Goal: Task Accomplishment & Management: Manage account settings

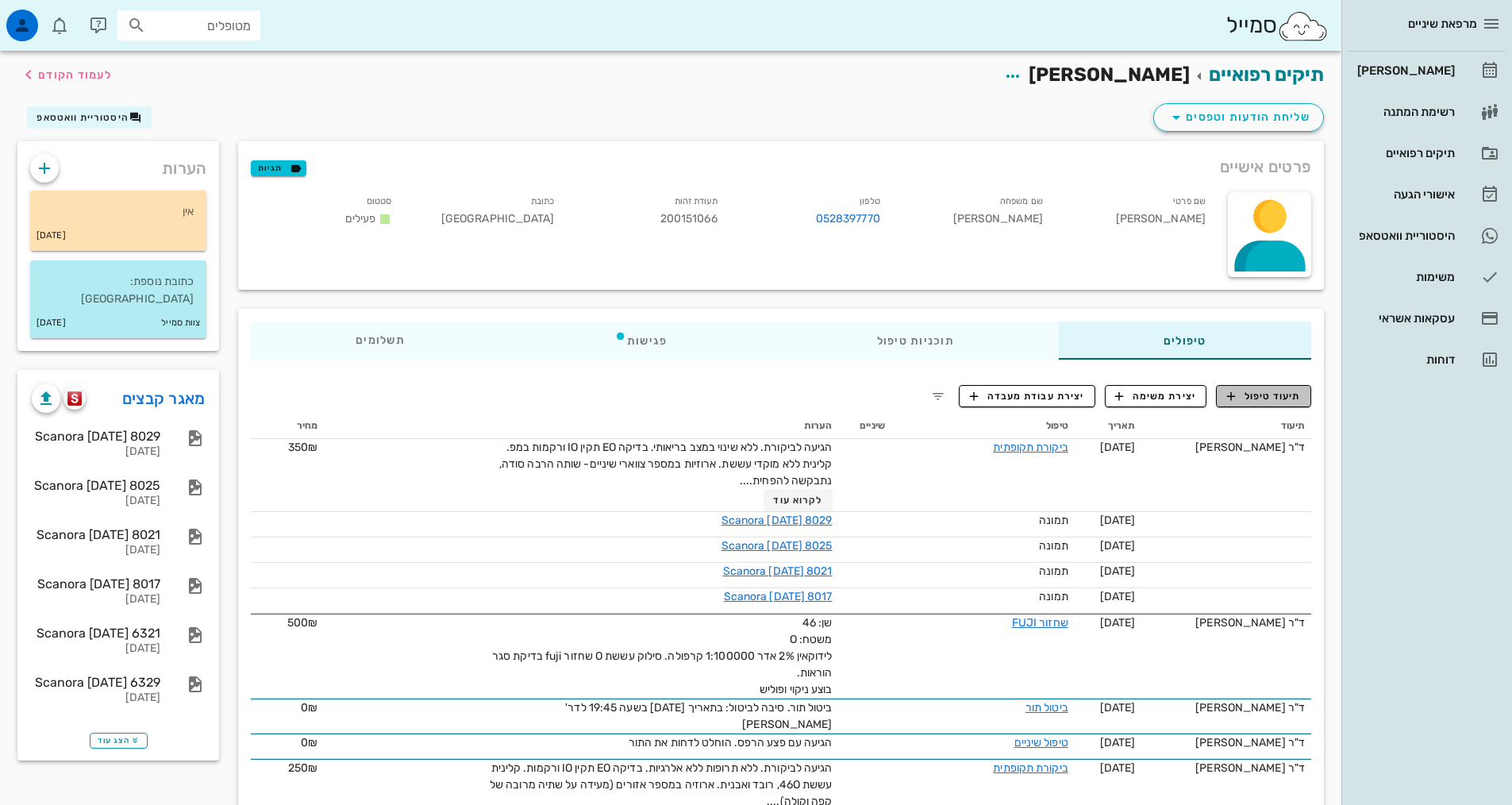
click at [1227, 399] on icon "button" at bounding box center [1231, 396] width 15 height 15
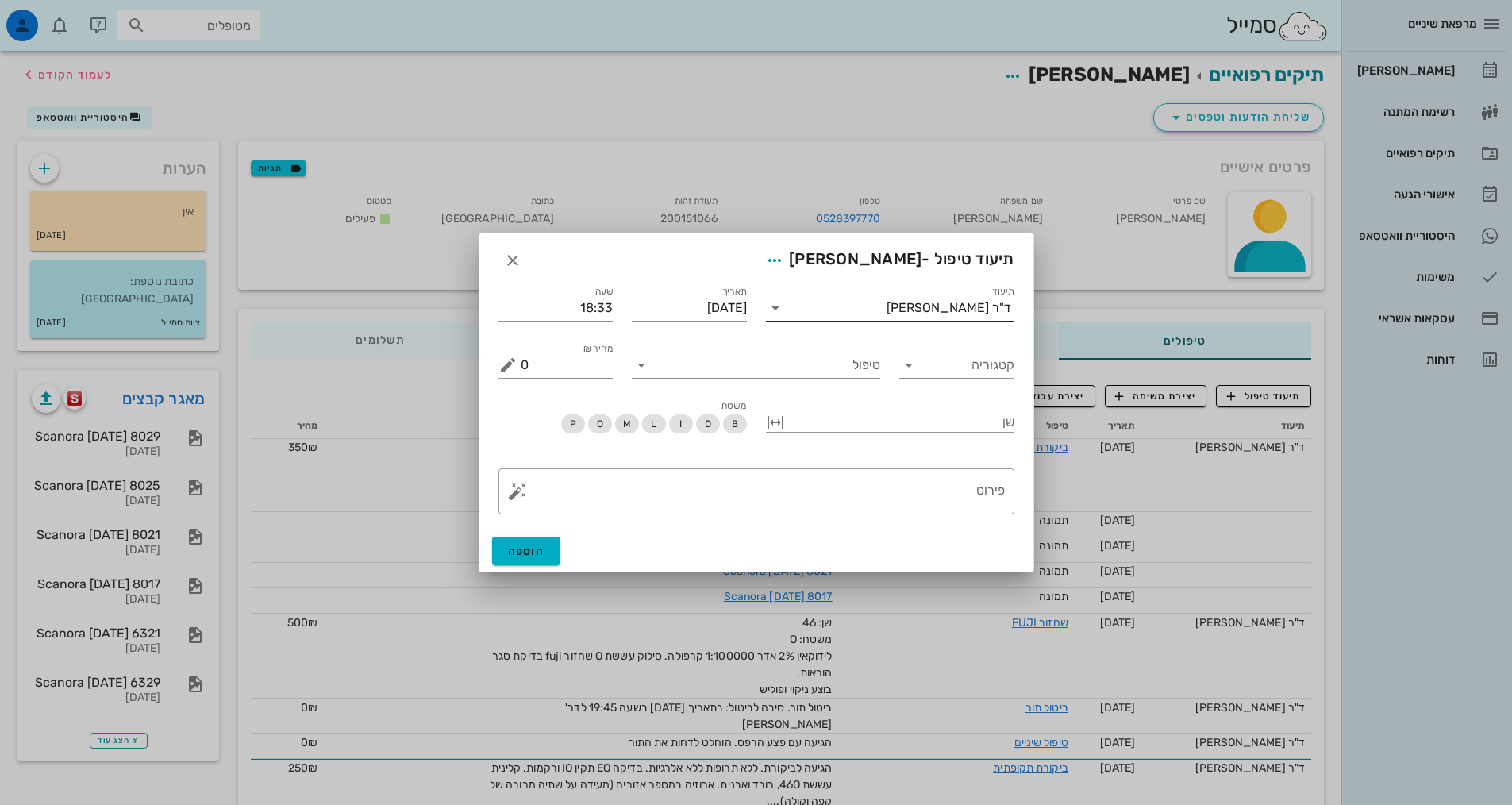
click at [887, 305] on input "תיעוד" at bounding box center [837, 308] width 98 height 26
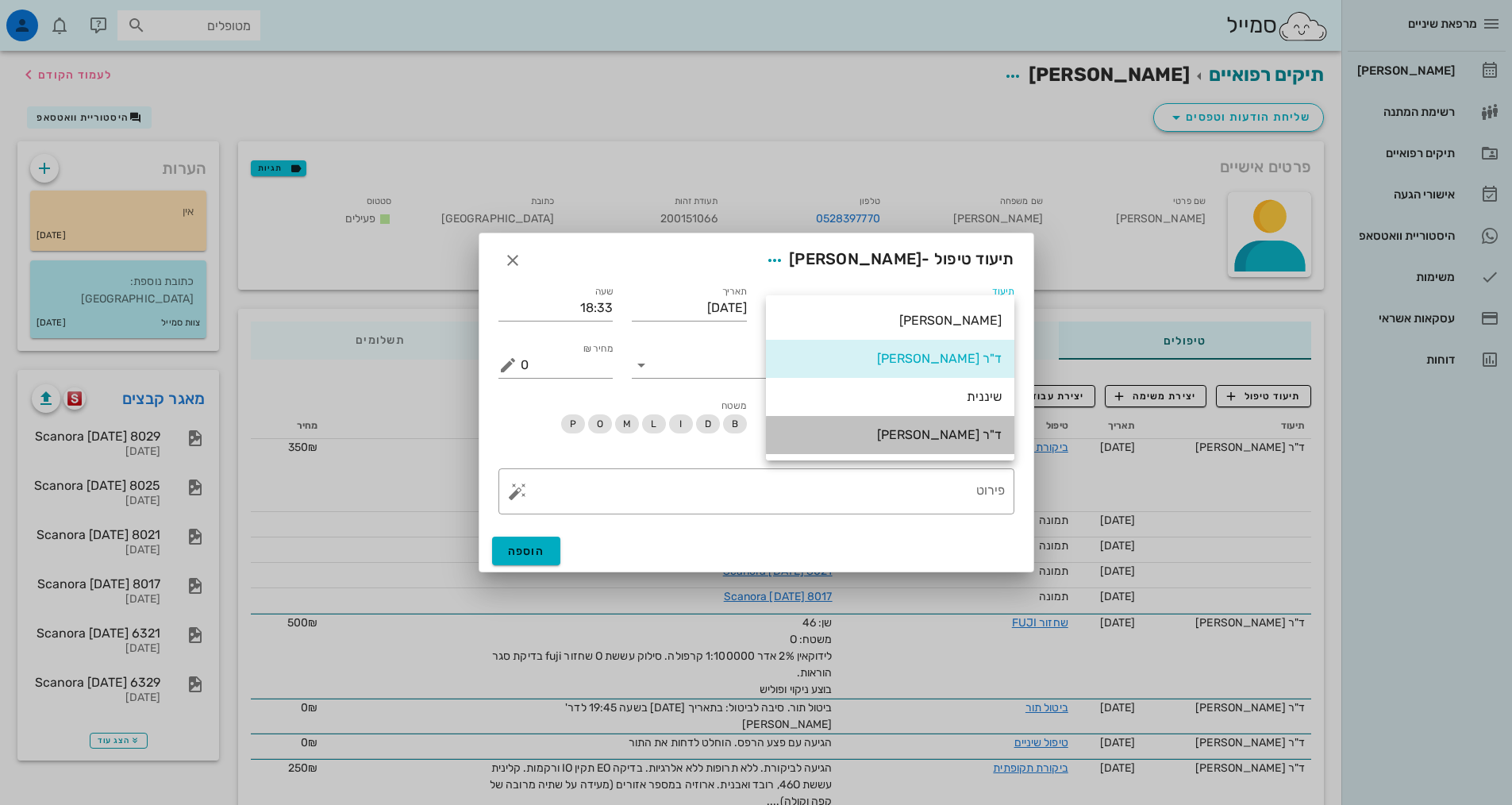
click at [939, 433] on div "ד"ר [PERSON_NAME]" at bounding box center [890, 435] width 223 height 15
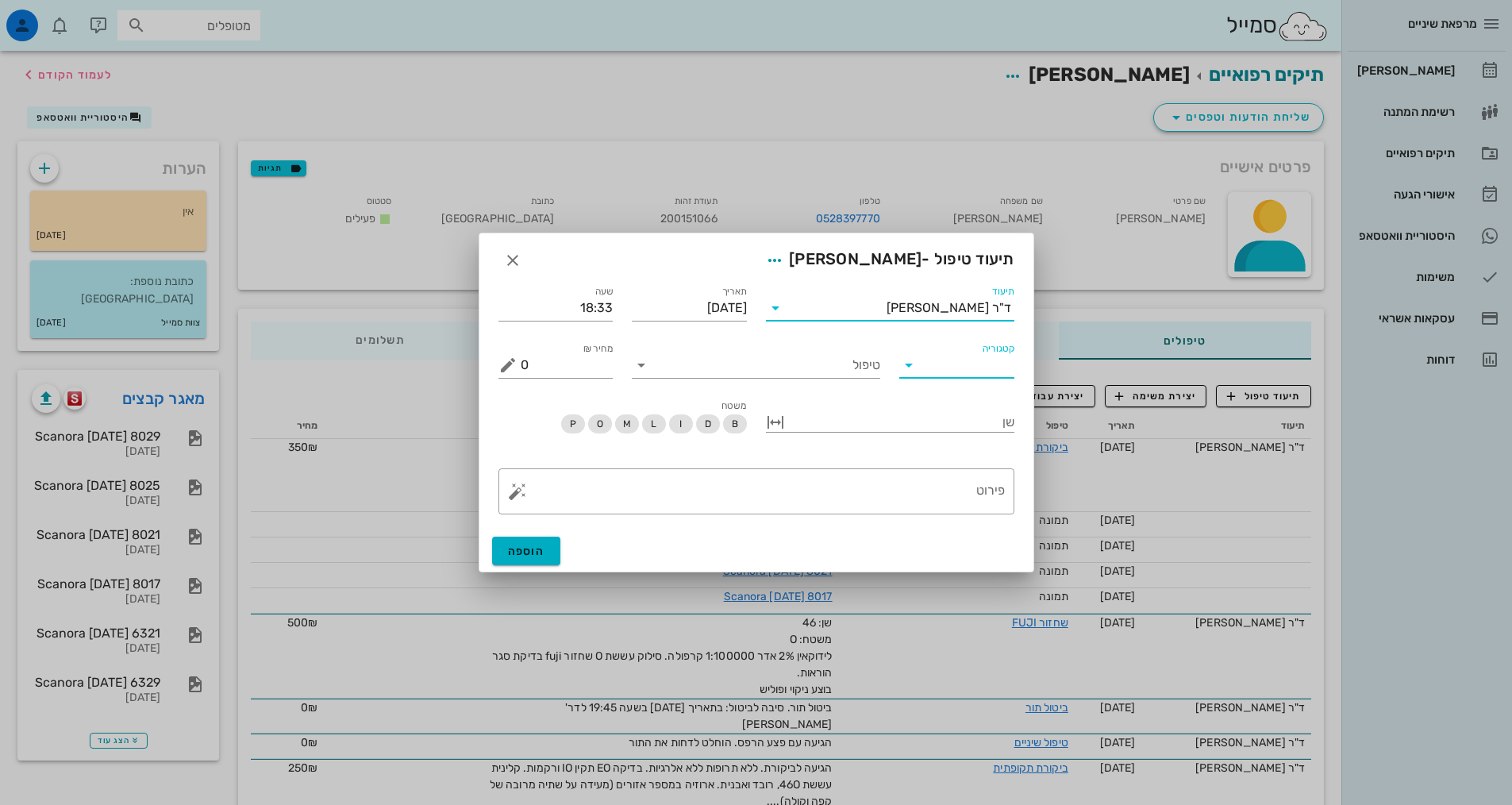
click at [941, 368] on input "קטגוריה" at bounding box center [969, 365] width 90 height 26
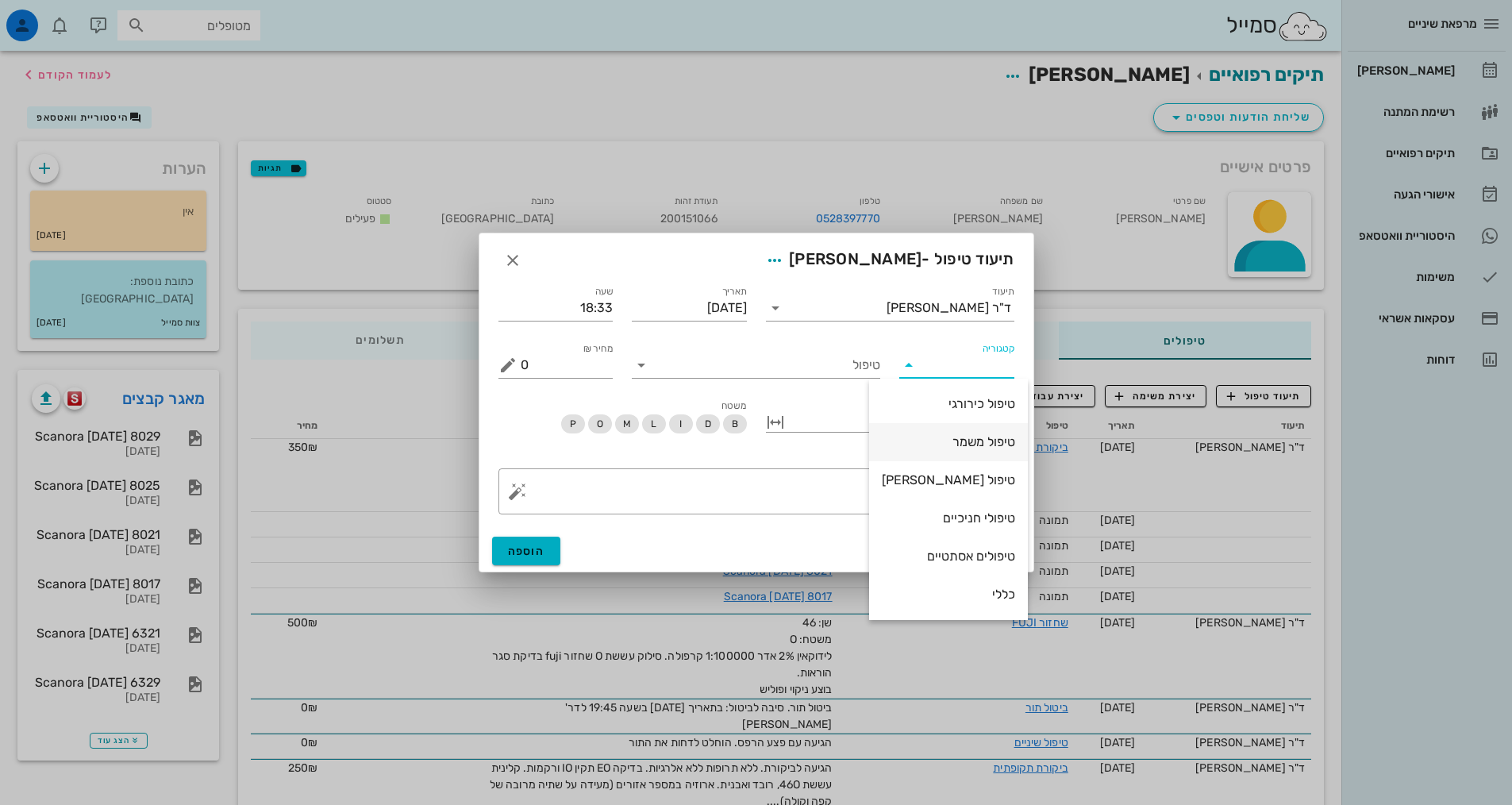
click at [946, 448] on div "טיפול משמר" at bounding box center [949, 442] width 133 height 15
type input "טיפול משמר"
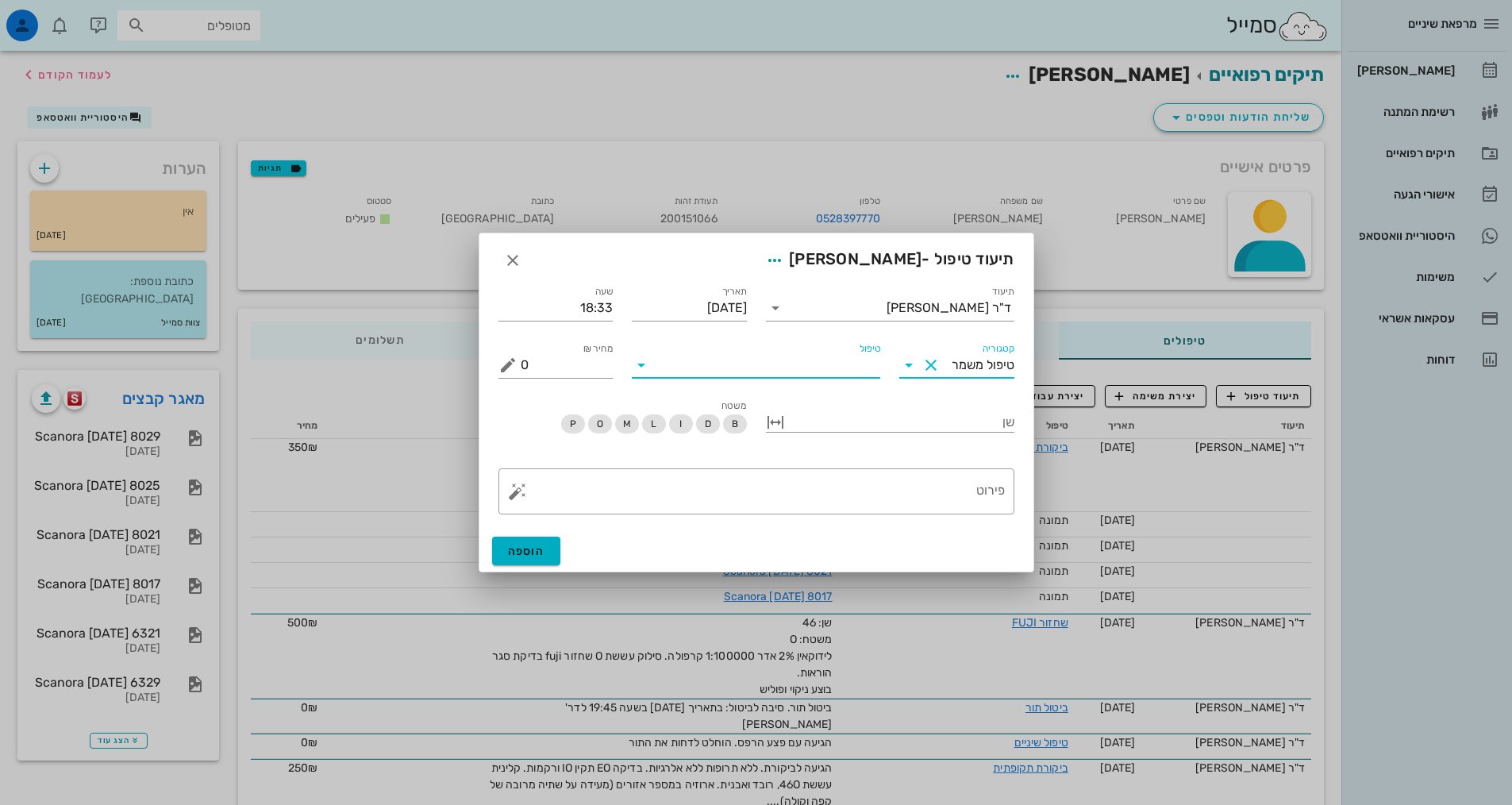
click at [780, 363] on input "טיפול" at bounding box center [767, 365] width 226 height 26
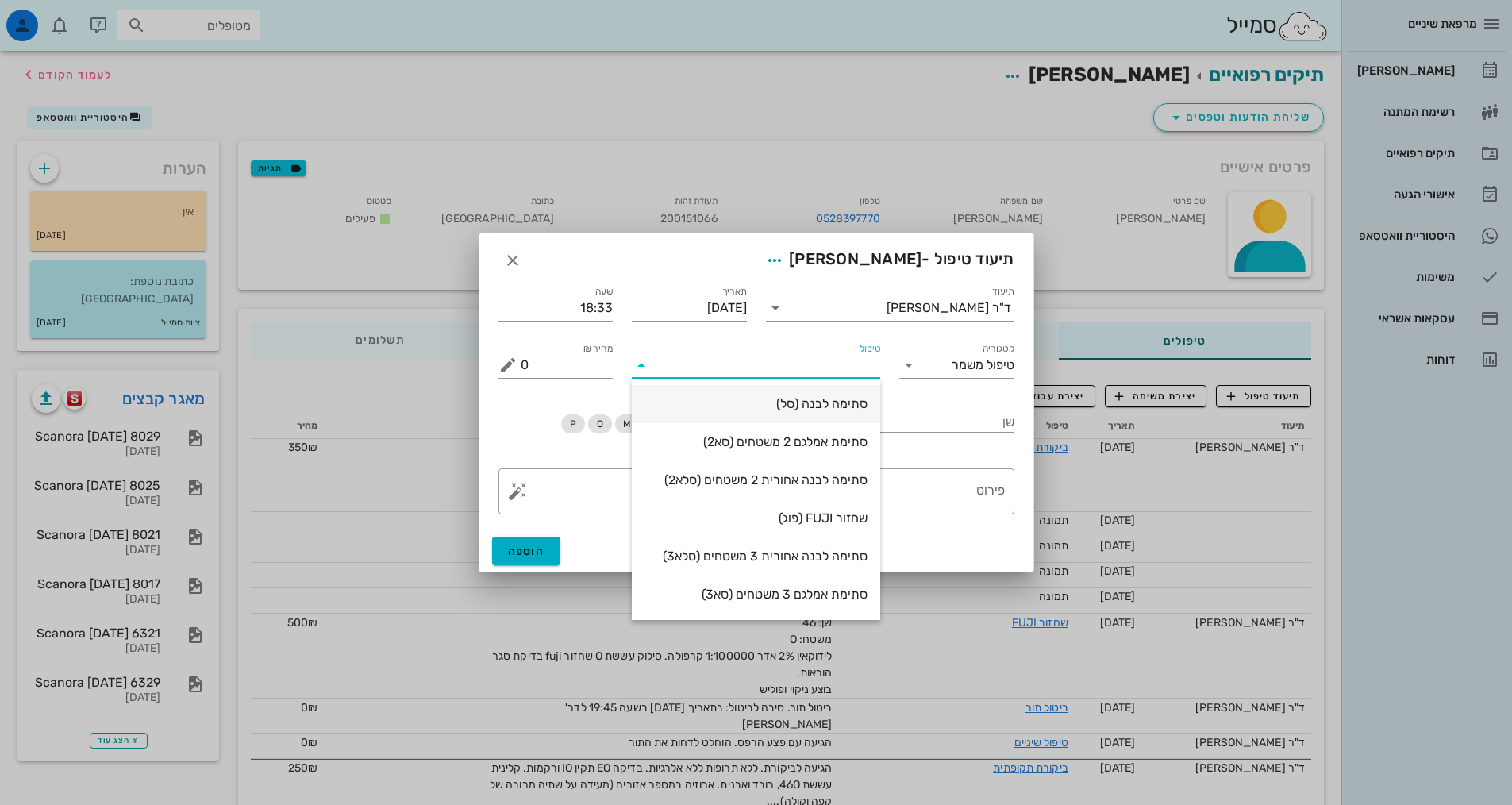
click at [780, 416] on div "סתימה לבנה (סל)" at bounding box center [756, 404] width 223 height 34
type input "550"
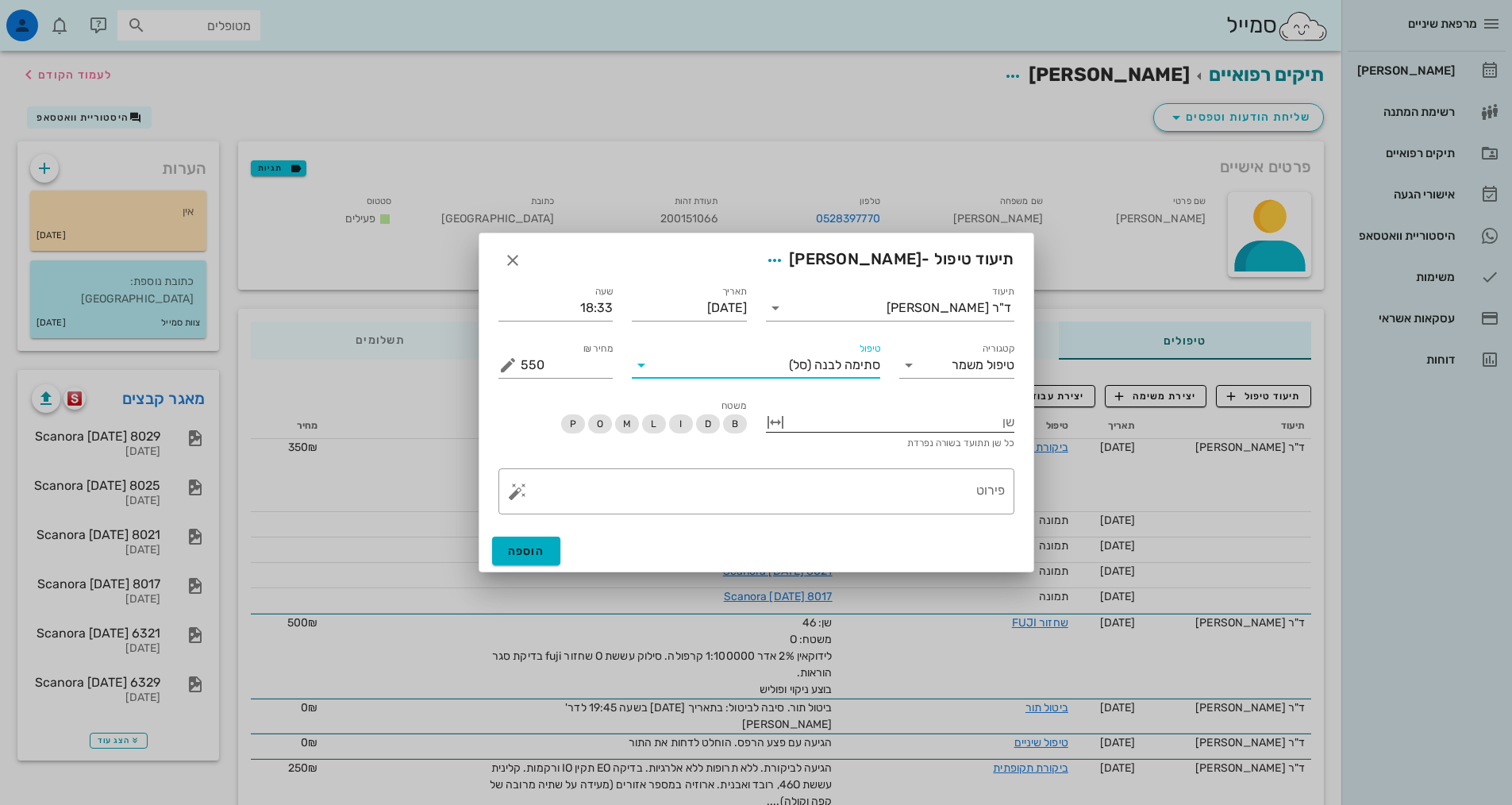
click at [967, 424] on div at bounding box center [901, 421] width 226 height 20
type input "36"
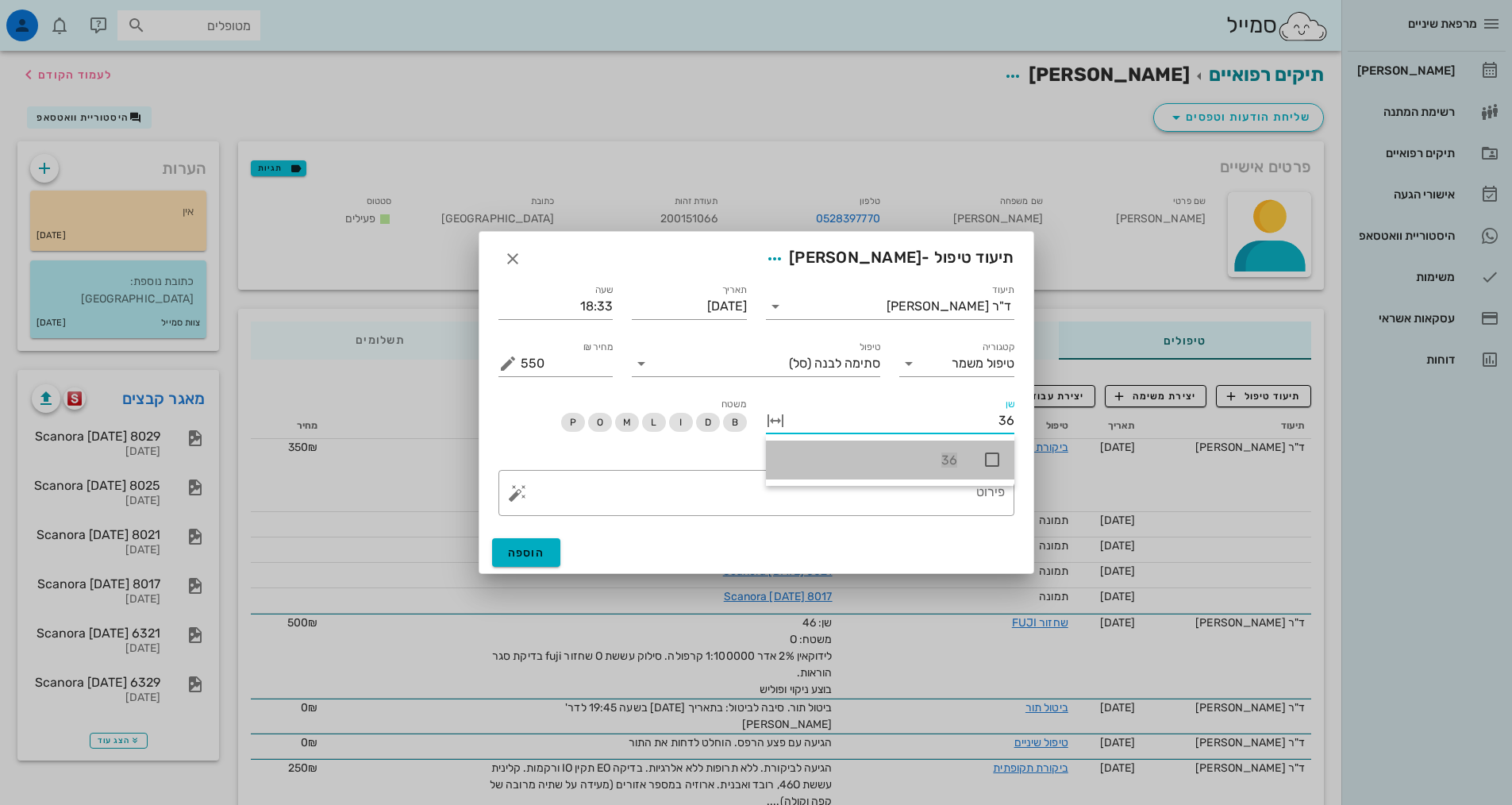
click at [990, 459] on icon at bounding box center [992, 459] width 19 height 19
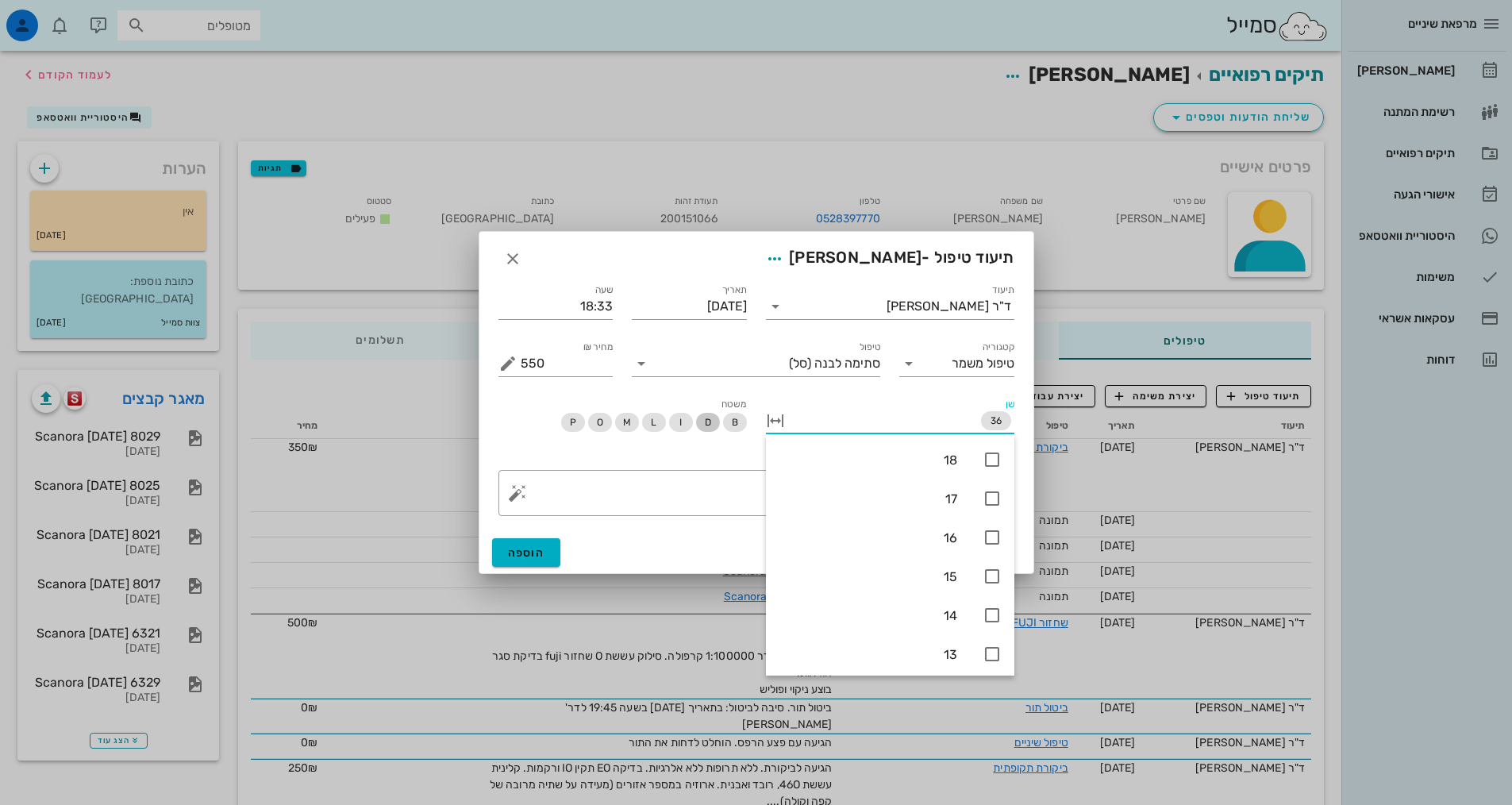
click at [705, 427] on span "D" at bounding box center [707, 423] width 6 height 19
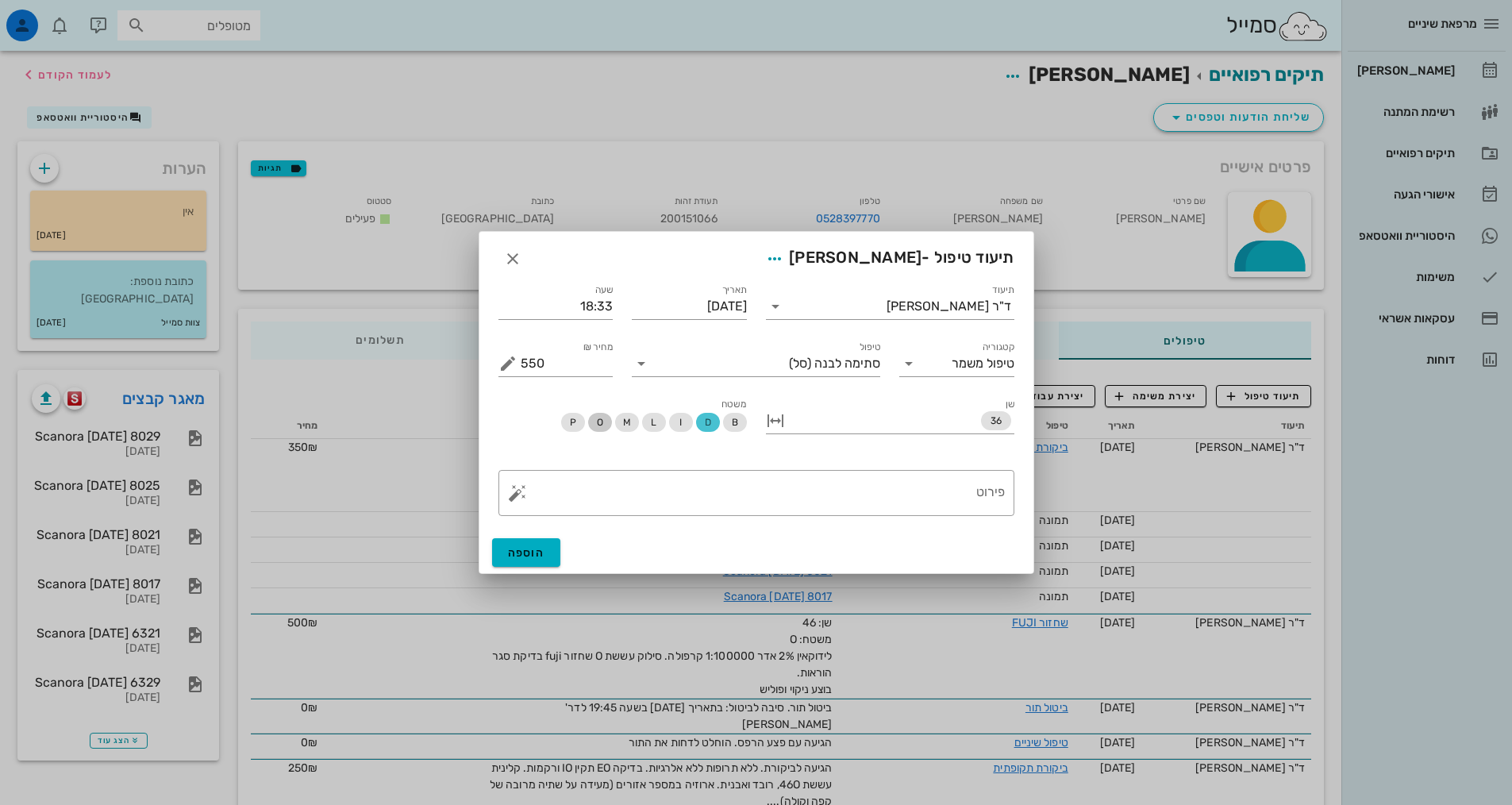
click at [602, 422] on span "O" at bounding box center [598, 423] width 6 height 19
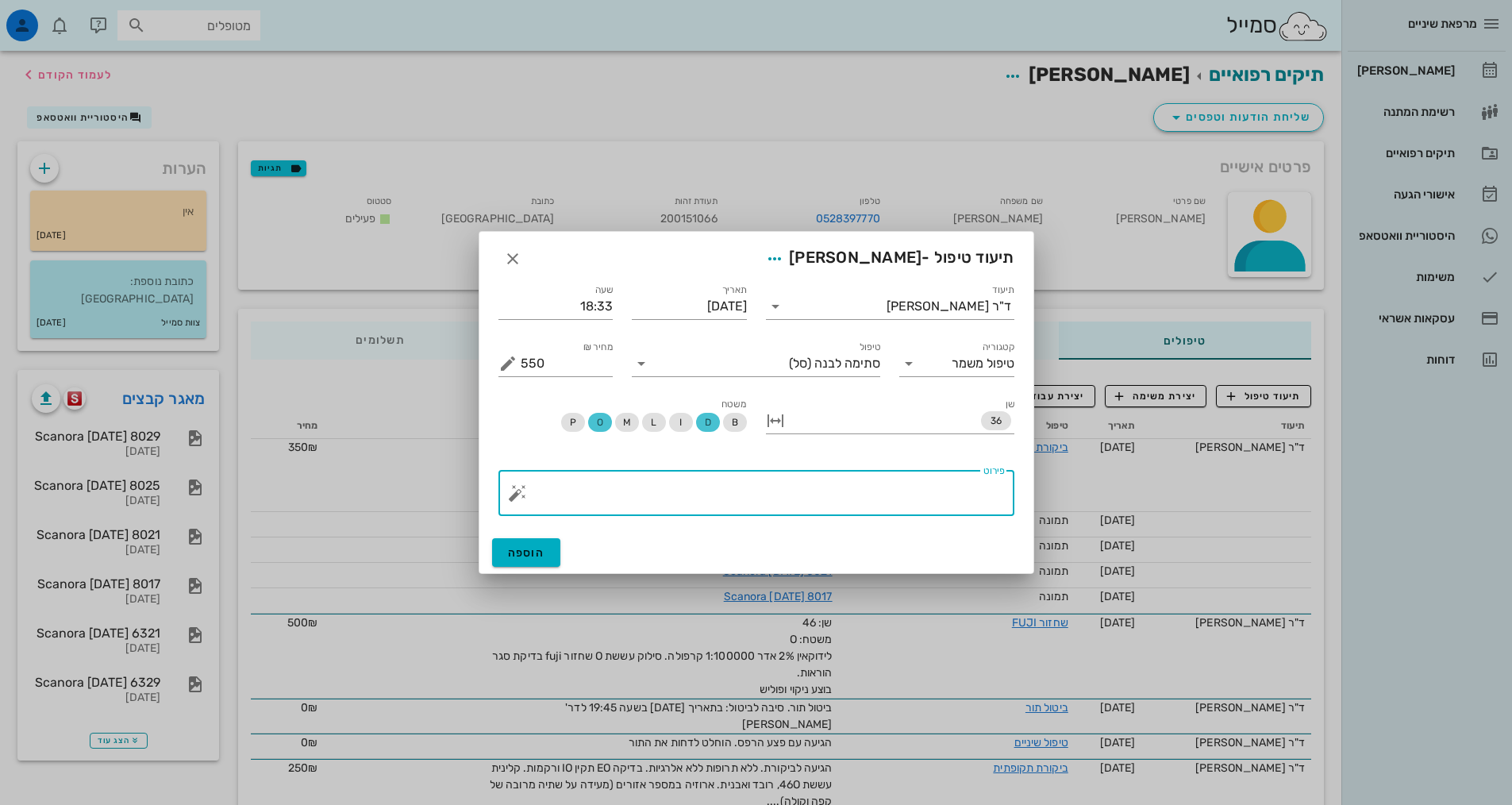
click at [741, 505] on textarea "פירוט" at bounding box center [762, 497] width 484 height 38
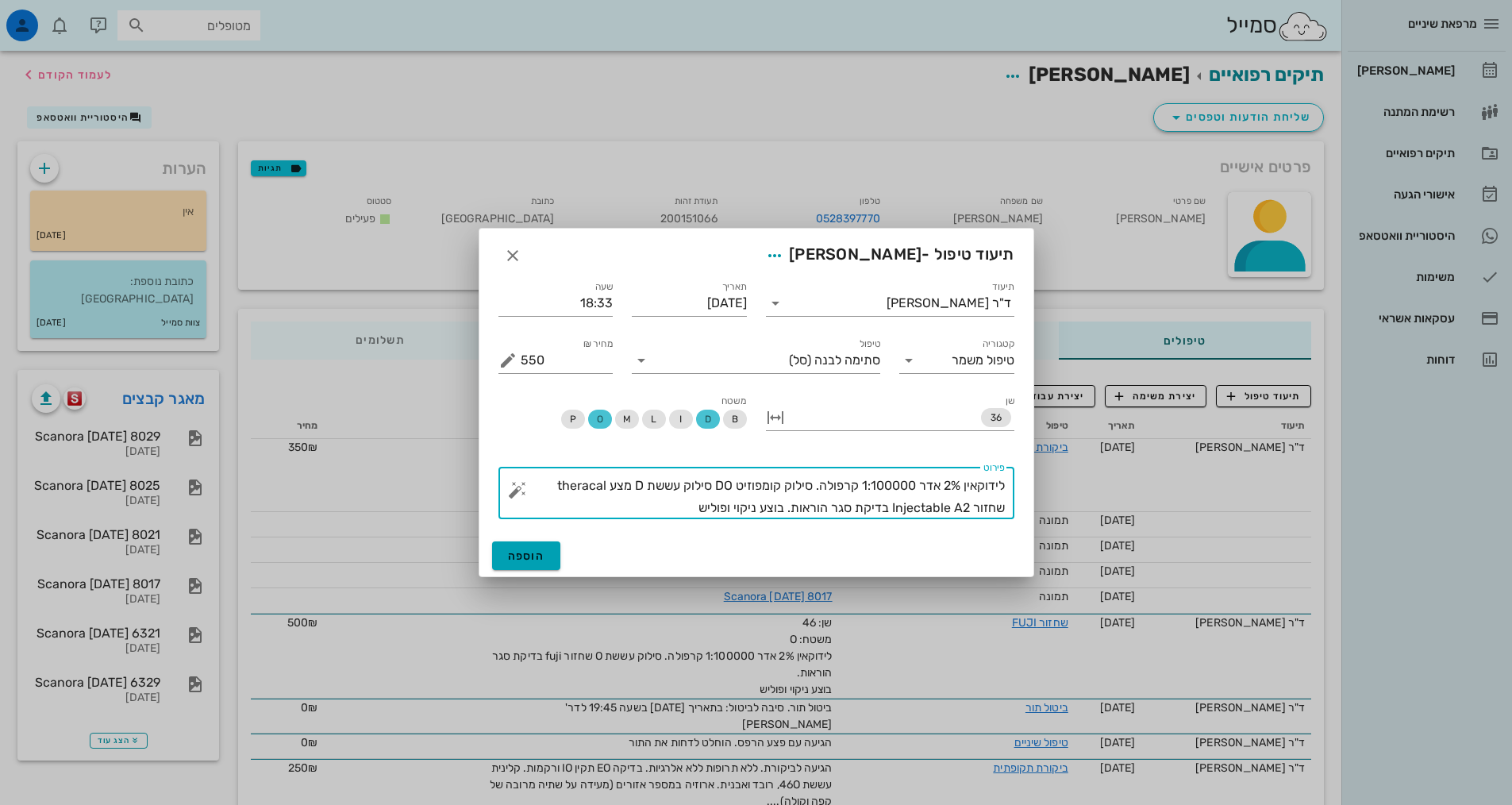
type textarea "לידוקאין 2% אדר 1:100000 קרפולה. סילוק קומפוזיט DO סילוק עששת D מצע theracal שח…"
click at [525, 556] on span "הוספה" at bounding box center [527, 556] width 38 height 14
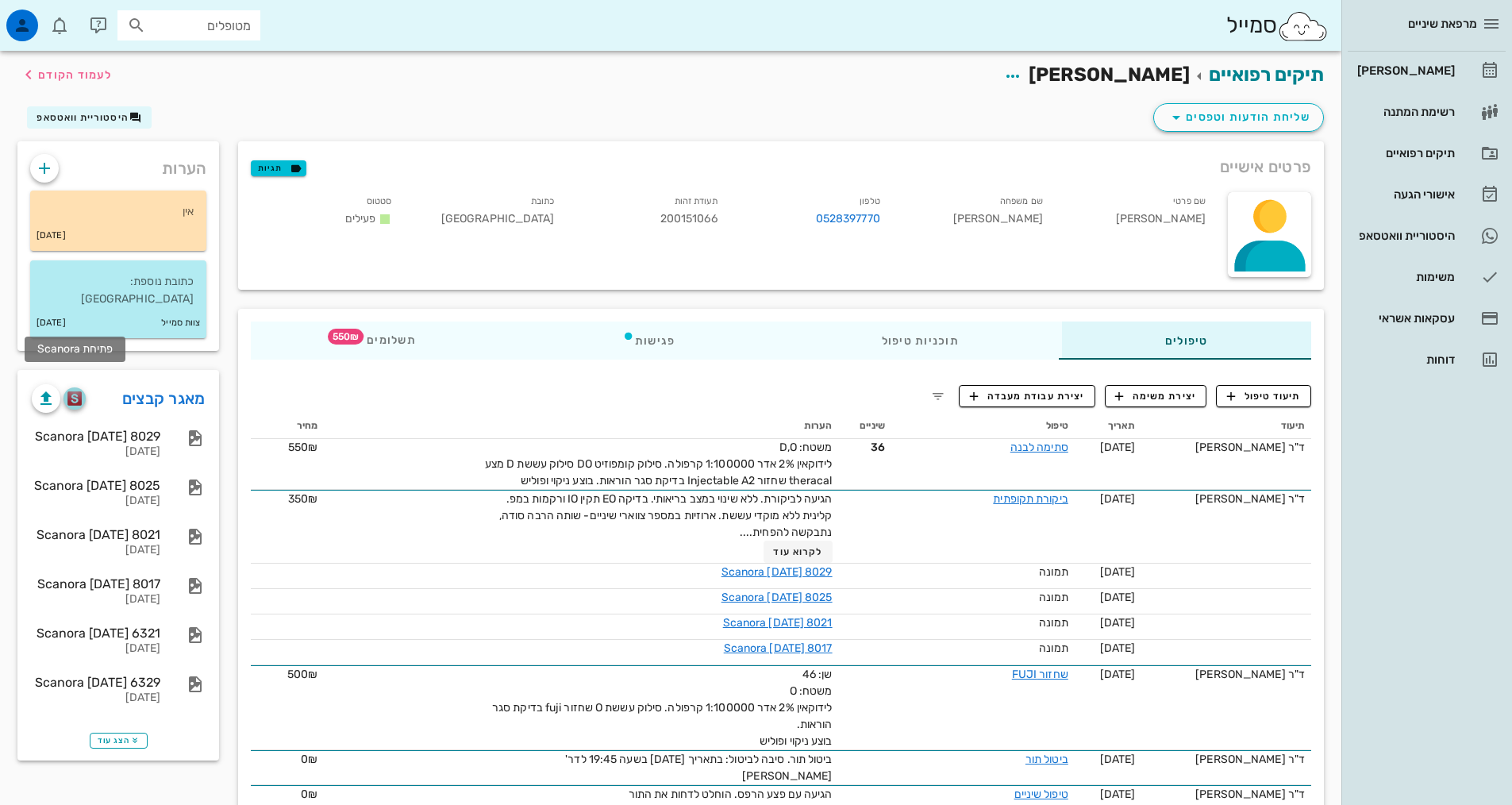
click at [76, 391] on img "button" at bounding box center [75, 398] width 15 height 15
click at [1417, 76] on div "[PERSON_NAME]" at bounding box center [1404, 70] width 101 height 13
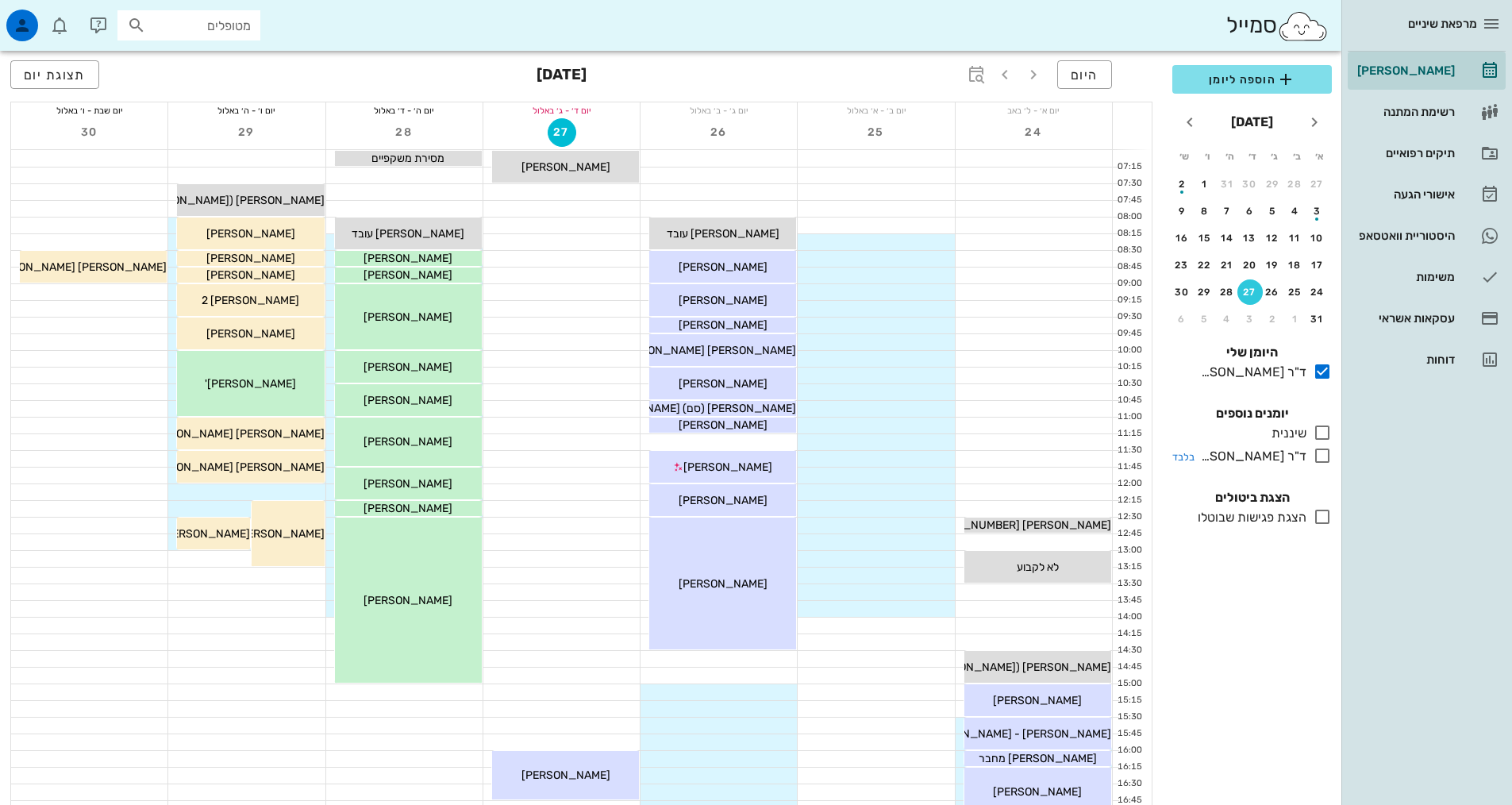
click at [1328, 459] on icon at bounding box center [1322, 456] width 19 height 19
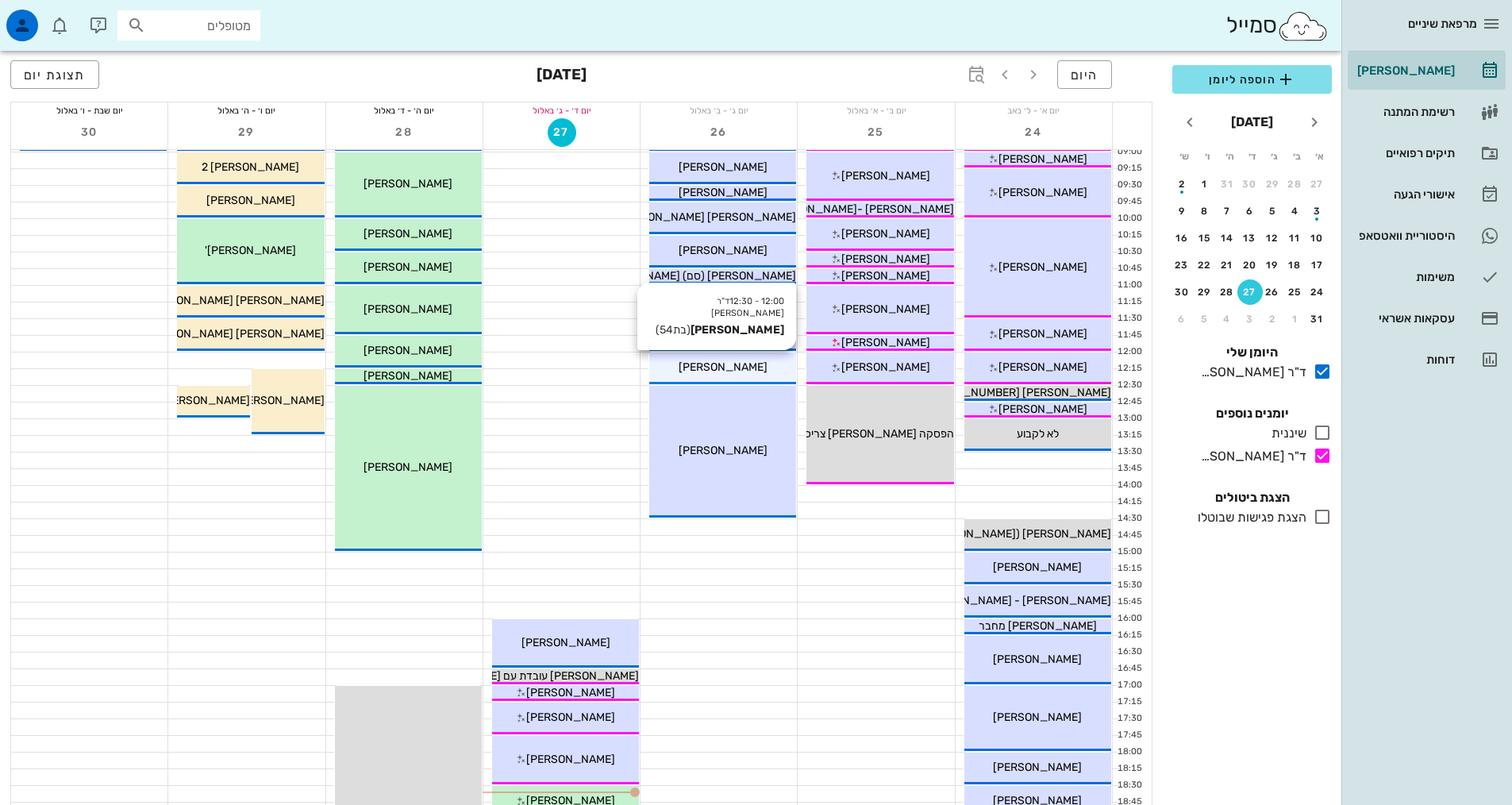
scroll to position [318, 0]
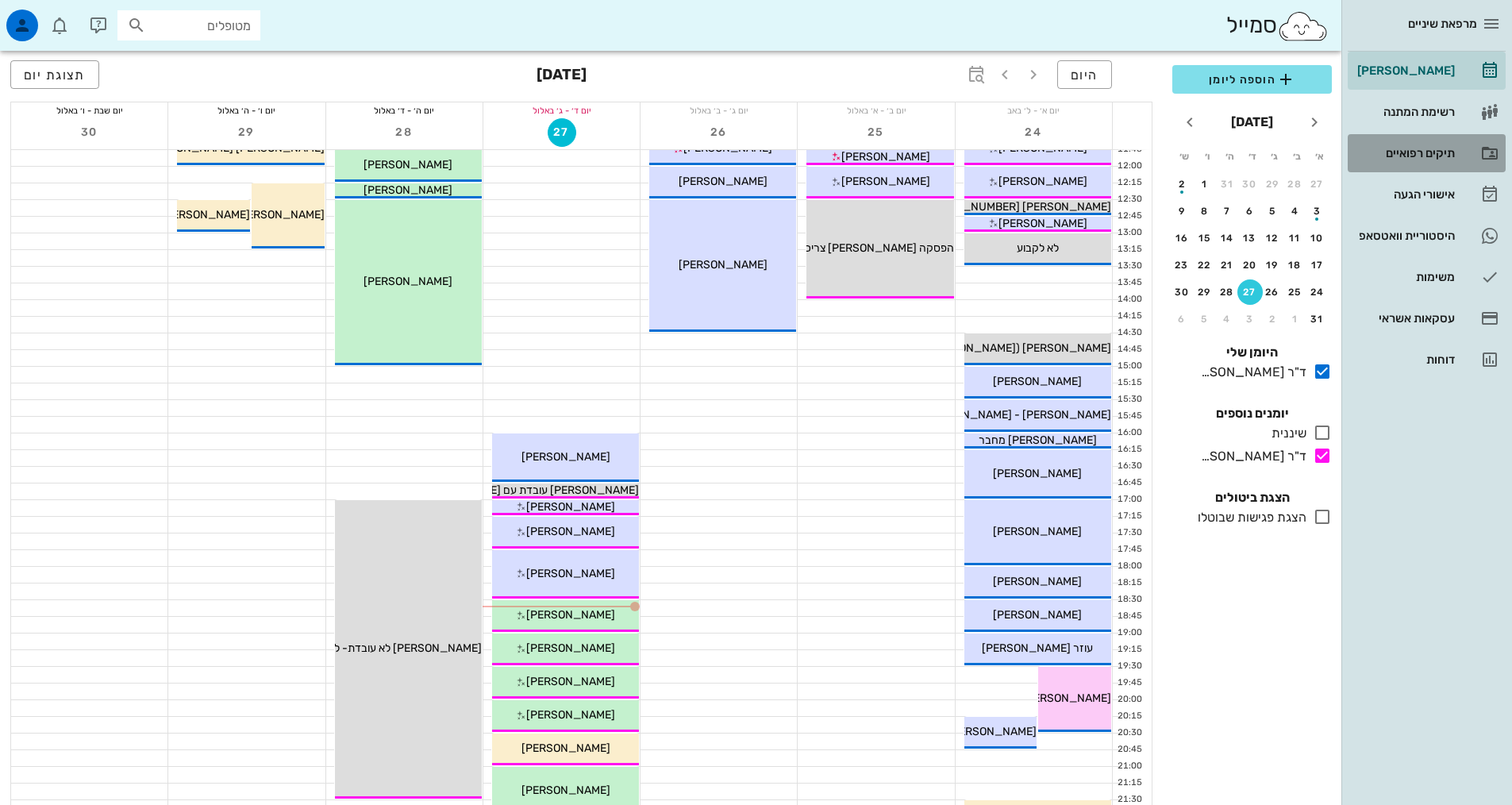
drag, startPoint x: 1416, startPoint y: 155, endPoint x: 1397, endPoint y: 142, distance: 23.0
click at [1416, 155] on div "תיקים רפואיים" at bounding box center [1404, 153] width 101 height 13
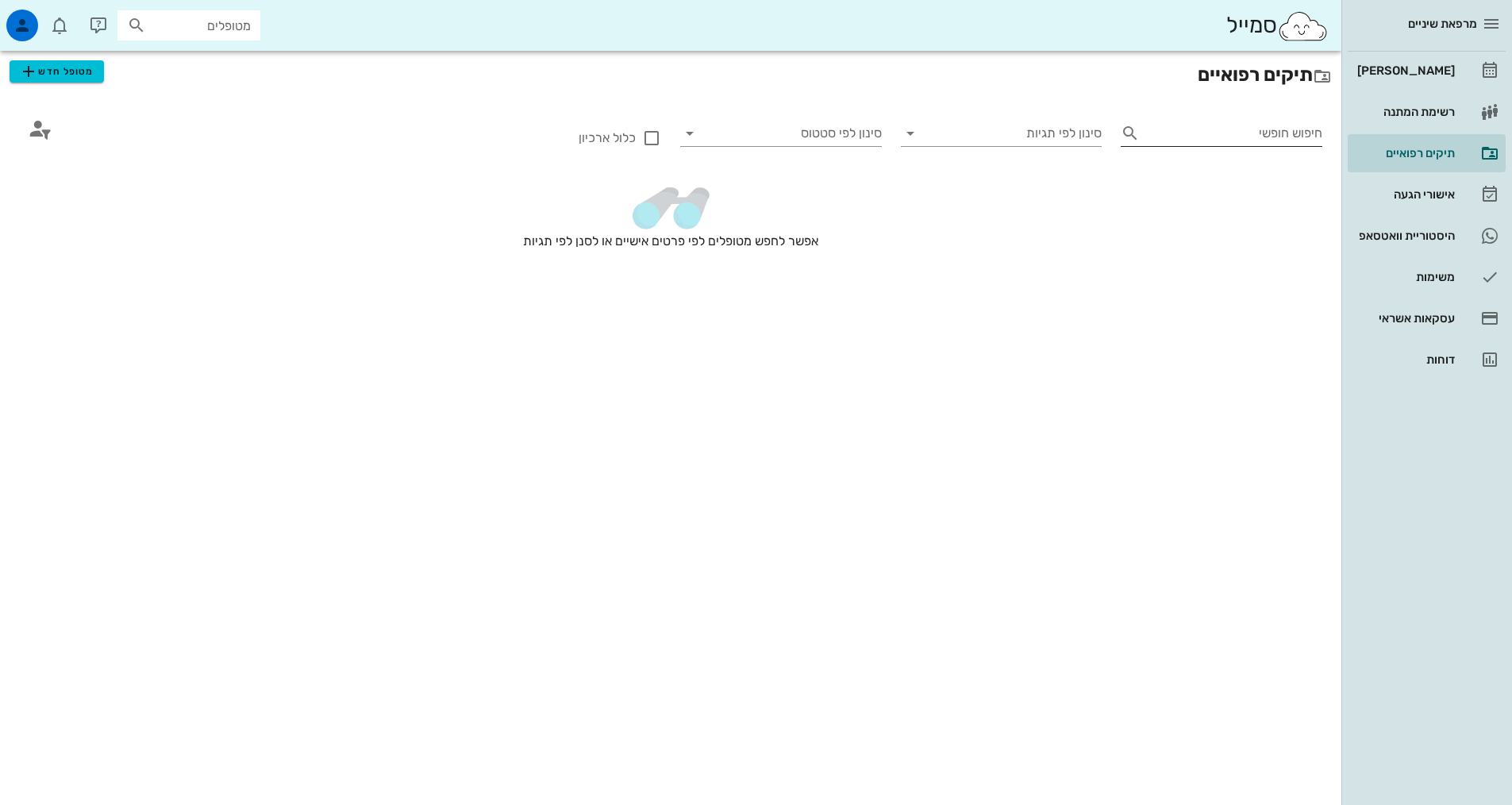
click at [1252, 133] on input "חיפוש חופשי" at bounding box center [1235, 133] width 176 height 26
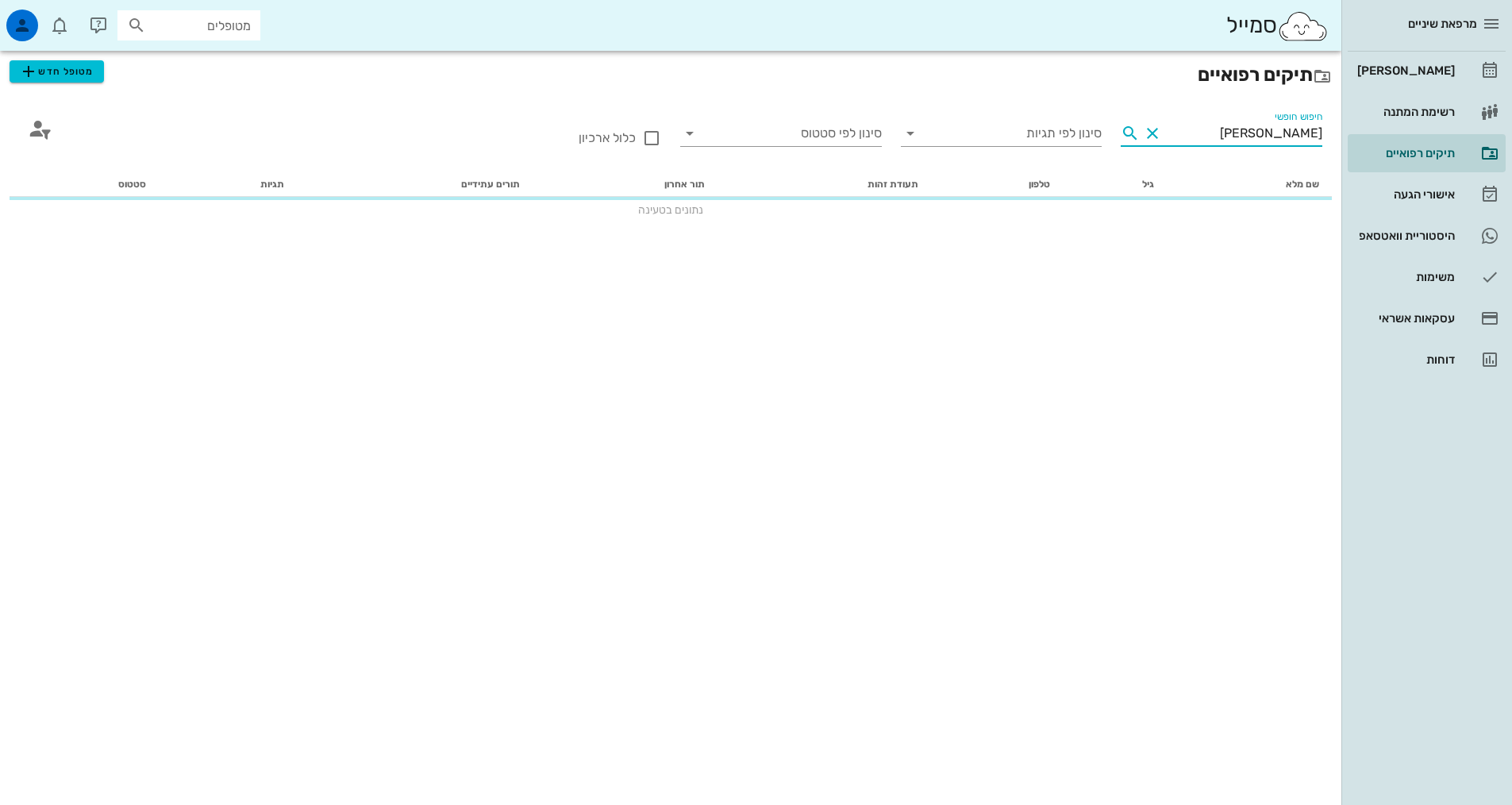
type input "פריי"
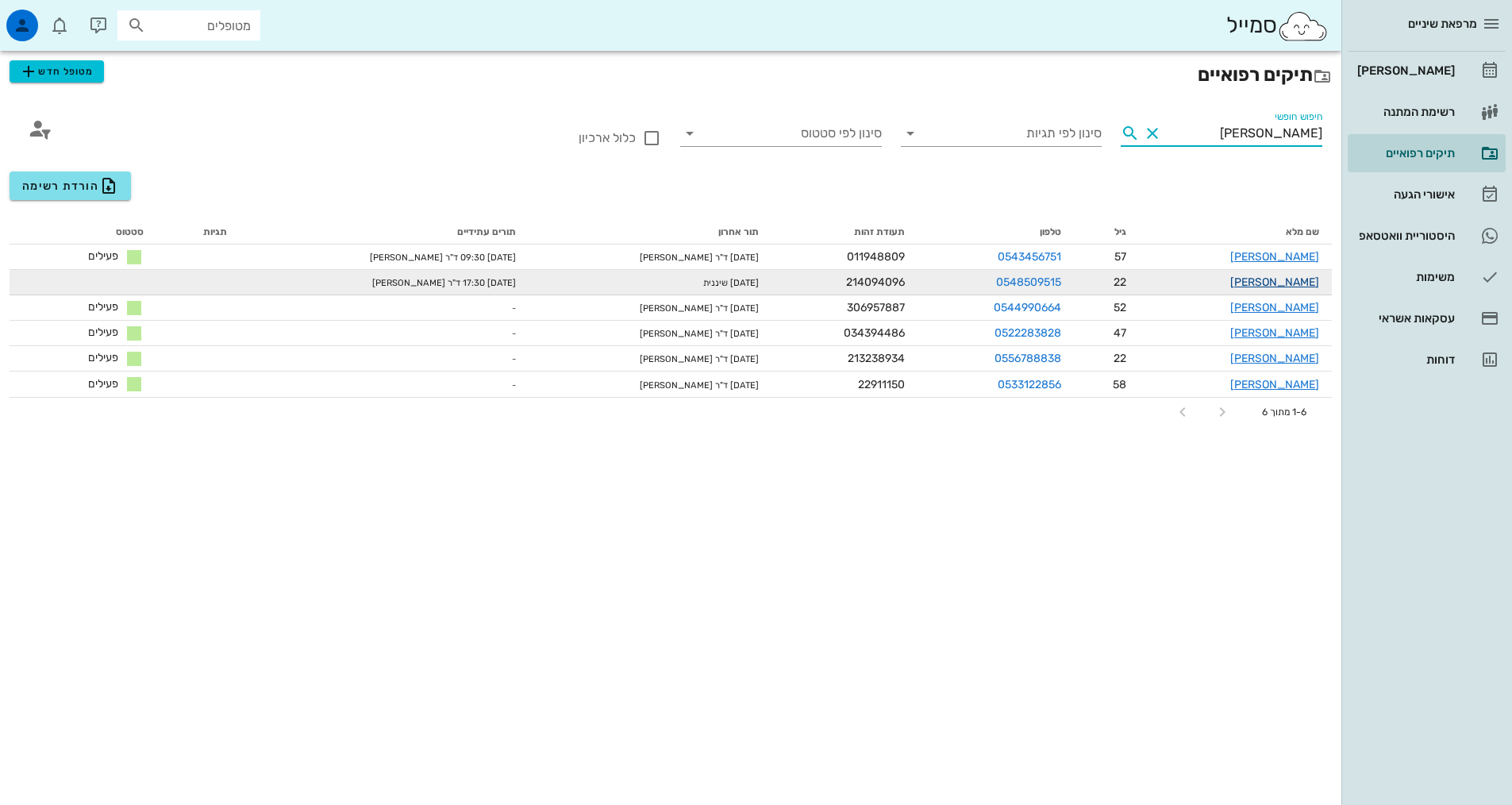
click at [1272, 288] on link "אלישבע פריי" at bounding box center [1275, 283] width 89 height 14
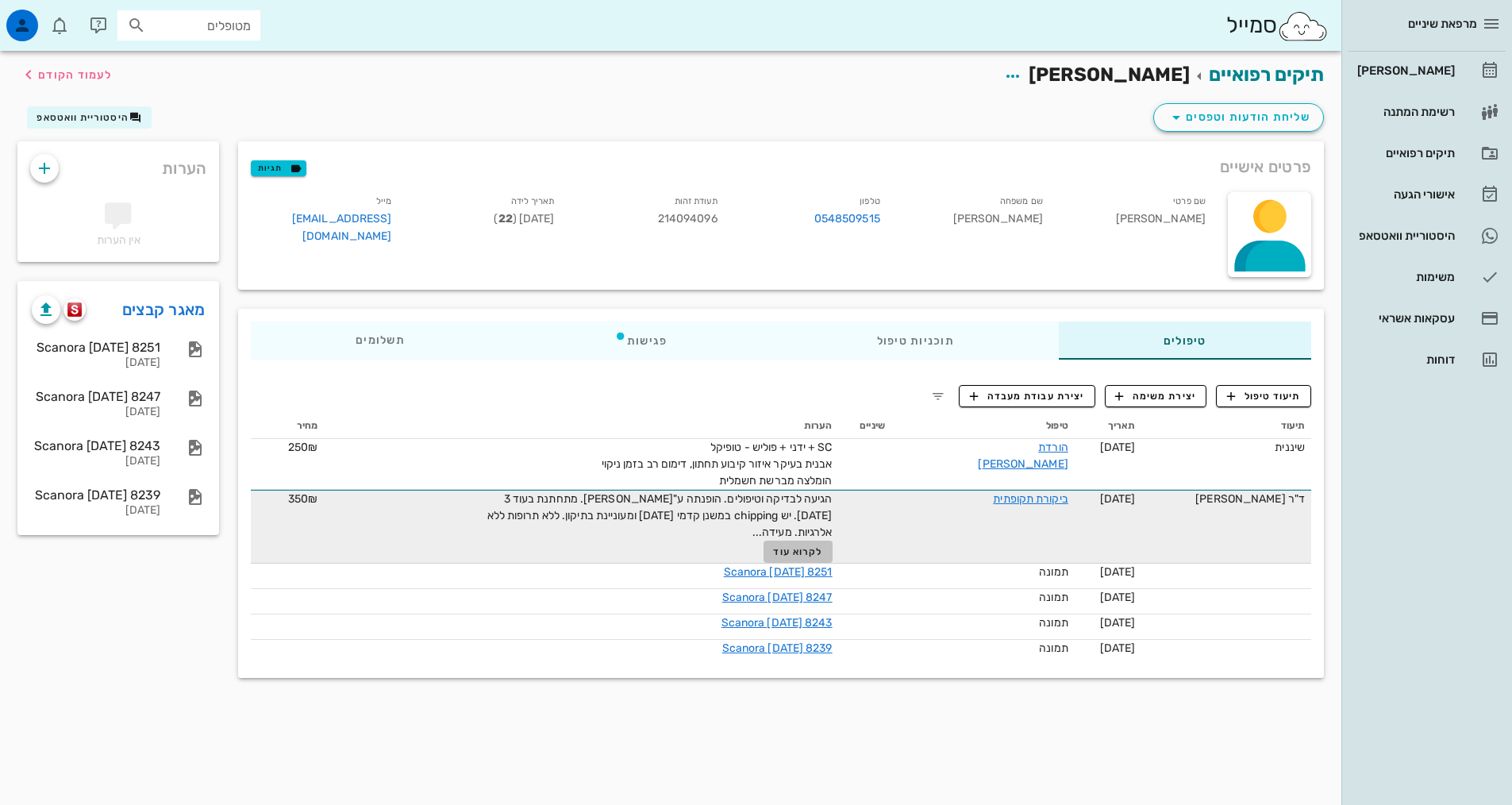
click at [822, 549] on span "לקרוא עוד" at bounding box center [798, 551] width 50 height 11
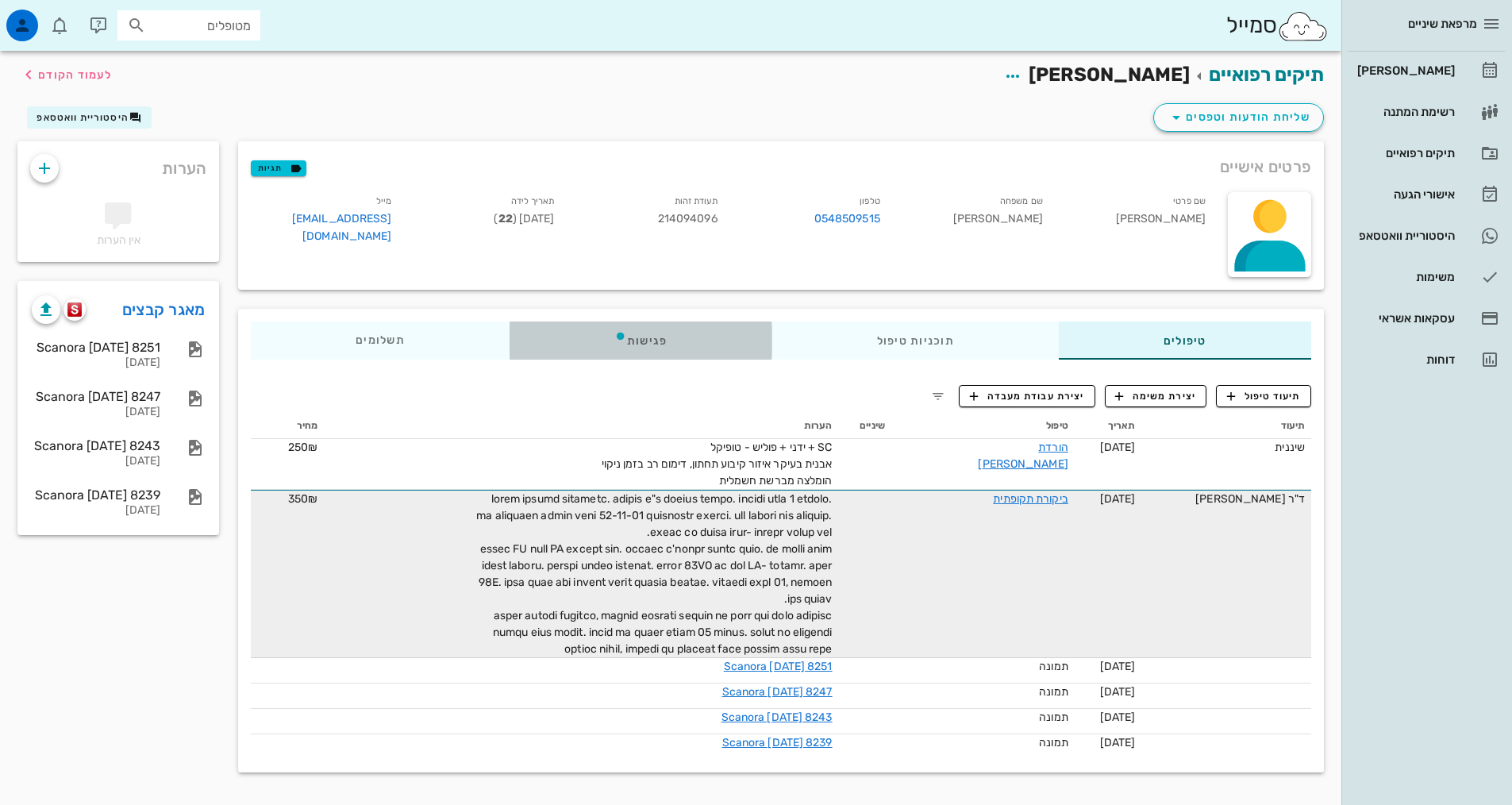
click at [663, 335] on div "פגישות" at bounding box center [641, 341] width 263 height 38
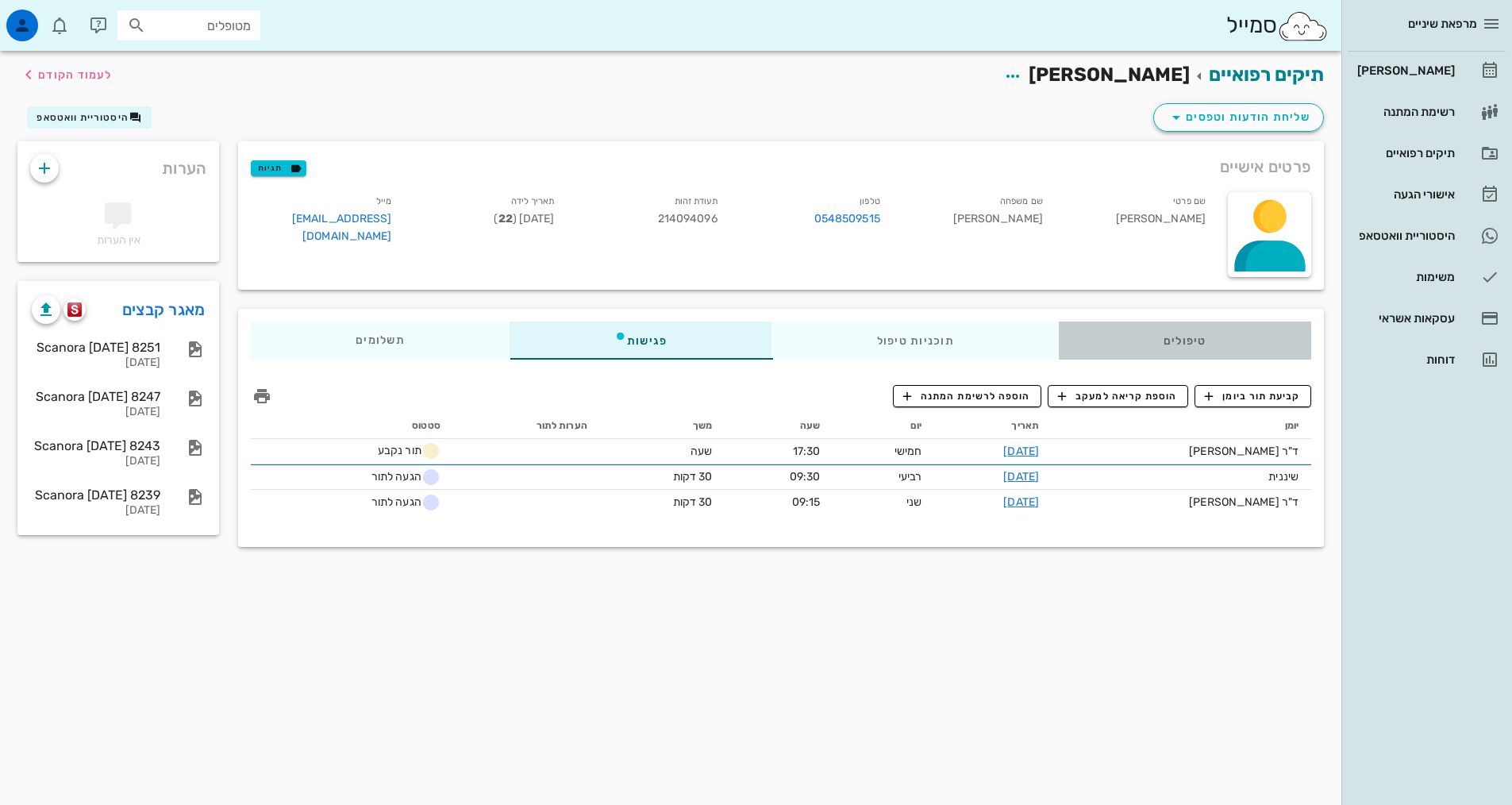
click at [1175, 336] on div "טיפולים" at bounding box center [1185, 341] width 253 height 38
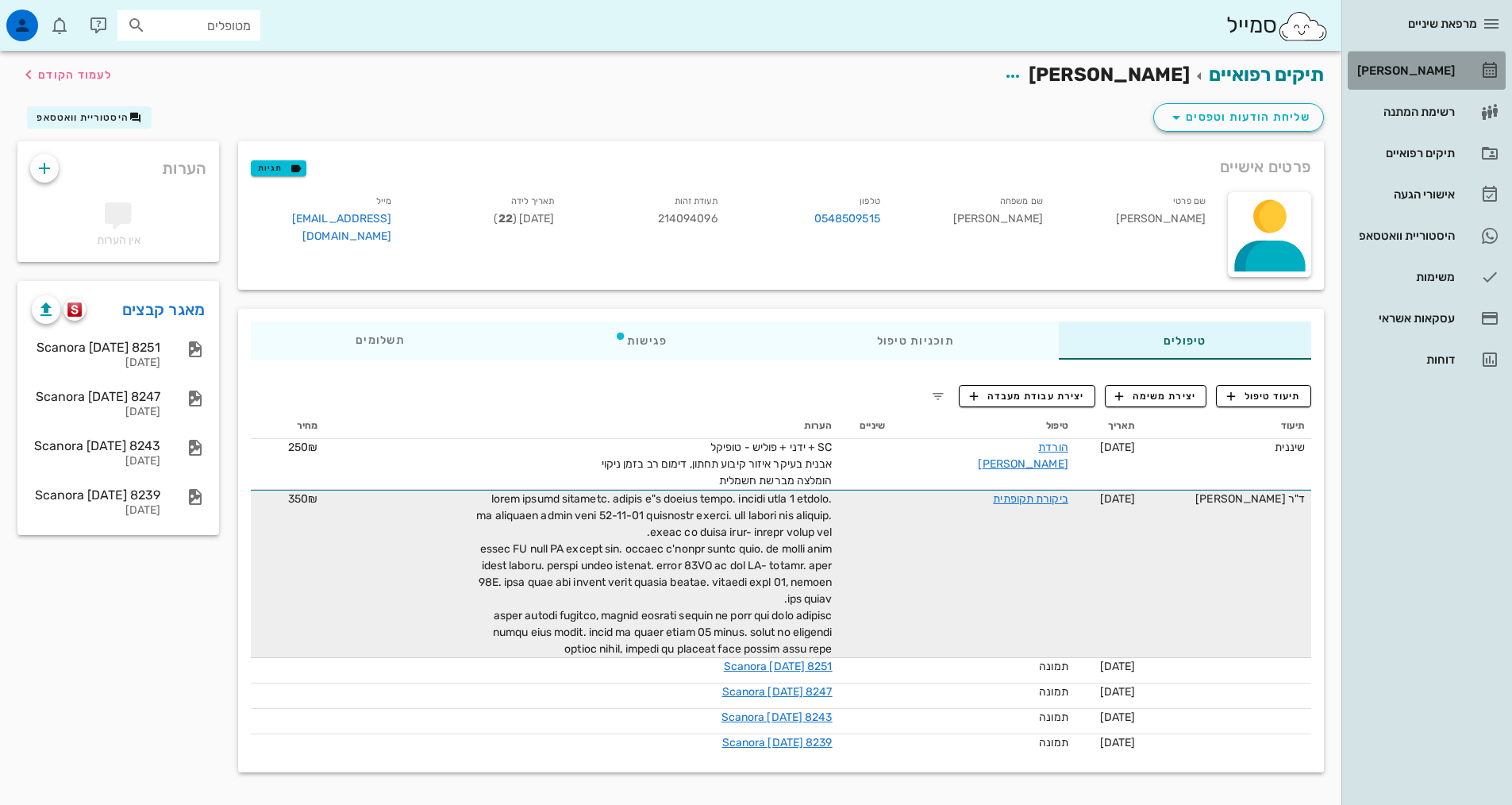
click at [1363, 82] on div "[PERSON_NAME]" at bounding box center [1404, 71] width 101 height 26
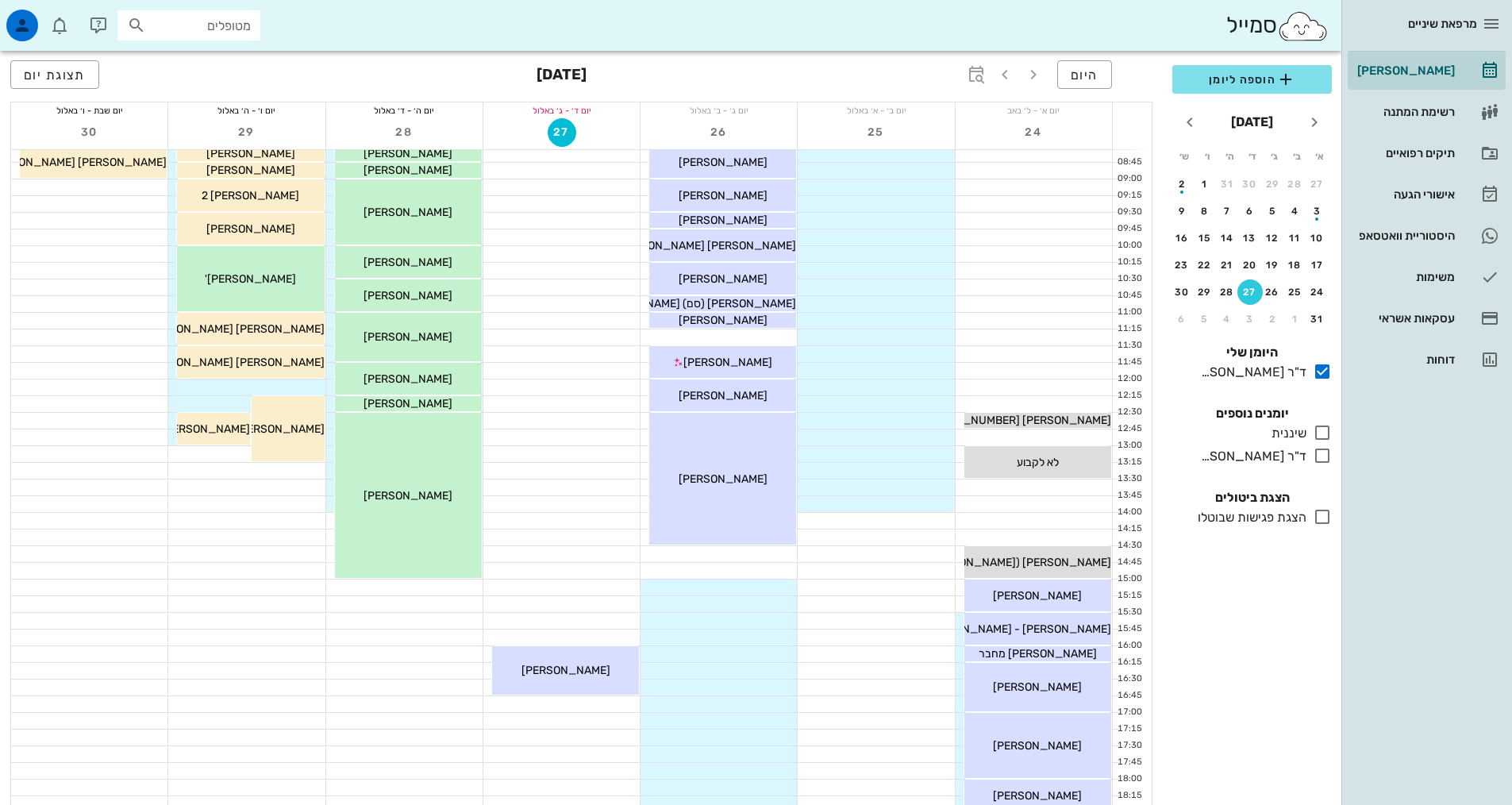
scroll to position [318, 0]
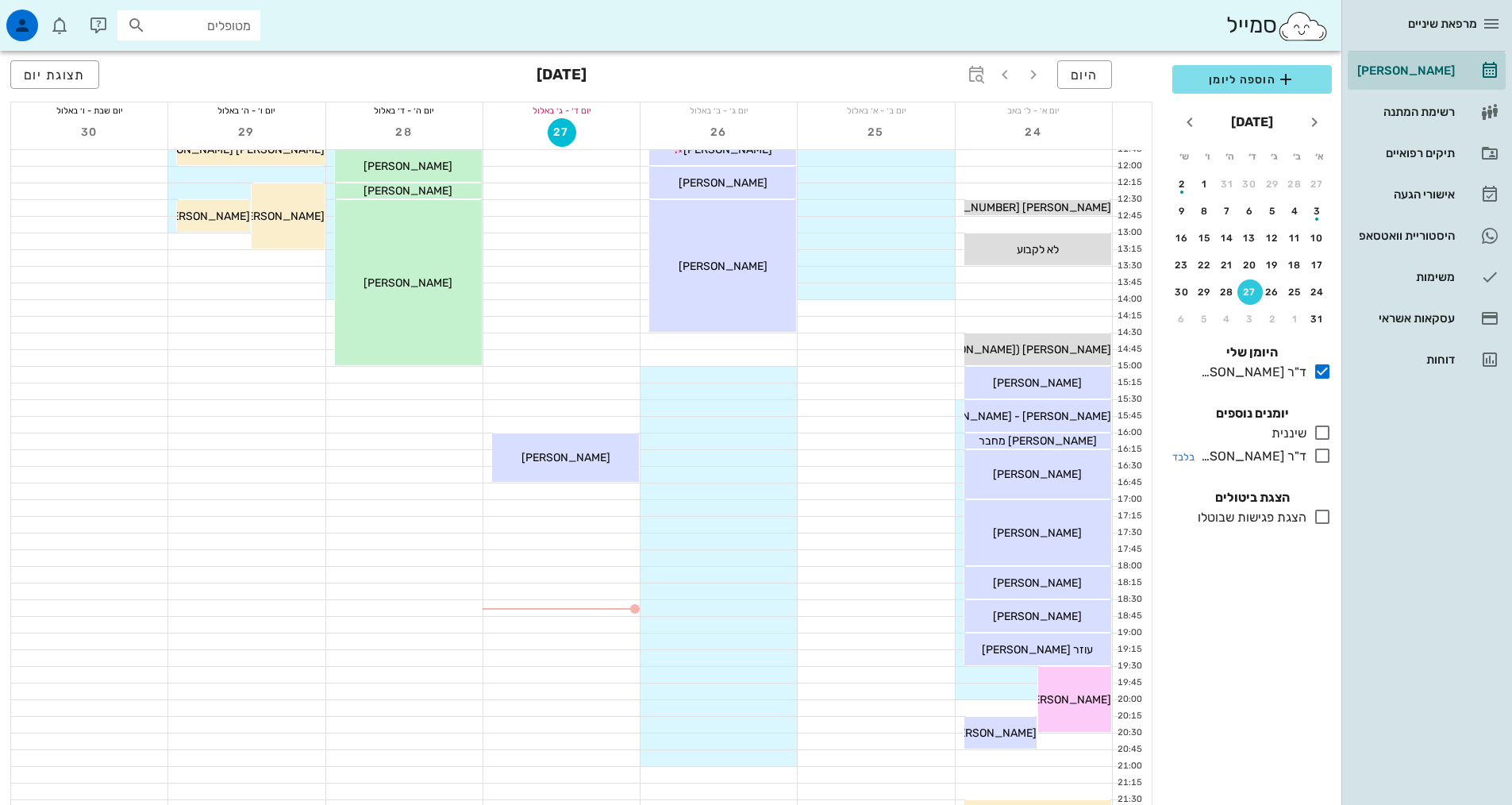
click at [1327, 452] on icon at bounding box center [1322, 456] width 19 height 19
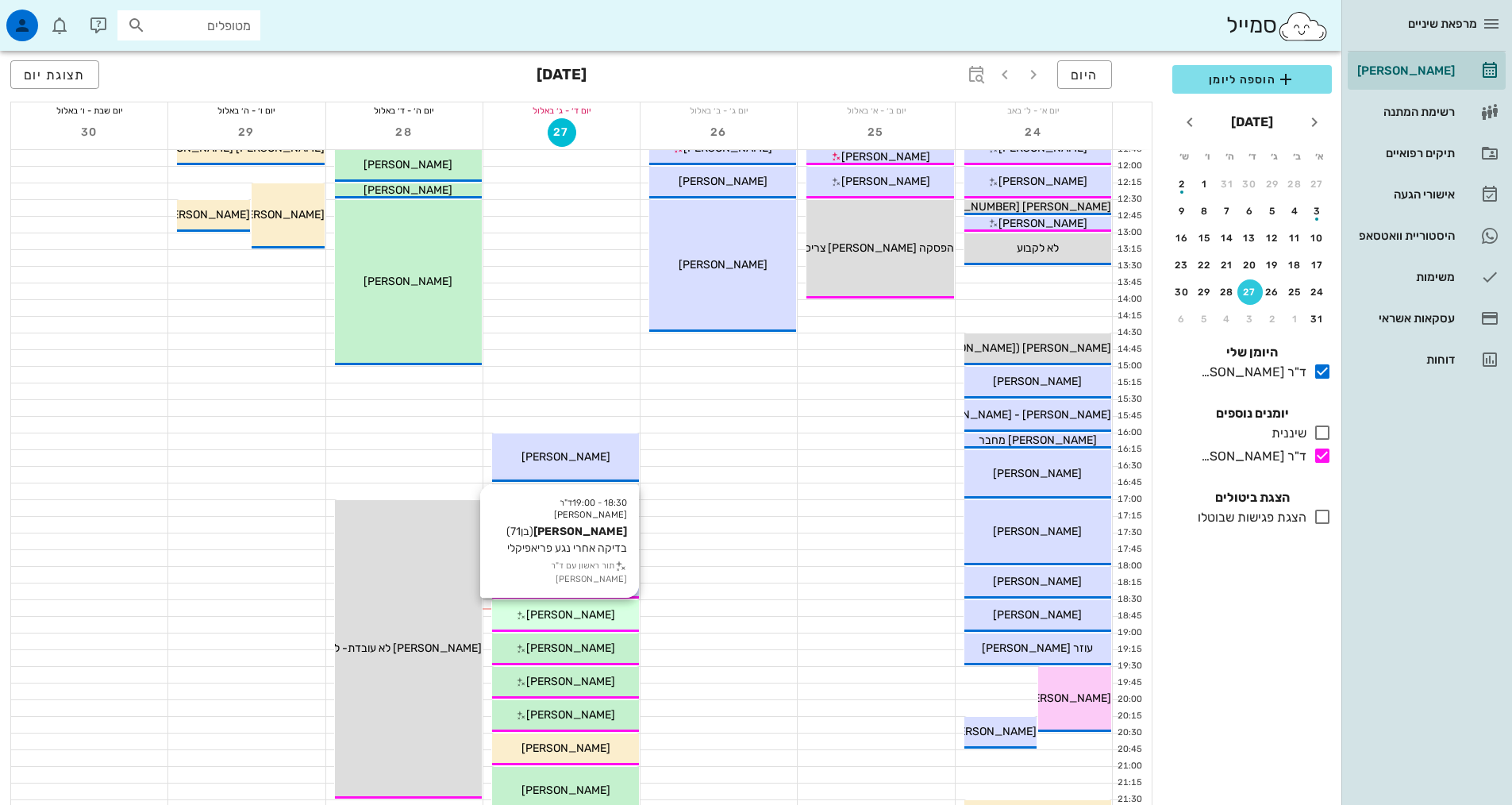
click at [581, 621] on div "[PERSON_NAME]" at bounding box center [565, 615] width 147 height 17
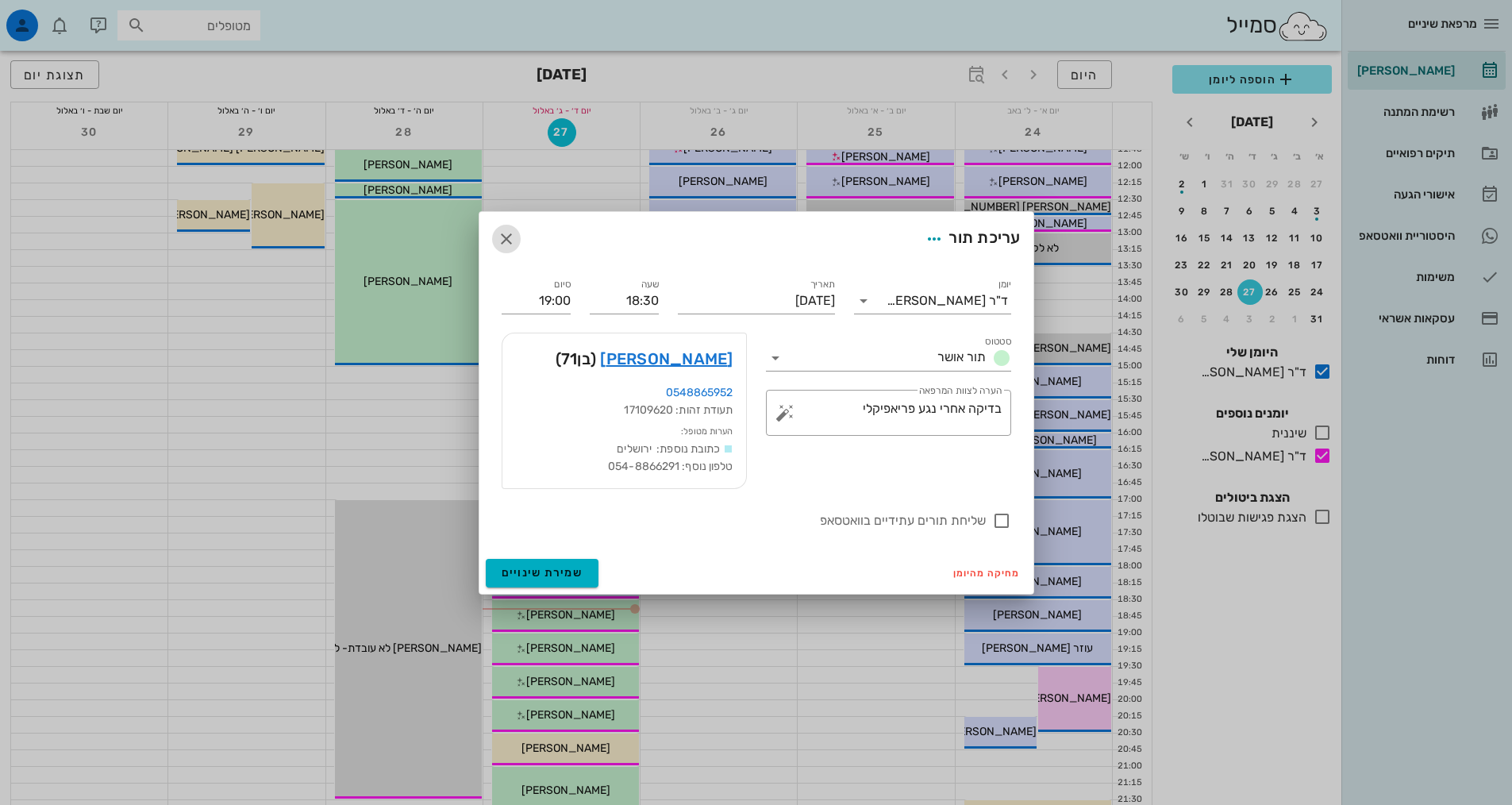
click at [499, 240] on icon "button" at bounding box center [506, 239] width 19 height 19
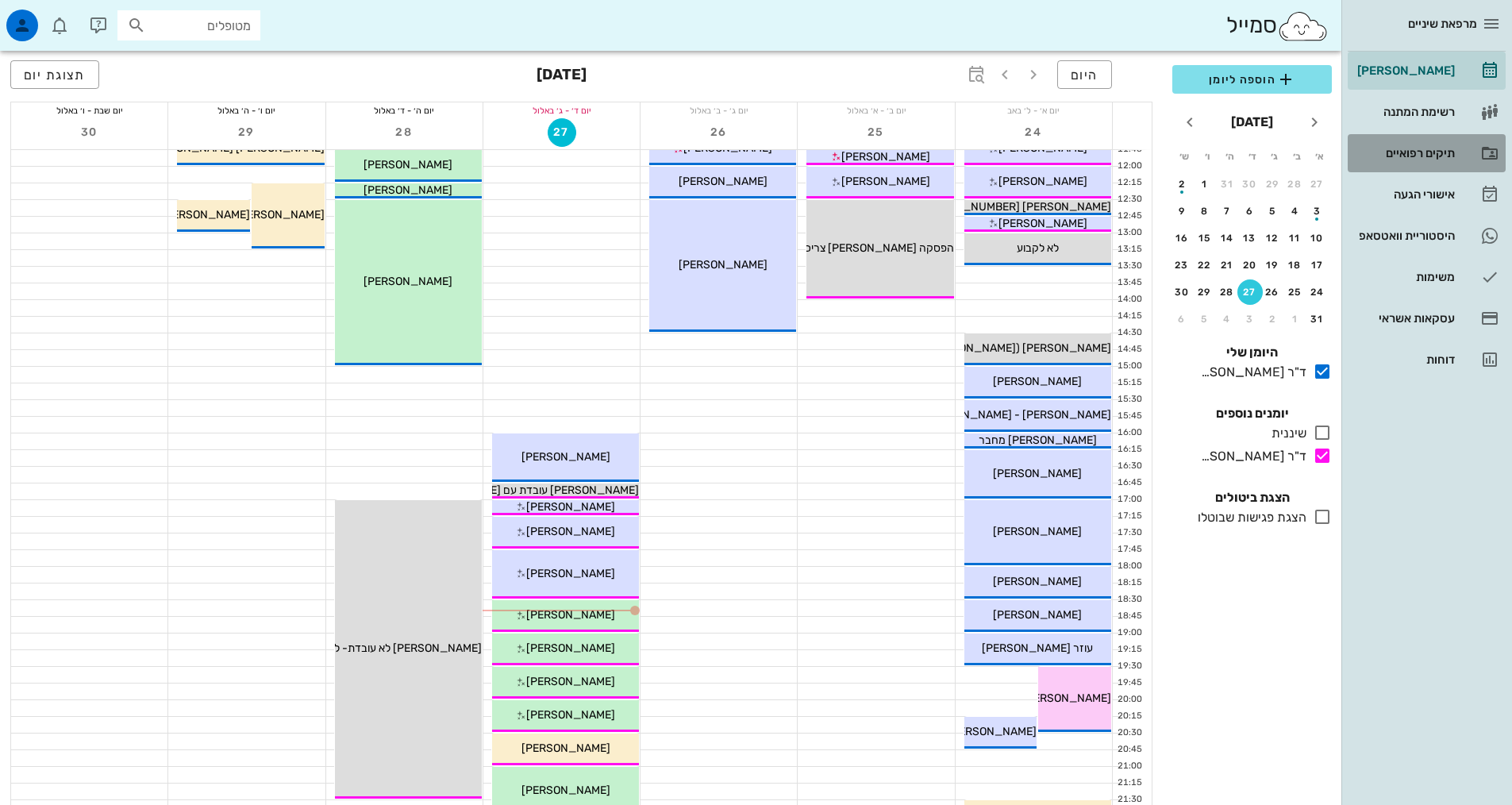
click at [1385, 153] on div "תיקים רפואיים" at bounding box center [1404, 153] width 101 height 13
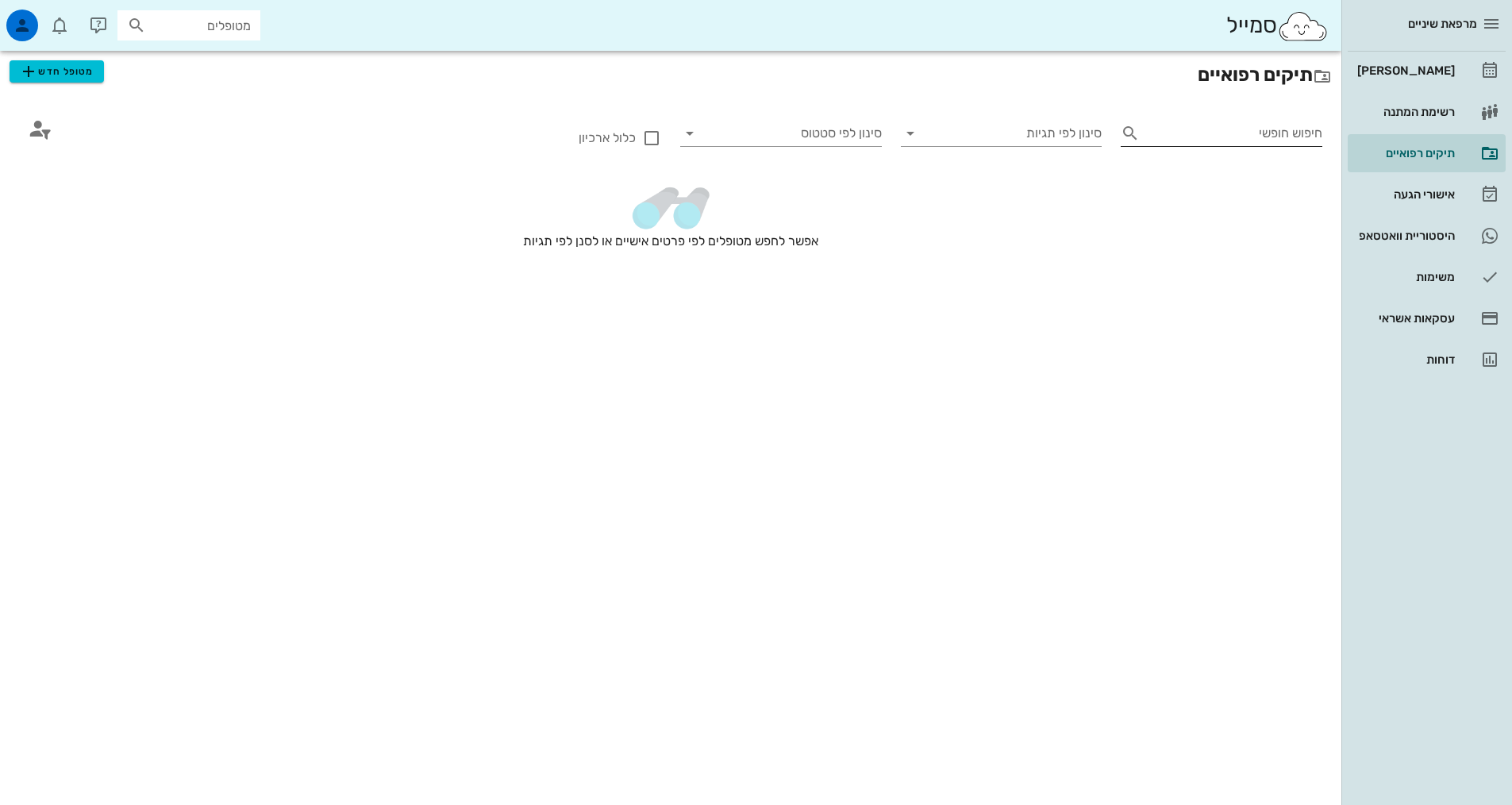
click at [1244, 152] on div "חיפוש חופשי" at bounding box center [1222, 136] width 201 height 32
click at [1239, 137] on input "חיפוש חופשי" at bounding box center [1235, 133] width 176 height 26
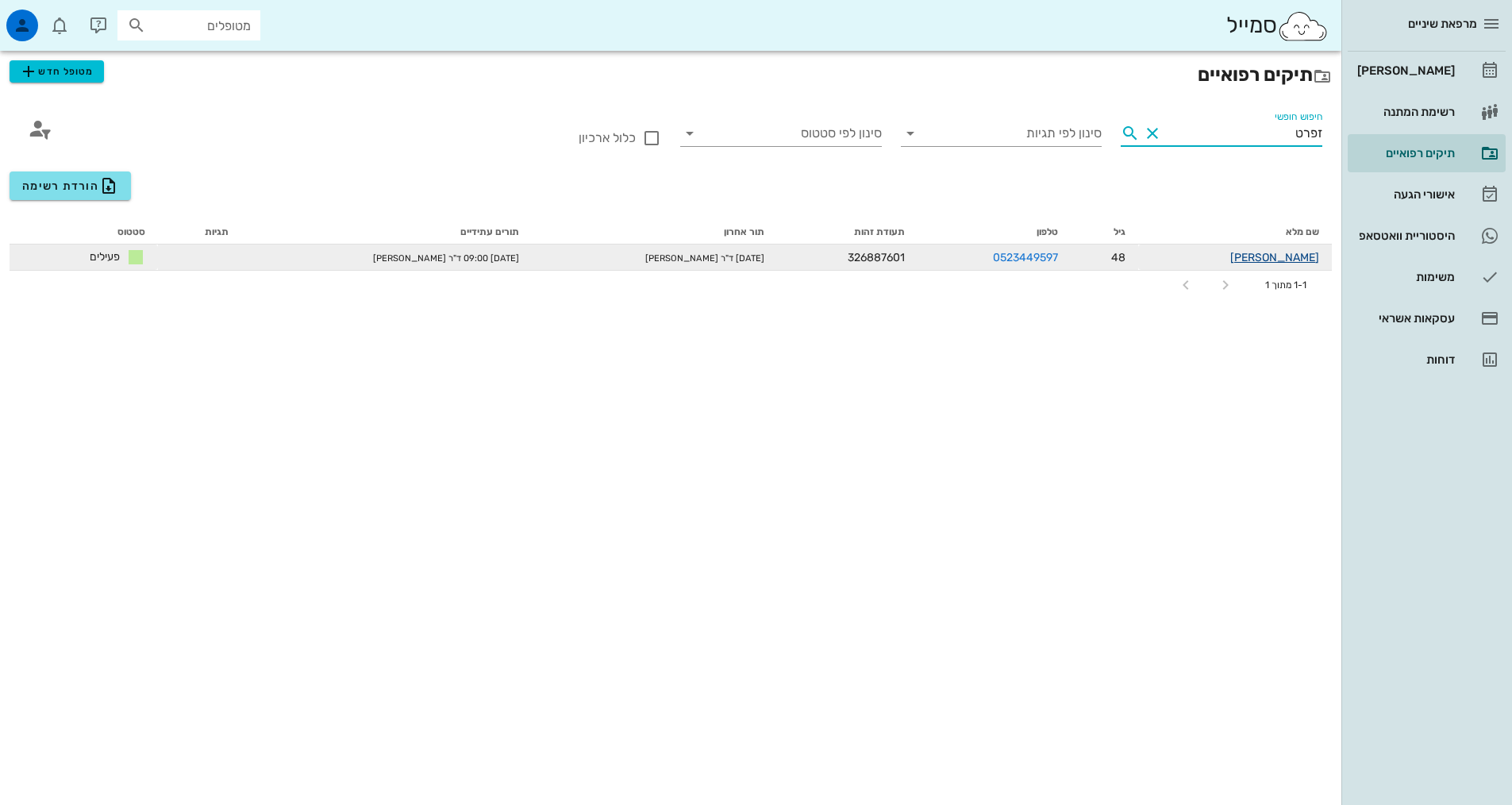
type input "זפרט"
click at [1284, 260] on link "רבקה זפרט" at bounding box center [1275, 258] width 89 height 14
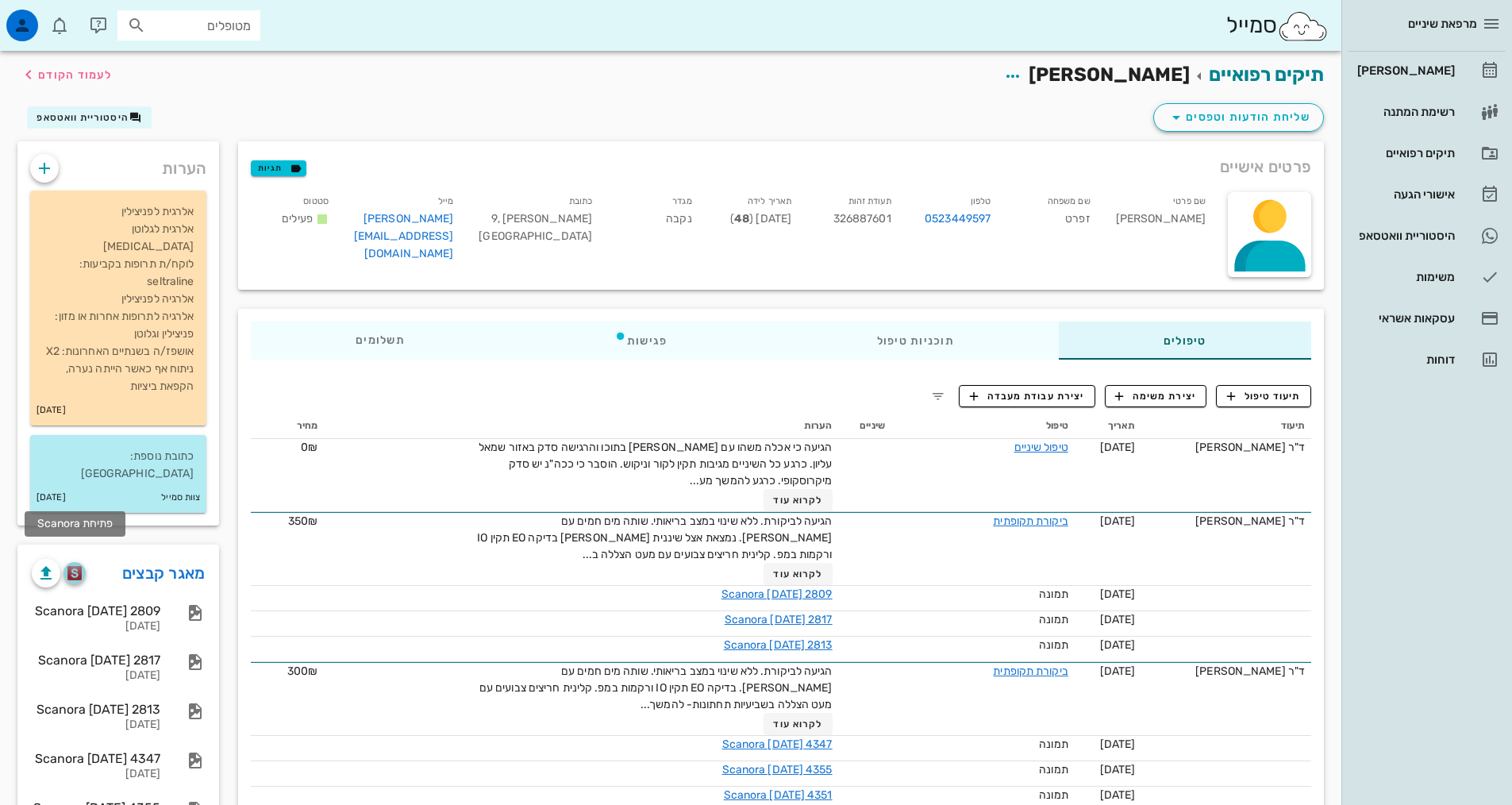
click at [73, 566] on img "button" at bounding box center [75, 573] width 15 height 15
click at [1425, 69] on div "[PERSON_NAME]" at bounding box center [1404, 70] width 101 height 13
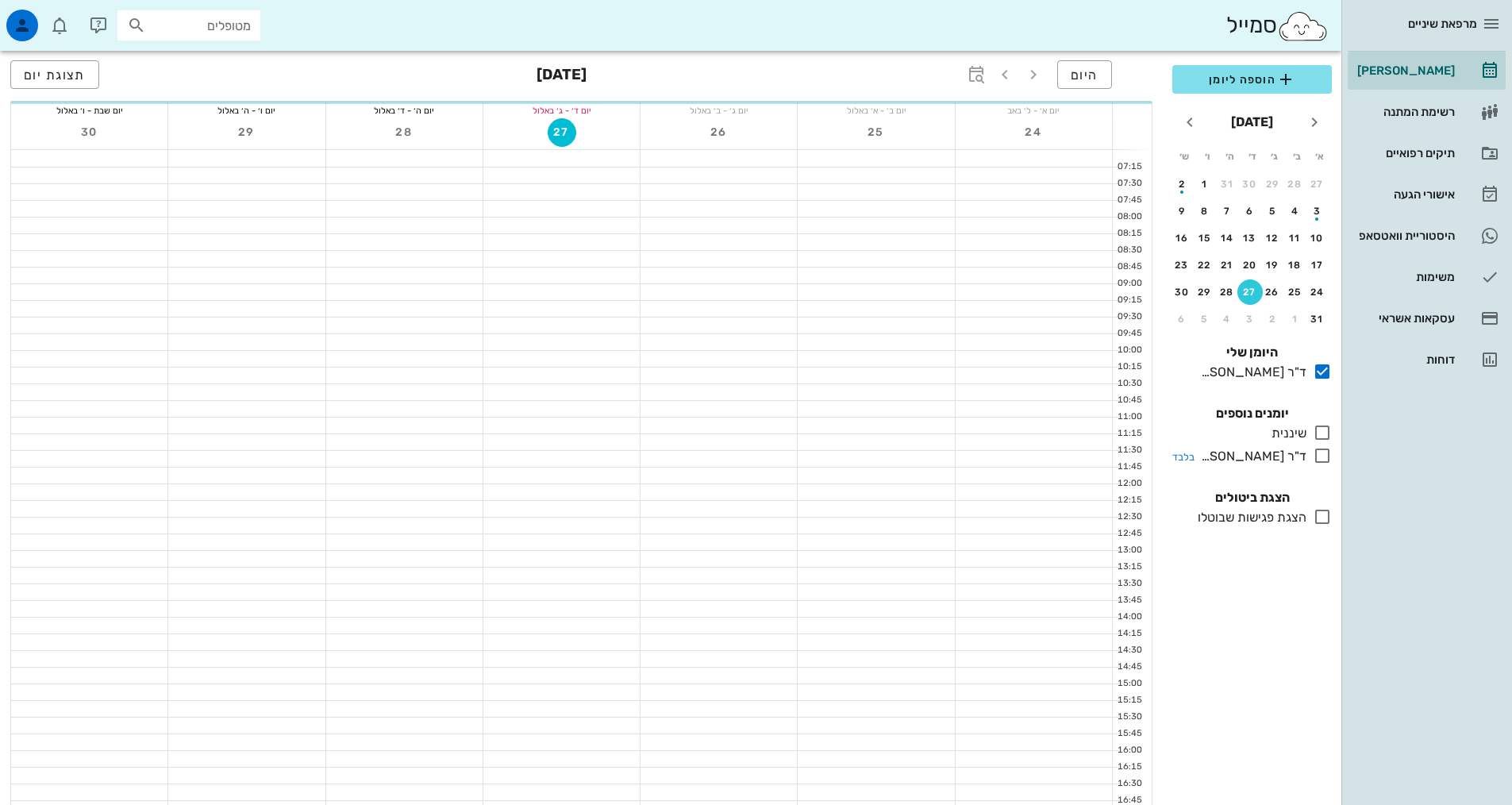
click at [1325, 462] on icon at bounding box center [1322, 456] width 19 height 19
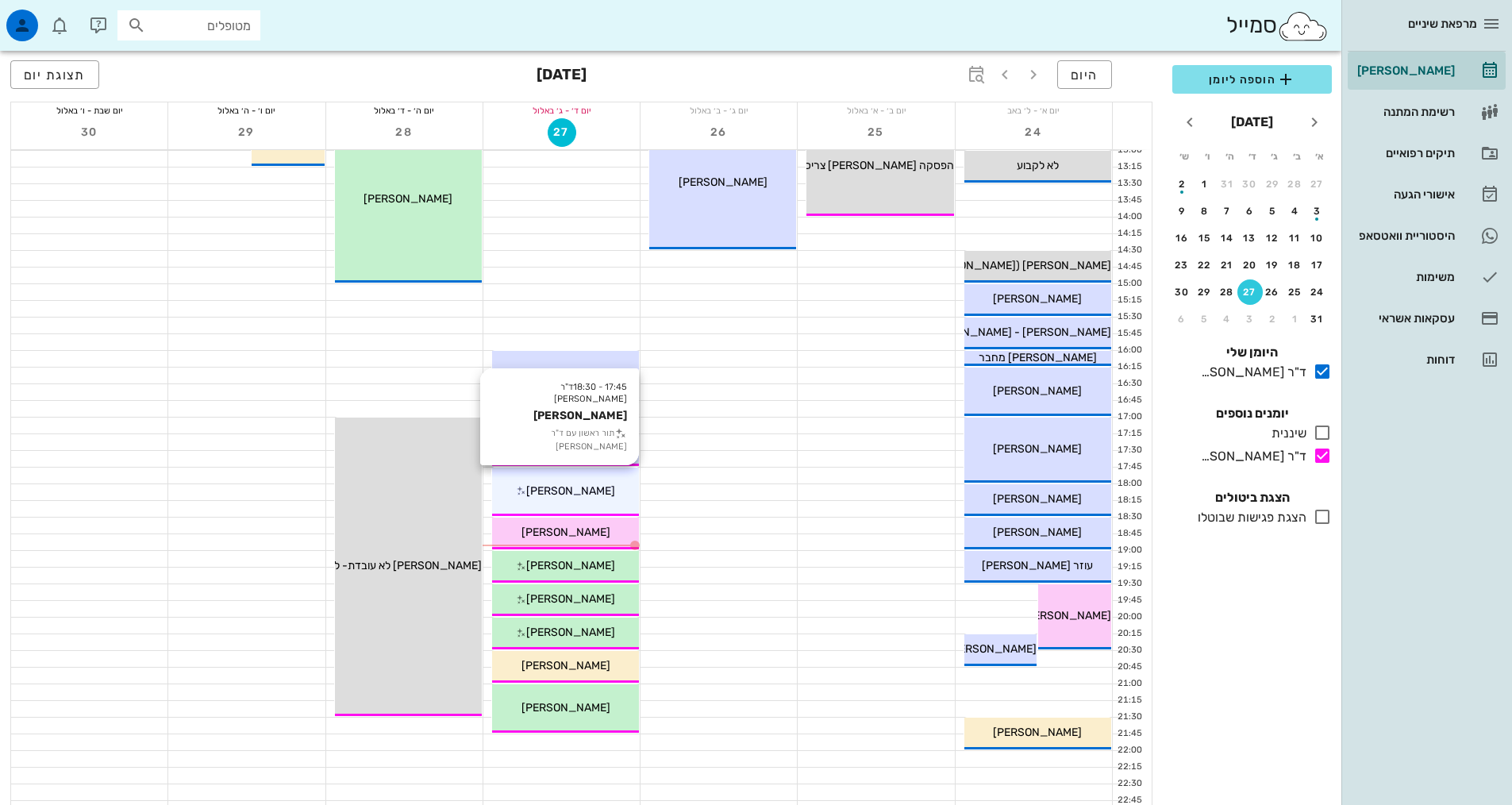
scroll to position [479, 0]
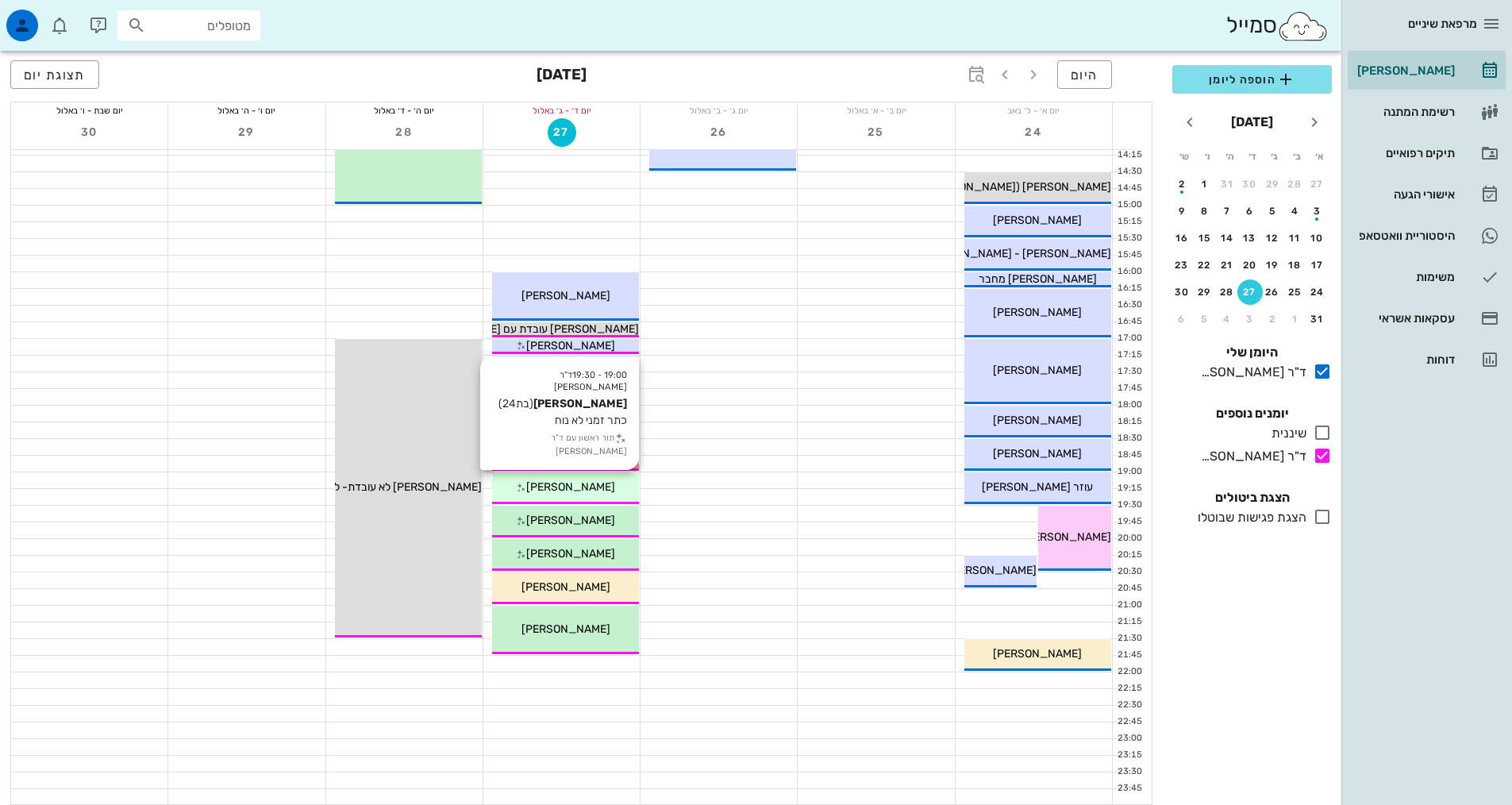
click at [582, 491] on span "[PERSON_NAME]" at bounding box center [570, 487] width 89 height 14
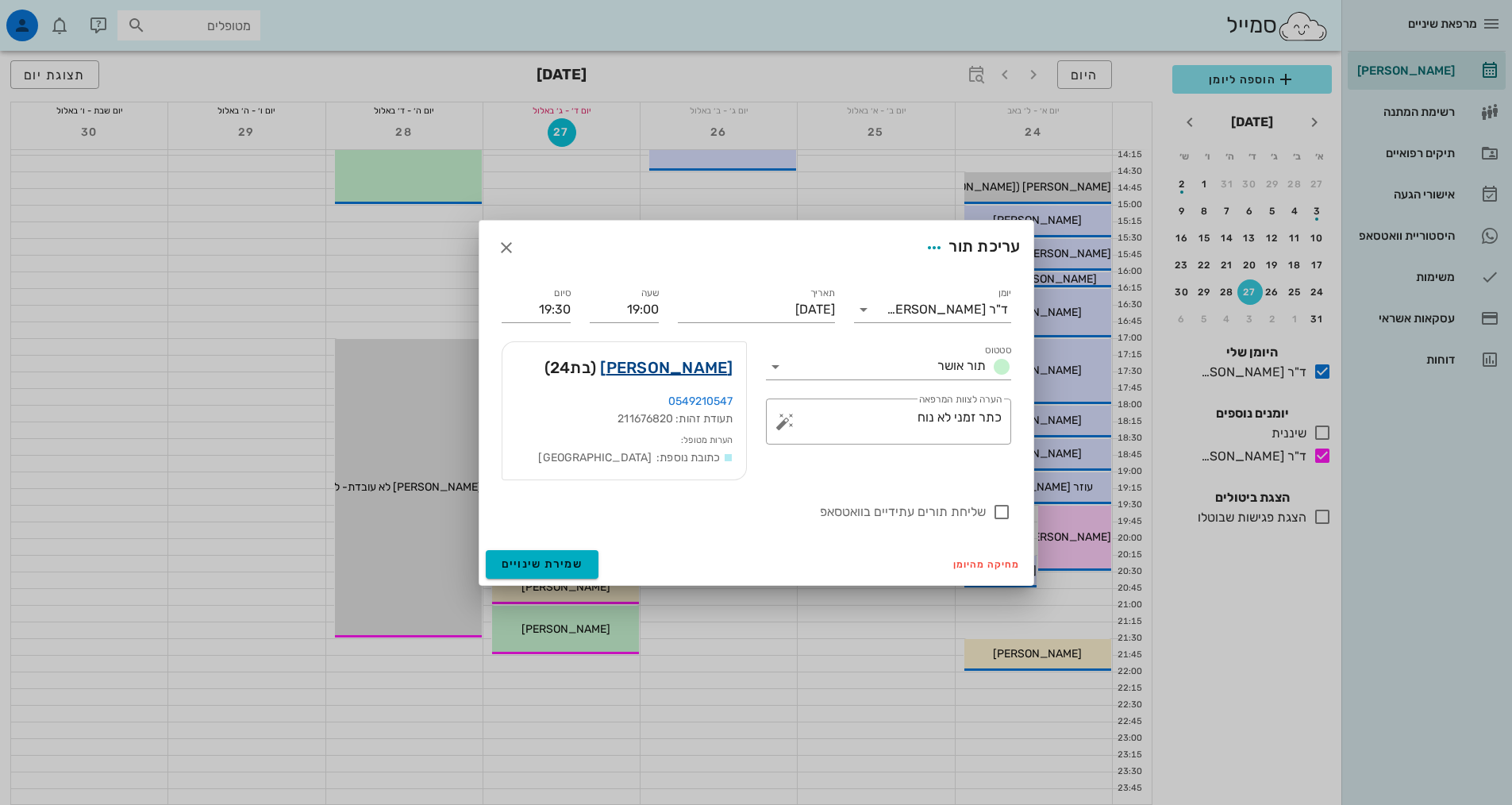
click at [712, 375] on link "נועה לצר" at bounding box center [666, 368] width 132 height 26
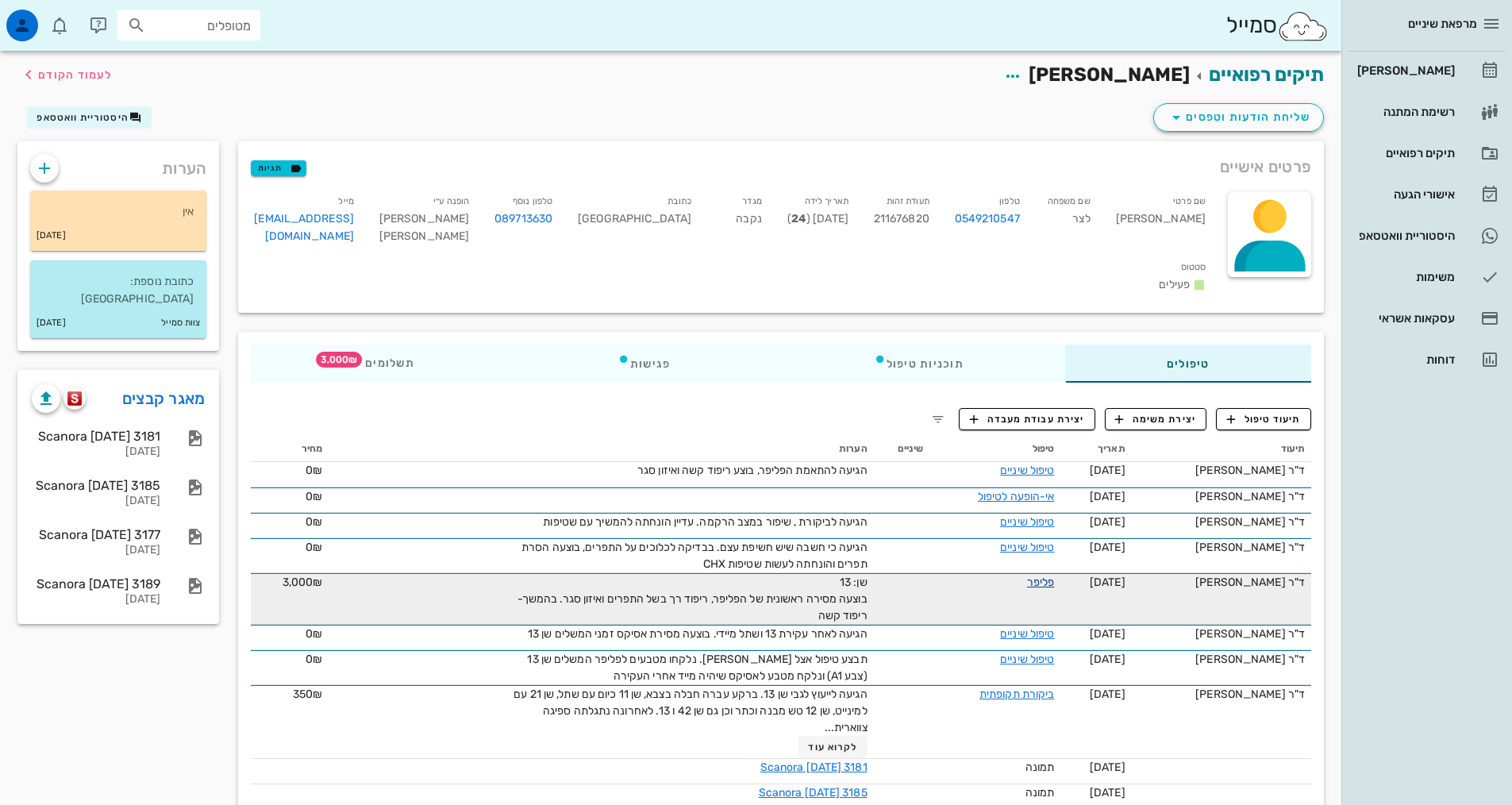
click at [1047, 575] on link "פליפר" at bounding box center [1041, 582] width 28 height 14
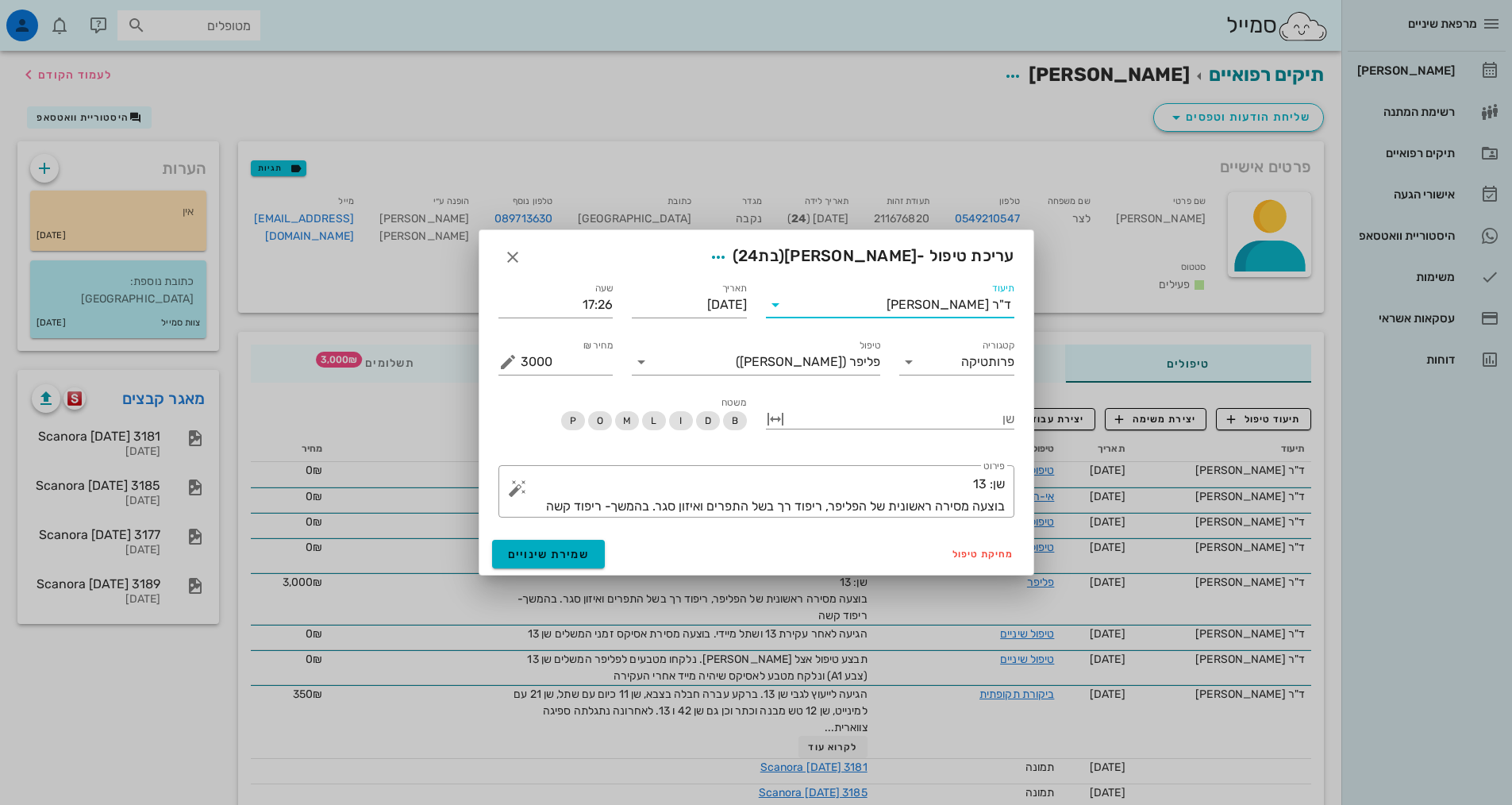
click at [887, 306] on input "תיעוד" at bounding box center [837, 305] width 98 height 26
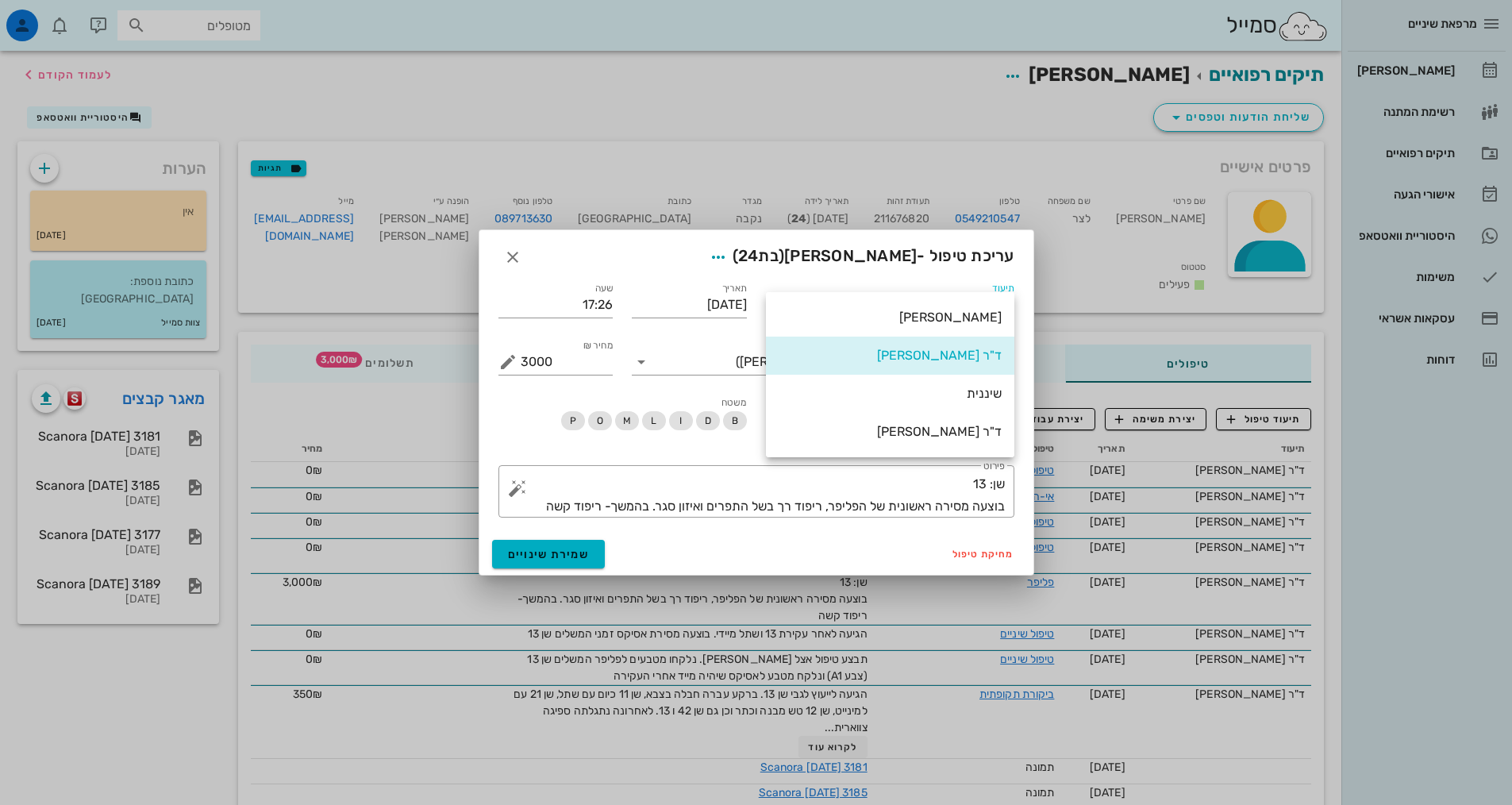
click at [911, 425] on div "ד"ר [PERSON_NAME]" at bounding box center [890, 432] width 223 height 15
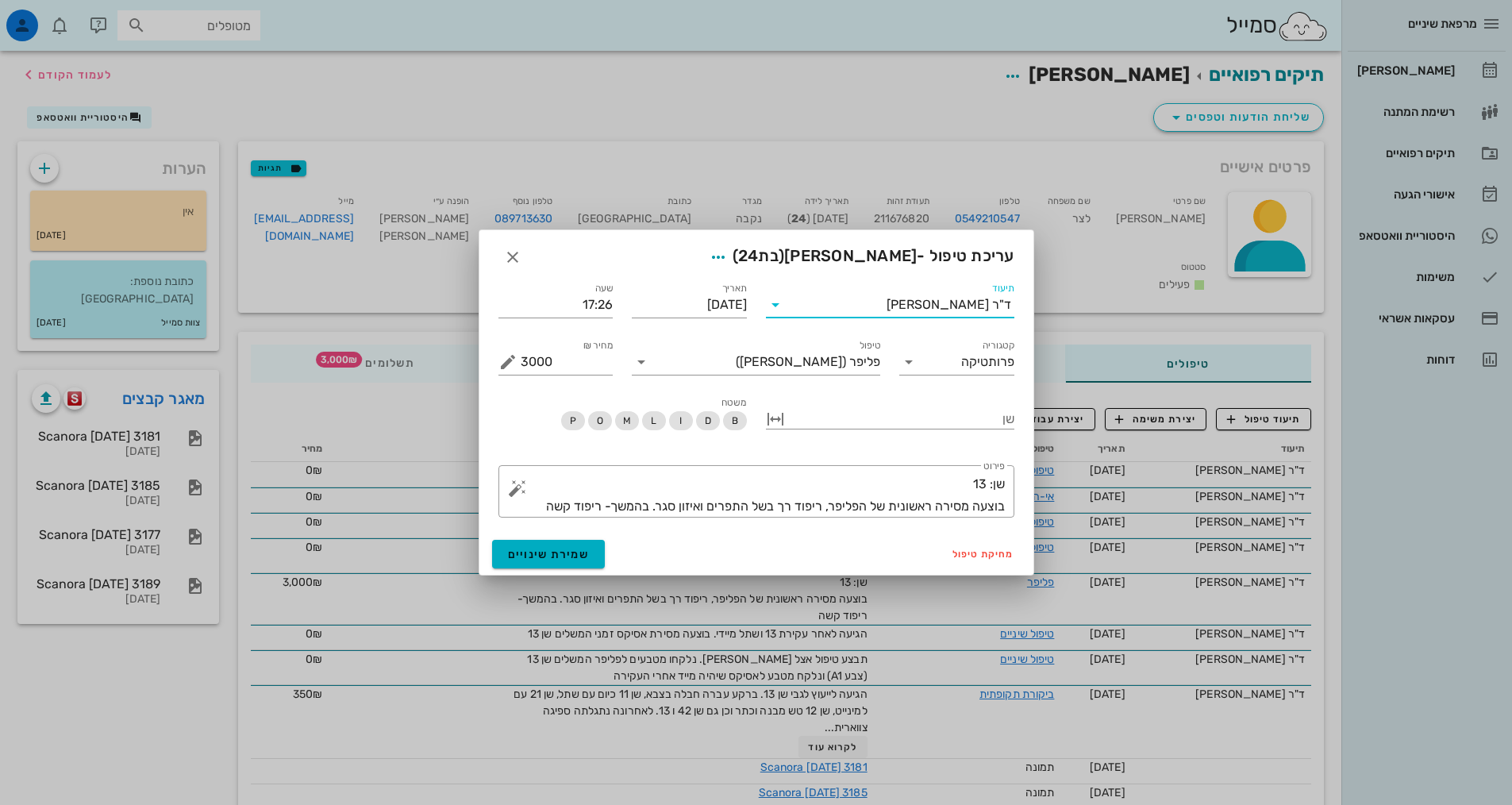
click at [554, 572] on div "מחיקת טיפול שמירת שינויים" at bounding box center [756, 554] width 554 height 41
click at [564, 560] on button "שמירת שינויים" at bounding box center [548, 553] width 114 height 28
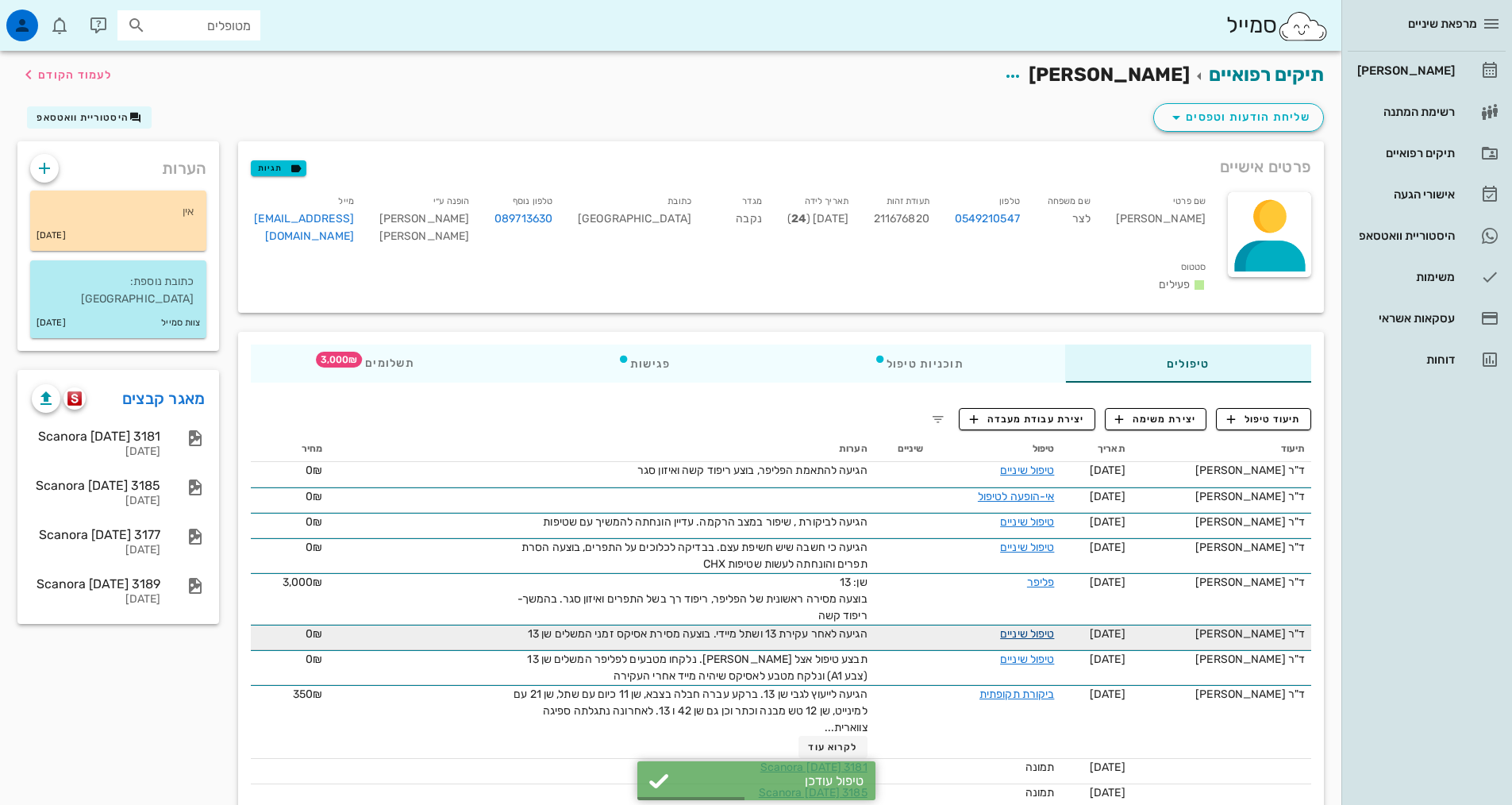
click at [1020, 627] on link "טיפול שיניים" at bounding box center [1027, 634] width 54 height 14
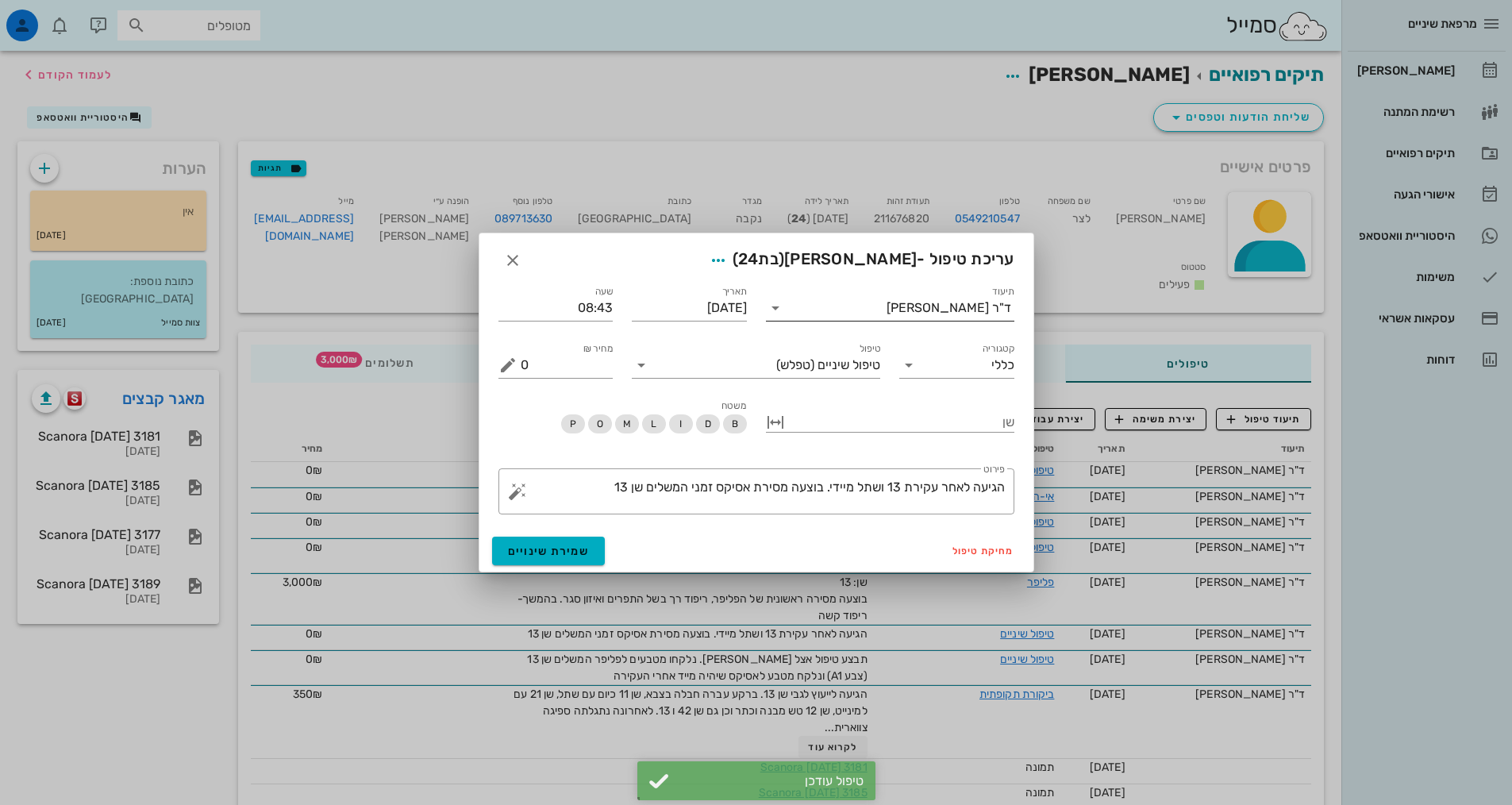
click at [883, 298] on input "תיעוד" at bounding box center [837, 308] width 98 height 26
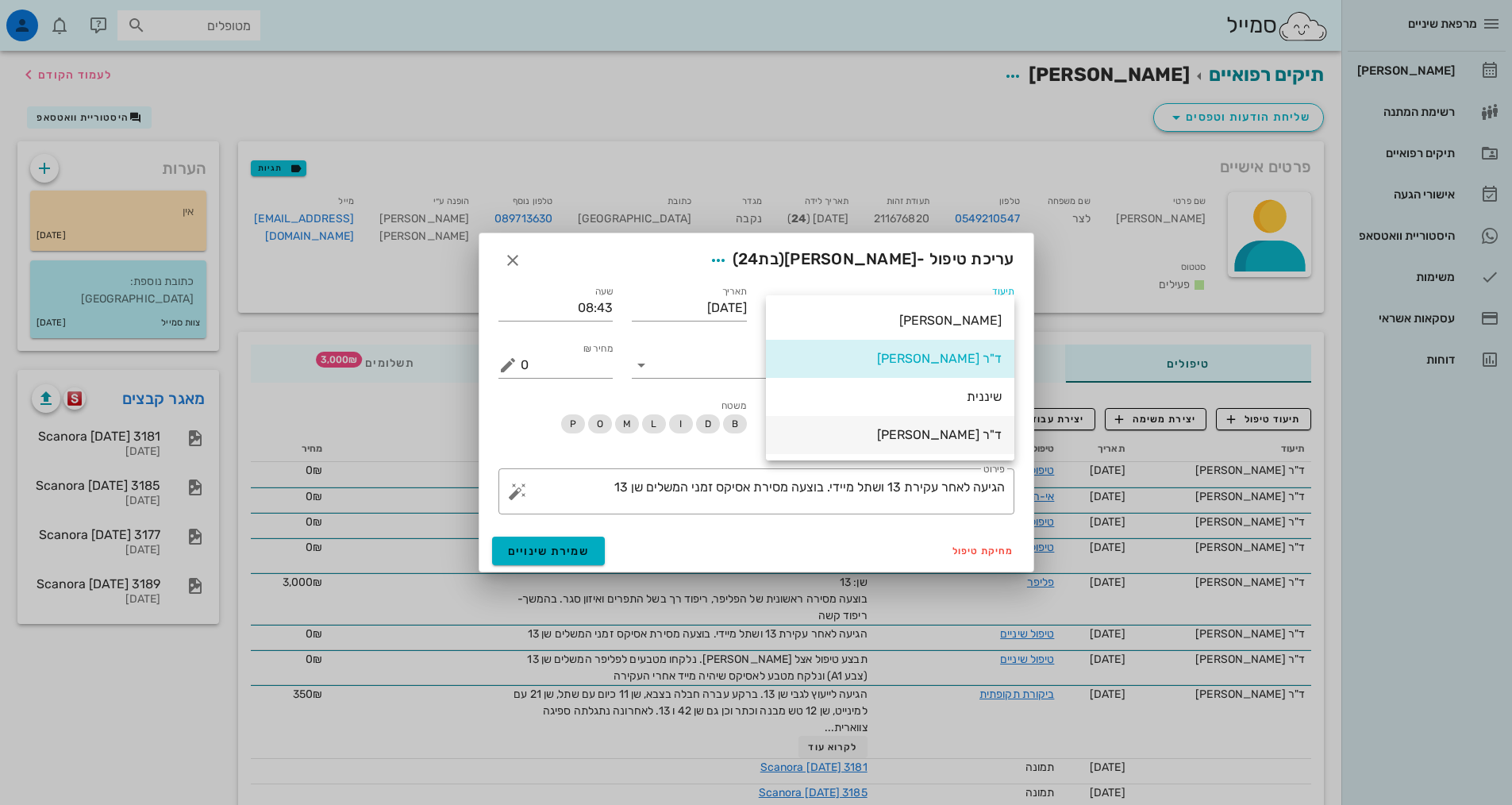
click at [908, 429] on div "ד"ר [PERSON_NAME]" at bounding box center [890, 435] width 223 height 15
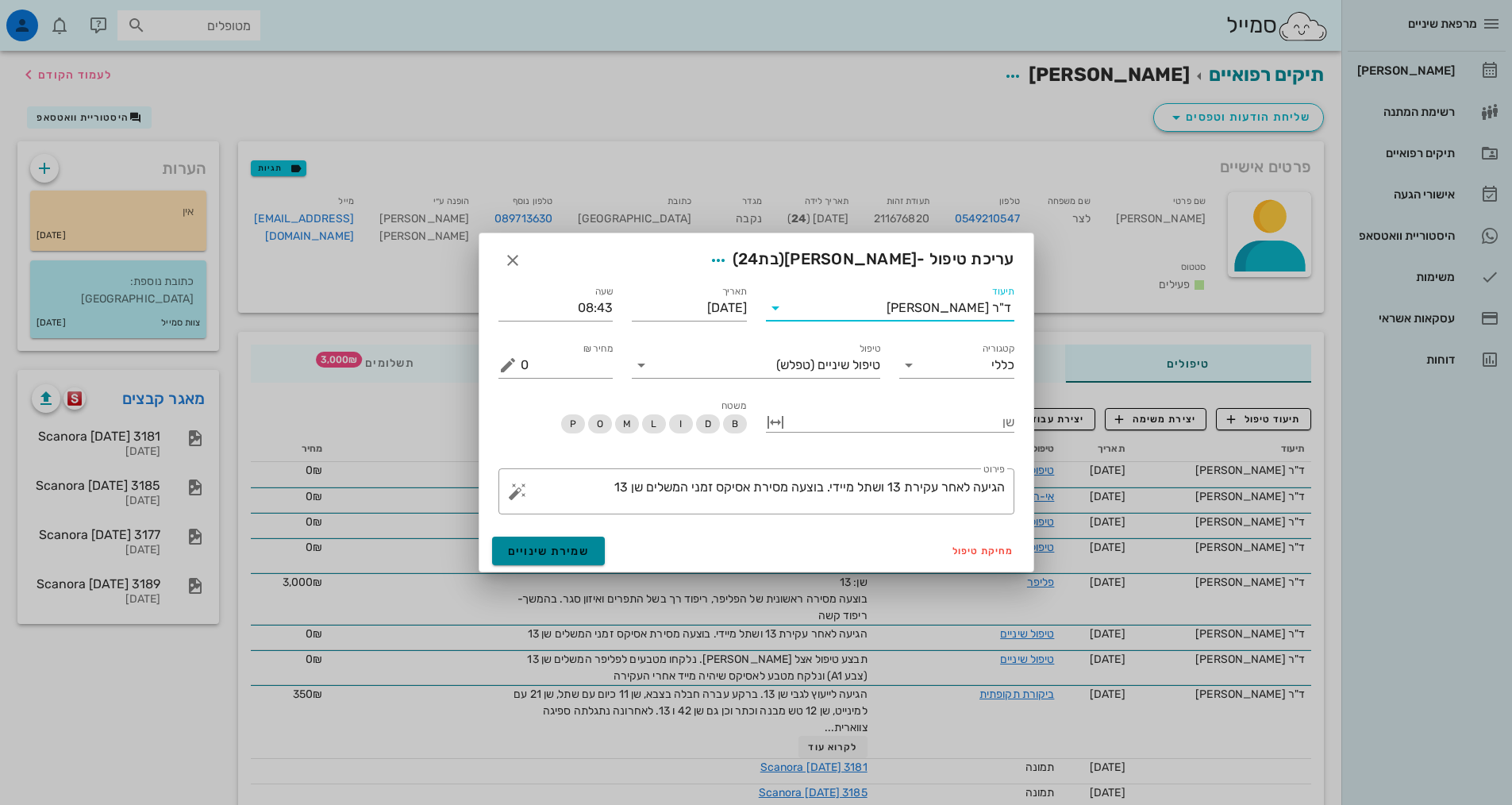
click at [550, 543] on button "שמירת שינויים" at bounding box center [548, 551] width 114 height 28
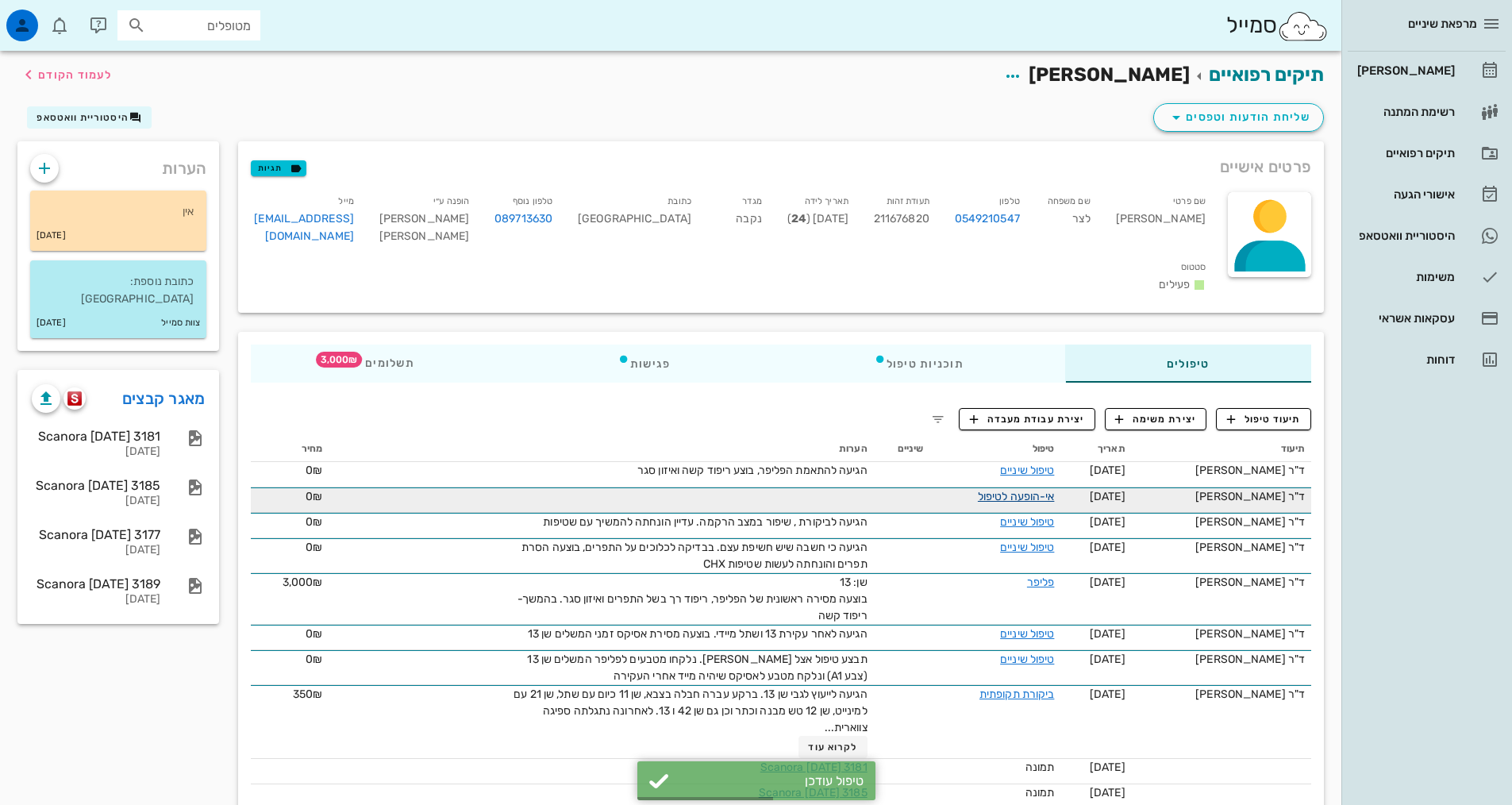
click at [1030, 490] on link "אי-הופעה לטיפול" at bounding box center [1017, 497] width 77 height 14
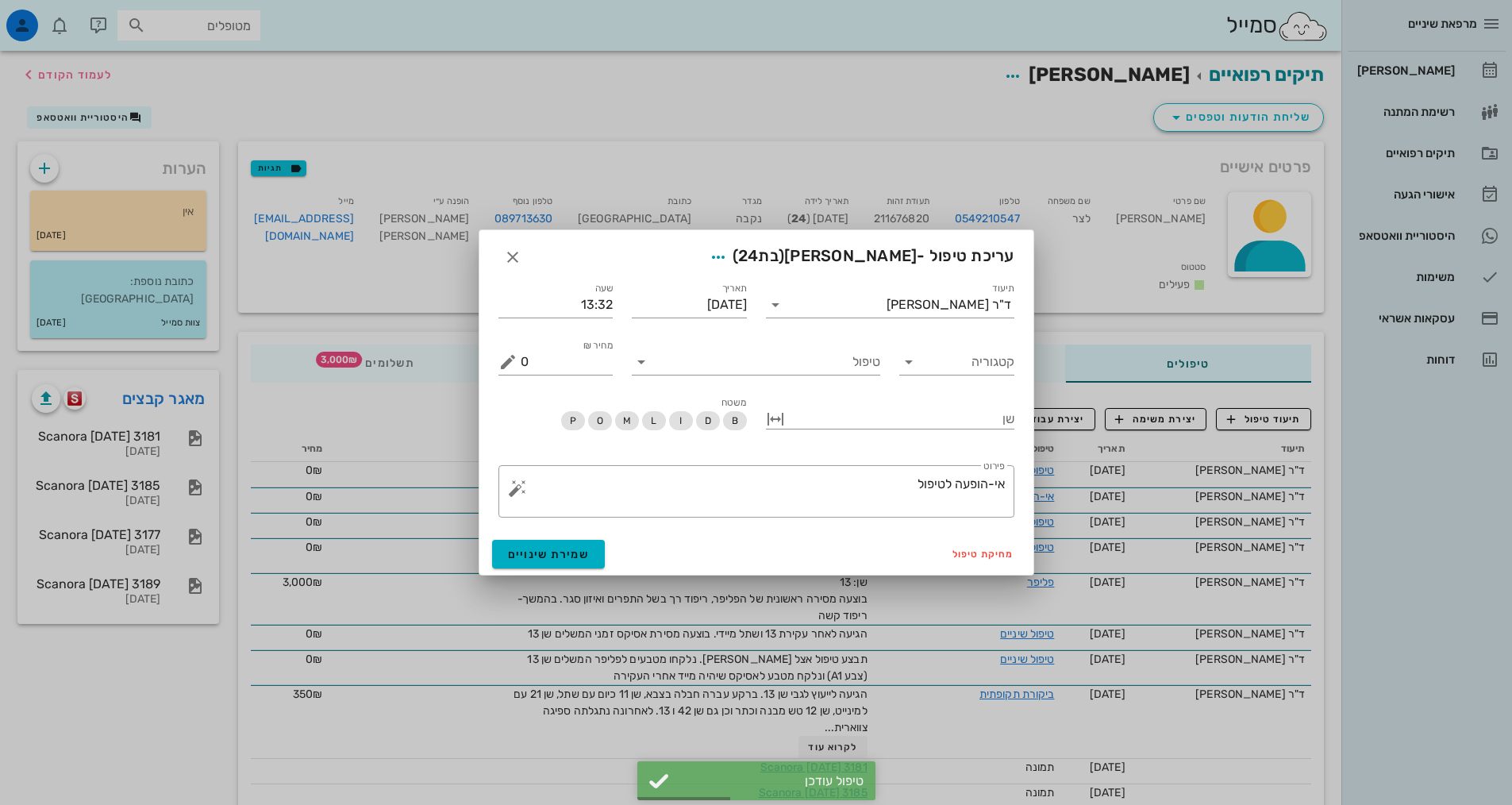
click at [960, 319] on div "תיעוד ד"ר אלדד אירני" at bounding box center [890, 298] width 267 height 57
click at [958, 311] on div "ד"ר [PERSON_NAME]" at bounding box center [949, 305] width 125 height 15
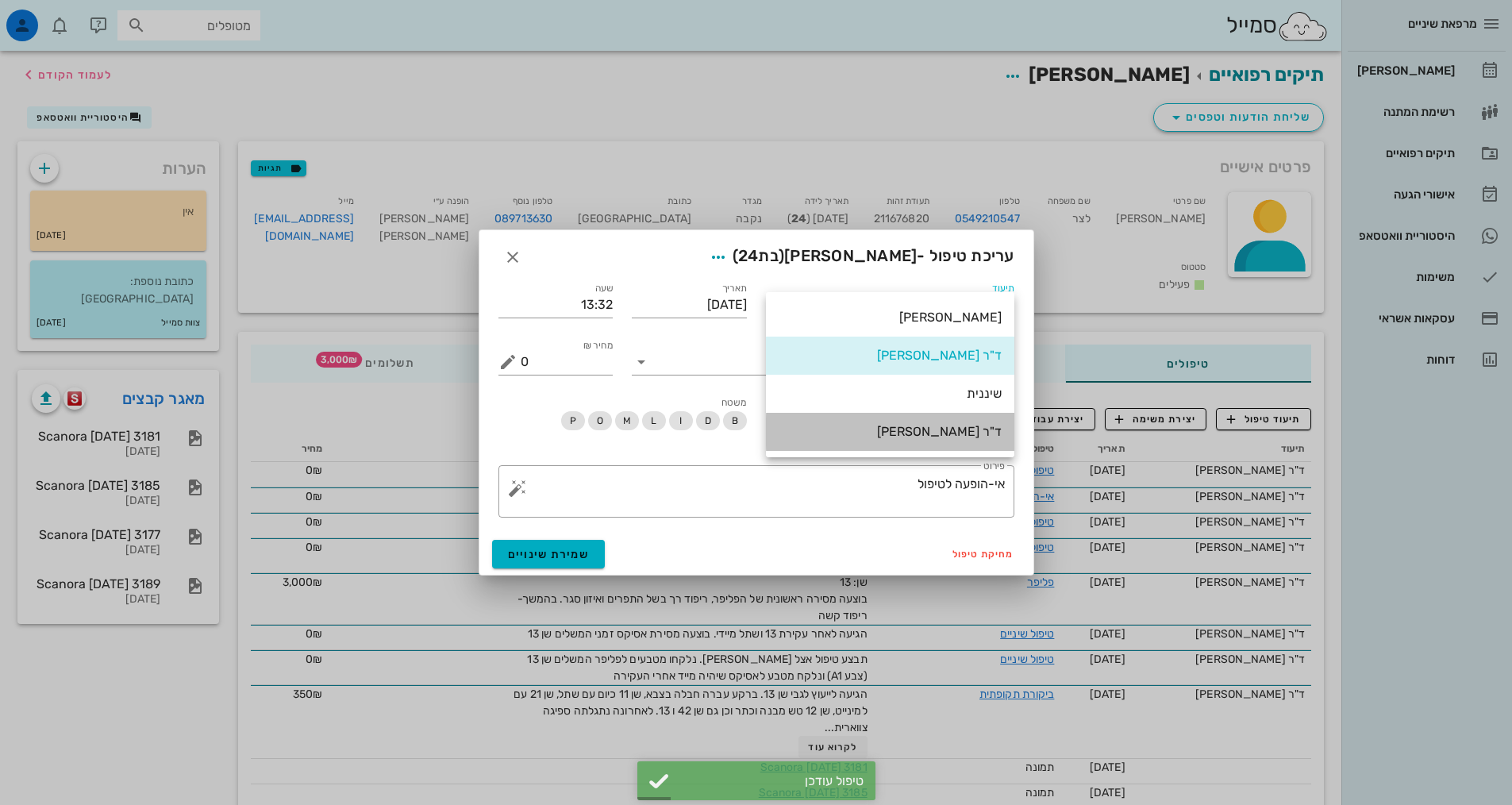
click at [967, 424] on div "ד"ר [PERSON_NAME]" at bounding box center [890, 432] width 223 height 15
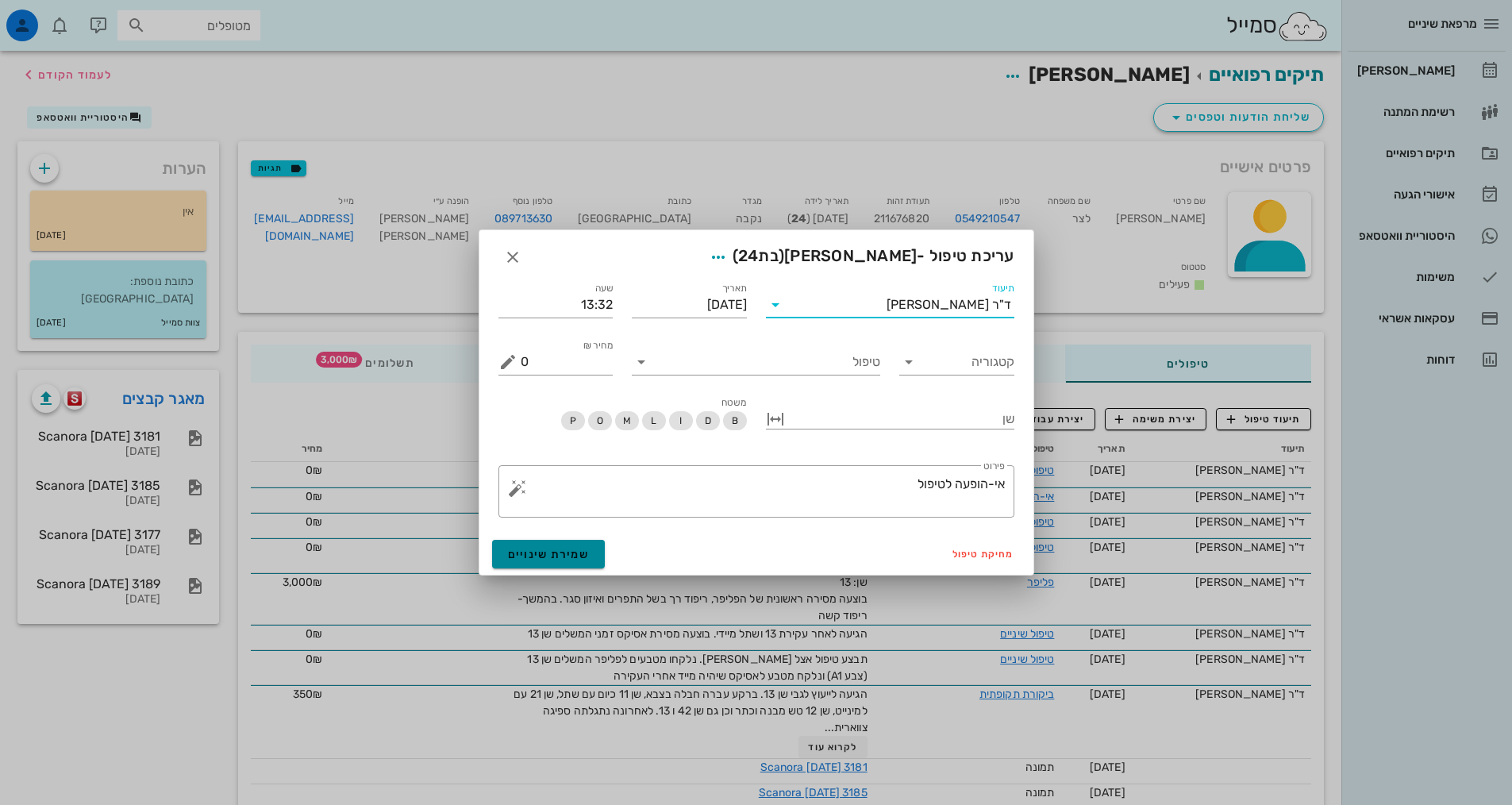
click at [552, 563] on button "שמירת שינויים" at bounding box center [548, 553] width 114 height 28
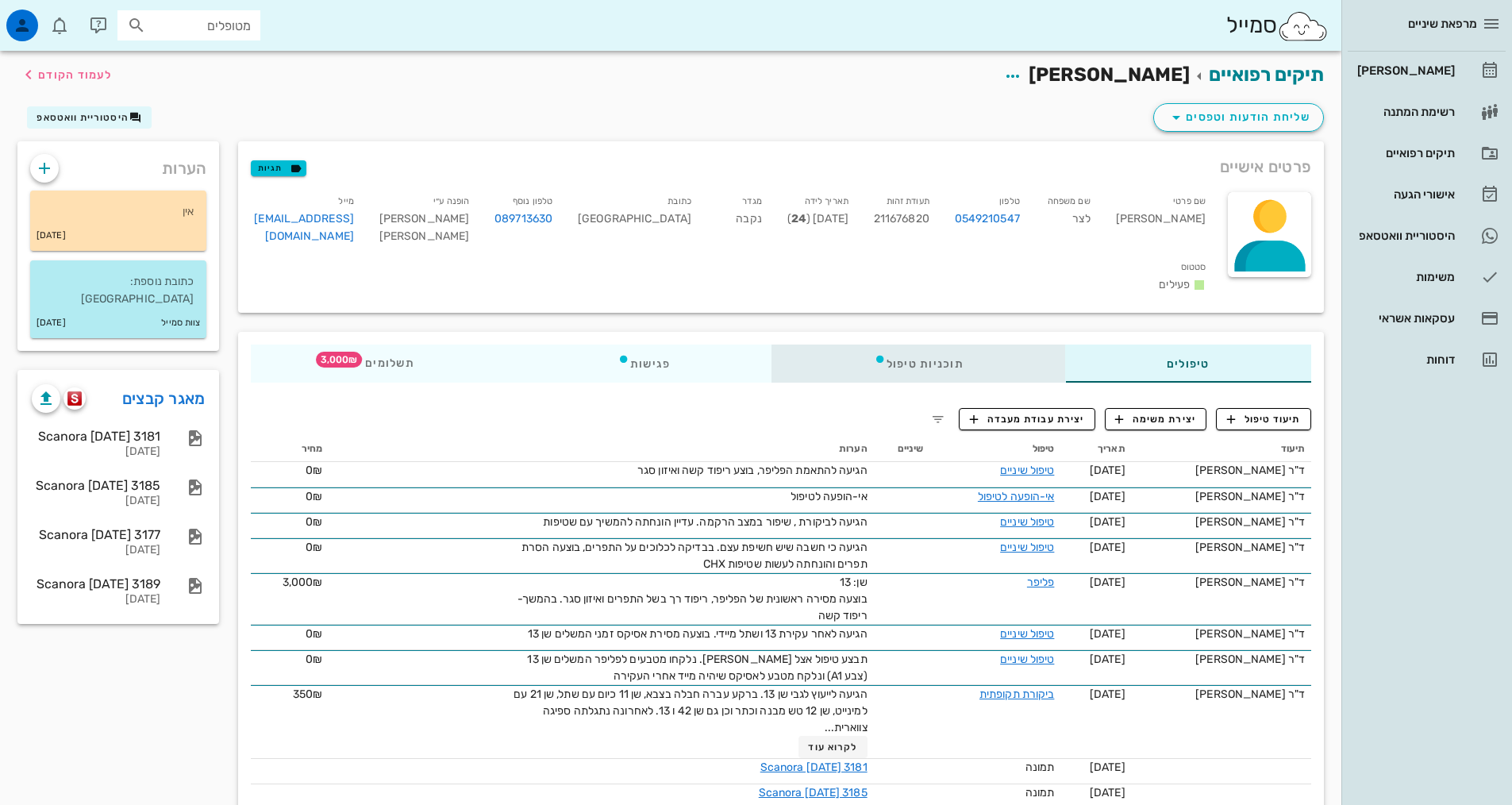
click at [899, 347] on div "תוכניות טיפול" at bounding box center [919, 364] width 293 height 38
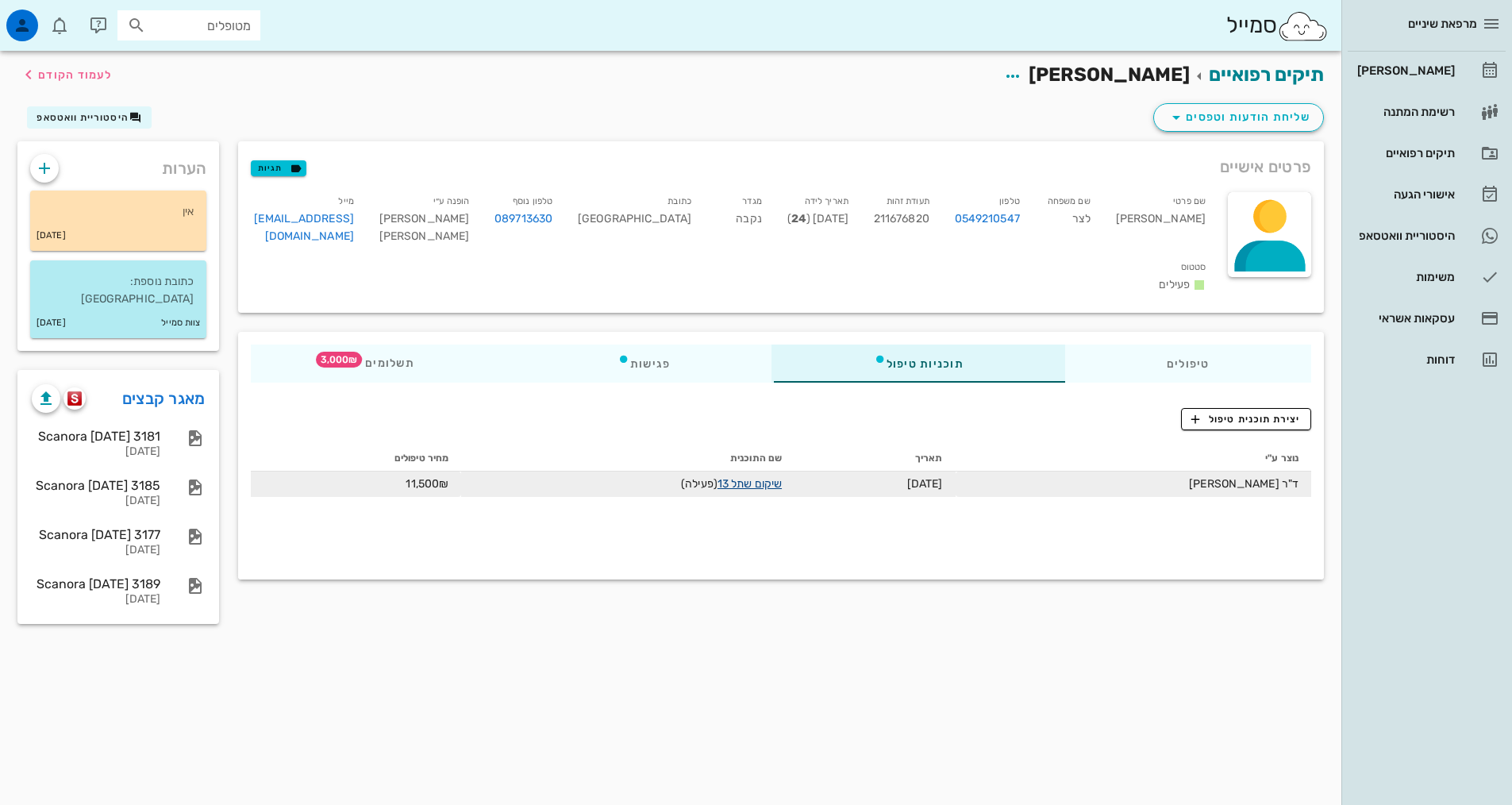
click at [763, 477] on link "שיקום שתל 13" at bounding box center [750, 484] width 64 height 14
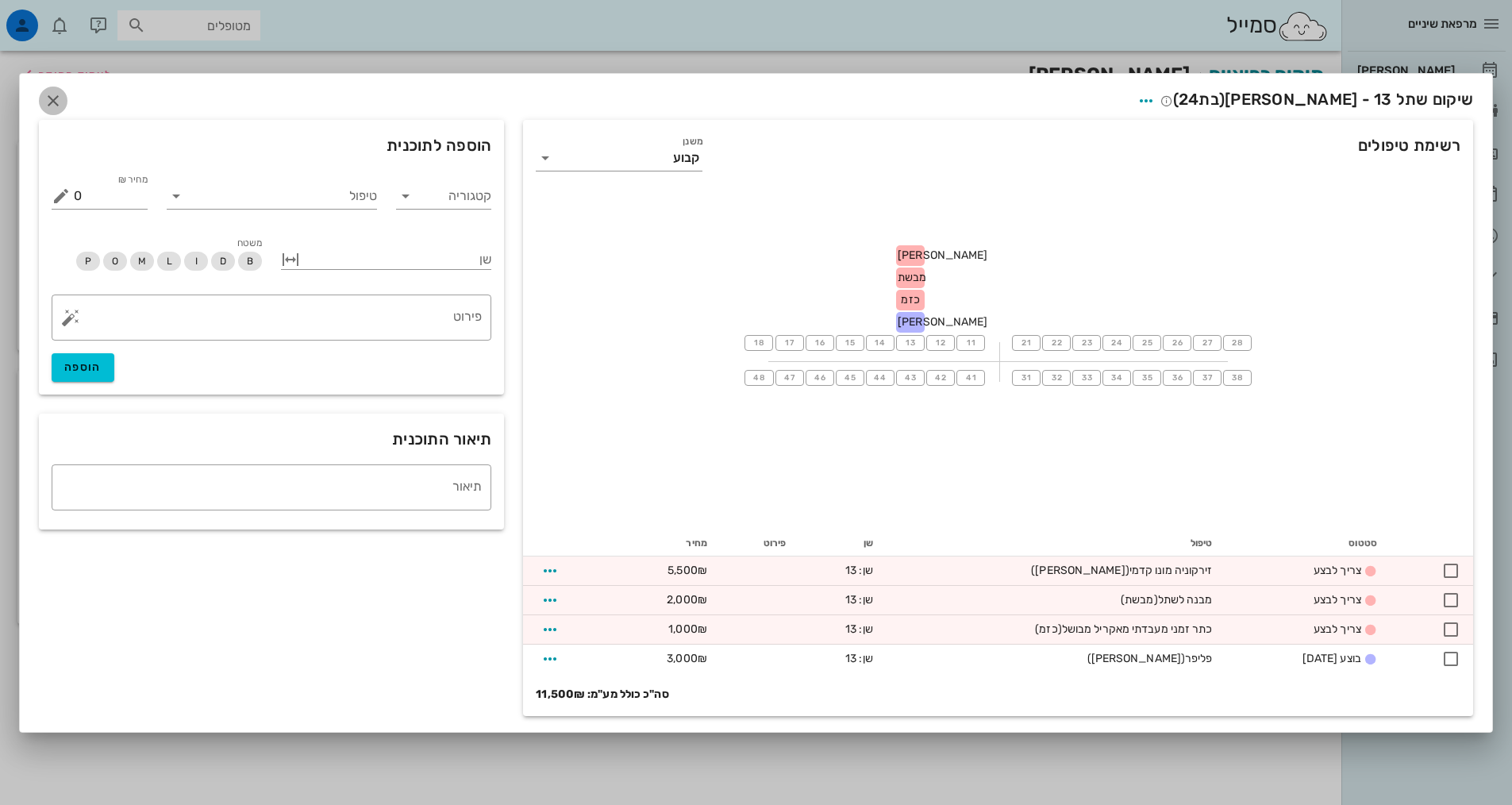
click at [61, 97] on icon "button" at bounding box center [53, 101] width 19 height 19
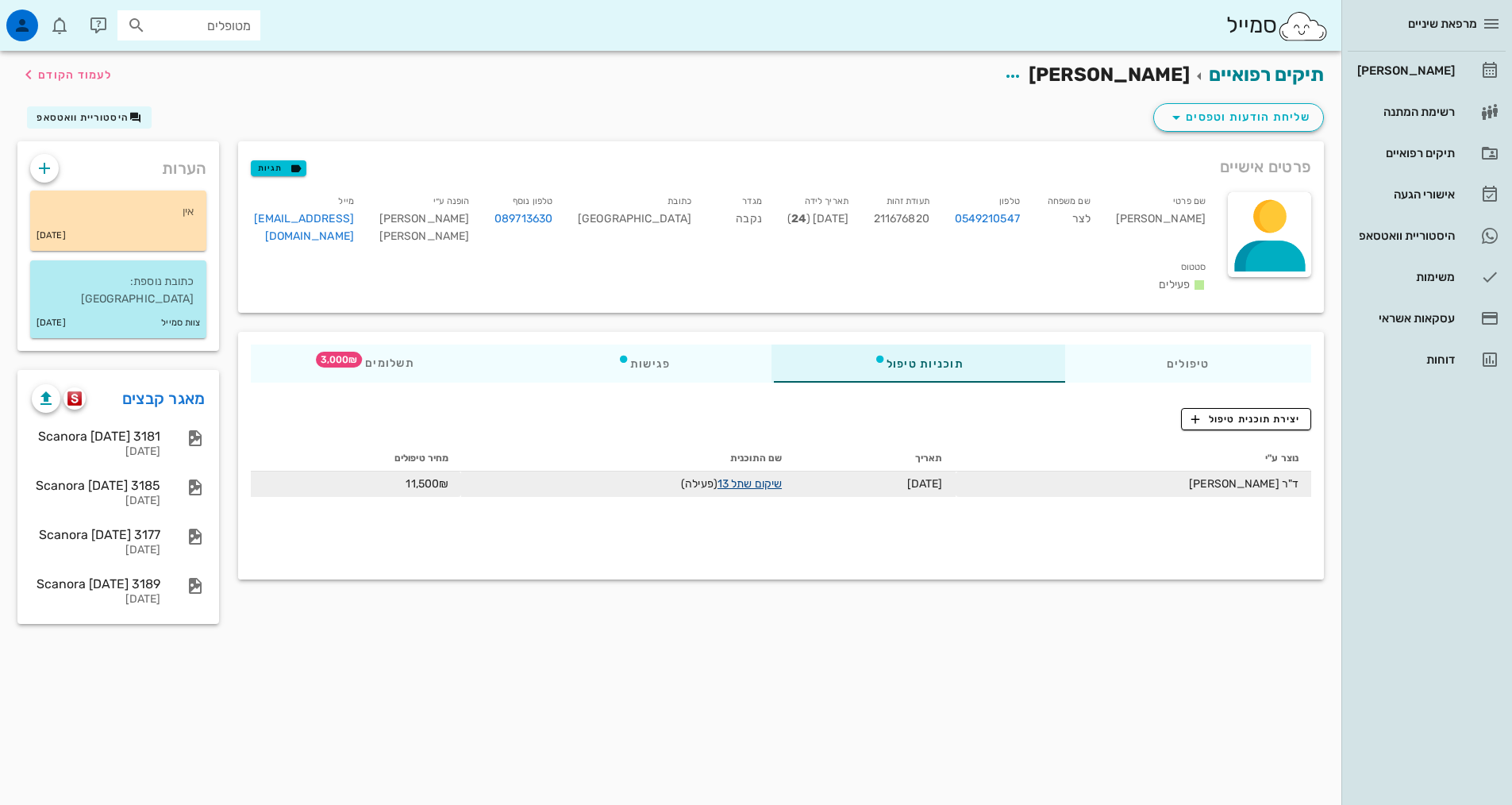
click at [774, 477] on link "שיקום שתל 13" at bounding box center [750, 484] width 64 height 14
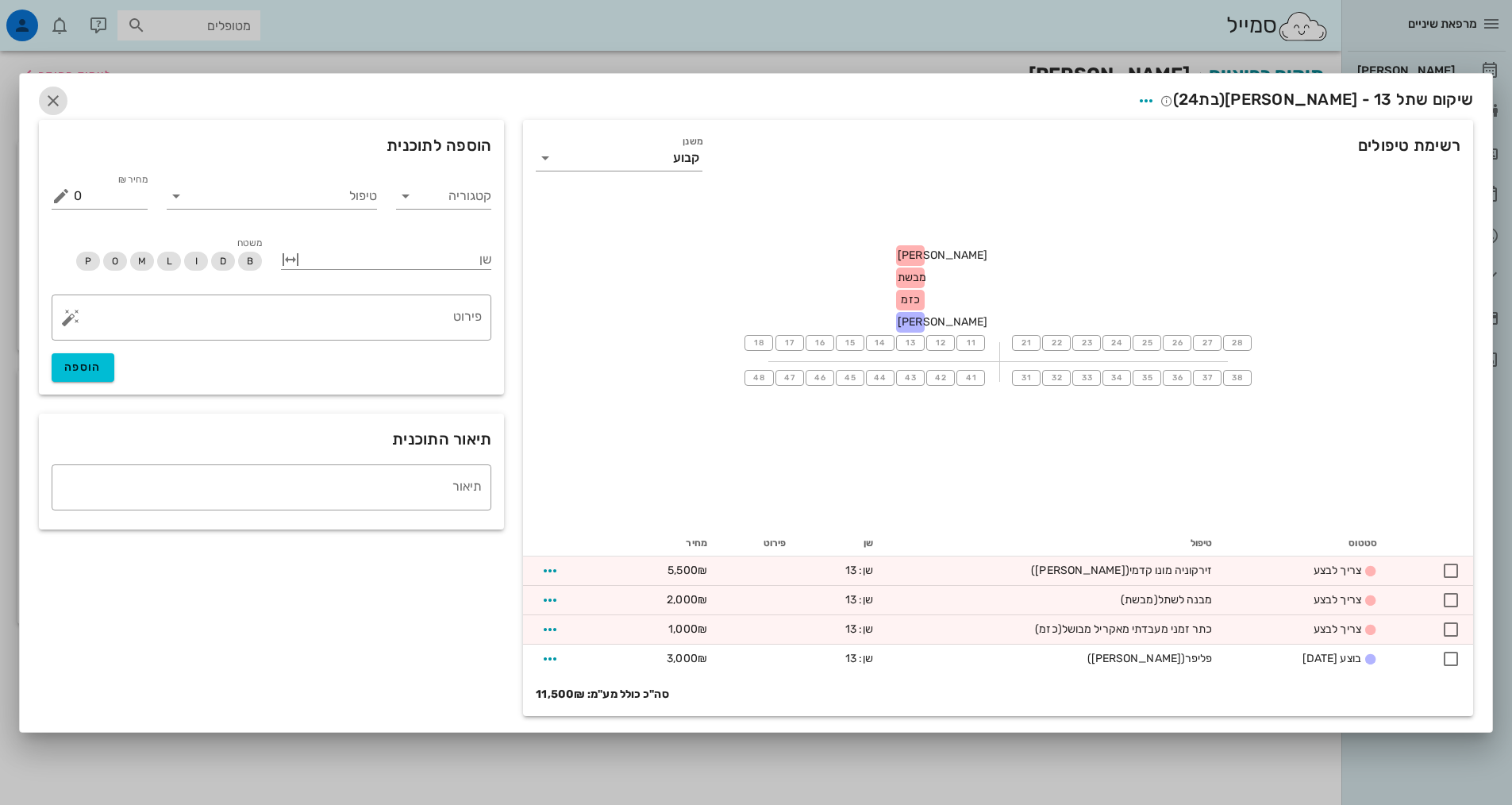
click at [49, 107] on icon "button" at bounding box center [53, 101] width 19 height 19
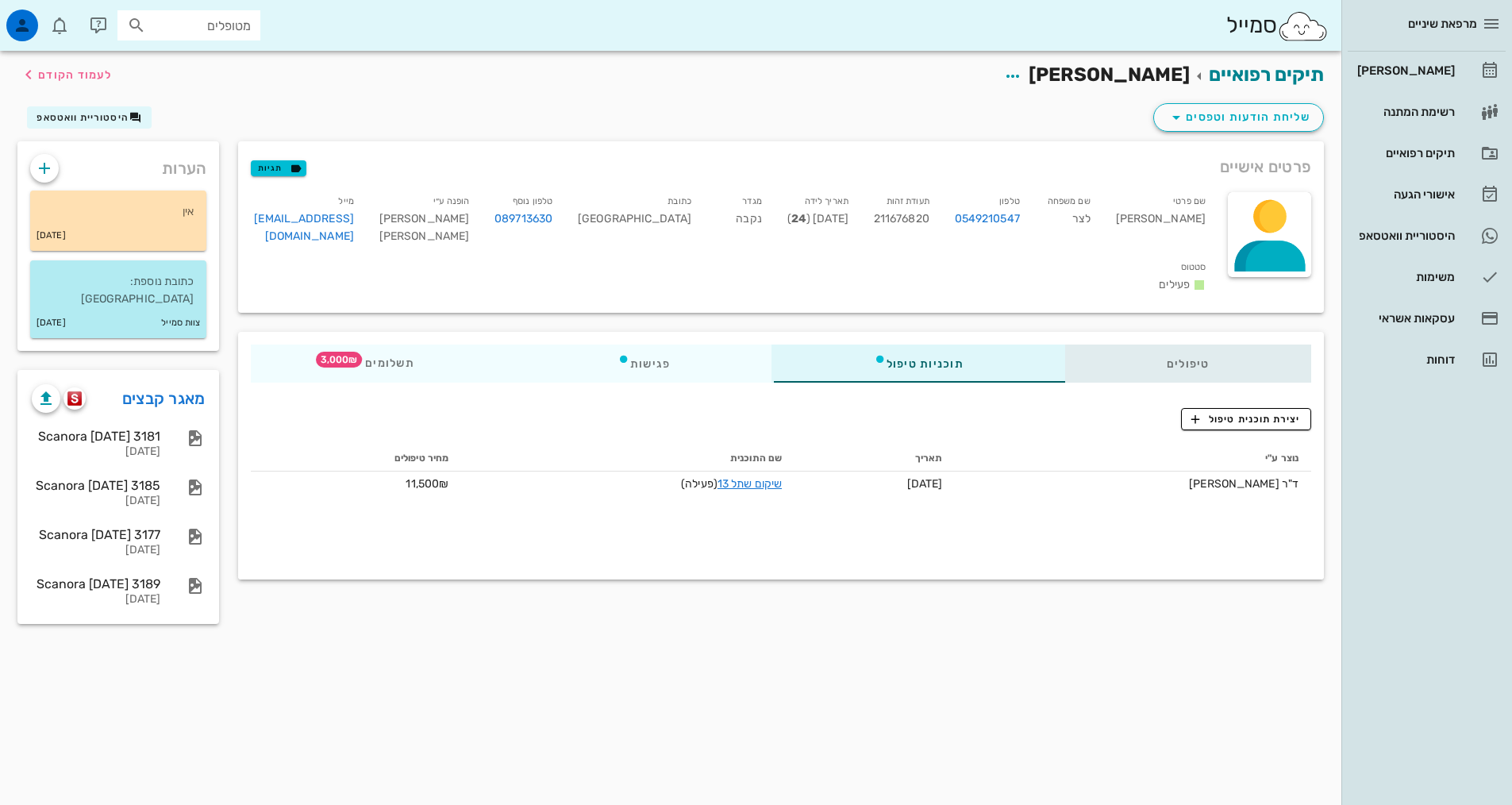
click at [1129, 345] on div "טיפולים" at bounding box center [1188, 364] width 246 height 38
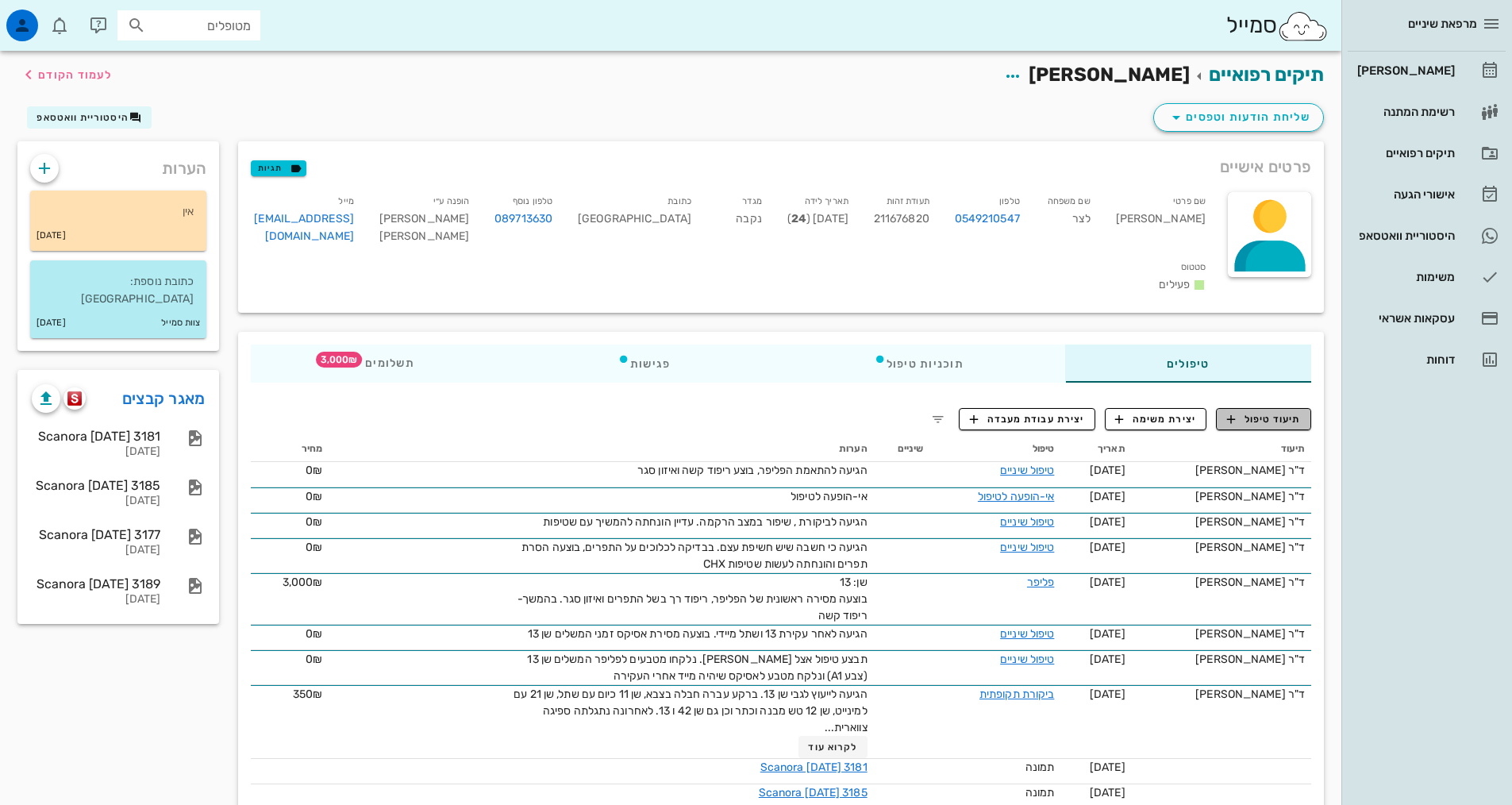
click at [1271, 412] on span "תיעוד טיפול" at bounding box center [1264, 419] width 73 height 15
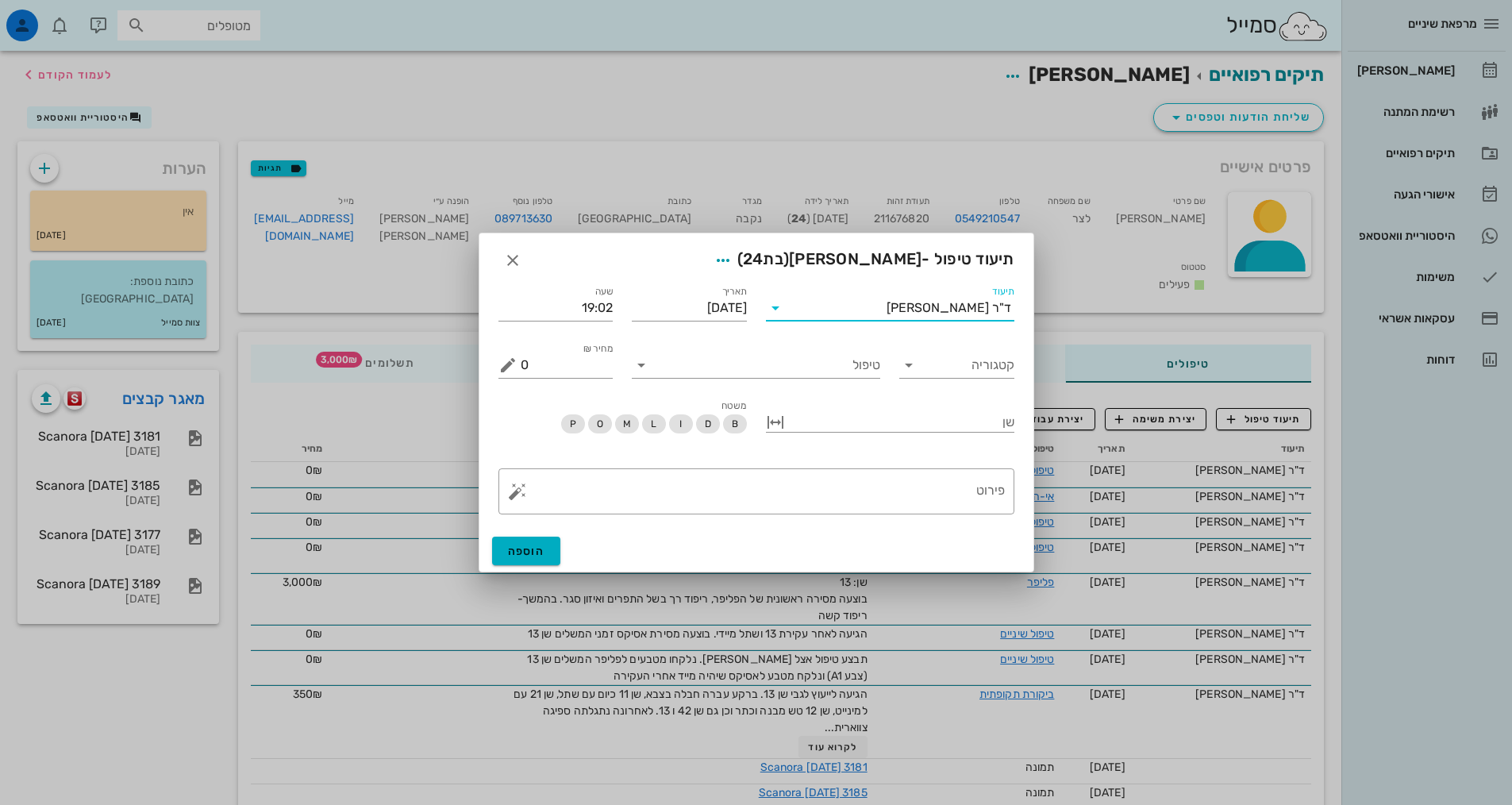
click at [877, 310] on input "תיעוד" at bounding box center [837, 308] width 98 height 26
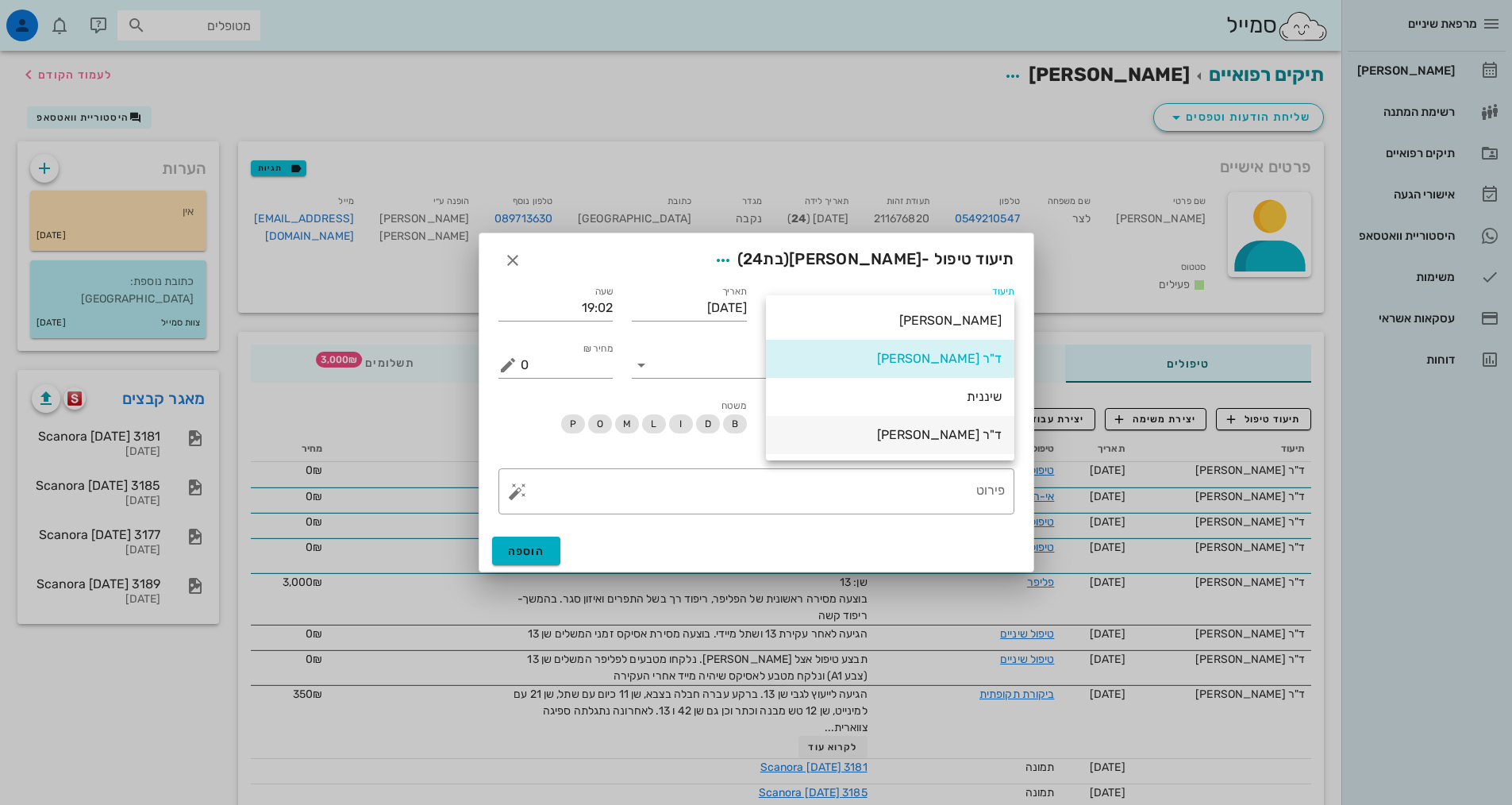
click at [904, 441] on div "ד"ר [PERSON_NAME]" at bounding box center [890, 435] width 223 height 15
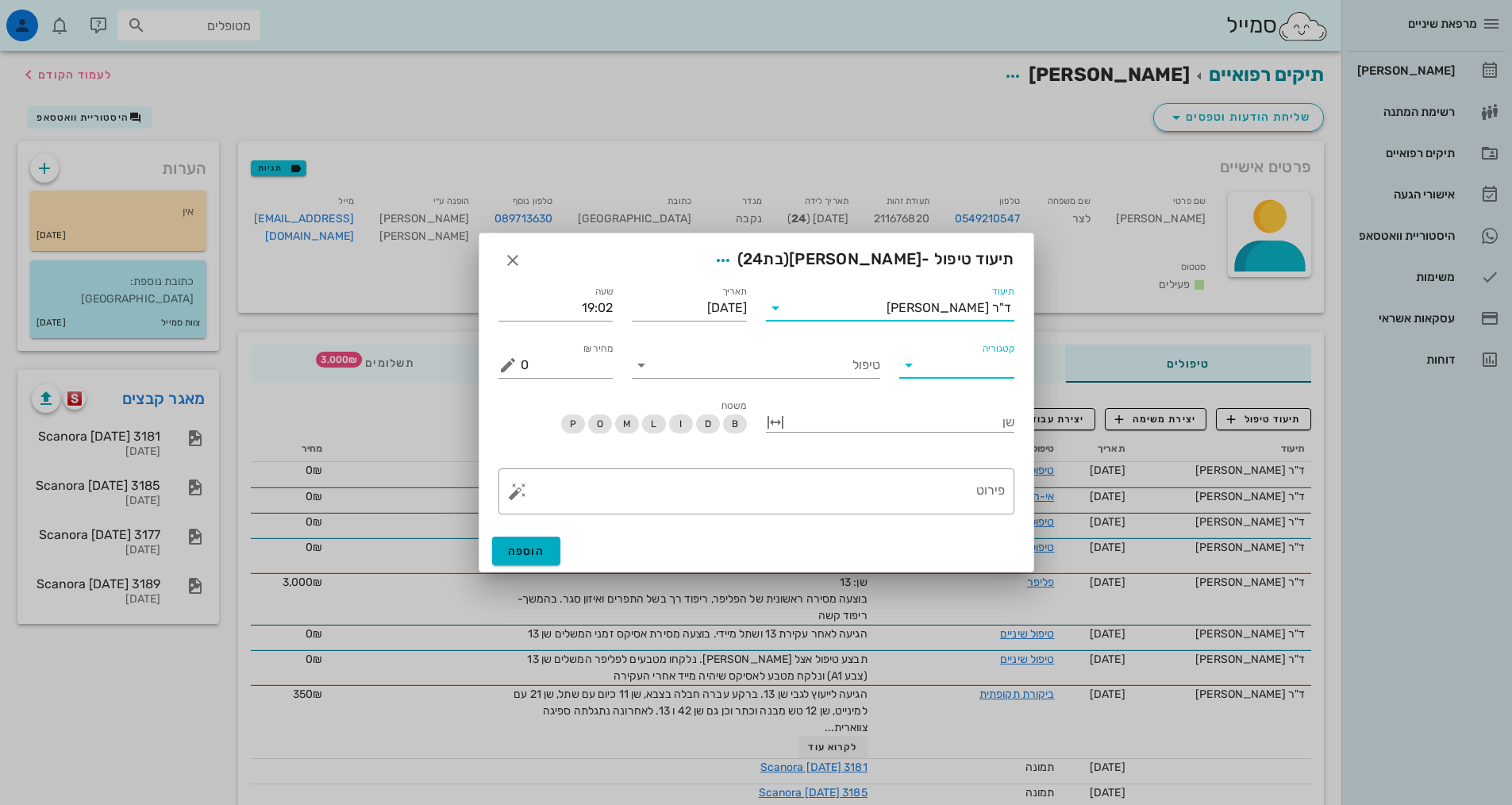
click at [927, 368] on input "קטגוריה" at bounding box center [969, 365] width 90 height 26
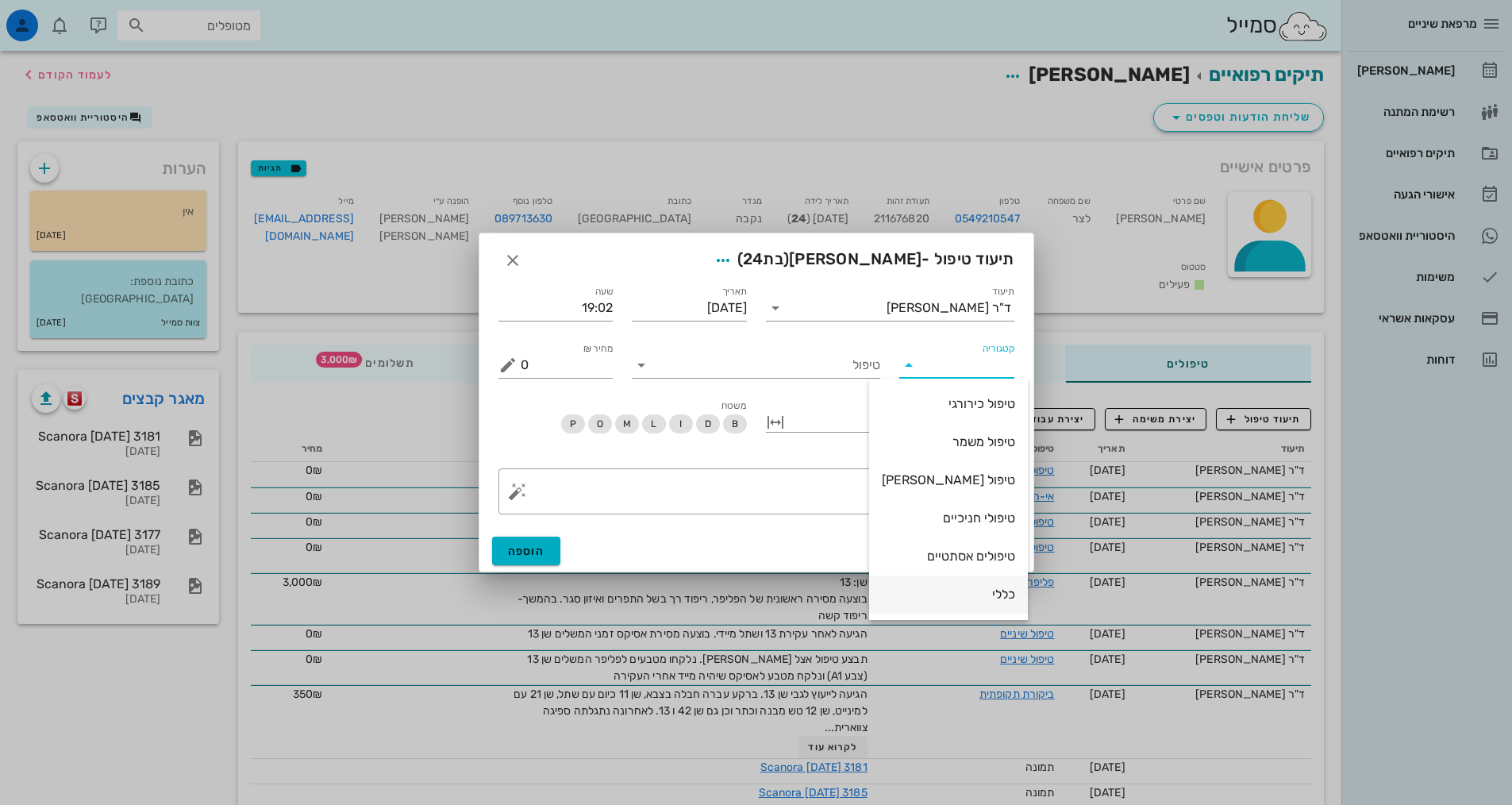
click at [980, 602] on div "כללי" at bounding box center [949, 594] width 133 height 15
type input "כללי"
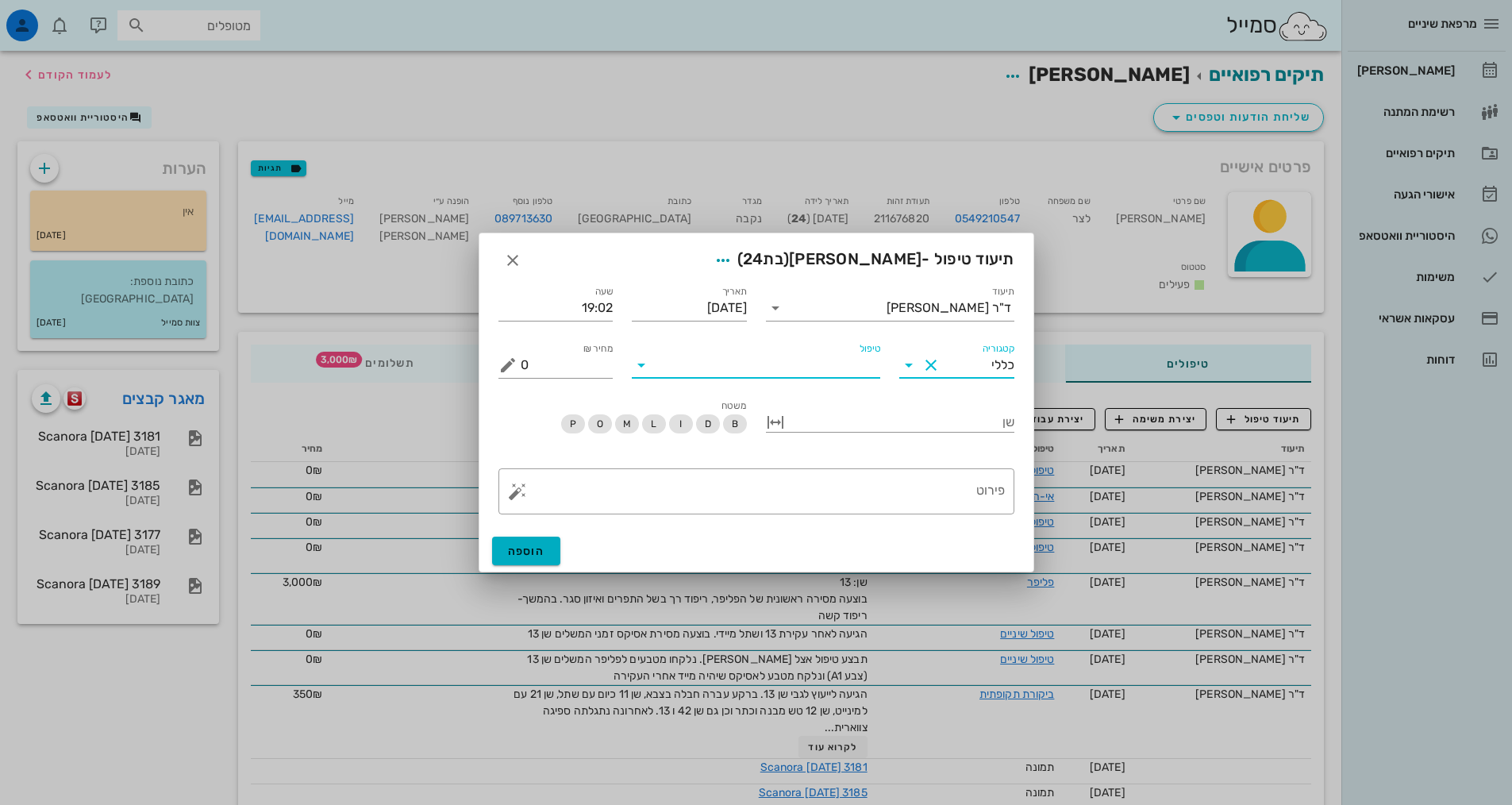
click at [829, 358] on input "טיפול" at bounding box center [767, 365] width 226 height 26
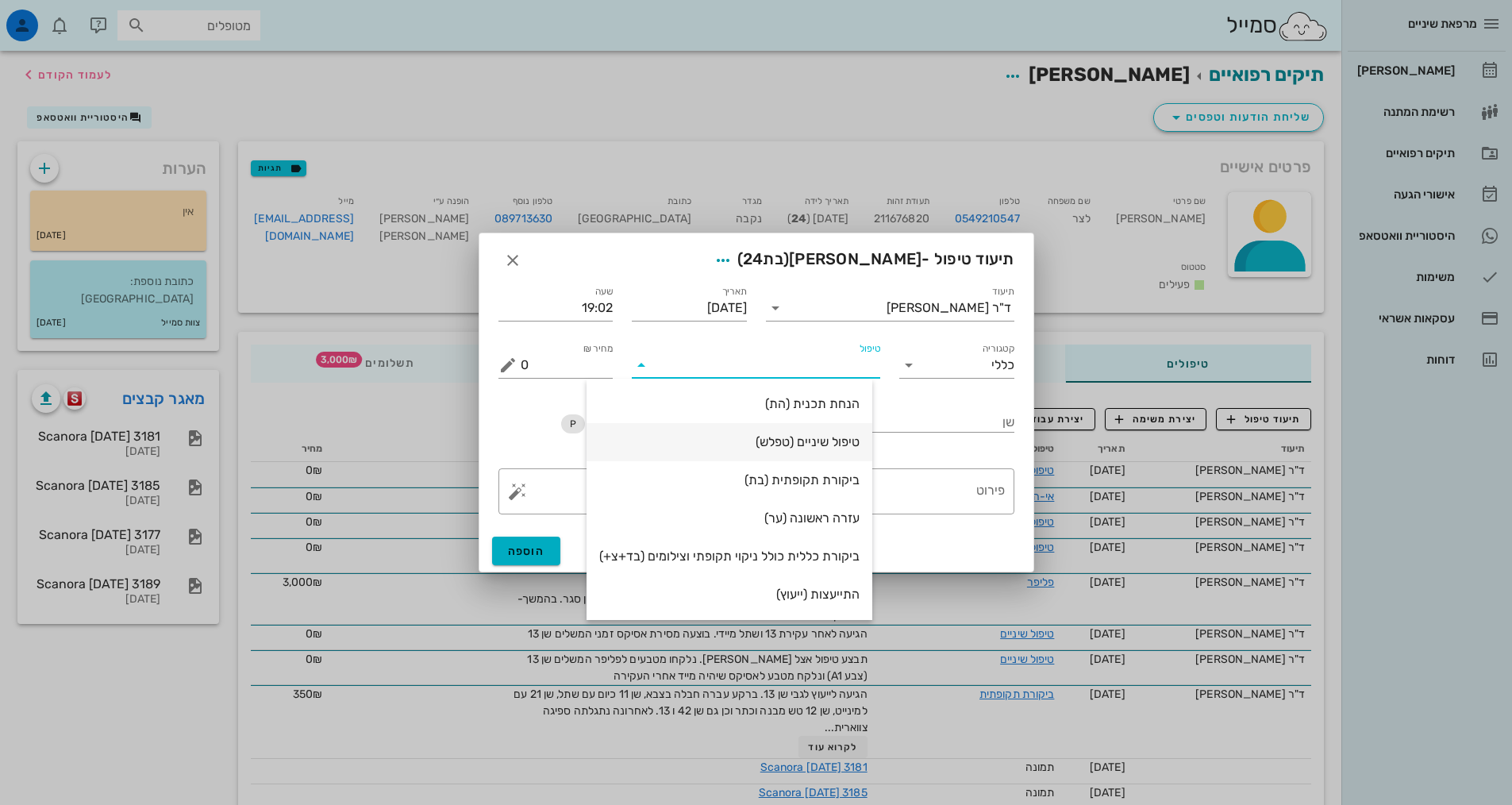
click at [818, 438] on div "טיפול שיניים (טפלש)" at bounding box center [729, 442] width 260 height 15
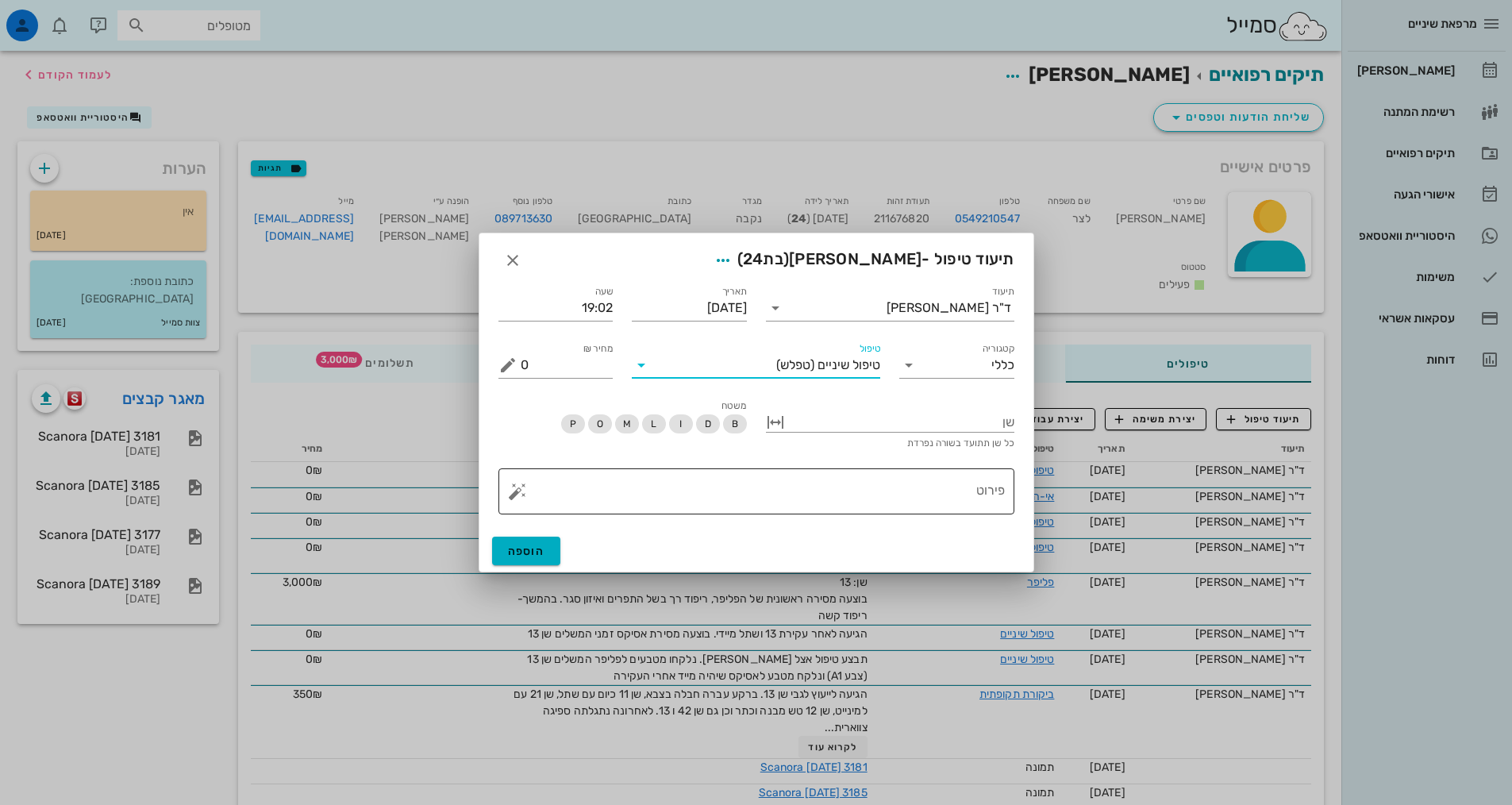
click at [856, 500] on textarea "פירוט" at bounding box center [762, 495] width 484 height 38
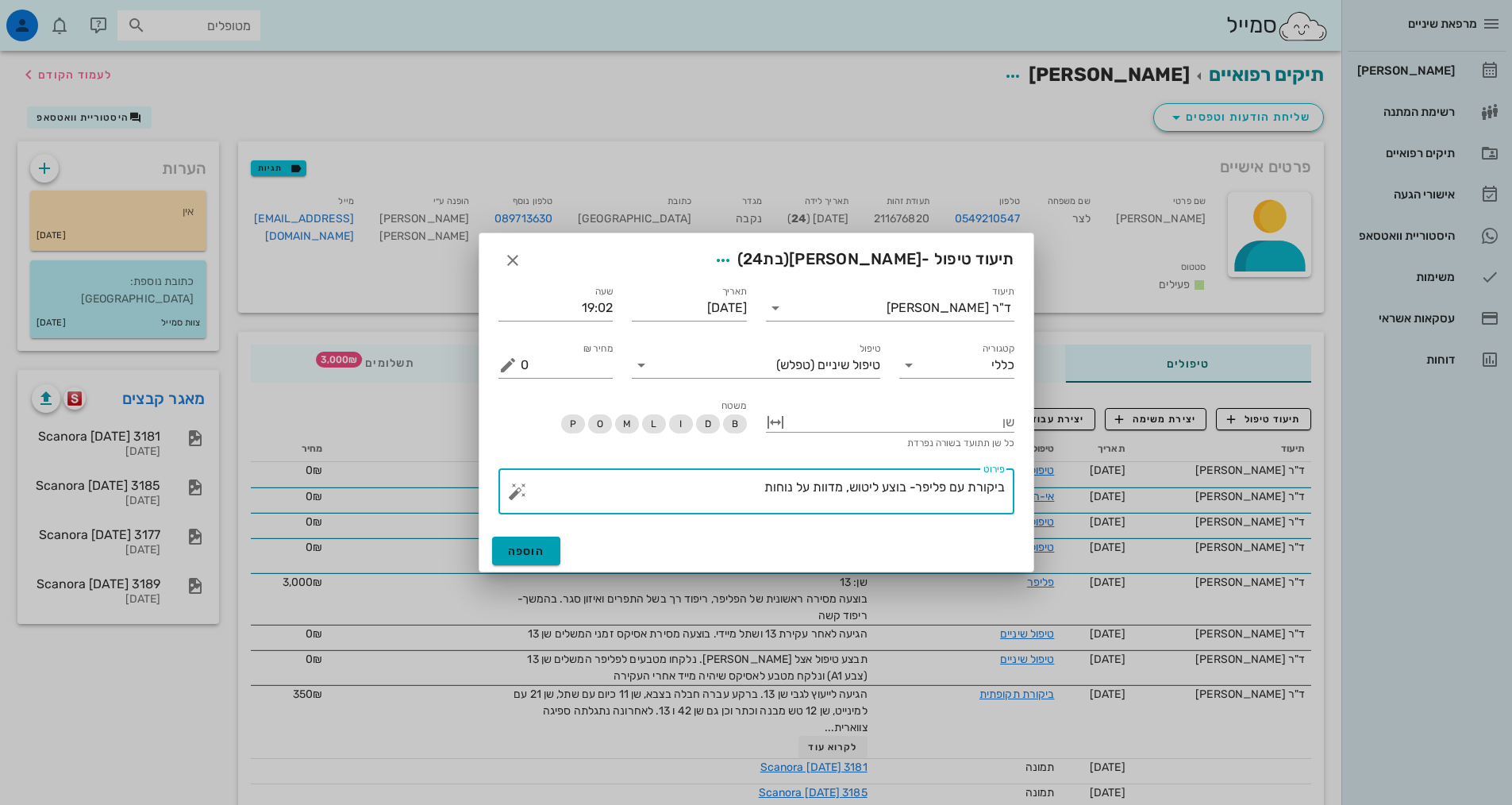
type textarea "ביקורת עם פליפר- בוצע ליטוש, מדוות על נוחות"
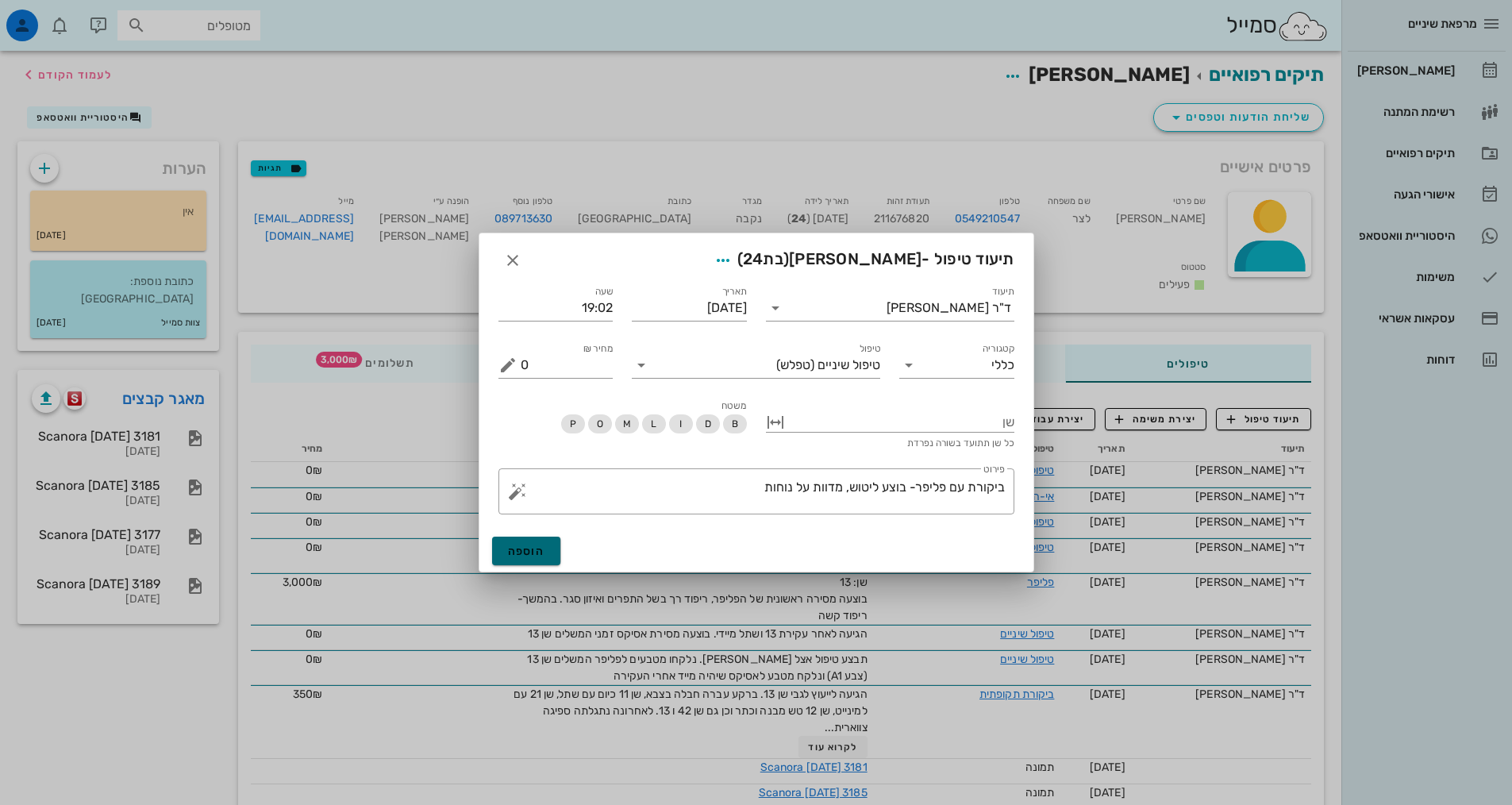
click at [519, 560] on button "הוספה" at bounding box center [526, 551] width 69 height 28
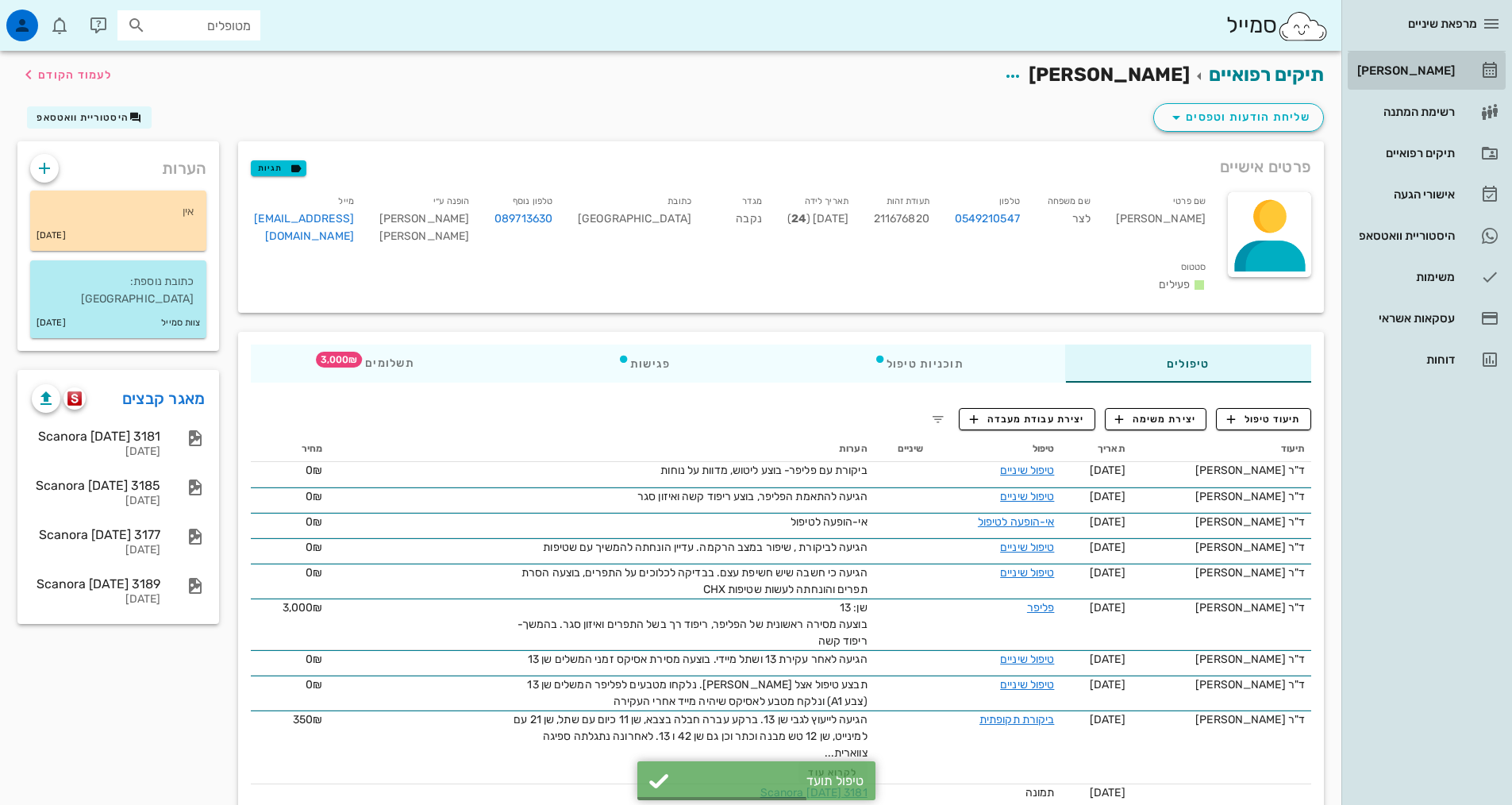
click at [1402, 82] on div "[PERSON_NAME]" at bounding box center [1404, 71] width 101 height 26
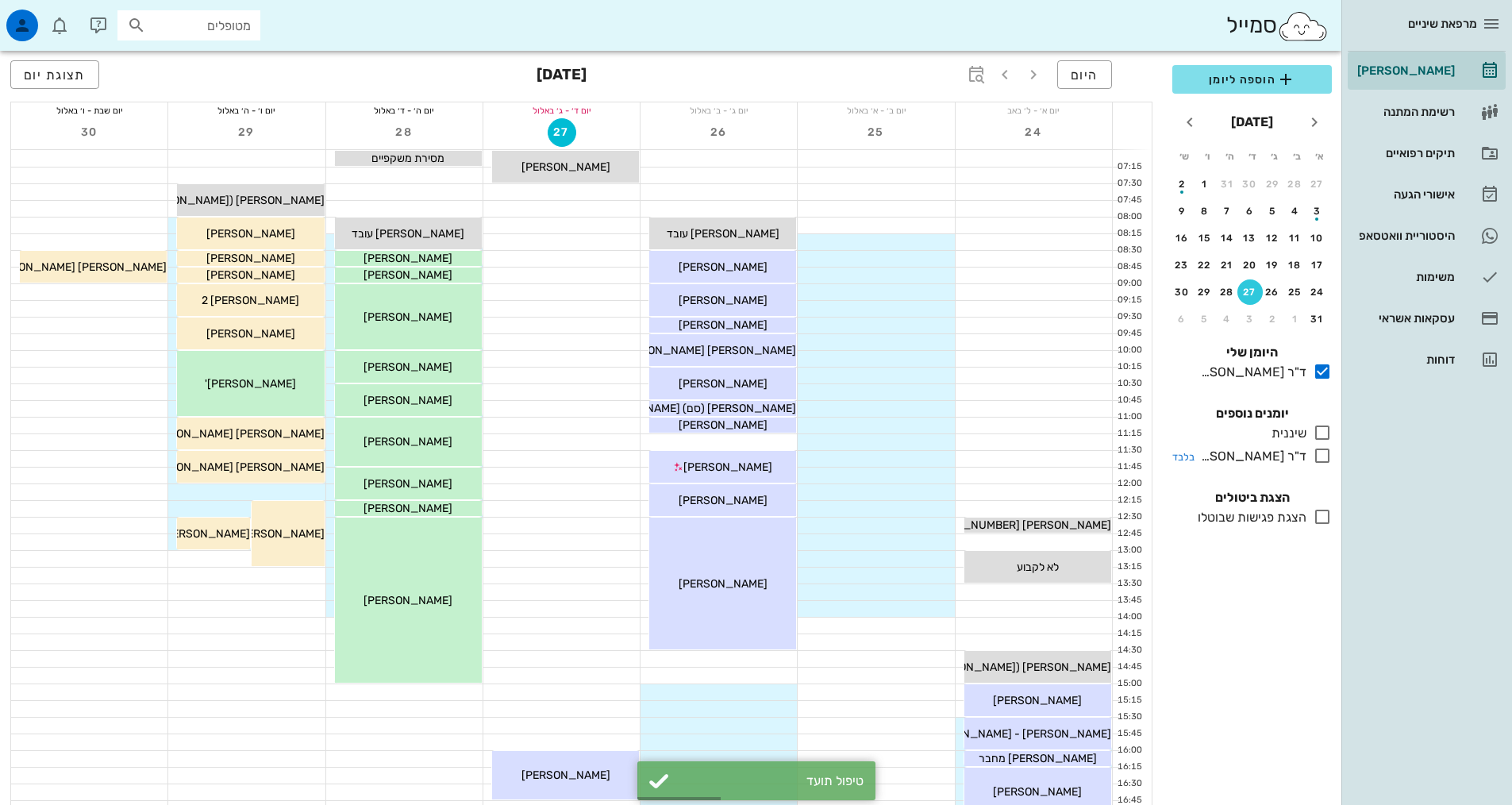
click at [1315, 458] on icon at bounding box center [1322, 456] width 19 height 19
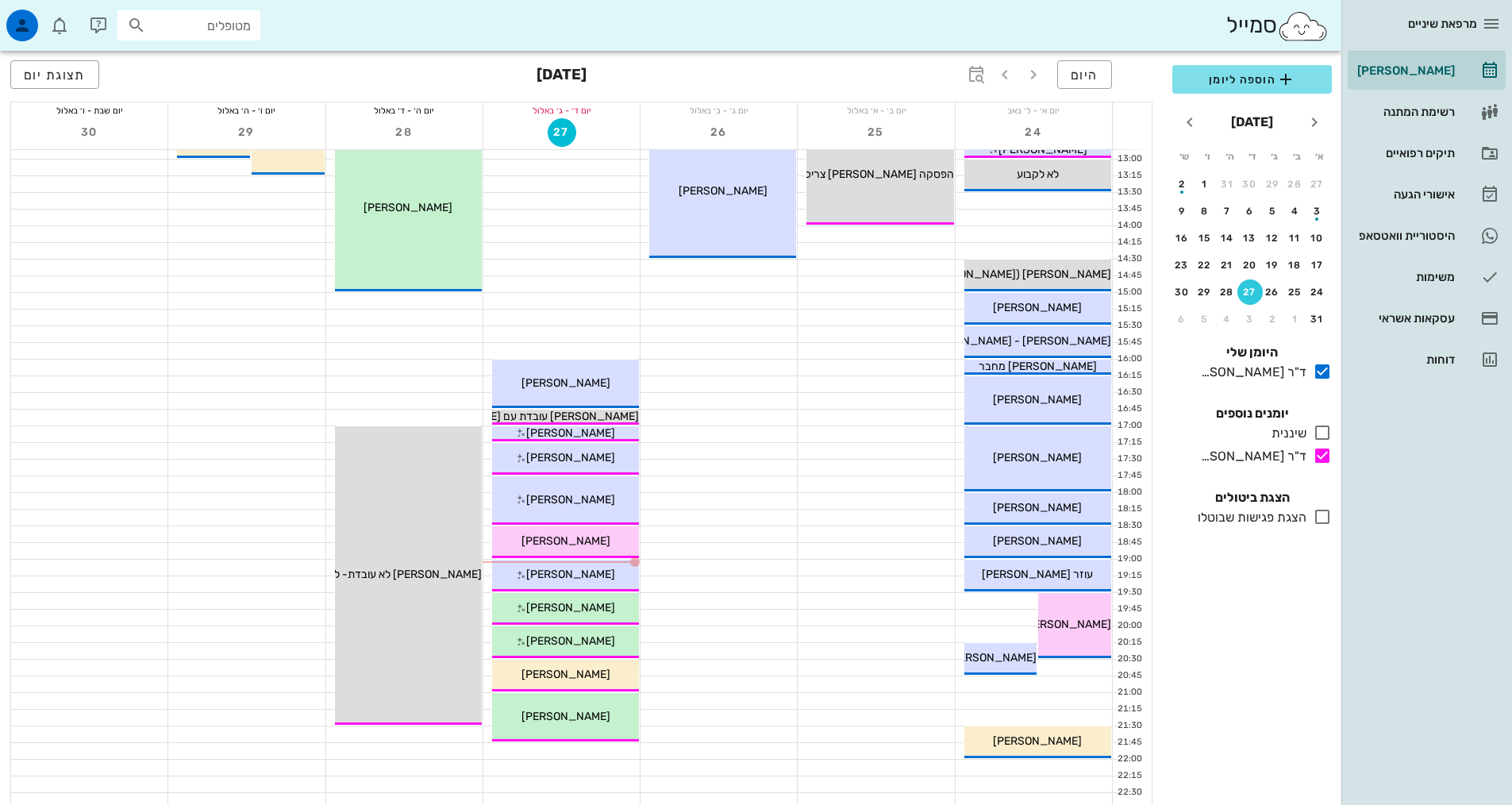
scroll to position [397, 0]
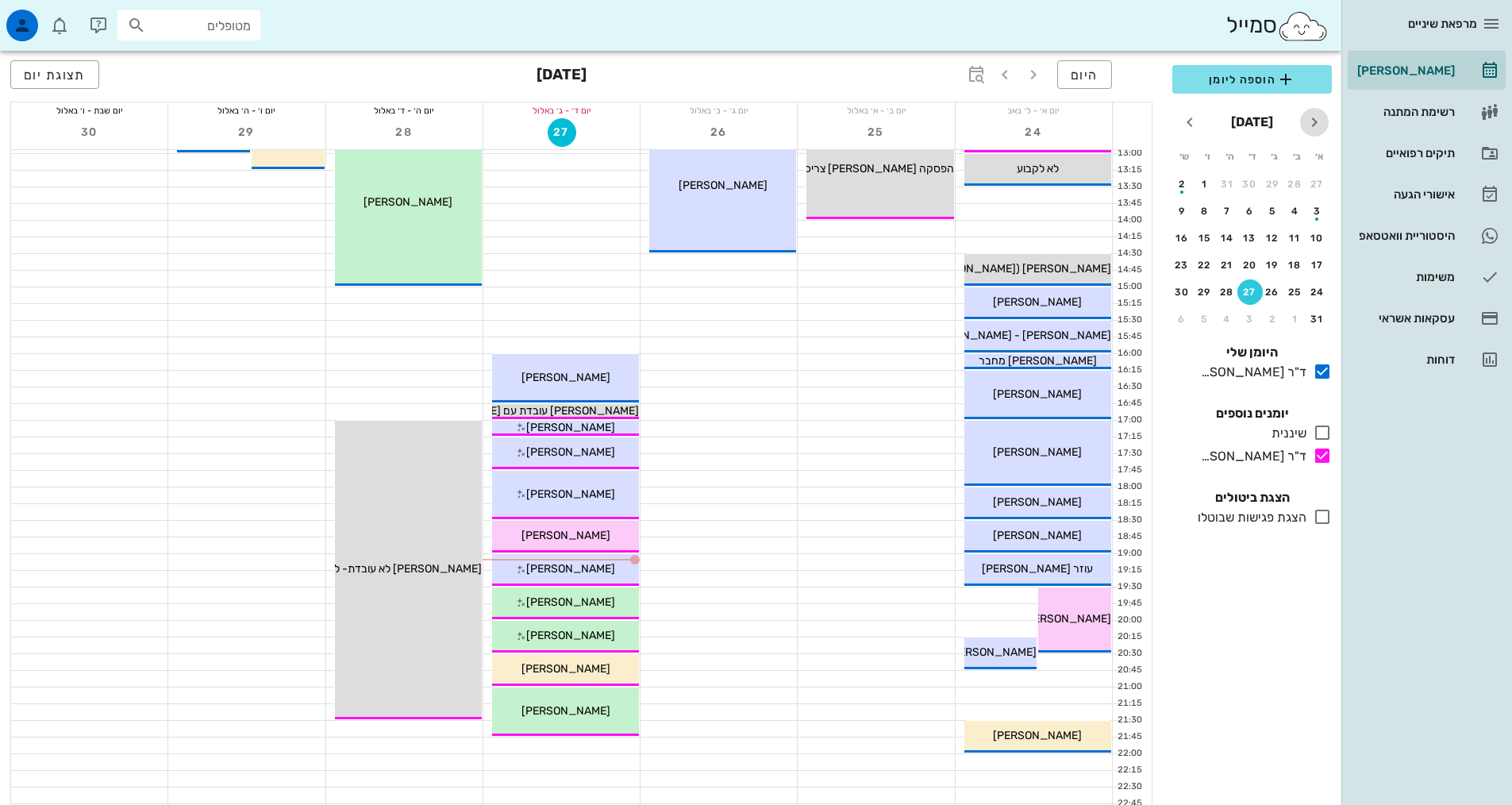
click at [1311, 121] on icon "חודש שעבר" at bounding box center [1315, 122] width 19 height 19
click at [1189, 122] on icon "חודש הבא" at bounding box center [1190, 122] width 19 height 19
click at [1249, 217] on button "10" at bounding box center [1251, 211] width 26 height 26
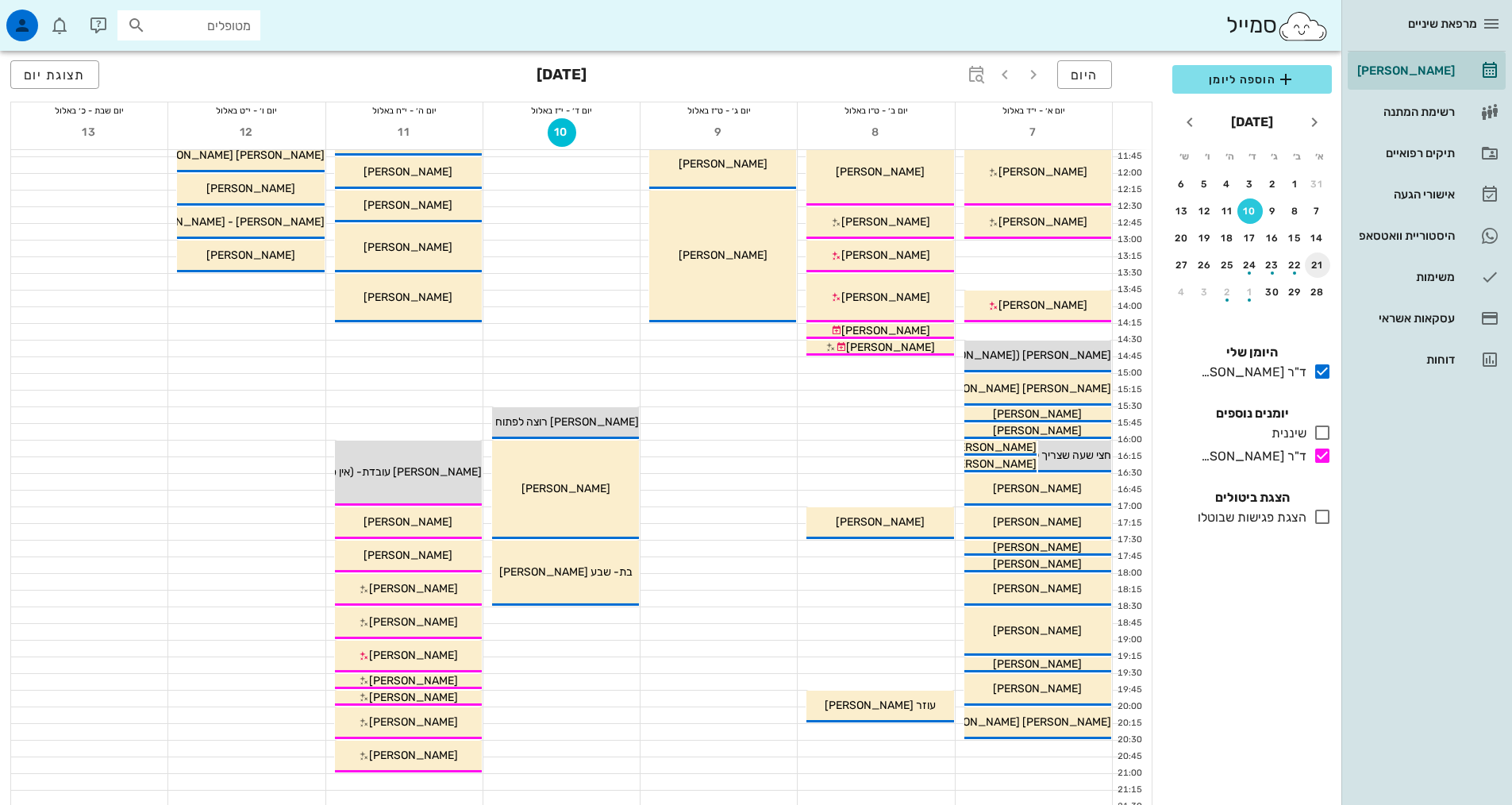
scroll to position [318, 0]
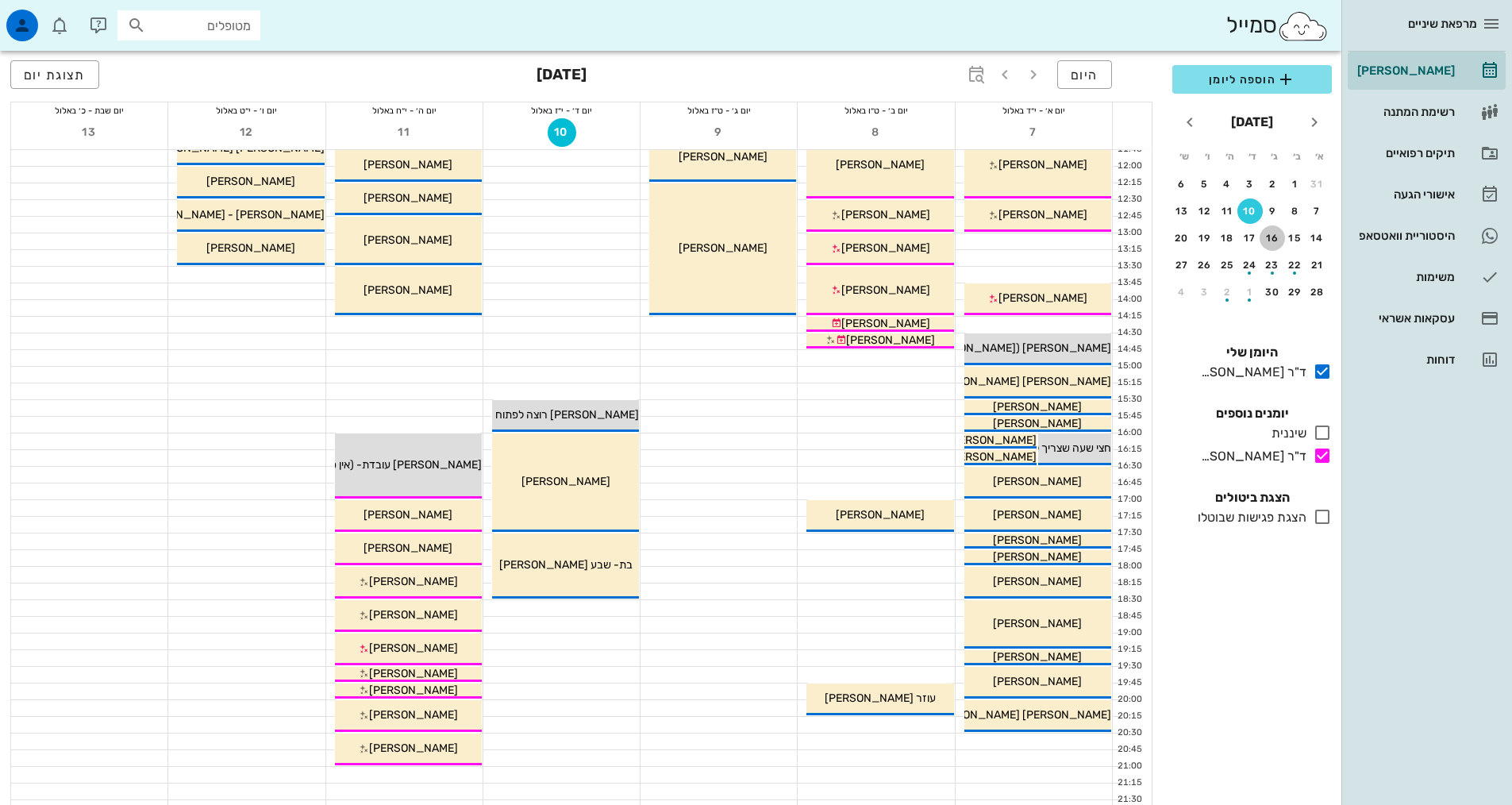
click at [1272, 239] on div "16" at bounding box center [1273, 237] width 26 height 11
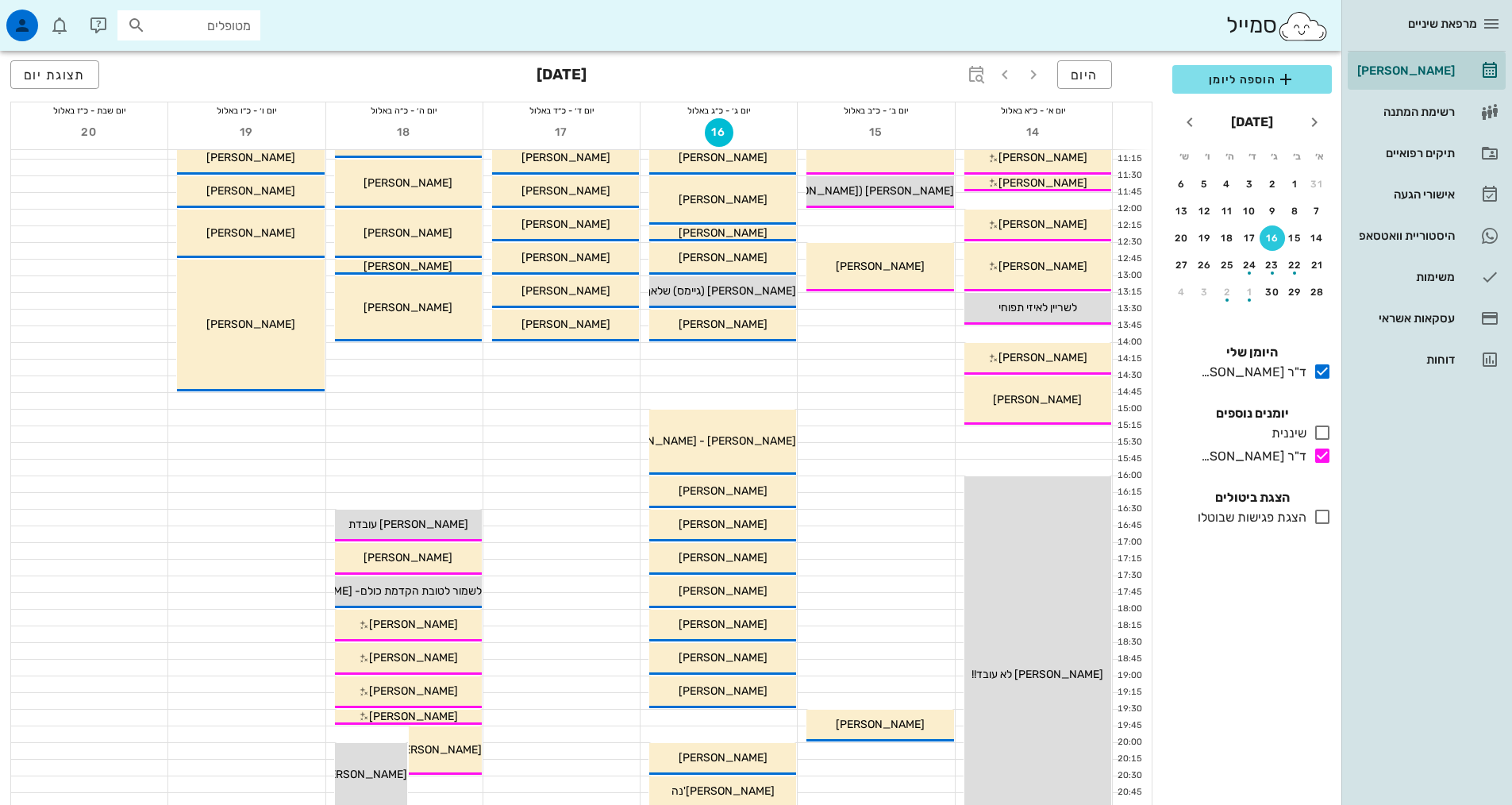
scroll to position [238, 0]
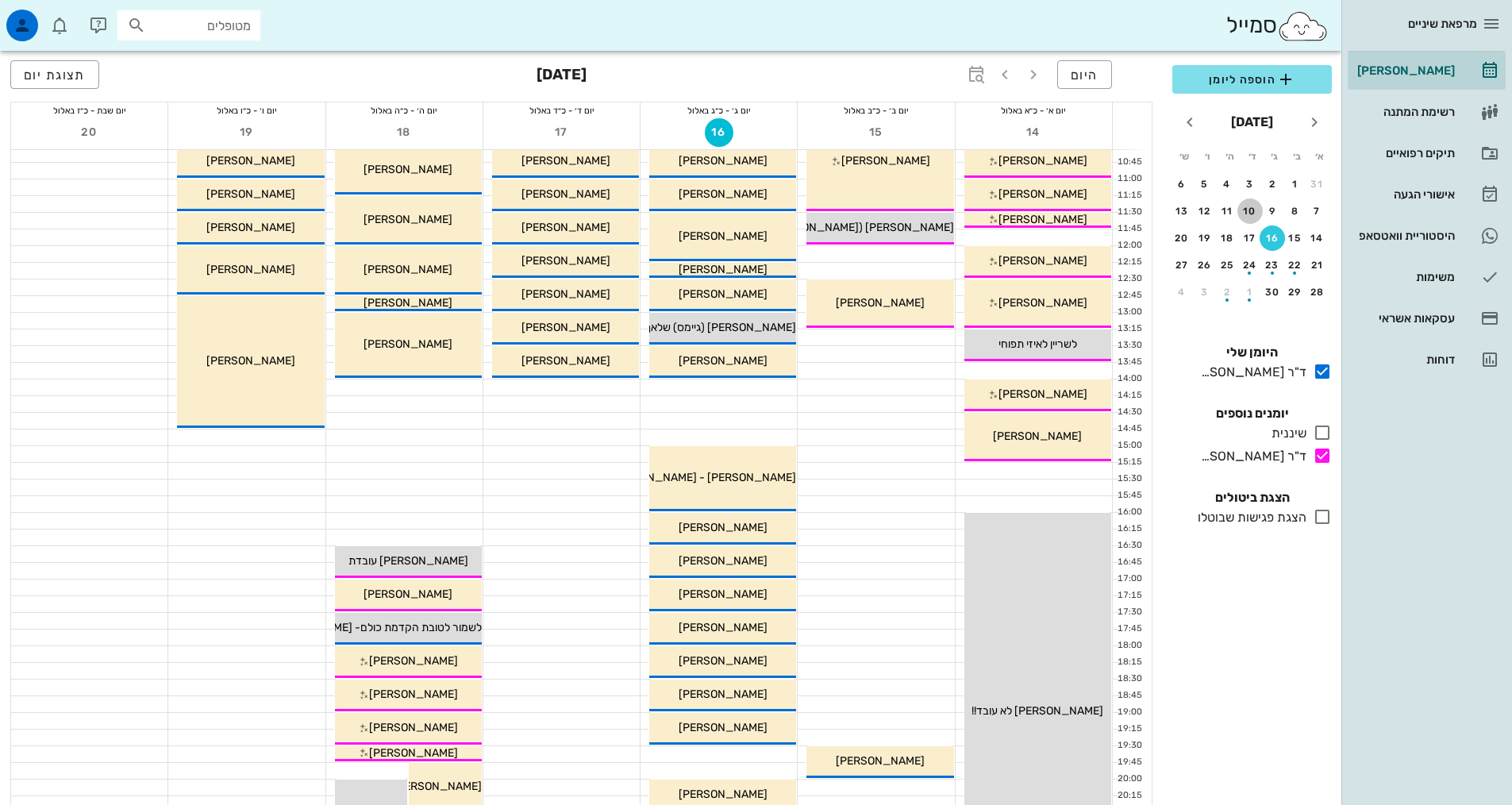
click at [1247, 208] on div "10" at bounding box center [1251, 211] width 26 height 11
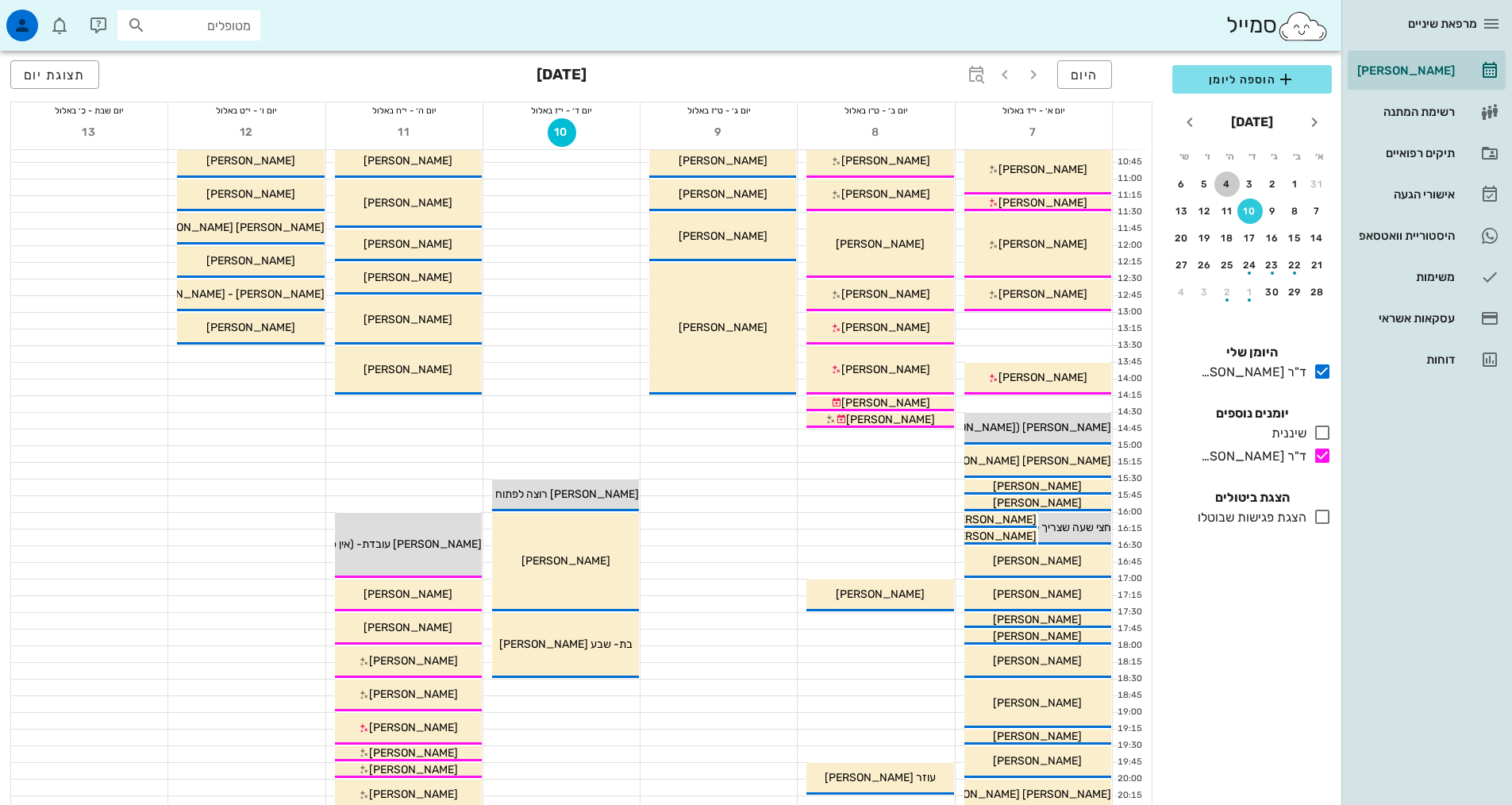
click at [1228, 184] on div "4" at bounding box center [1228, 184] width 26 height 11
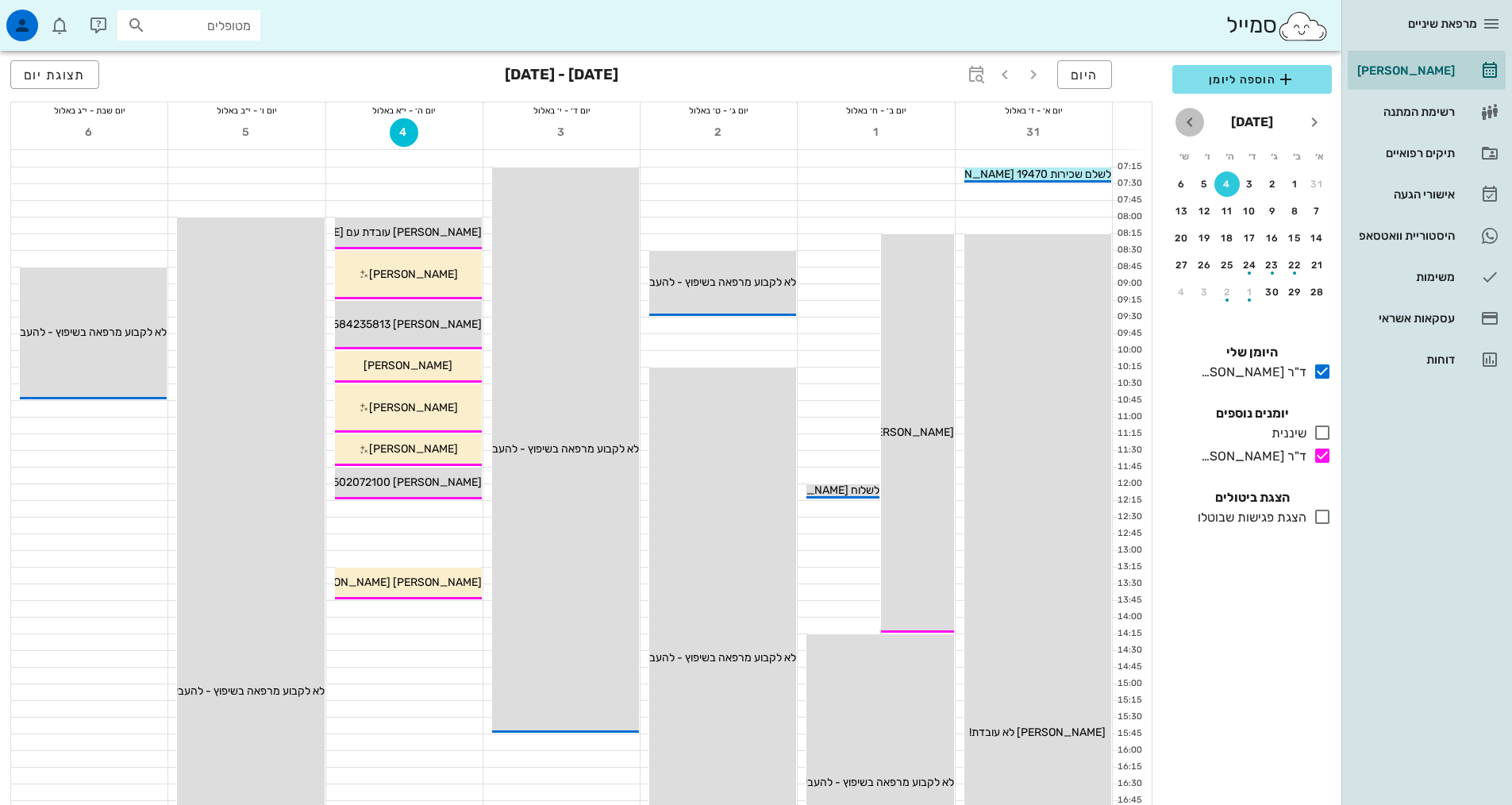
click at [1190, 125] on icon "חודש הבא" at bounding box center [1190, 122] width 19 height 19
click at [1302, 120] on span "חודש שעבר" at bounding box center [1314, 122] width 28 height 19
click at [1308, 120] on icon "חודש שעבר" at bounding box center [1315, 122] width 19 height 19
click at [1223, 327] on button "4" at bounding box center [1228, 319] width 26 height 26
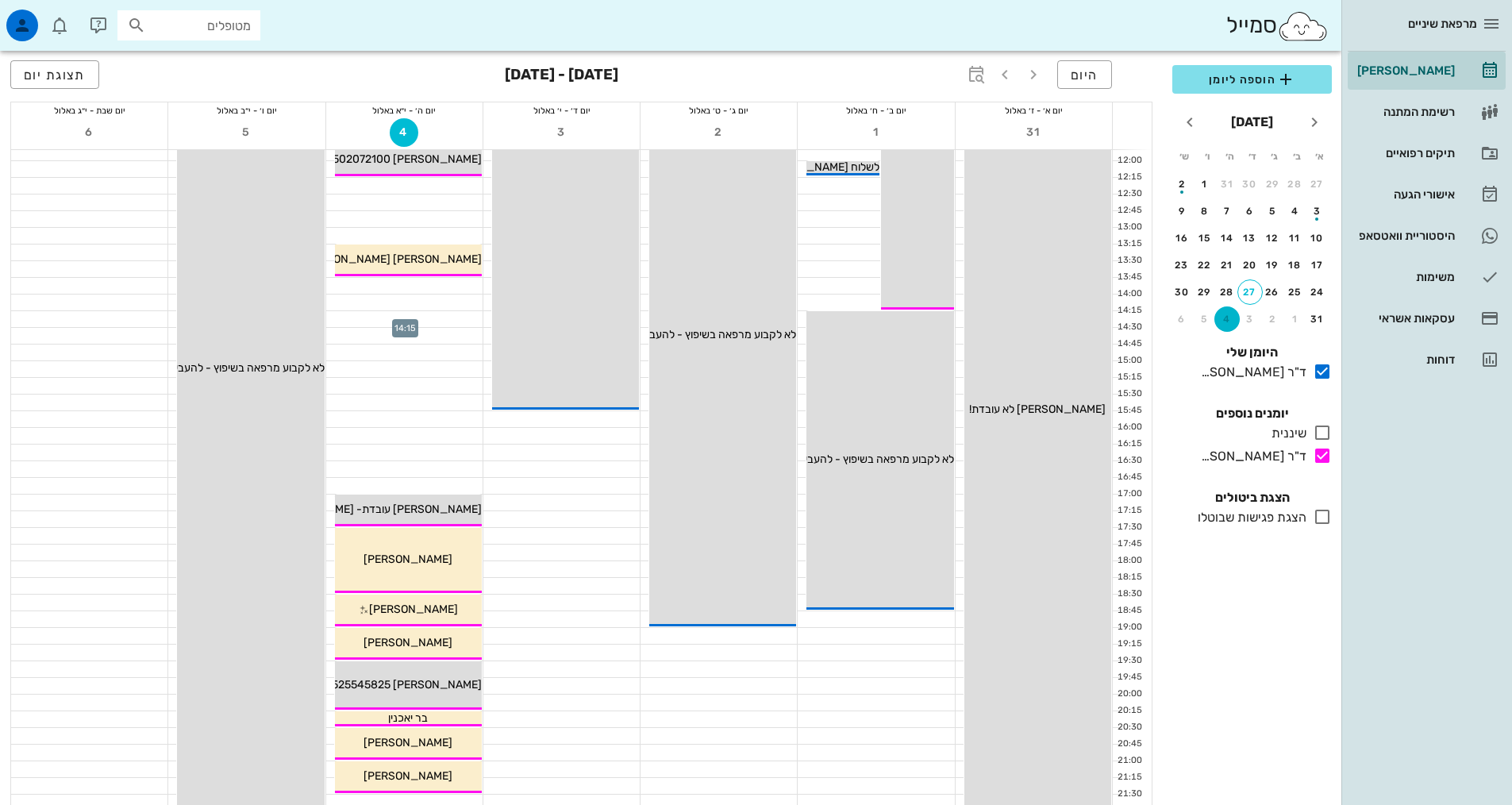
scroll to position [476, 0]
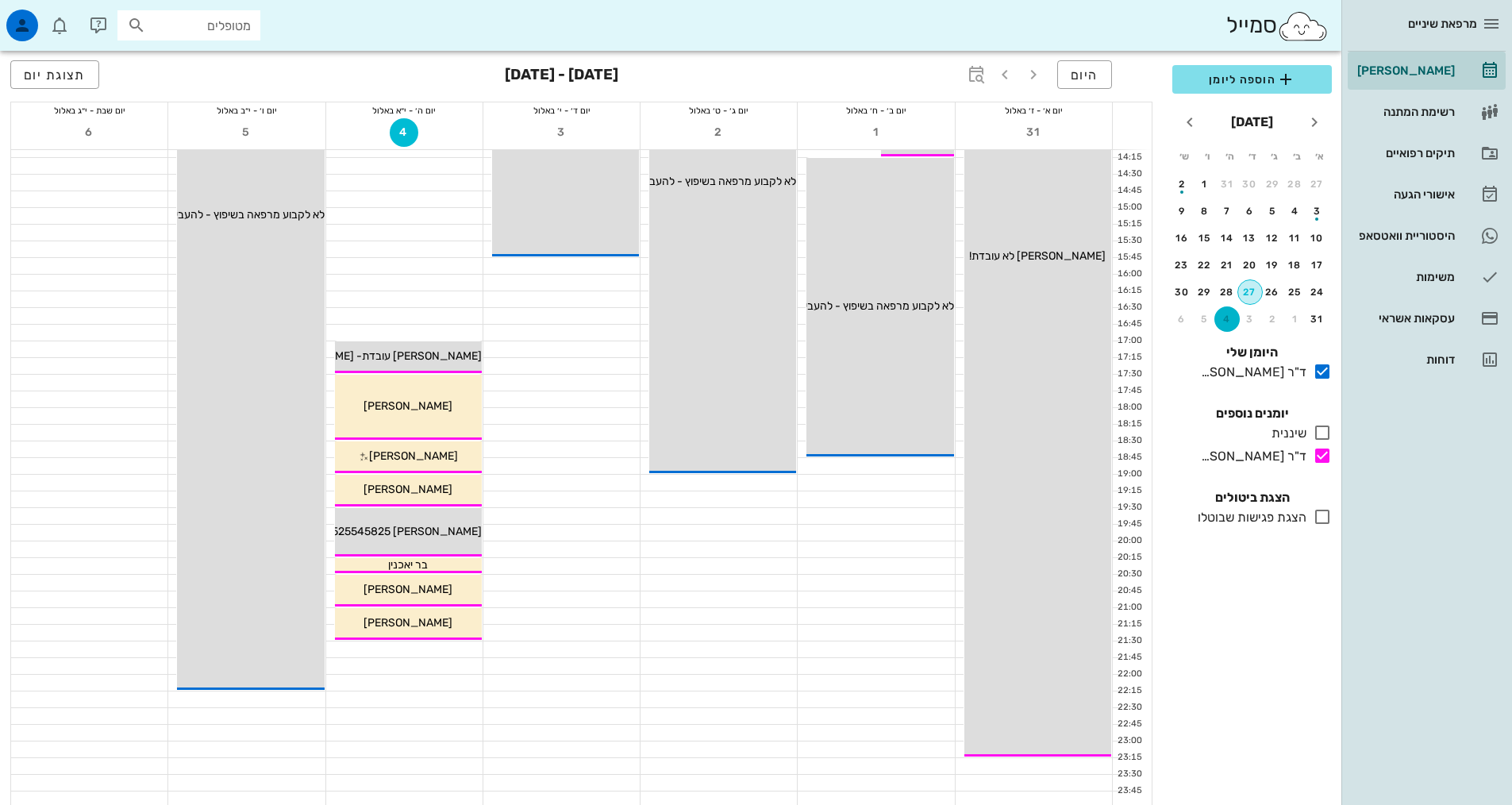
click at [1249, 291] on div "27" at bounding box center [1251, 292] width 24 height 11
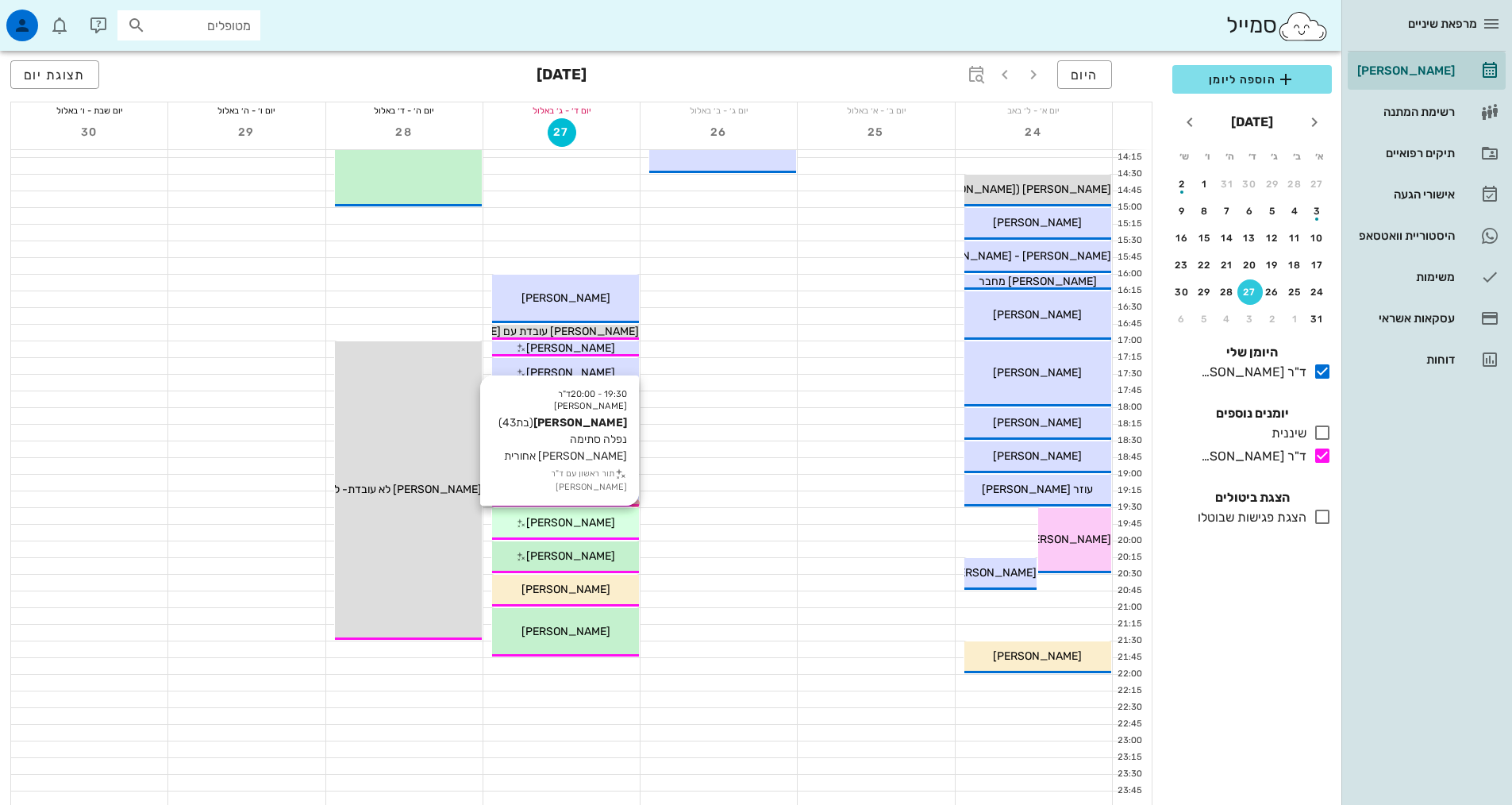
click at [590, 533] on div "19:30 - 20:00 ד"ר אילנה אנגל לאה גלבנד (בת 43 ) נפלה סתימה בשן אחורית תור ראשון…" at bounding box center [565, 523] width 147 height 32
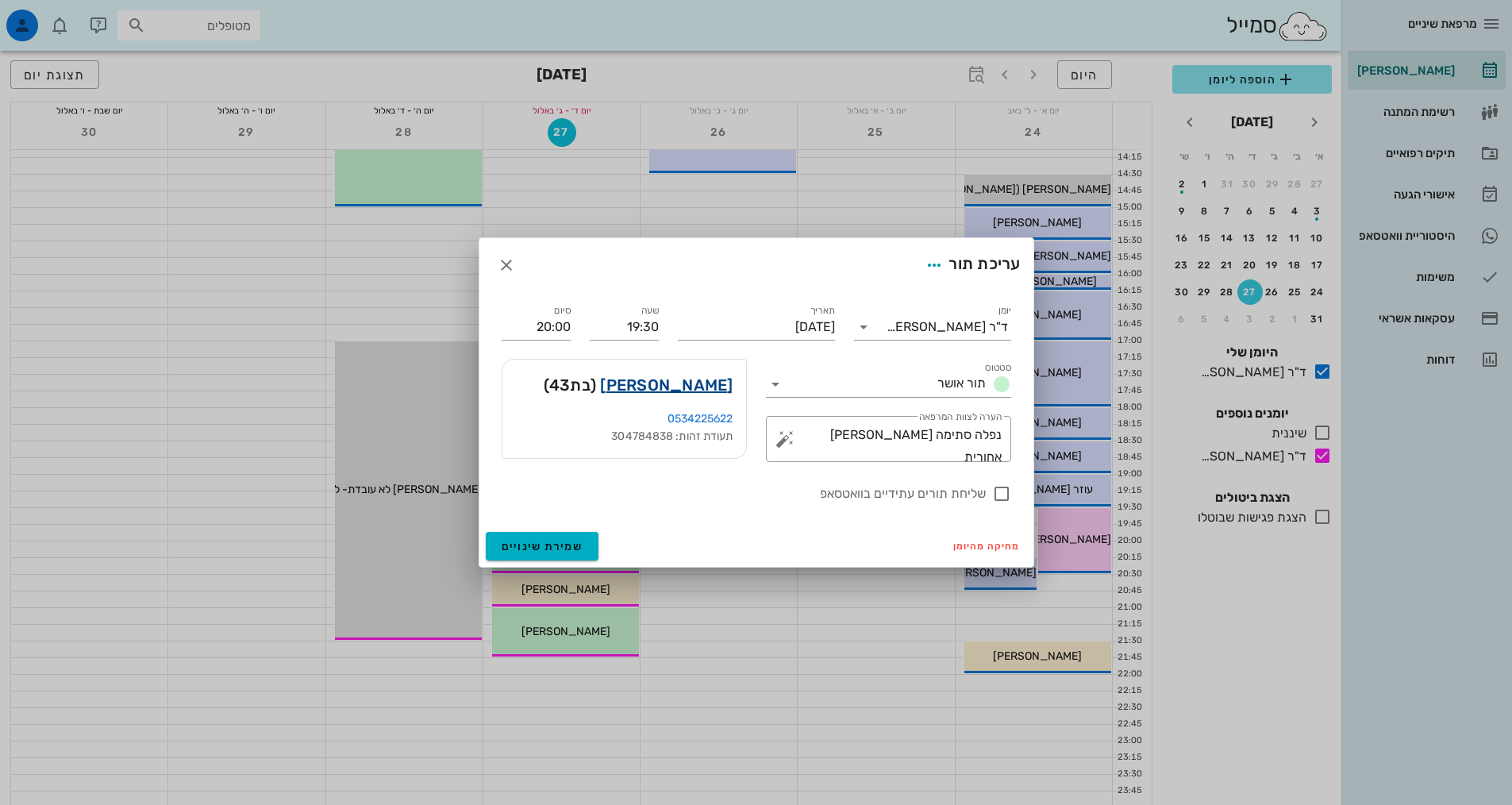
click at [718, 392] on link "לאה גלבנד" at bounding box center [666, 385] width 132 height 26
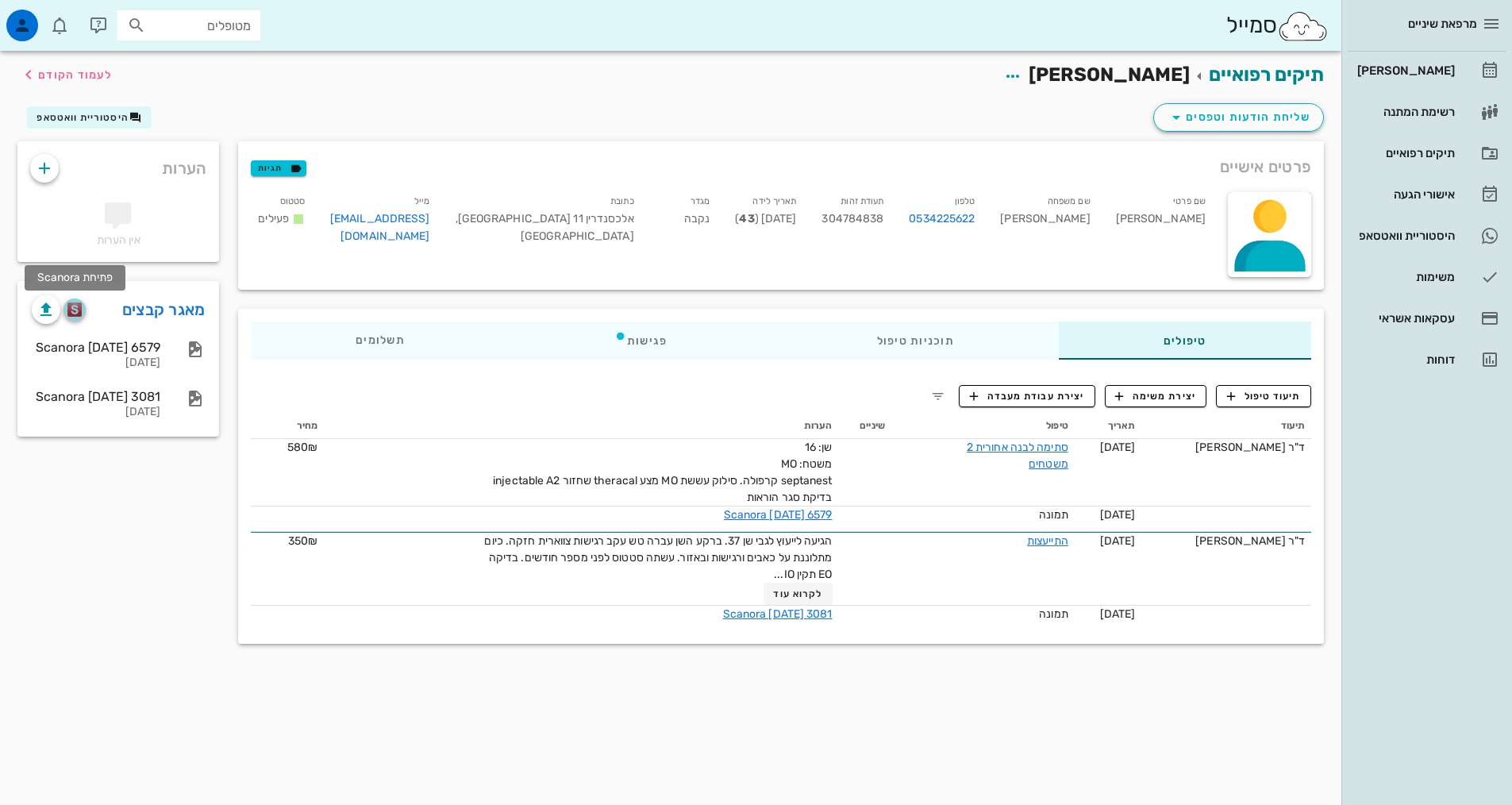
click at [80, 311] on img "button" at bounding box center [75, 309] width 15 height 15
click at [1264, 381] on div "תיעוד טיפול יצירת משימה יצירת עבודת מעבדה תיעוד תאריך טיפול שיניים הערות מחיר ד…" at bounding box center [781, 508] width 1086 height 271
click at [1267, 382] on div "תיעוד טיפול יצירת משימה יצירת עבודת מעבדה תיעוד תאריך טיפול שיניים הערות מחיר ד…" at bounding box center [781, 508] width 1086 height 271
click at [1273, 401] on span "תיעוד טיפול" at bounding box center [1264, 396] width 73 height 15
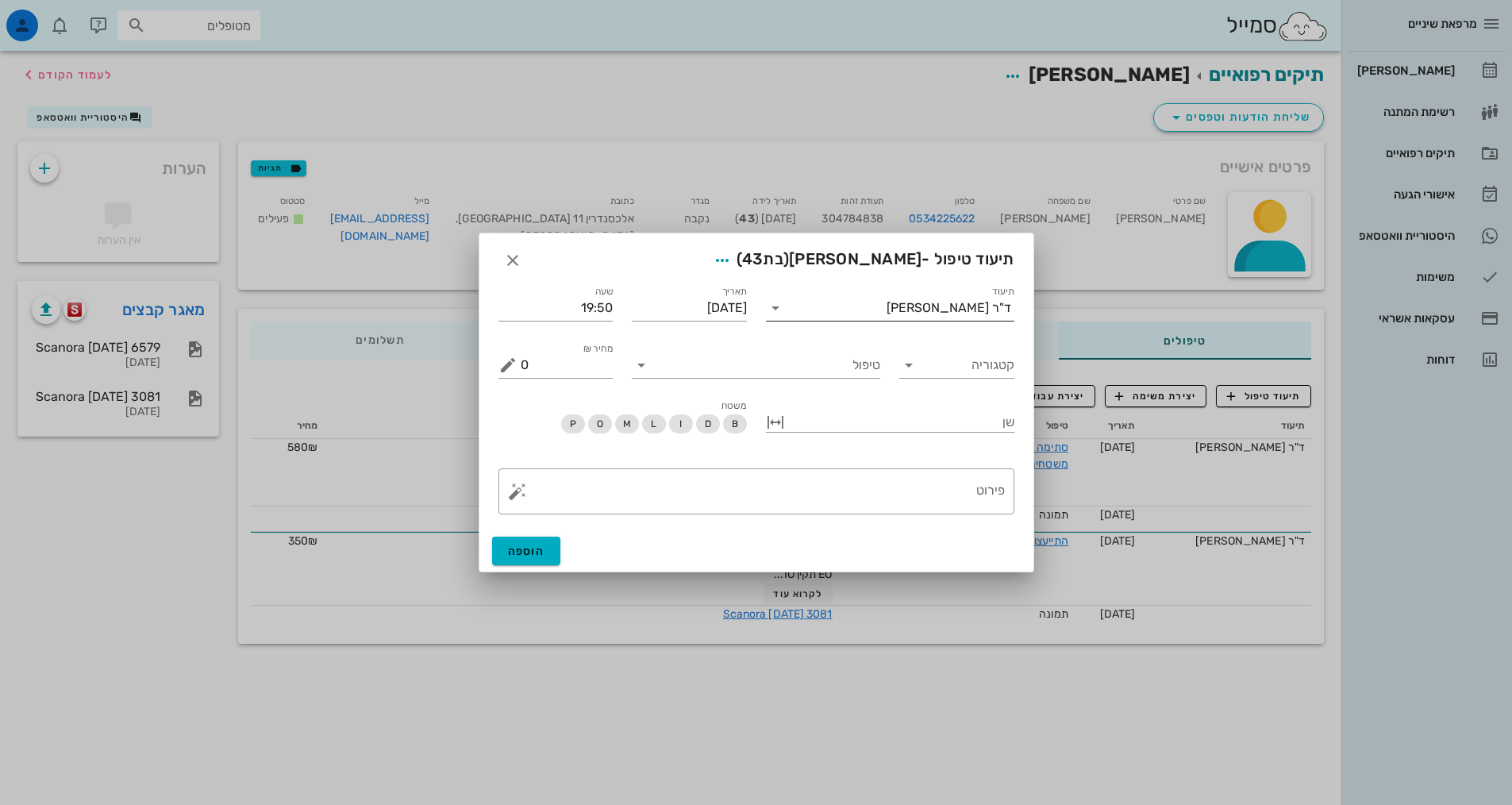
click at [855, 310] on input "תיעוד" at bounding box center [837, 308] width 98 height 26
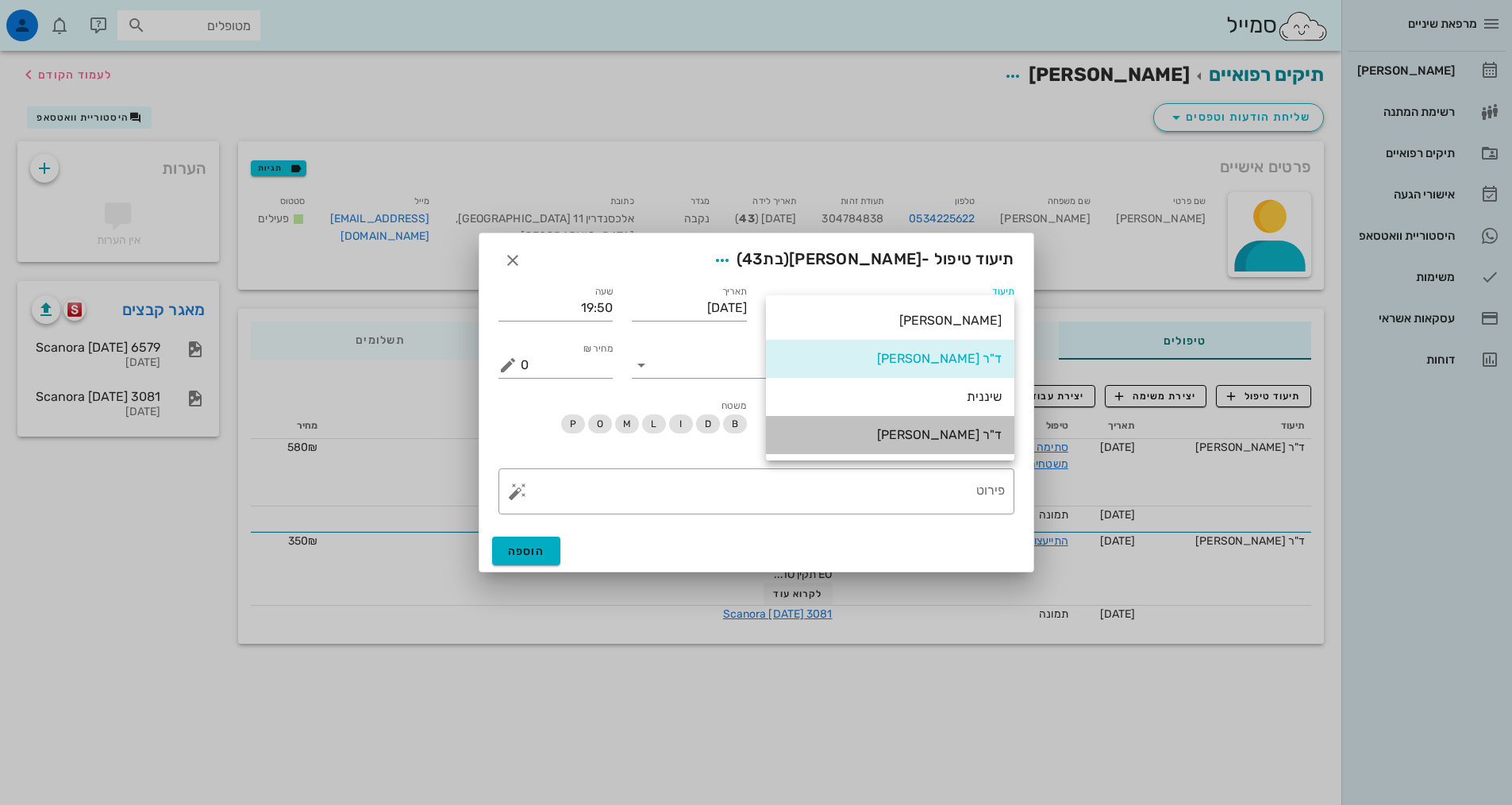
click at [909, 434] on div "ד"ר [PERSON_NAME]" at bounding box center [890, 435] width 223 height 15
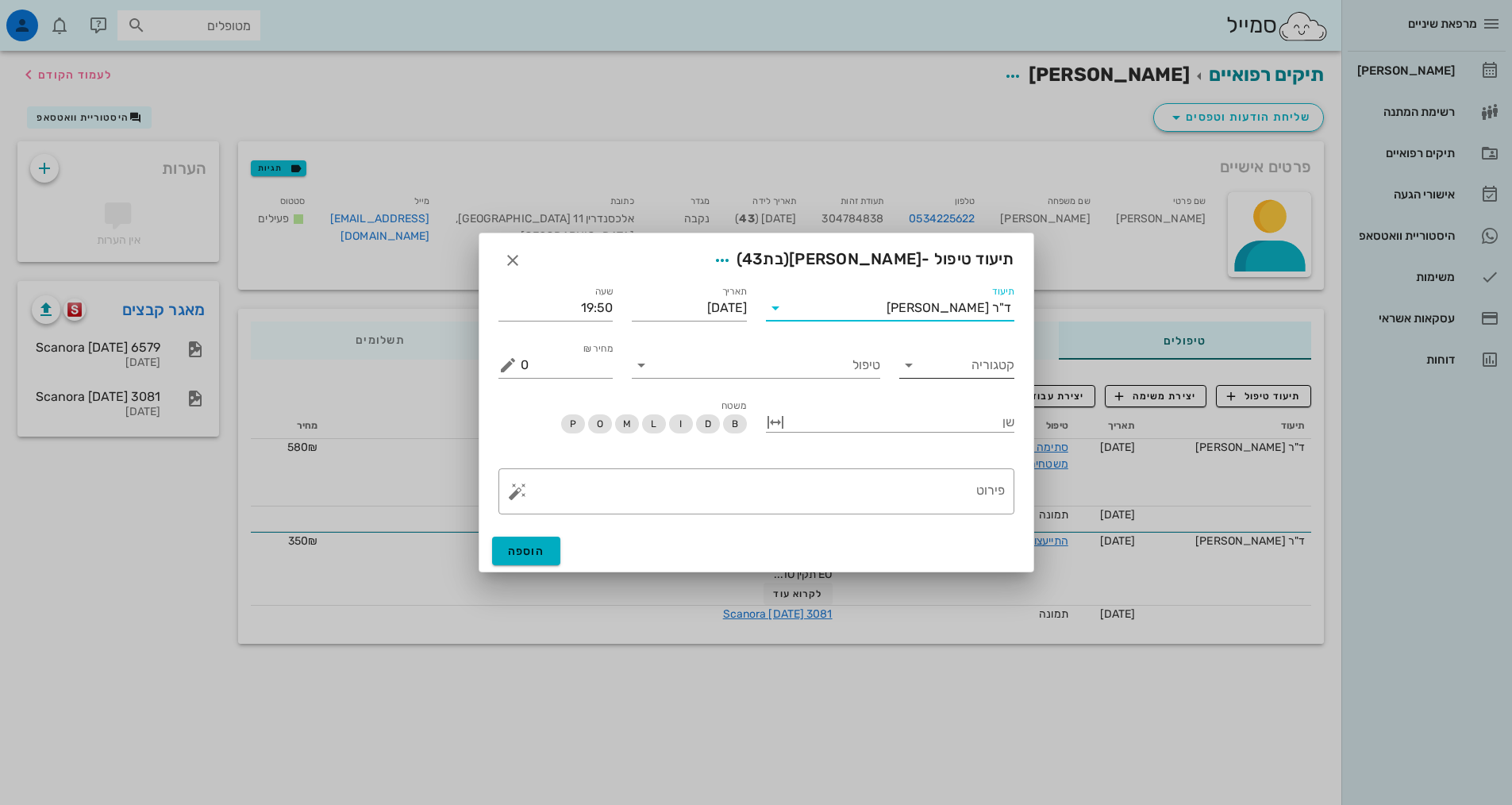
click at [914, 368] on icon at bounding box center [908, 365] width 19 height 19
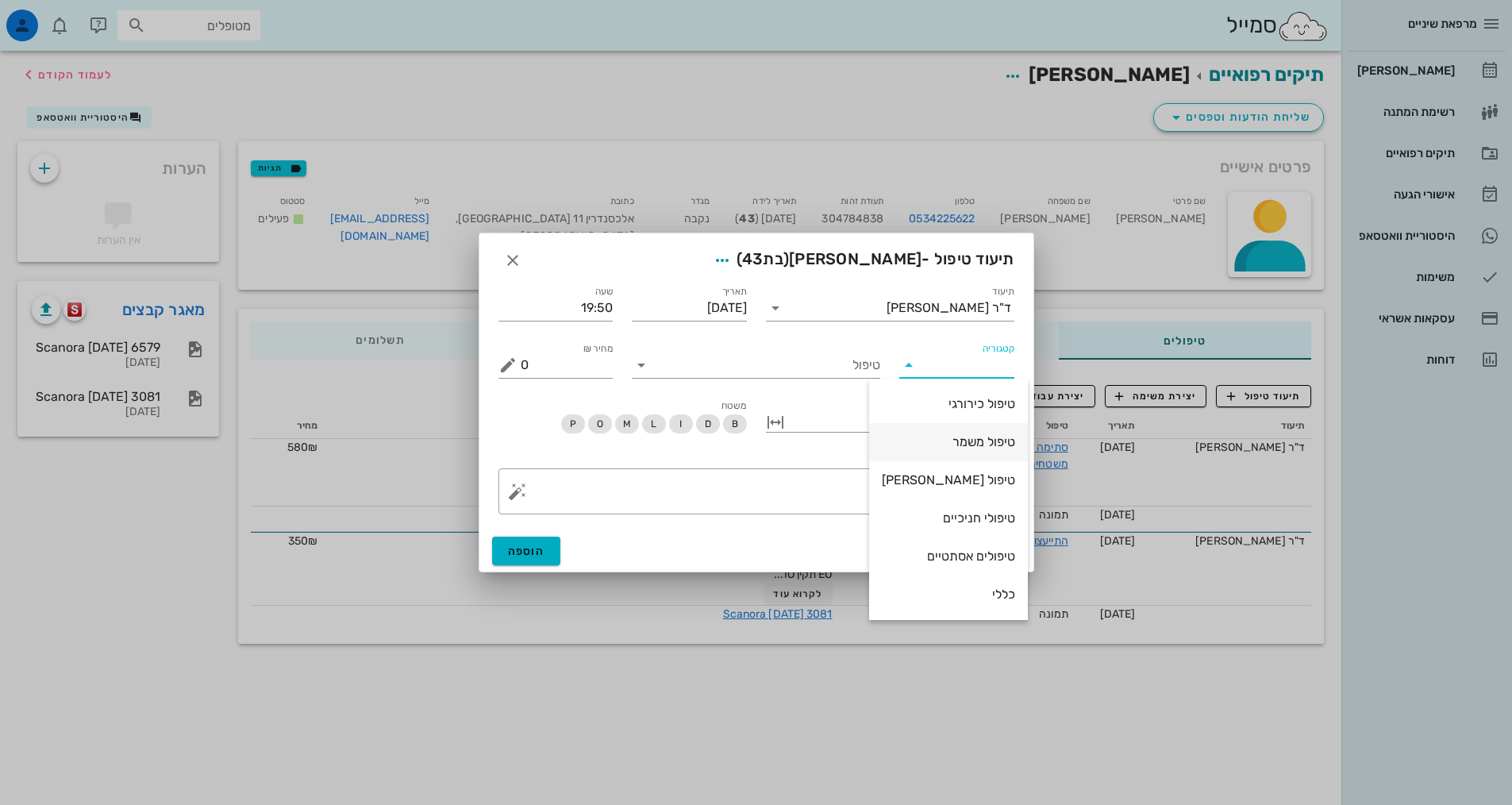
click at [940, 446] on div "טיפול משמר" at bounding box center [949, 442] width 133 height 15
type input "טיפול משמר"
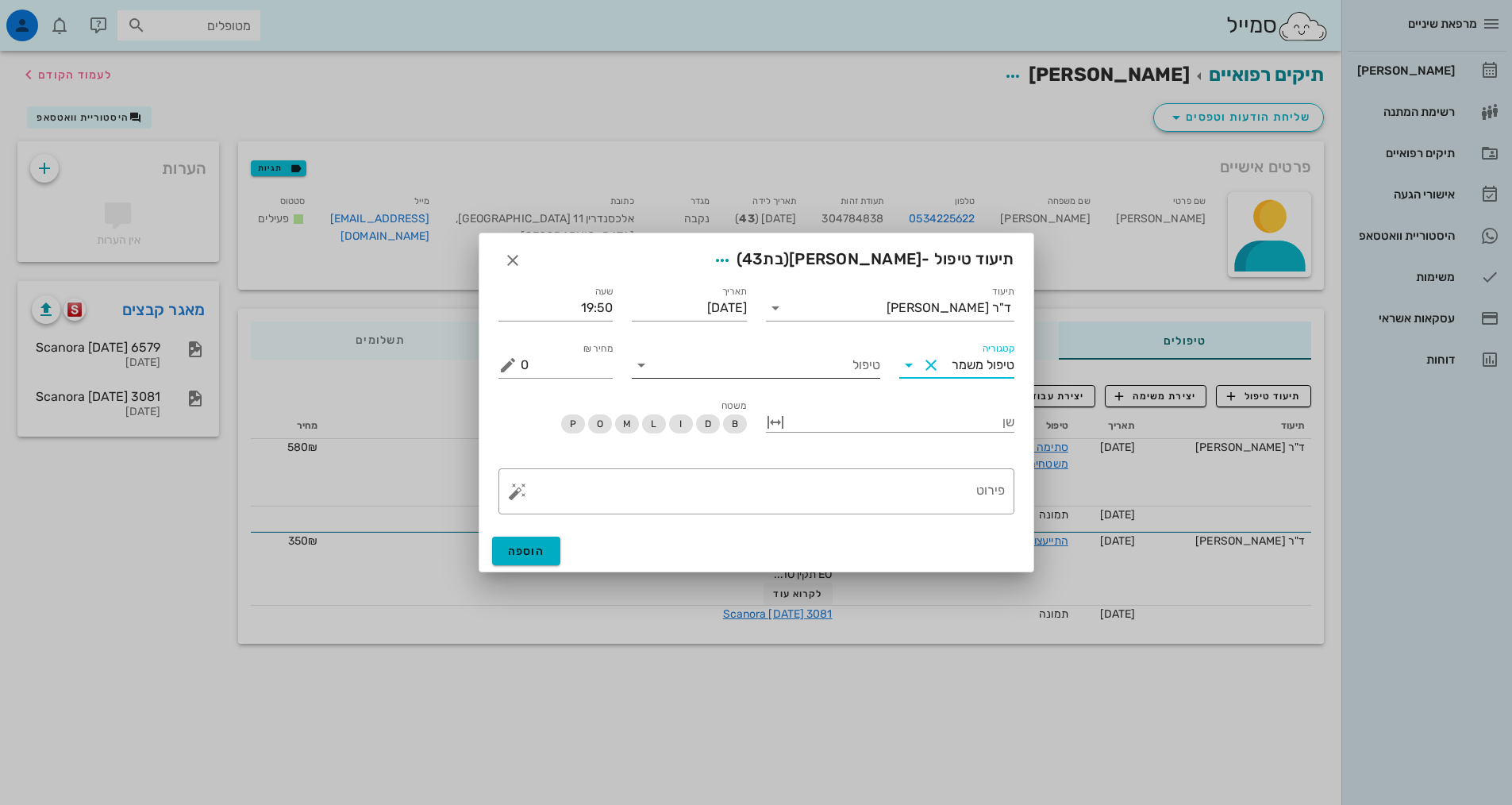
click at [831, 359] on input "טיפול" at bounding box center [767, 365] width 226 height 26
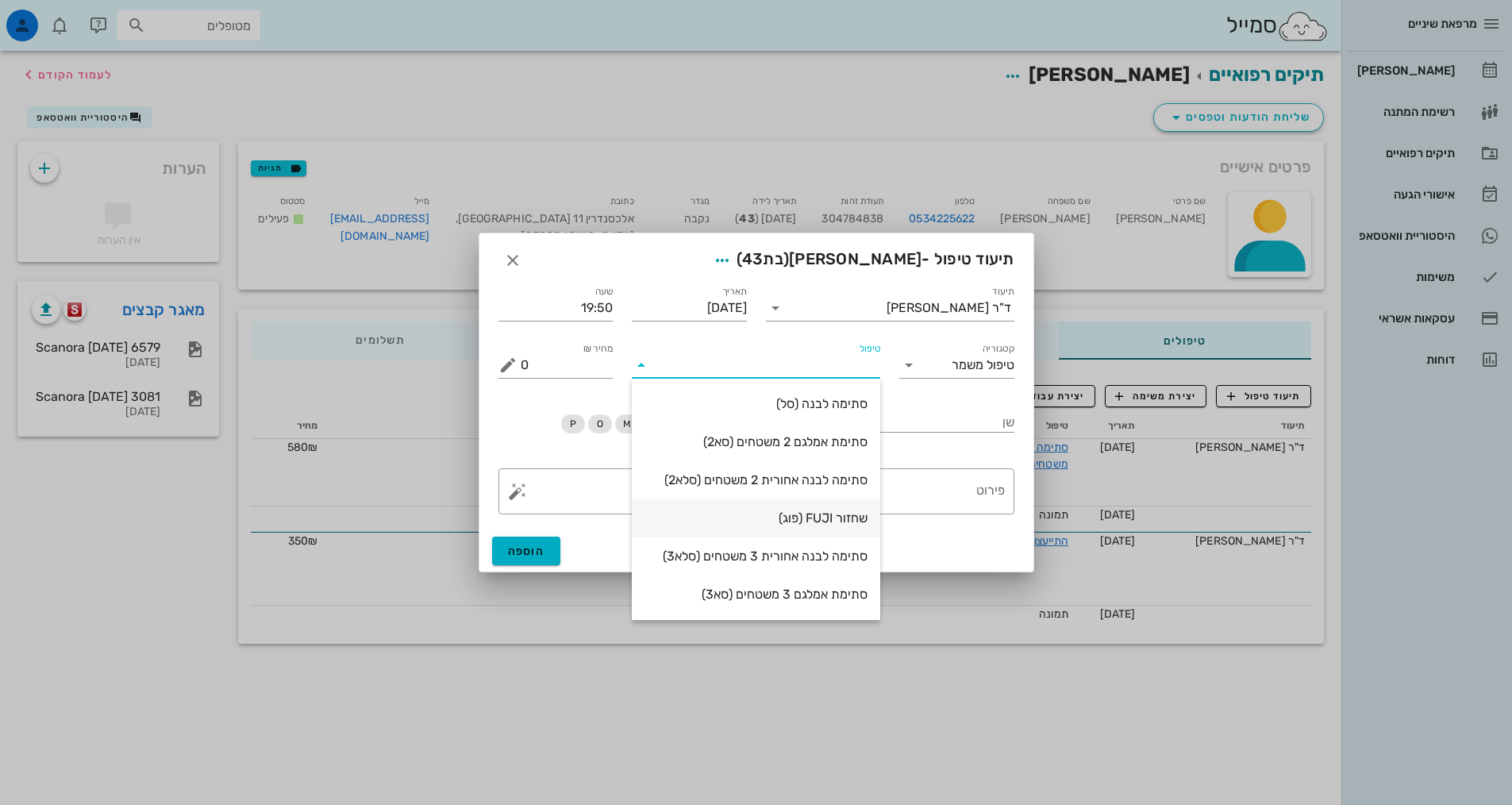
click at [829, 512] on div "שחזור FUJI (פוג)" at bounding box center [756, 518] width 223 height 15
type input "500"
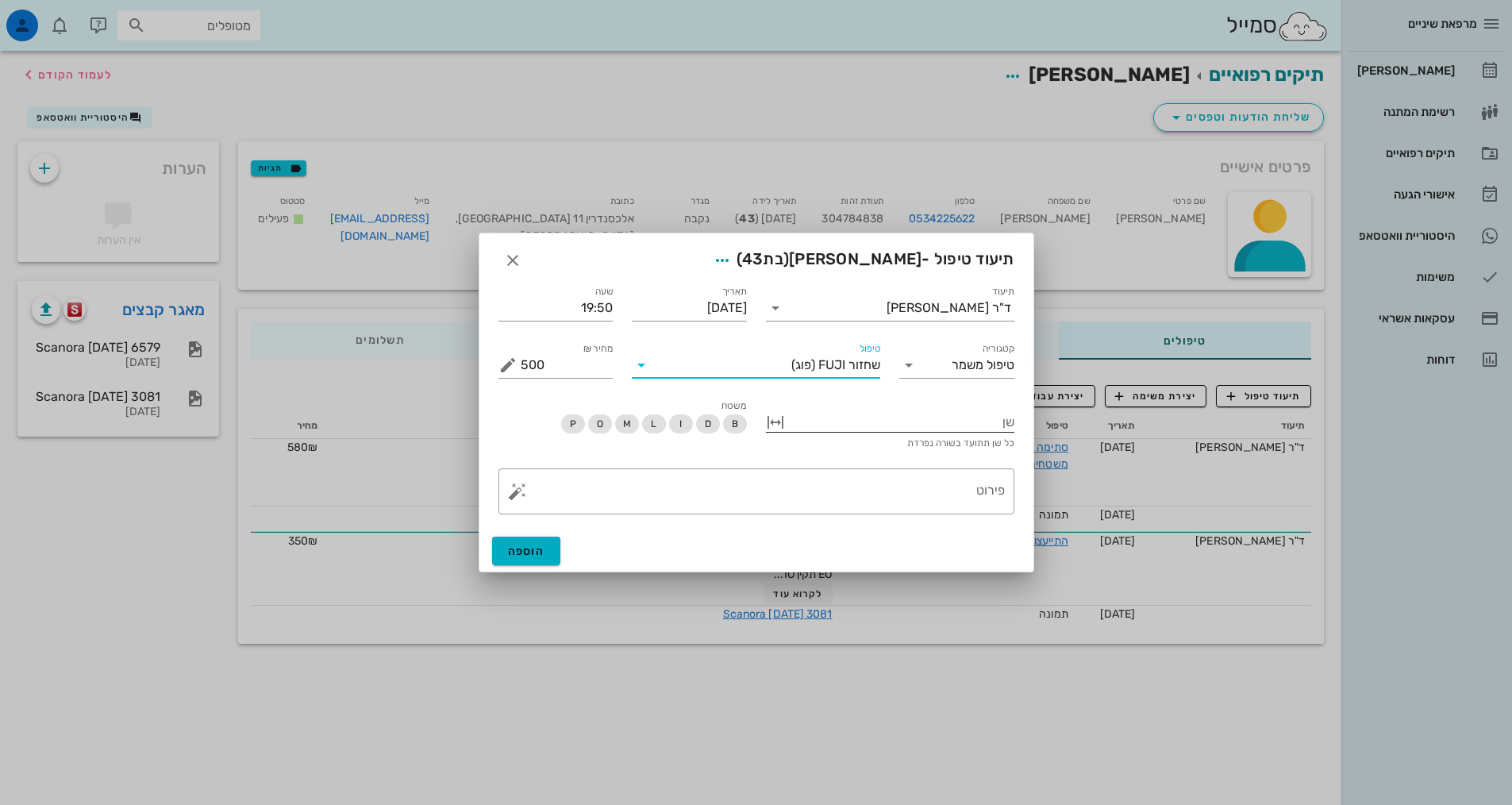
click at [935, 415] on div at bounding box center [901, 421] width 226 height 20
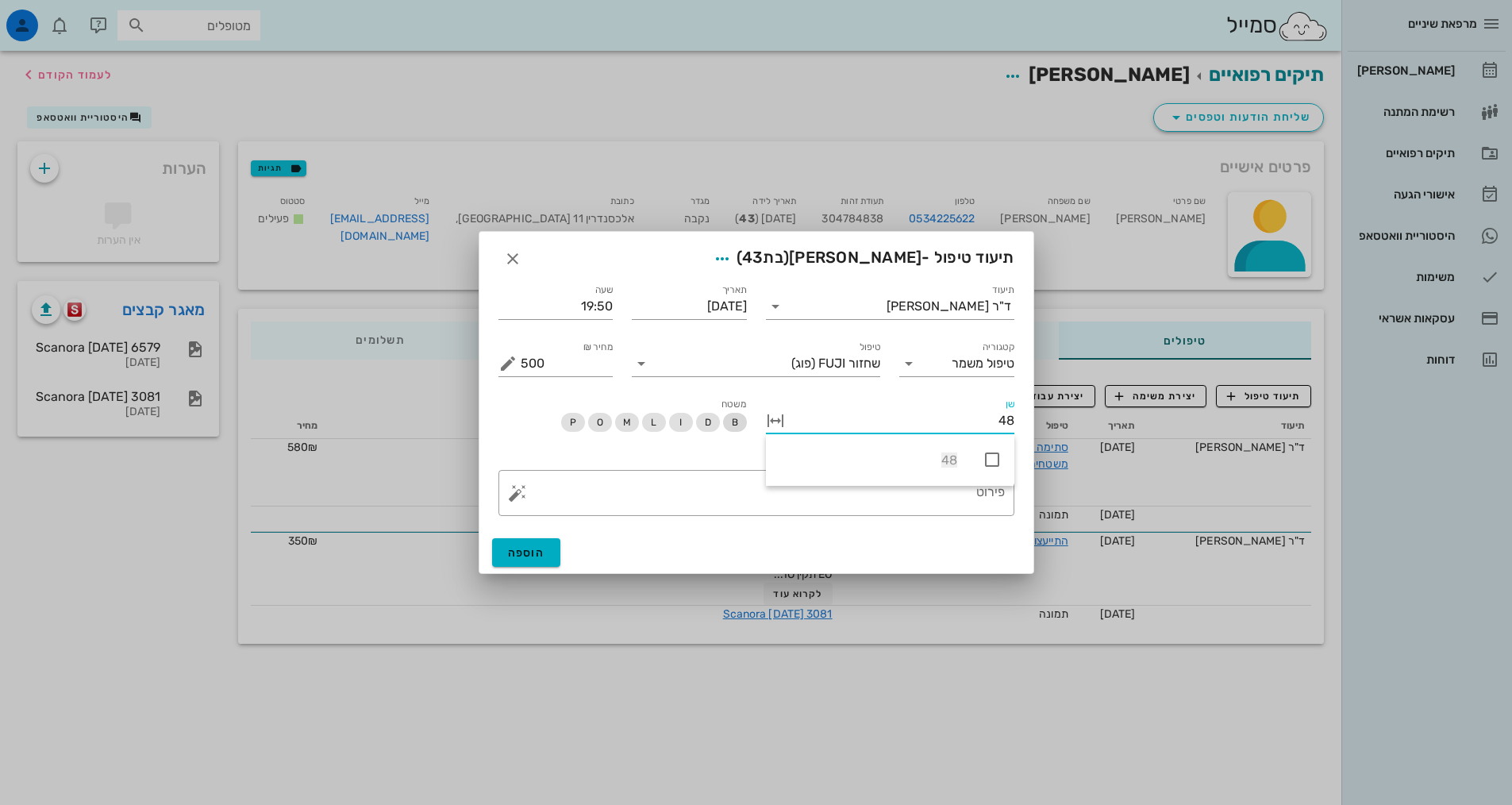
type input "48"
click at [733, 430] on span "B" at bounding box center [733, 423] width 6 height 19
click at [739, 486] on textarea "פירוט" at bounding box center [762, 495] width 484 height 38
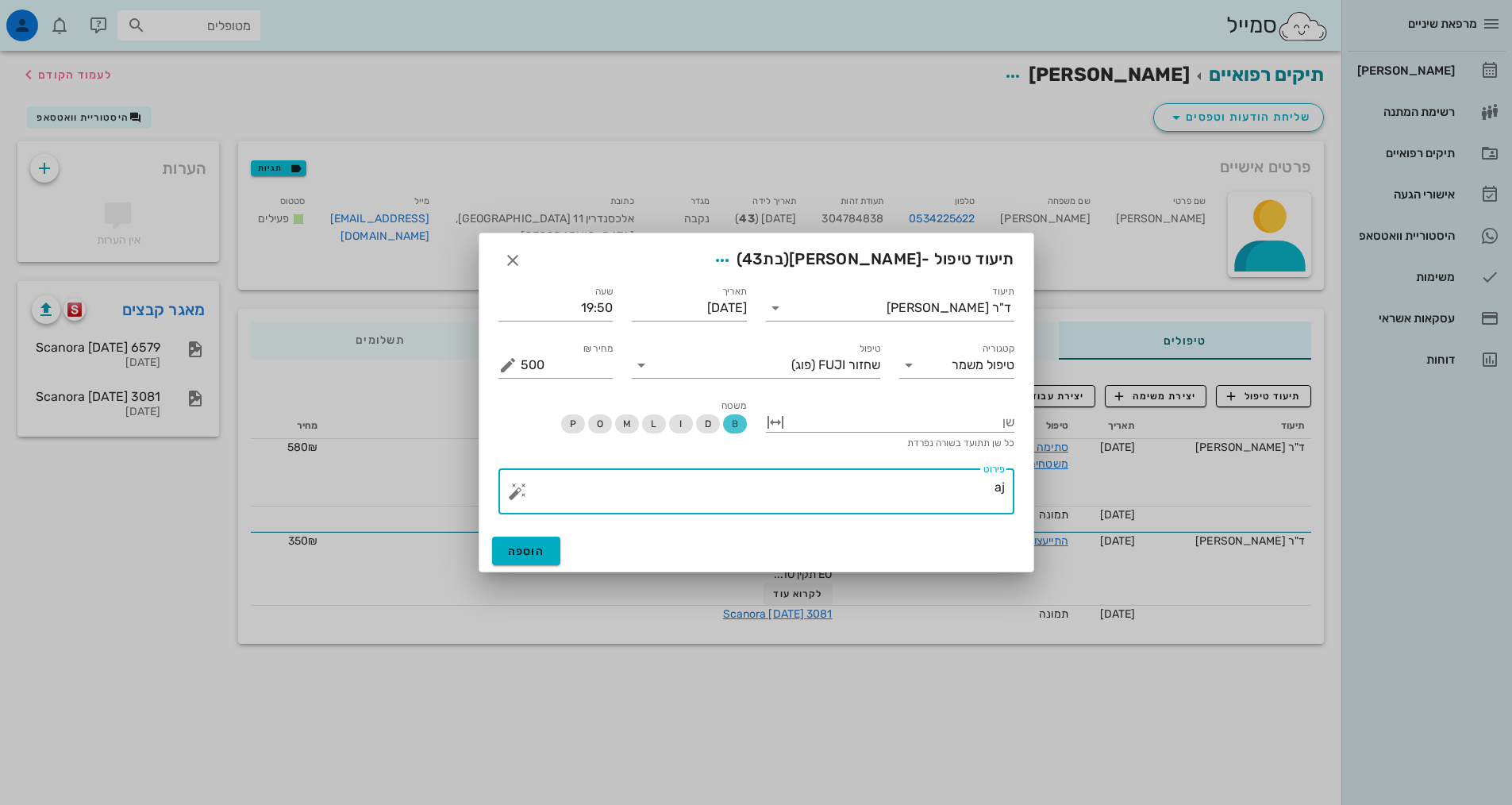
type textarea "a"
type textarea "k"
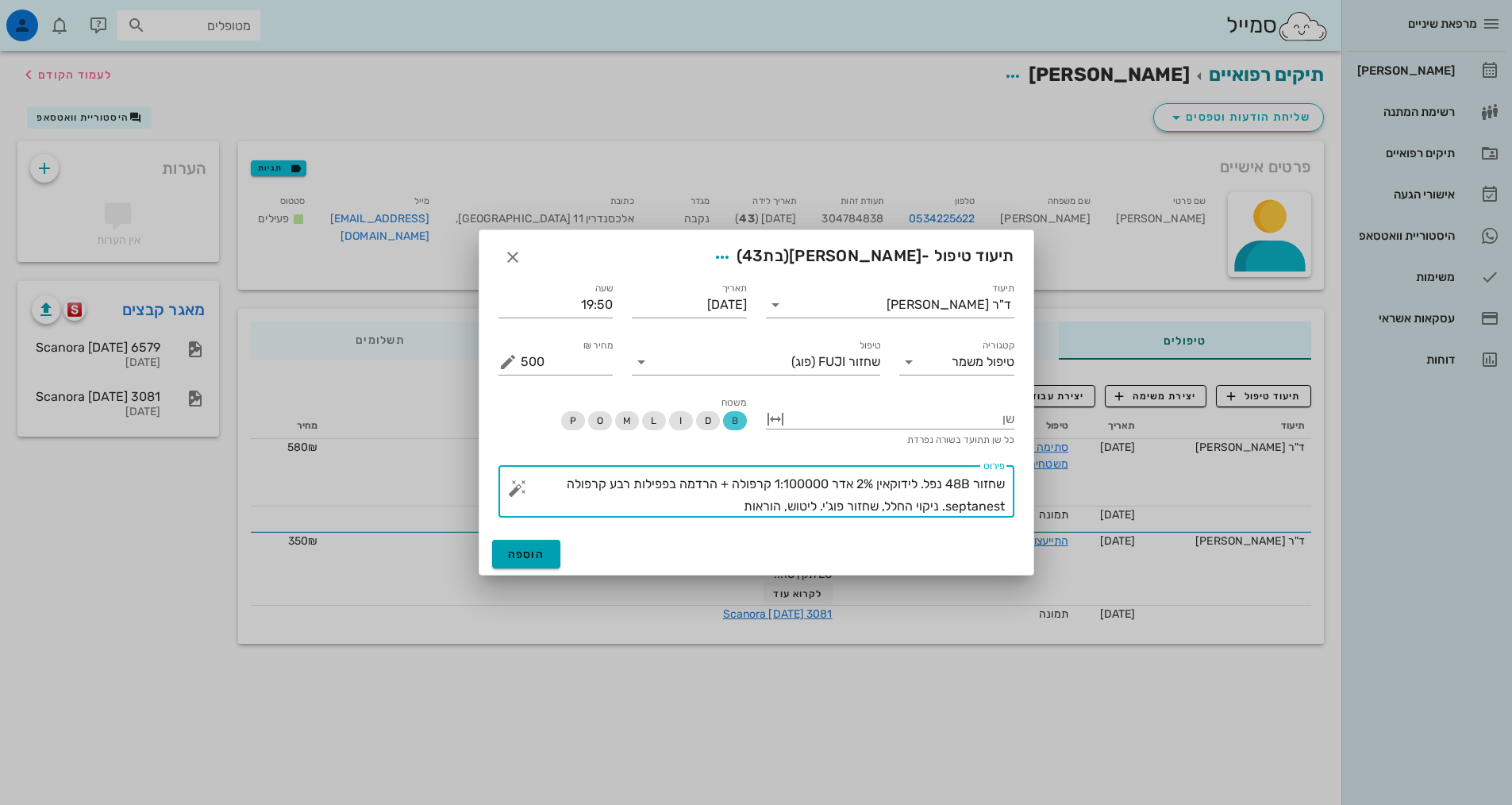
type textarea "שחזור 48B נפל. לידוקאין 2% אדר 1:100000 קרפולה + הרדמה בפפילות רבע קרפולה septa…"
click at [554, 563] on button "הוספה" at bounding box center [526, 553] width 69 height 28
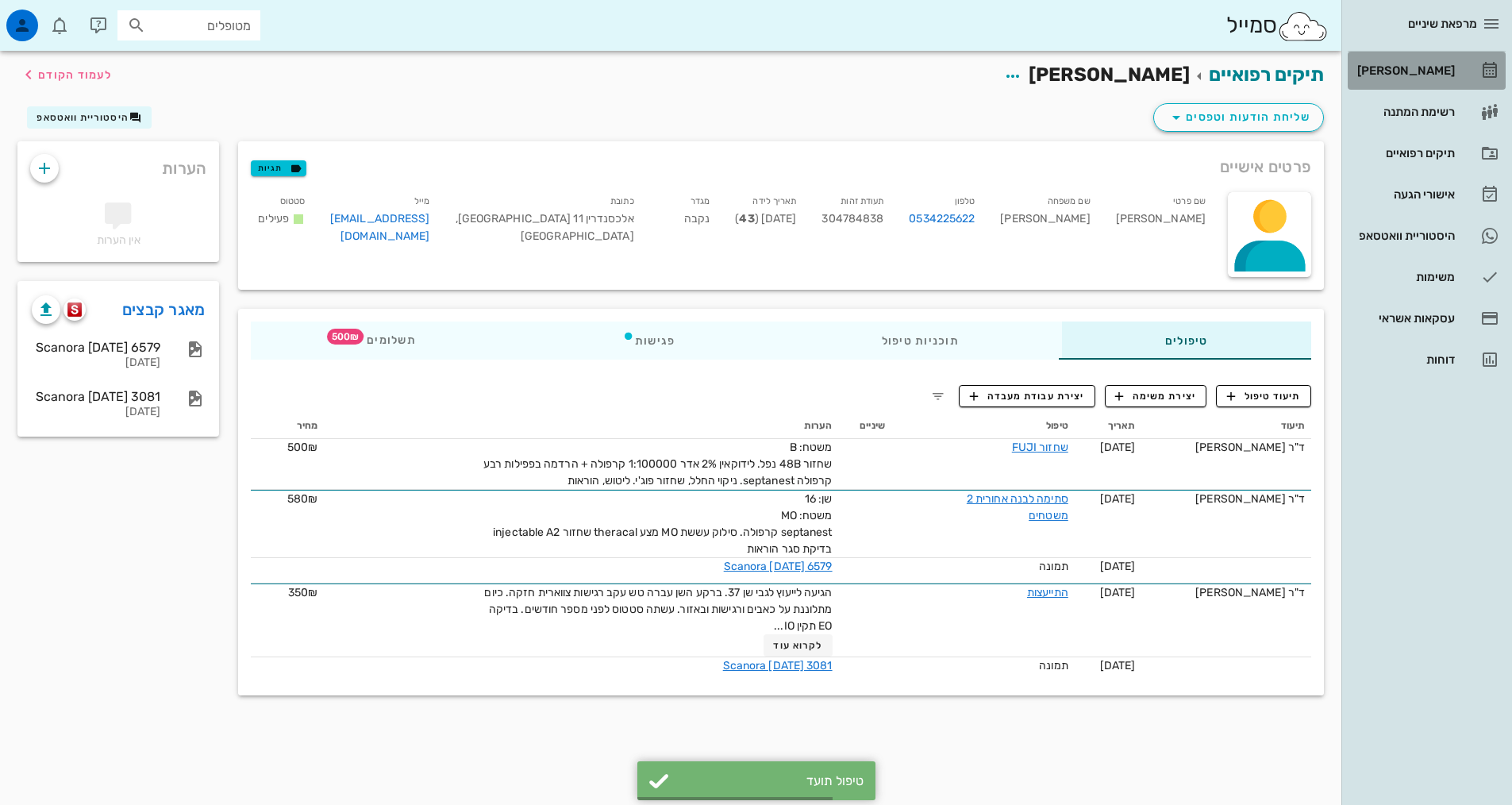
click at [1431, 73] on div "[PERSON_NAME]" at bounding box center [1404, 70] width 101 height 13
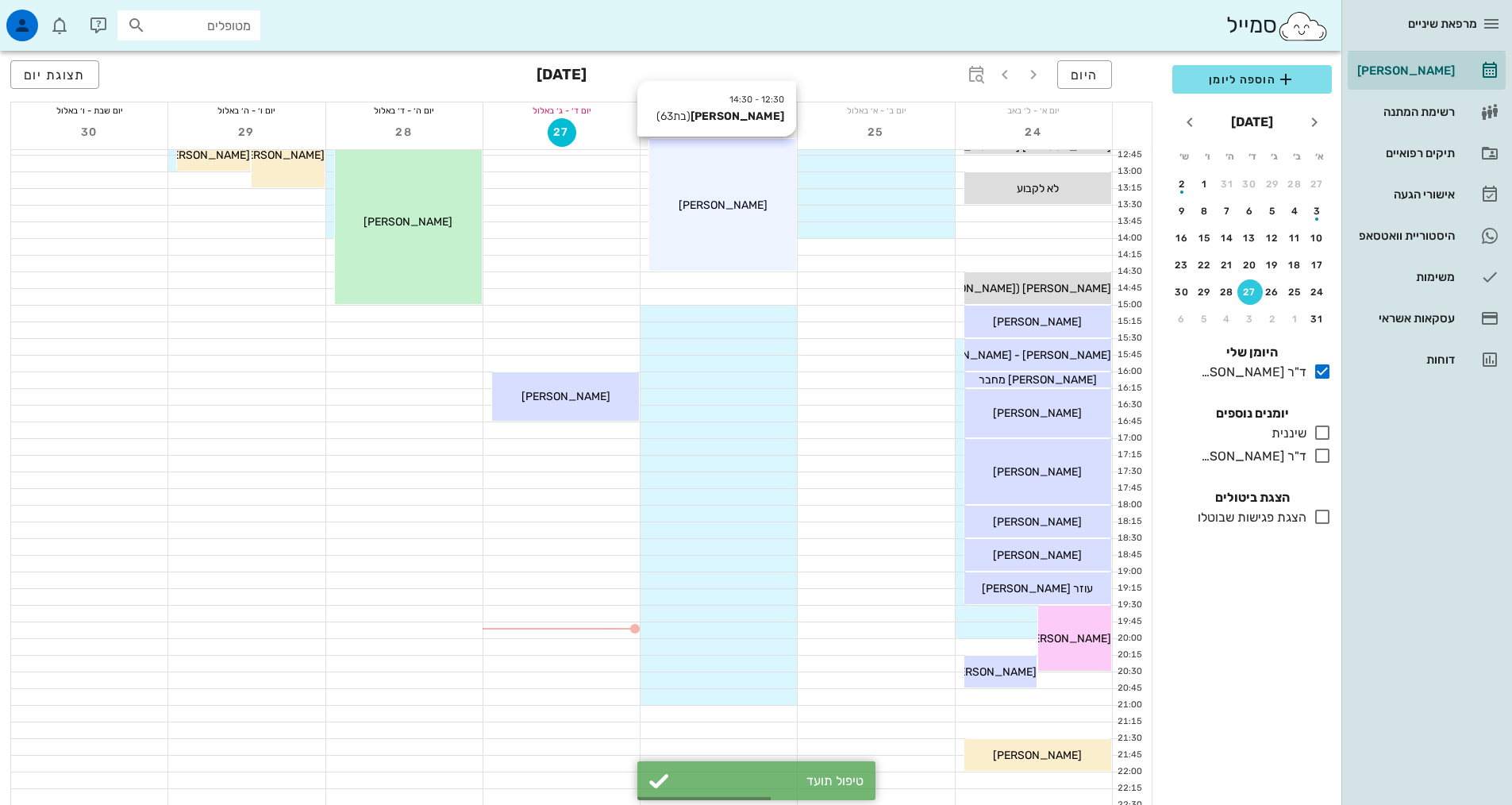
scroll to position [476, 0]
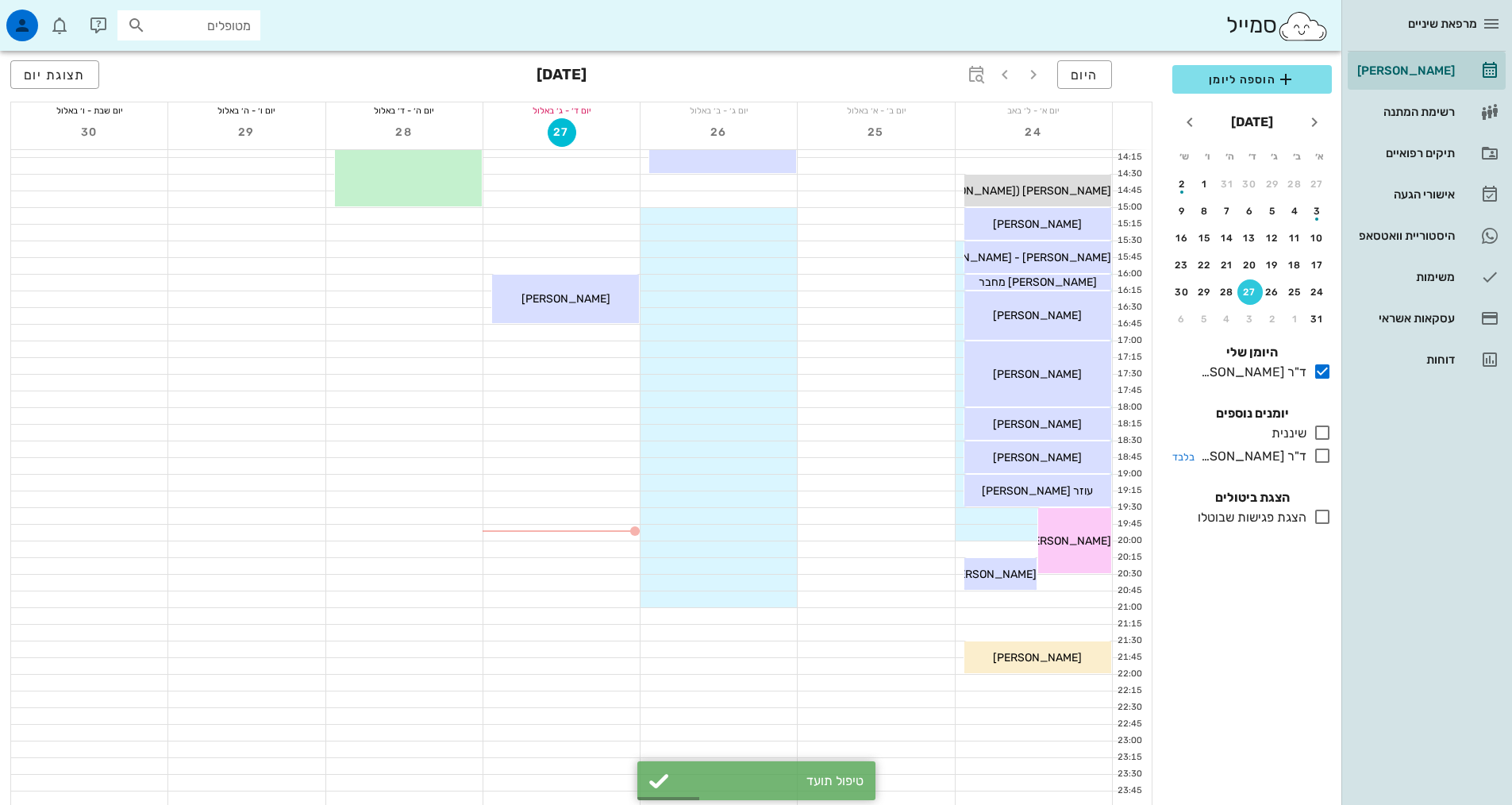
click at [1319, 458] on icon at bounding box center [1322, 456] width 19 height 19
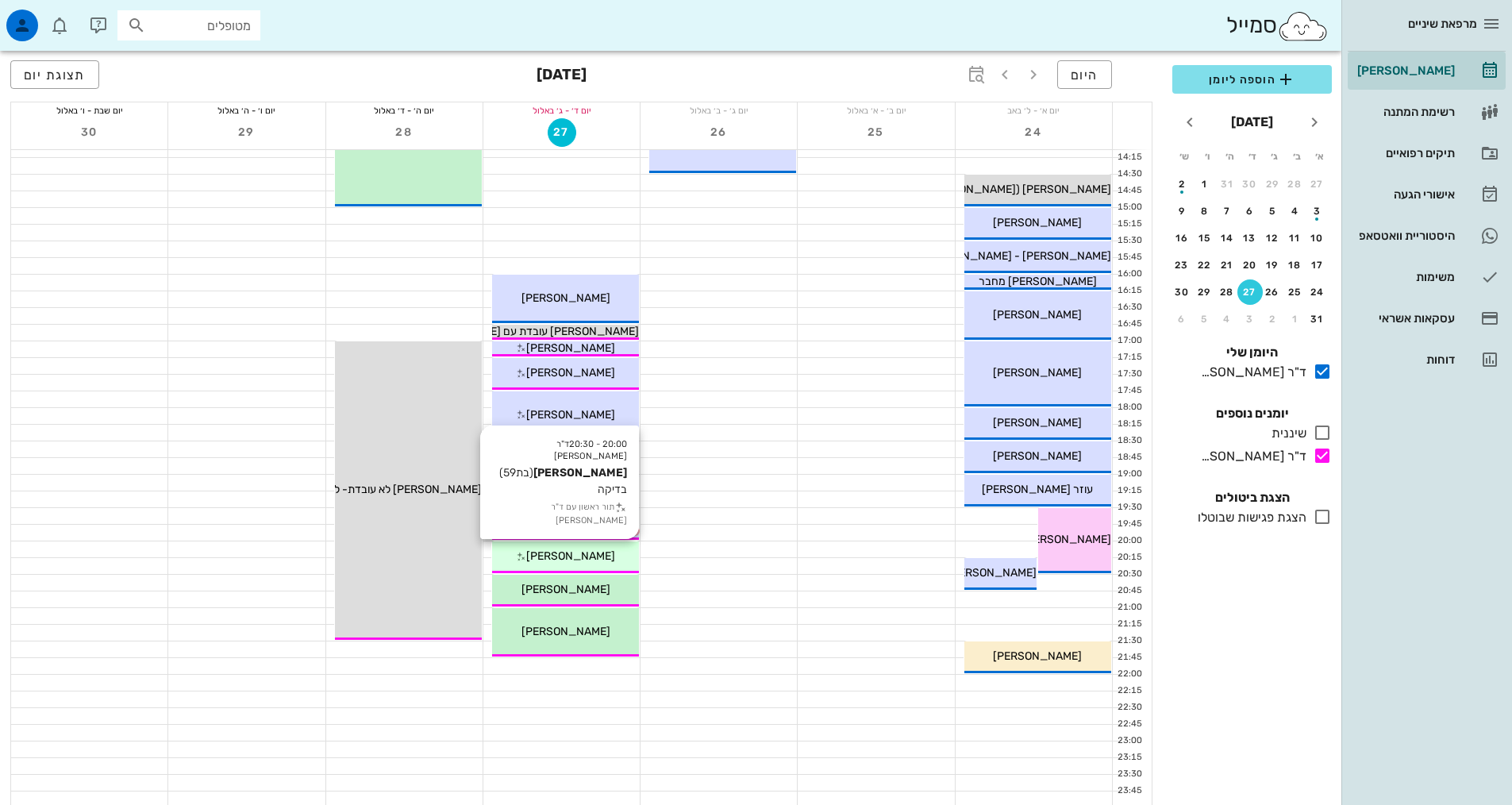
click at [587, 563] on div "[PERSON_NAME]" at bounding box center [565, 557] width 147 height 17
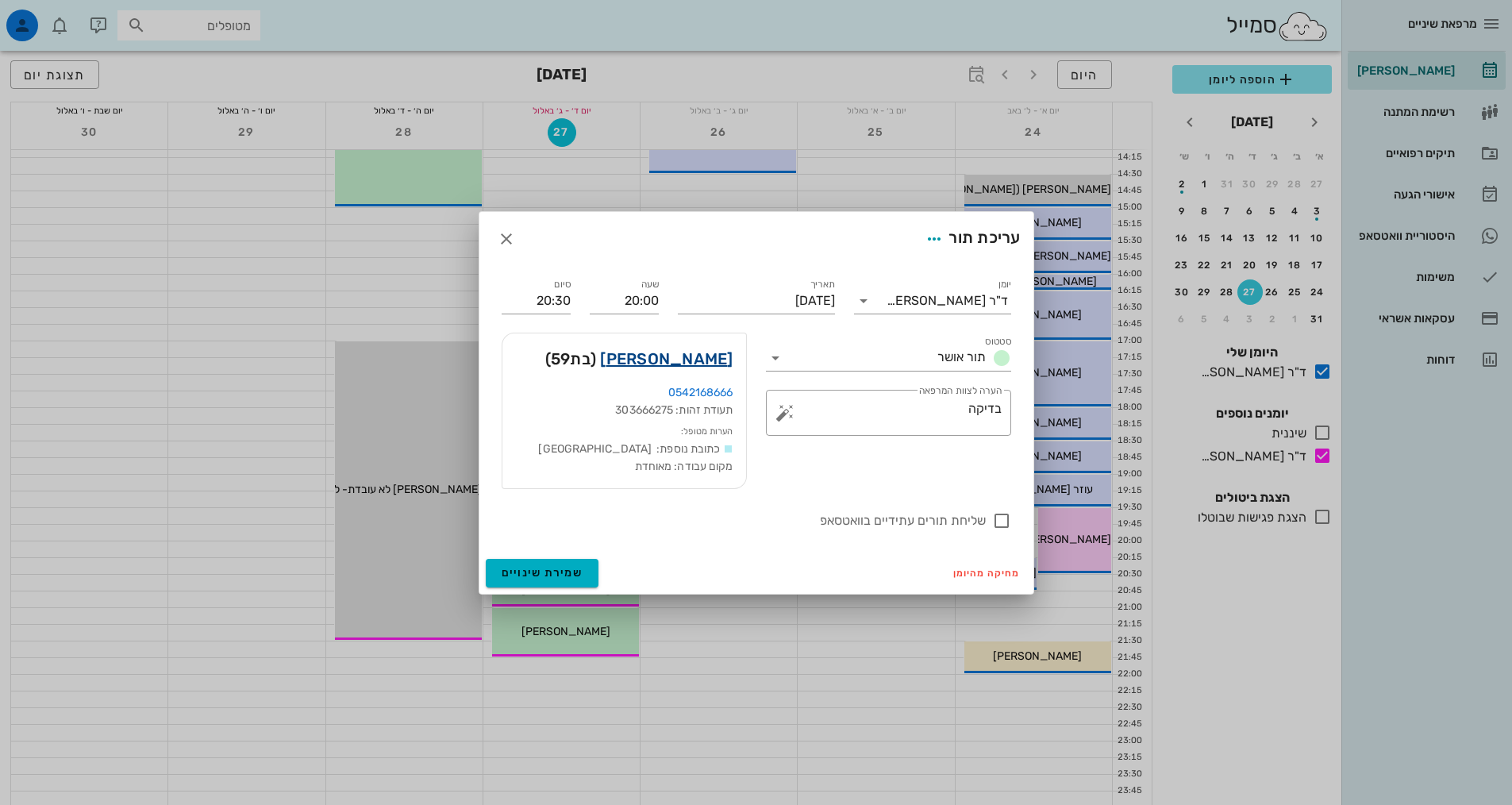
click at [686, 362] on link "אנה בוגומולובה" at bounding box center [666, 359] width 132 height 26
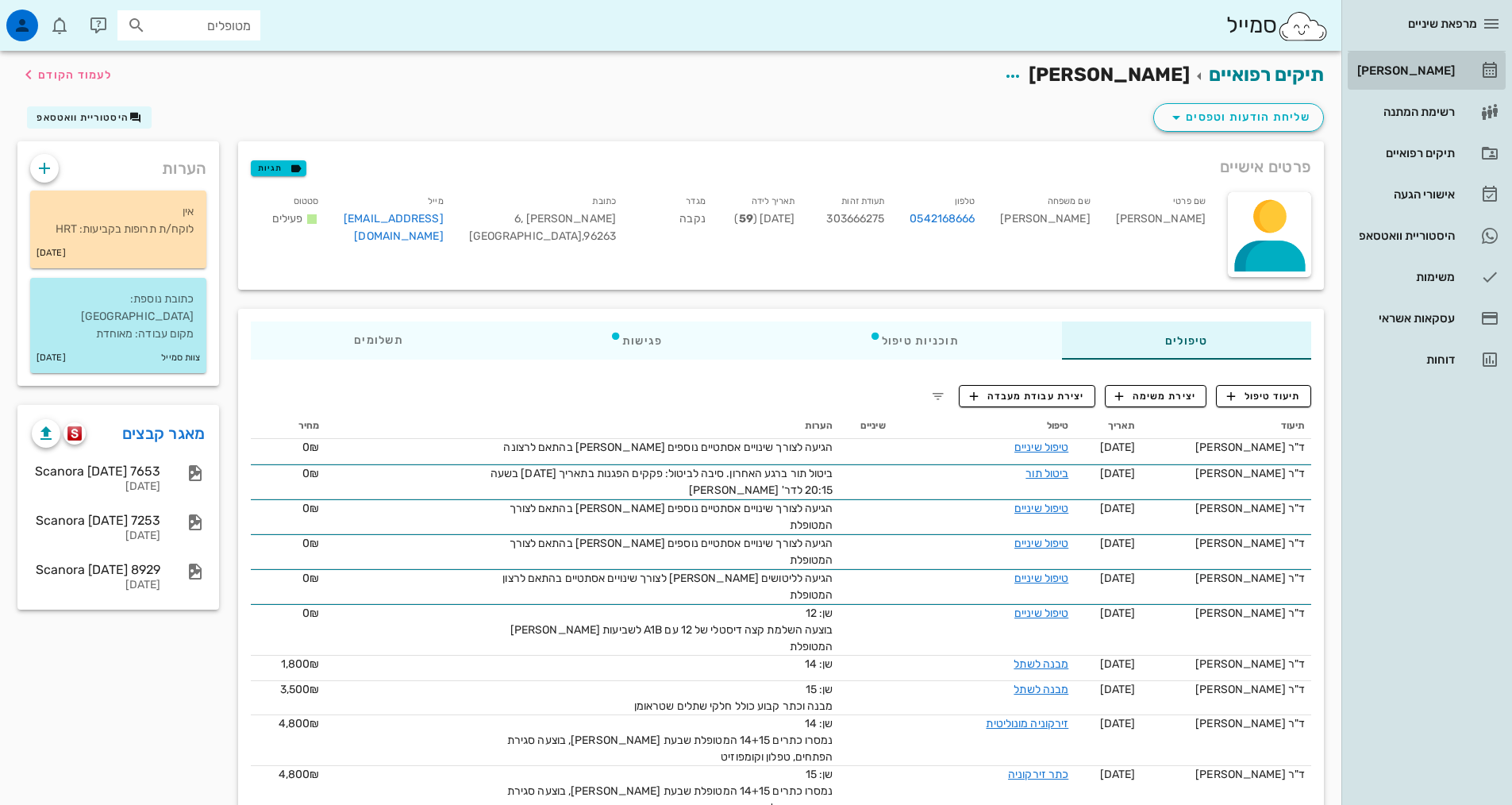
click at [1429, 68] on div "[PERSON_NAME]" at bounding box center [1404, 70] width 101 height 13
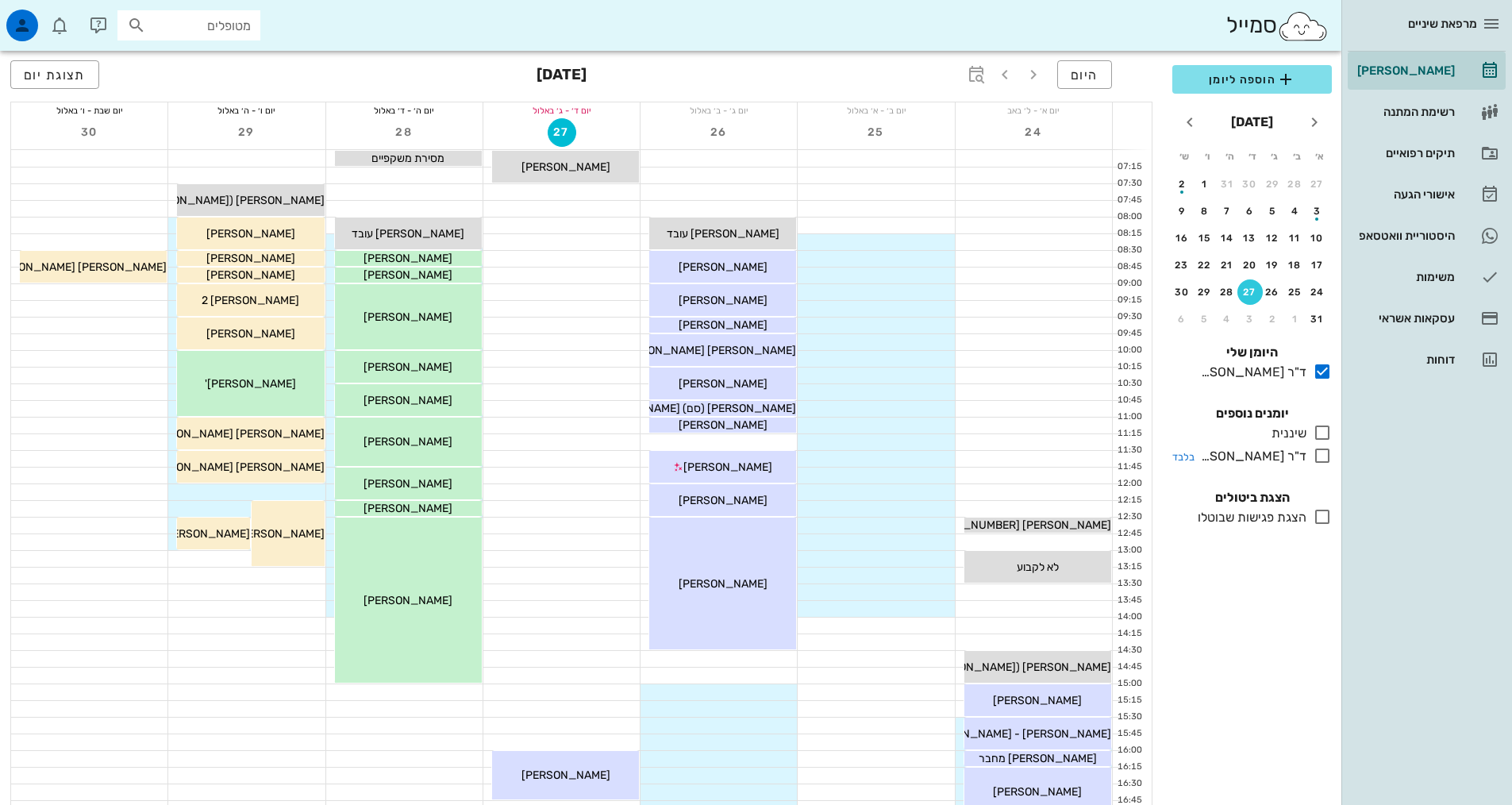
click at [1329, 460] on icon at bounding box center [1322, 456] width 19 height 19
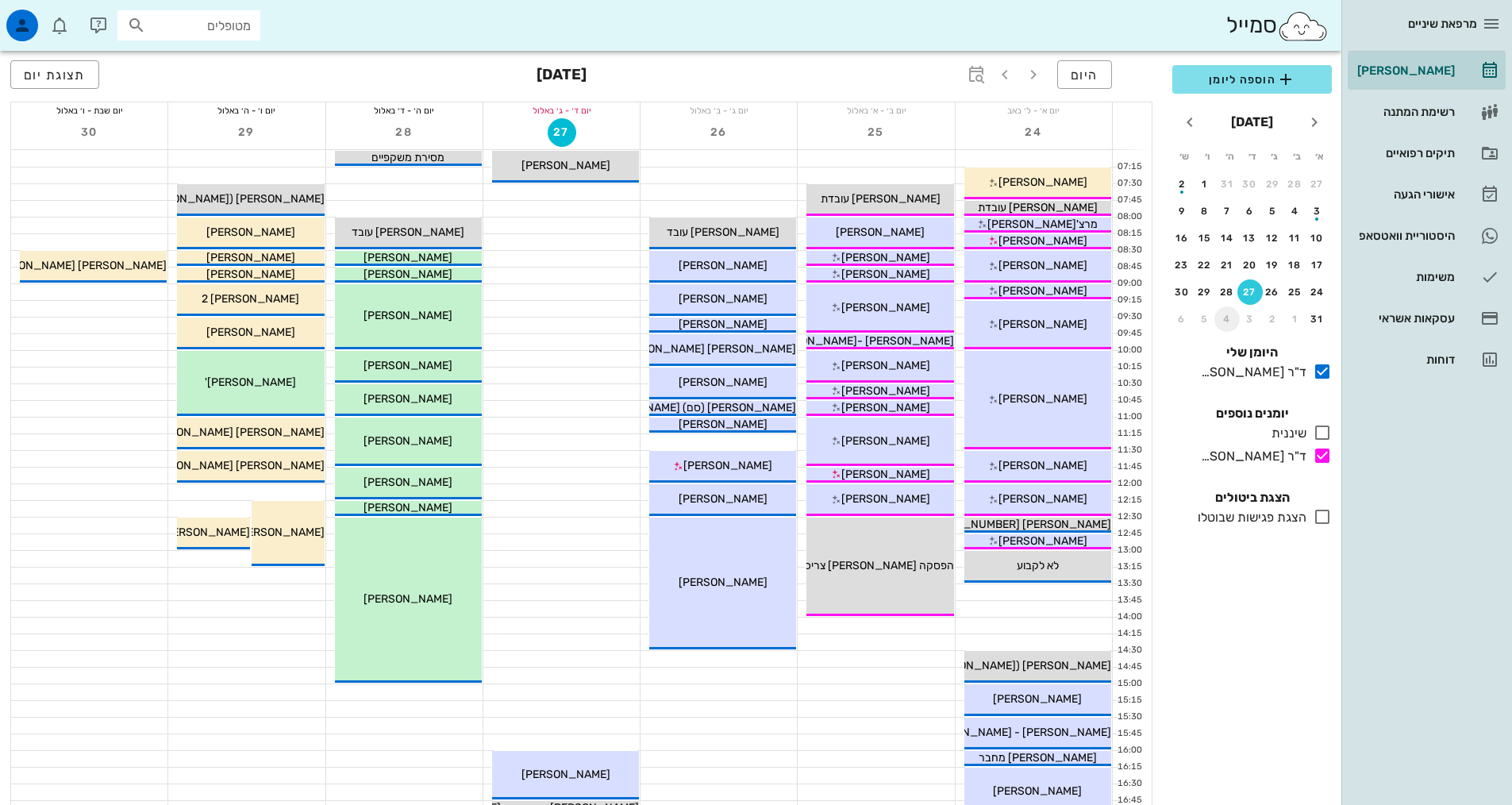
click at [1221, 312] on button "4" at bounding box center [1228, 319] width 26 height 26
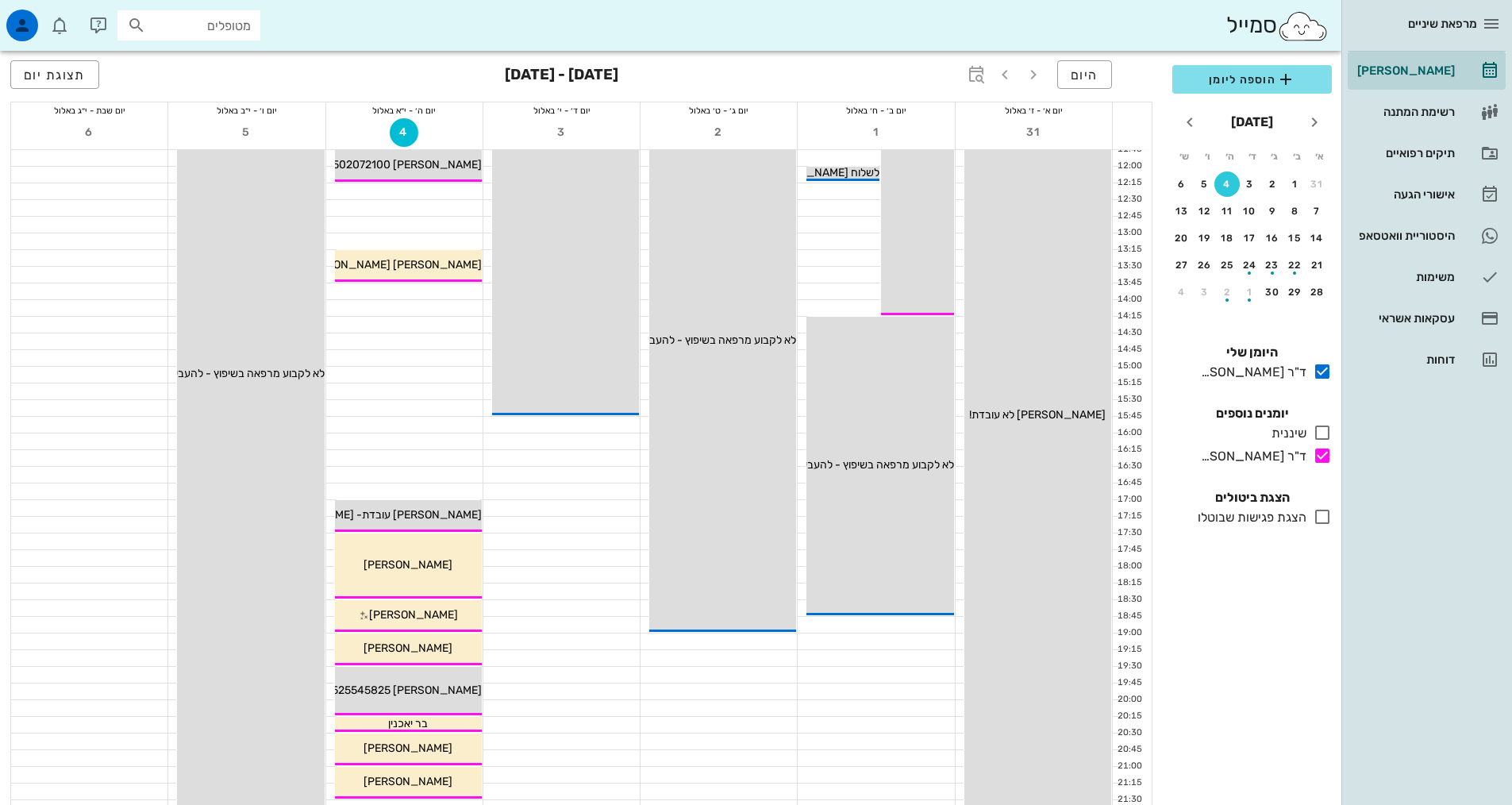
scroll to position [397, 0]
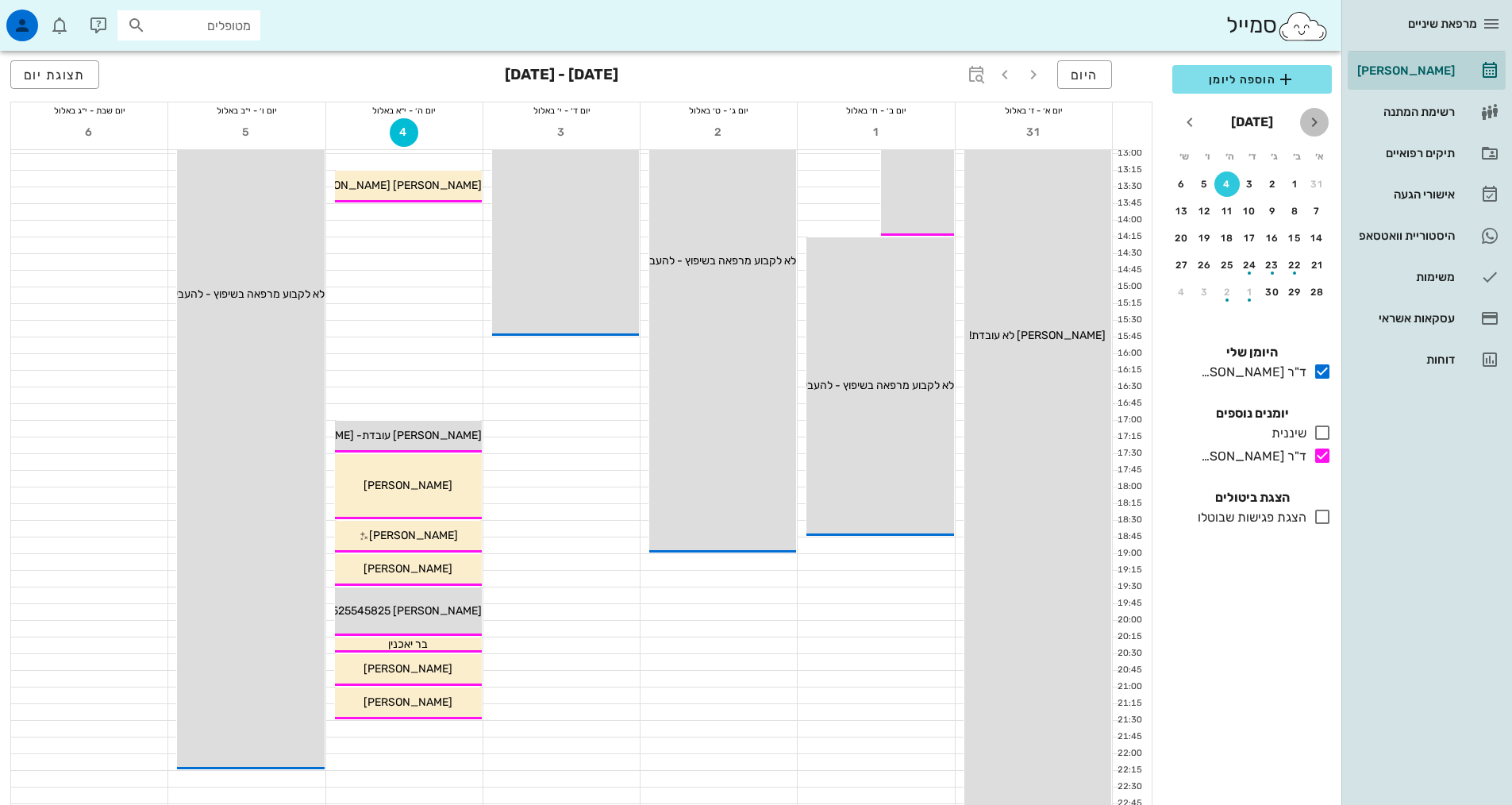
click at [1300, 124] on span "חודש שעבר" at bounding box center [1314, 122] width 28 height 19
click at [1258, 289] on div "27" at bounding box center [1251, 292] width 24 height 11
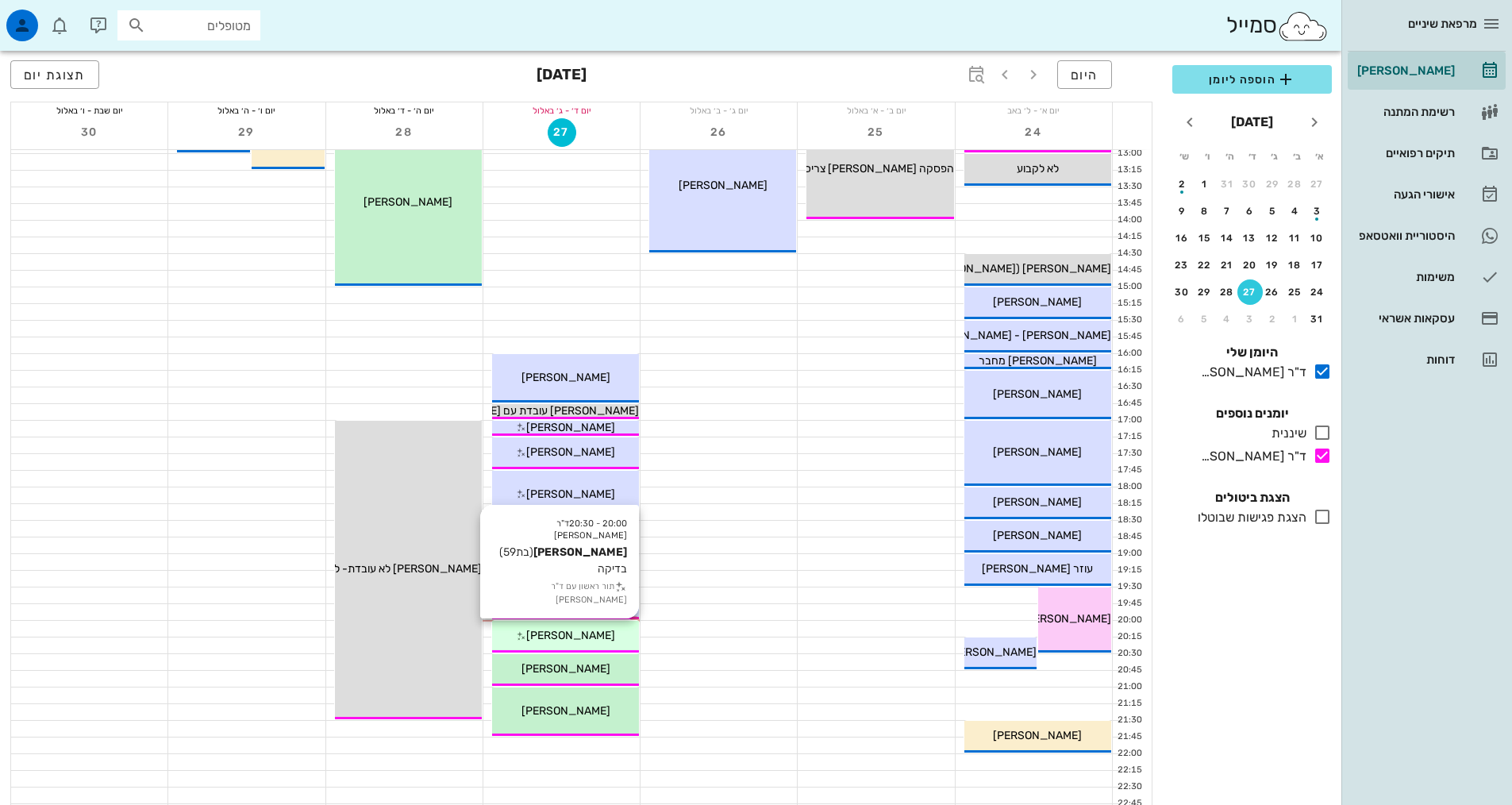
click at [587, 635] on span "[PERSON_NAME]" at bounding box center [570, 635] width 89 height 14
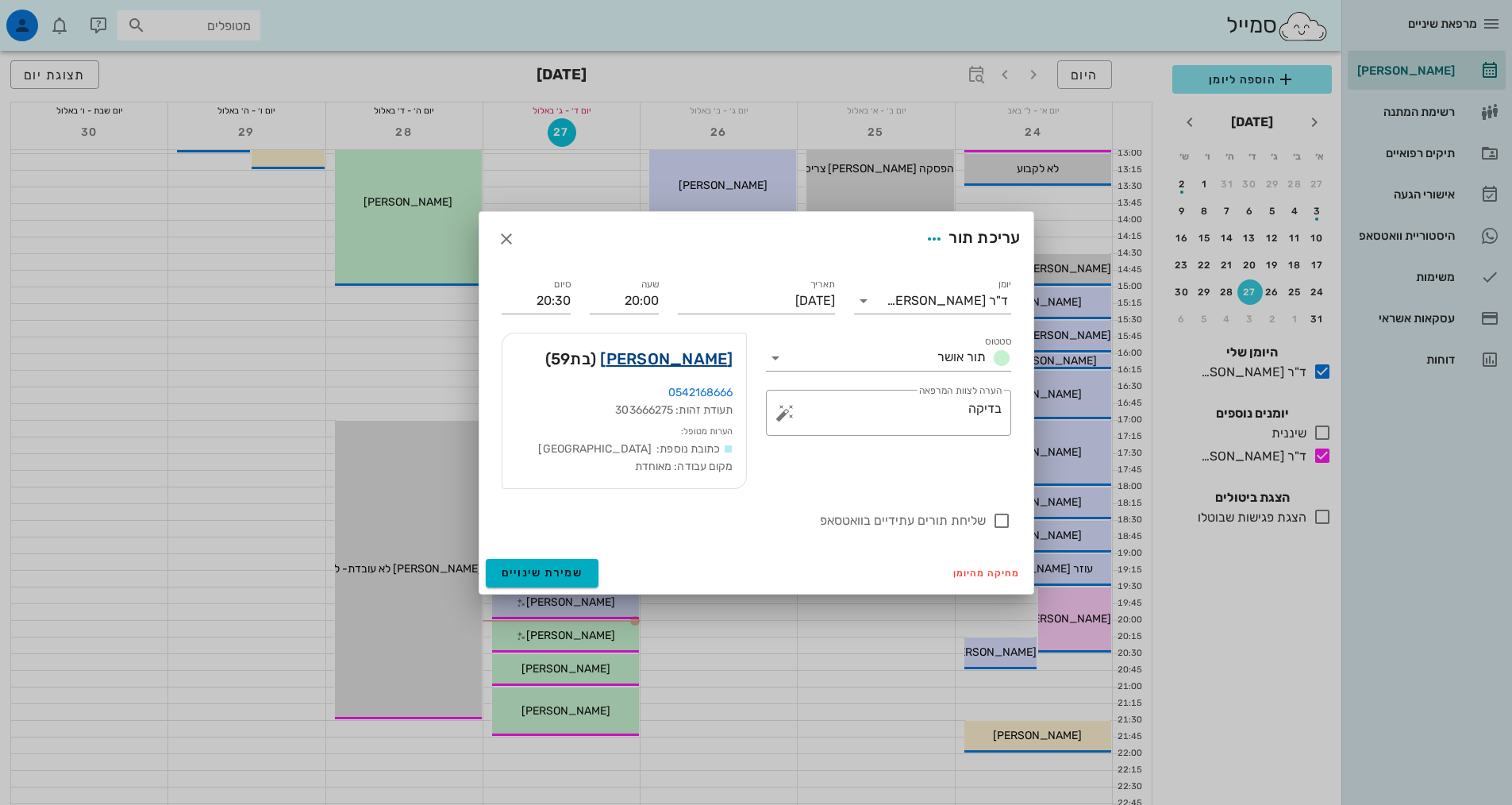
click at [699, 364] on link "אנה בוגומולובה" at bounding box center [666, 359] width 132 height 26
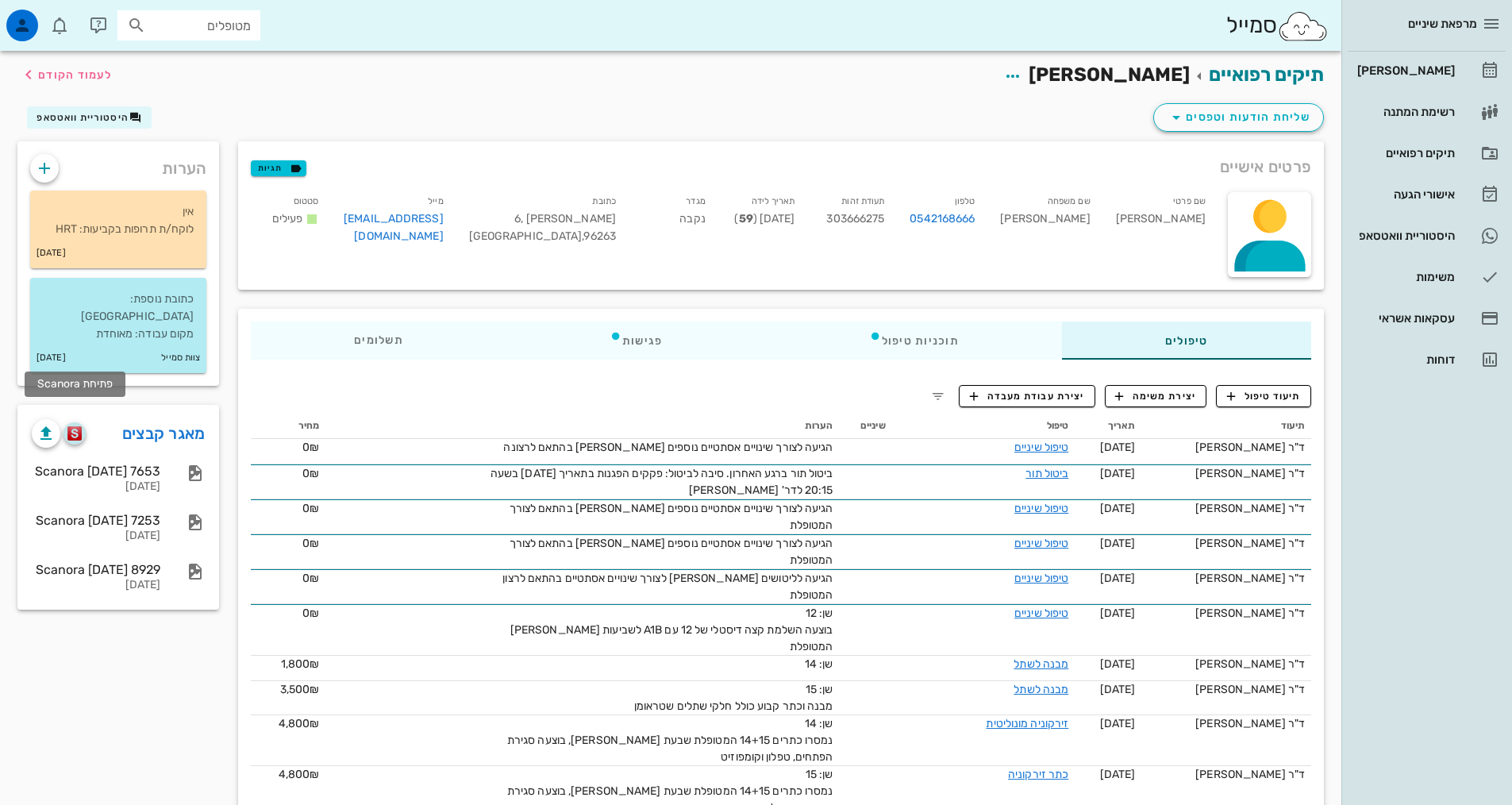
click at [73, 426] on img "button" at bounding box center [75, 433] width 15 height 15
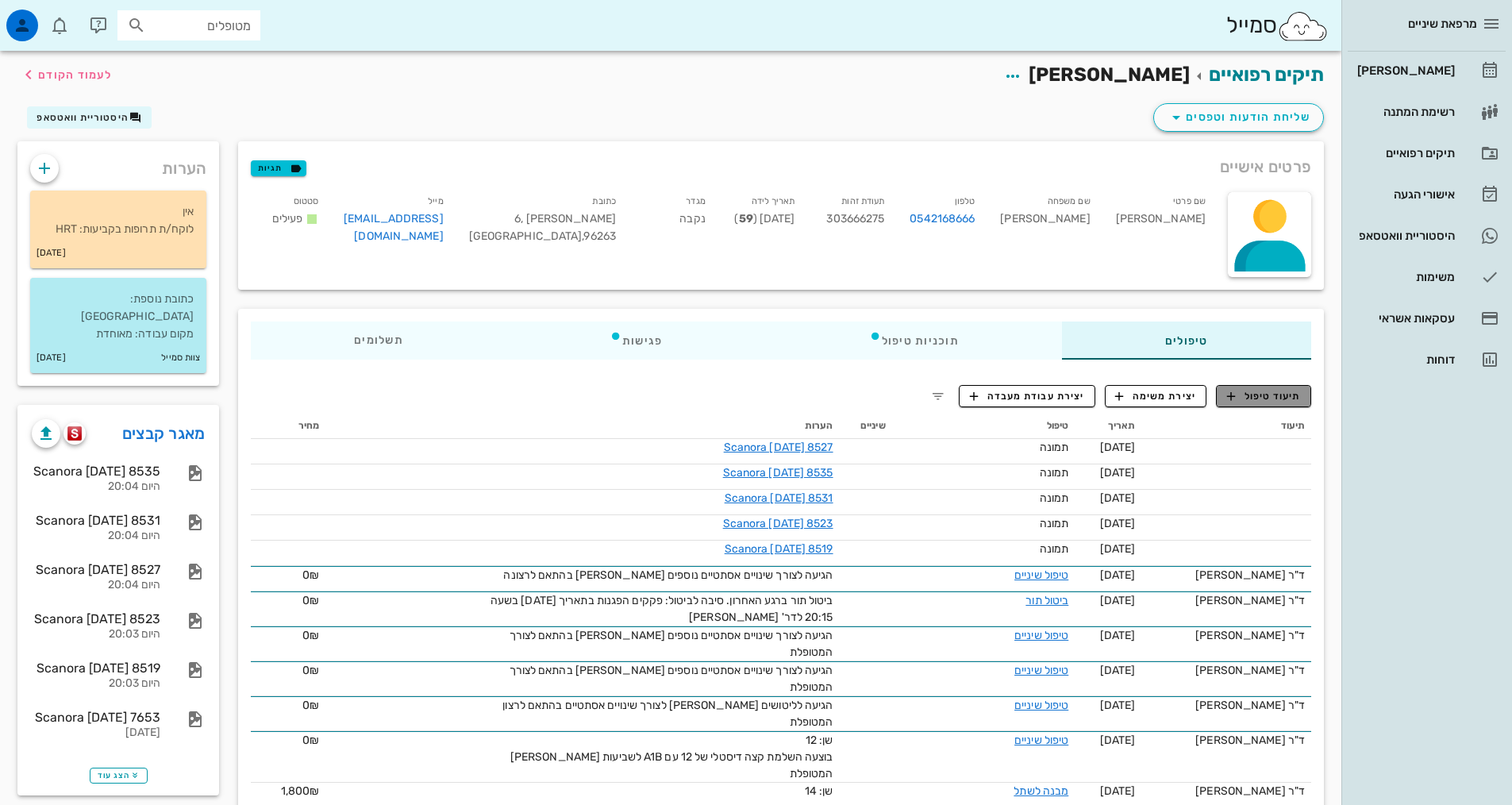
click at [1238, 404] on button "תיעוד טיפול" at bounding box center [1264, 396] width 96 height 22
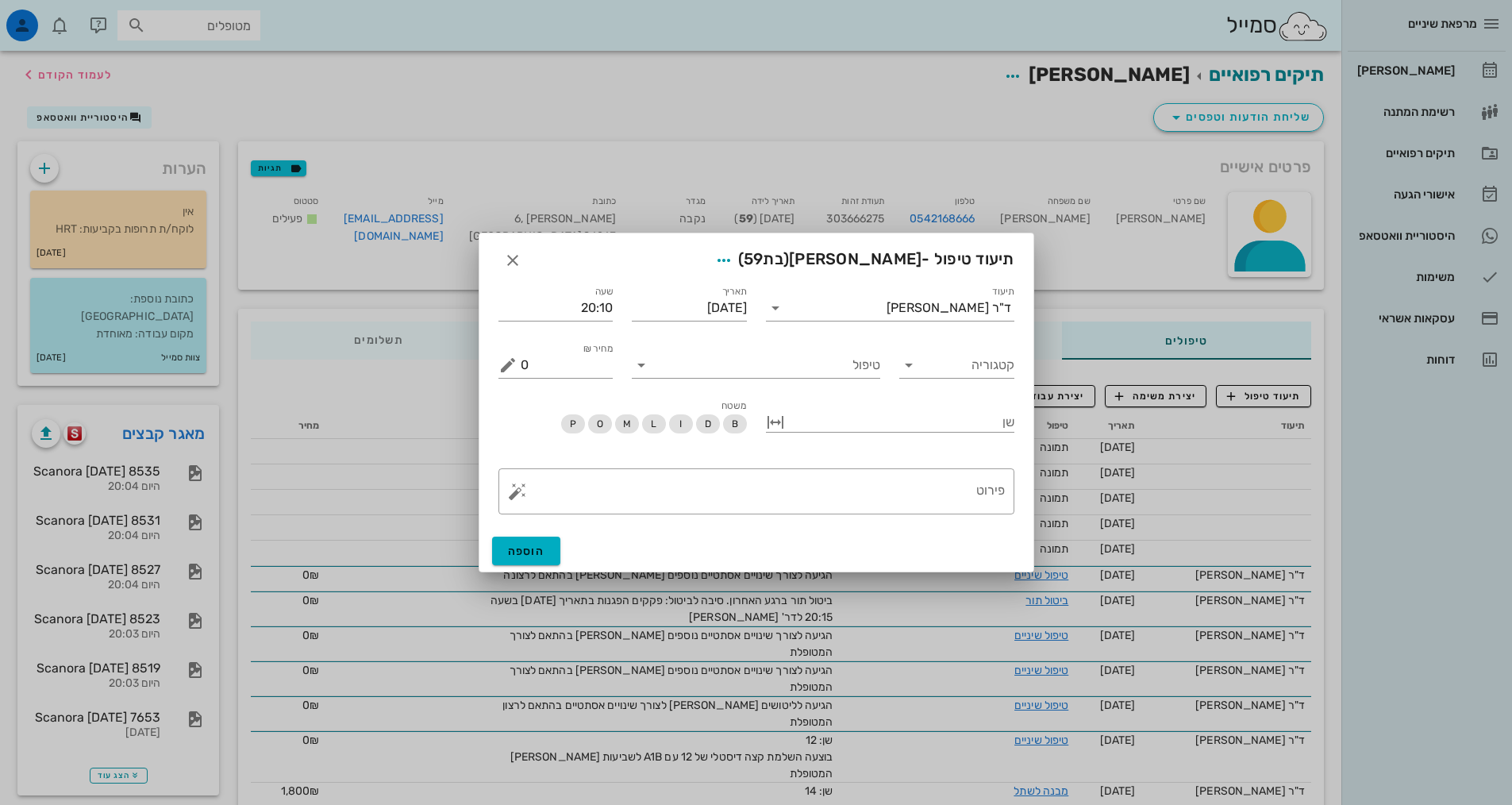
drag, startPoint x: 936, startPoint y: 335, endPoint x: 932, endPoint y: 324, distance: 11.7
click at [935, 333] on div "קטגוריה" at bounding box center [956, 359] width 134 height 57
click at [887, 318] on input "תיעוד" at bounding box center [837, 308] width 98 height 26
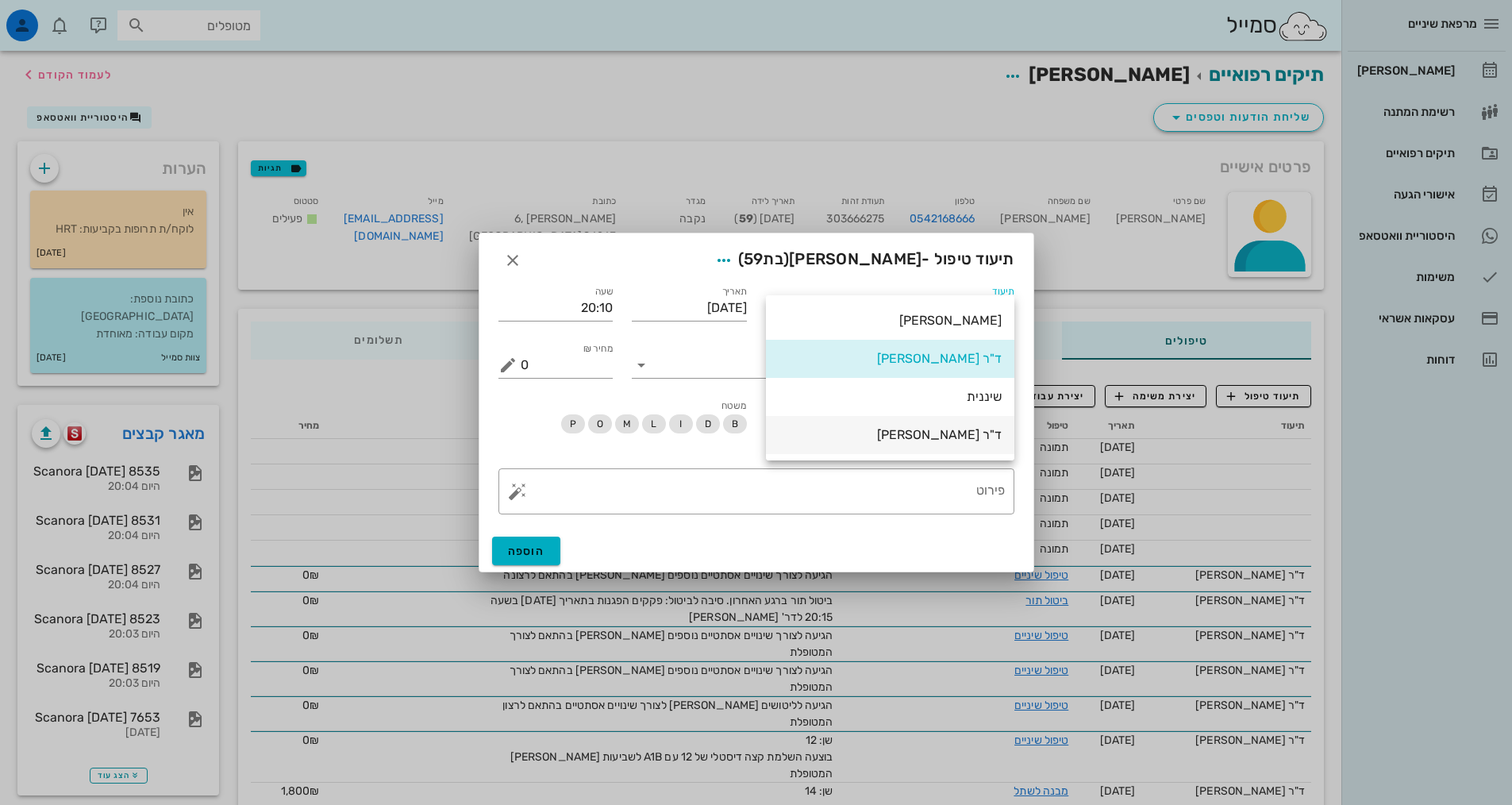
click at [943, 429] on div "ד"ר [PERSON_NAME]" at bounding box center [890, 435] width 223 height 15
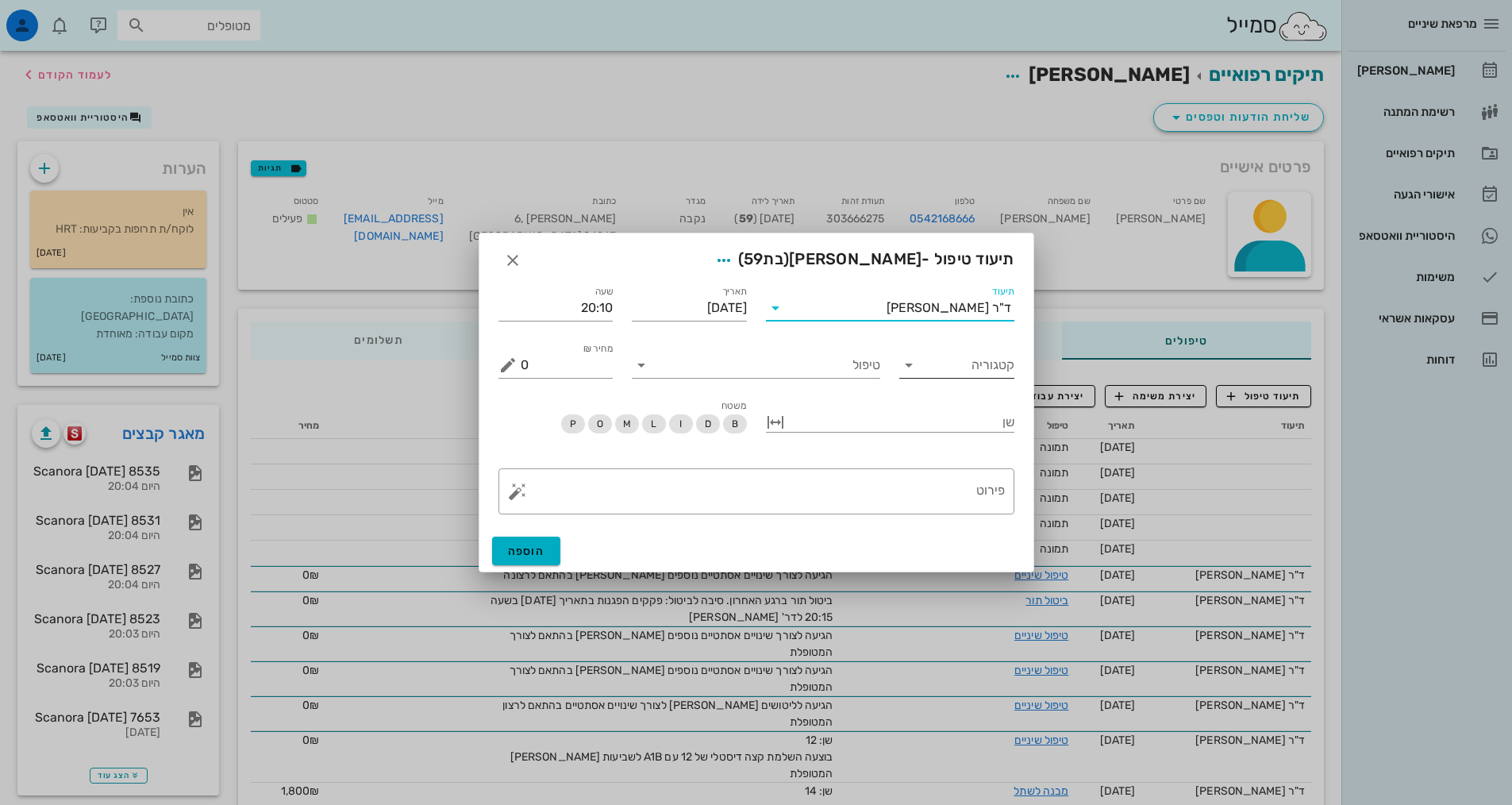
click at [947, 372] on input "קטגוריה" at bounding box center [969, 365] width 90 height 26
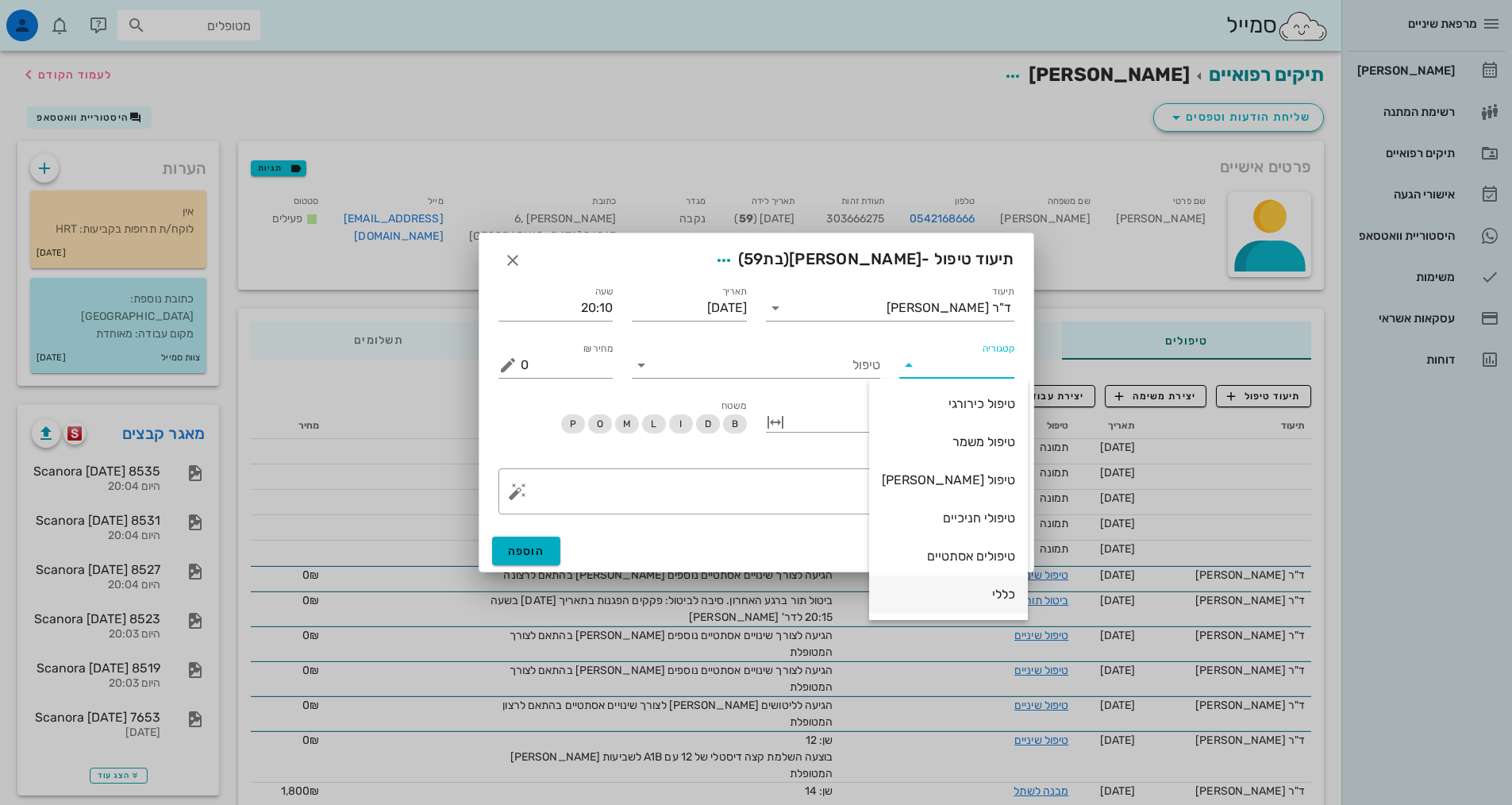
click at [992, 592] on div "כללי" at bounding box center [949, 594] width 133 height 15
type input "כללי"
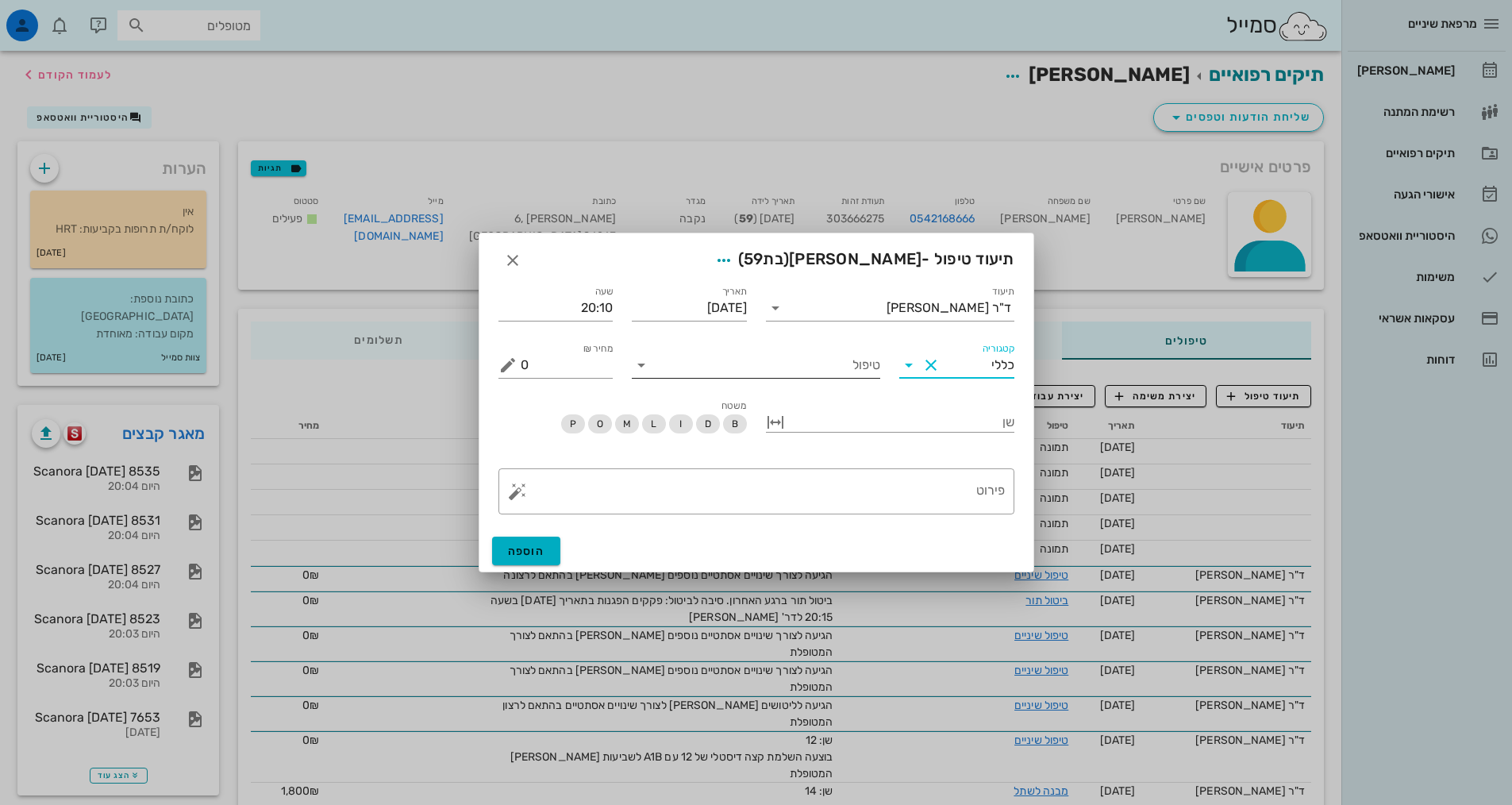
click at [832, 360] on input "טיפול" at bounding box center [767, 365] width 226 height 26
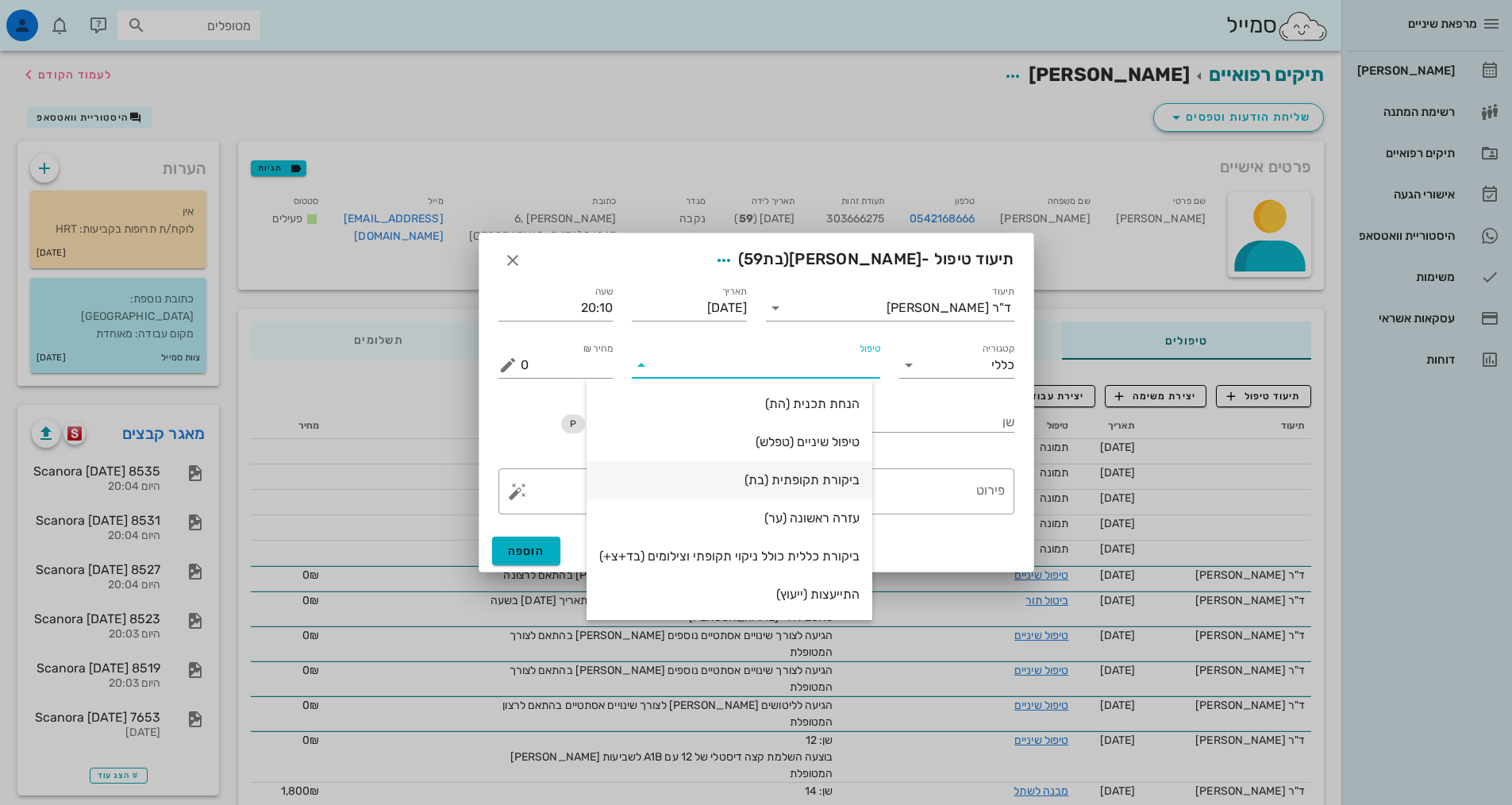
click at [839, 481] on div "ביקורת תקופתית (בת)" at bounding box center [729, 480] width 260 height 15
type input "350"
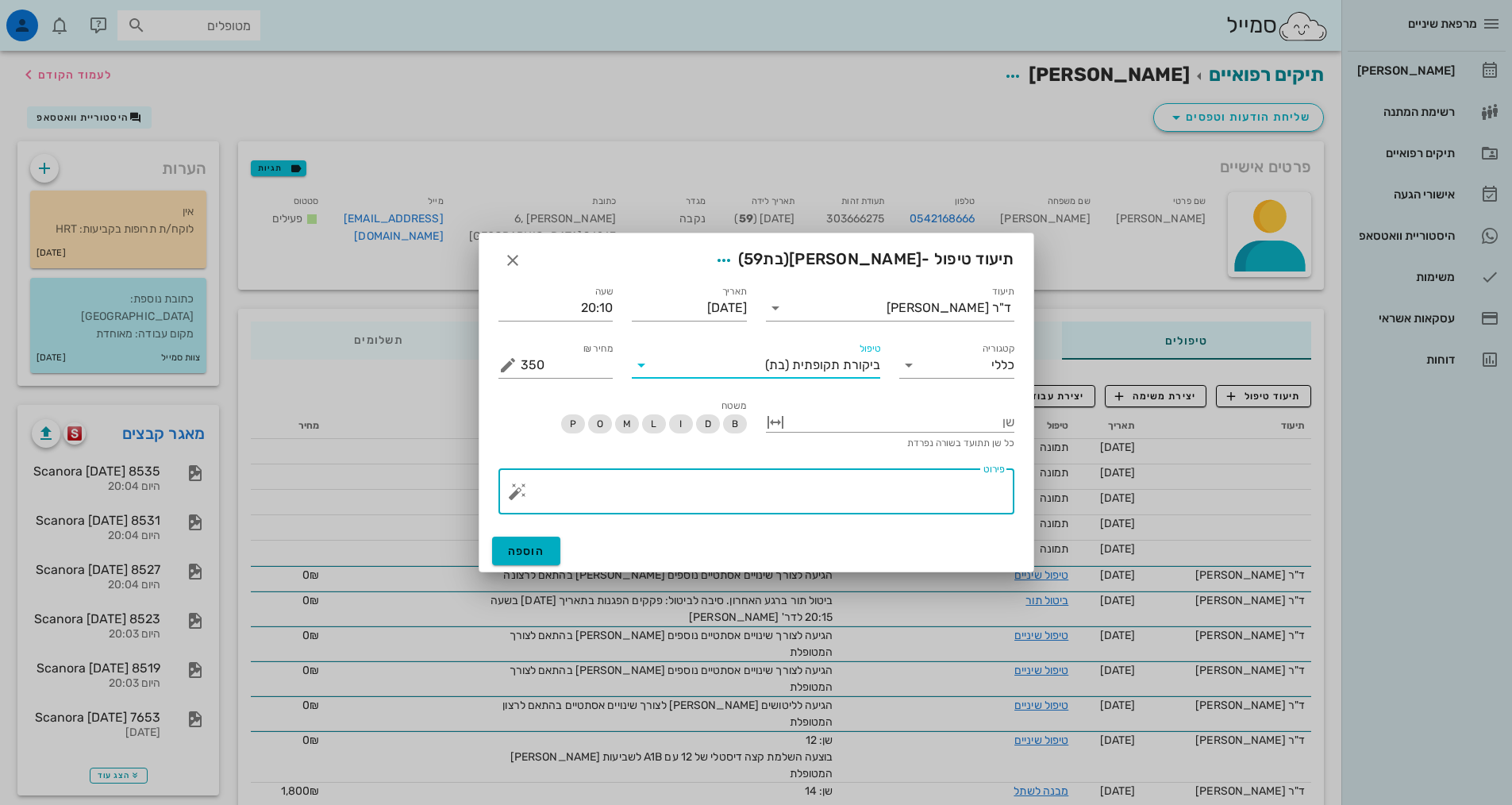
drag, startPoint x: 877, startPoint y: 510, endPoint x: 883, endPoint y: 493, distance: 18.0
click at [878, 510] on textarea "פירוט" at bounding box center [762, 495] width 484 height 38
type textarea "הגיעה לבדיקה כללית."
click at [536, 543] on button "הוספה" at bounding box center [526, 551] width 69 height 28
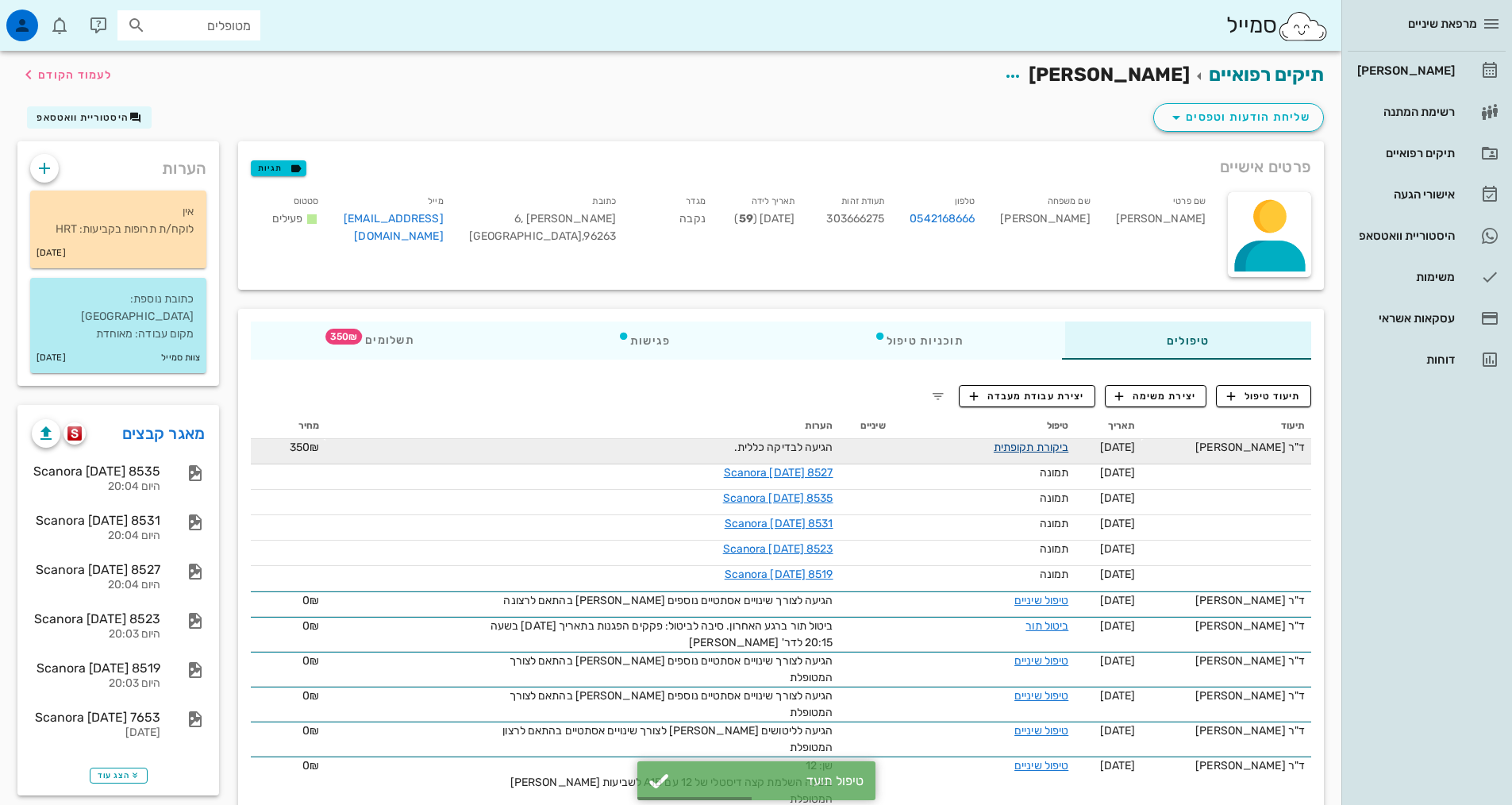
click at [1023, 443] on link "ביקורת תקופתית" at bounding box center [1030, 447] width 74 height 14
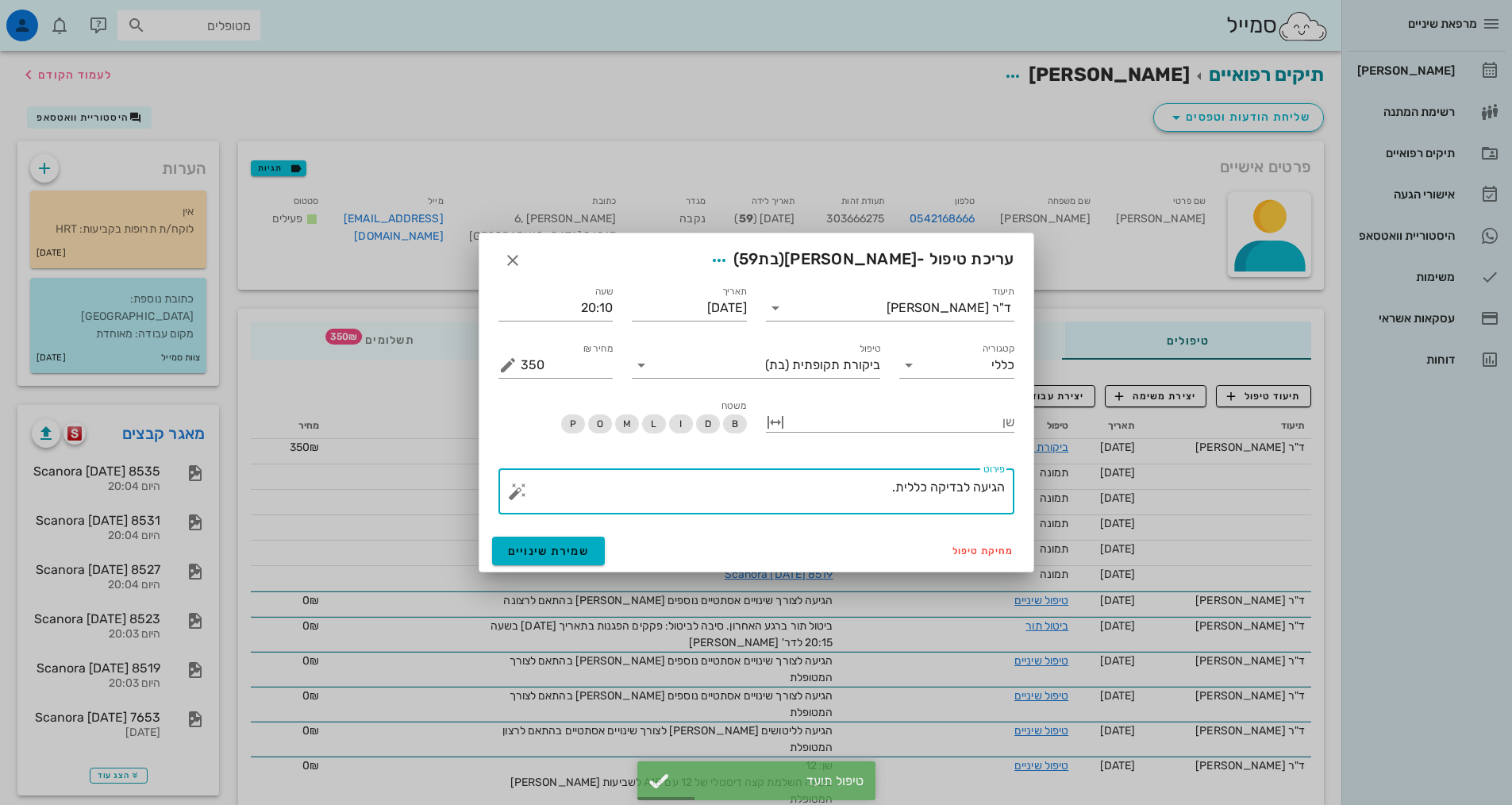
drag, startPoint x: 858, startPoint y: 489, endPoint x: 849, endPoint y: 487, distance: 9.2
click at [856, 489] on textarea "הגיעה לבדיקה כללית." at bounding box center [762, 495] width 484 height 38
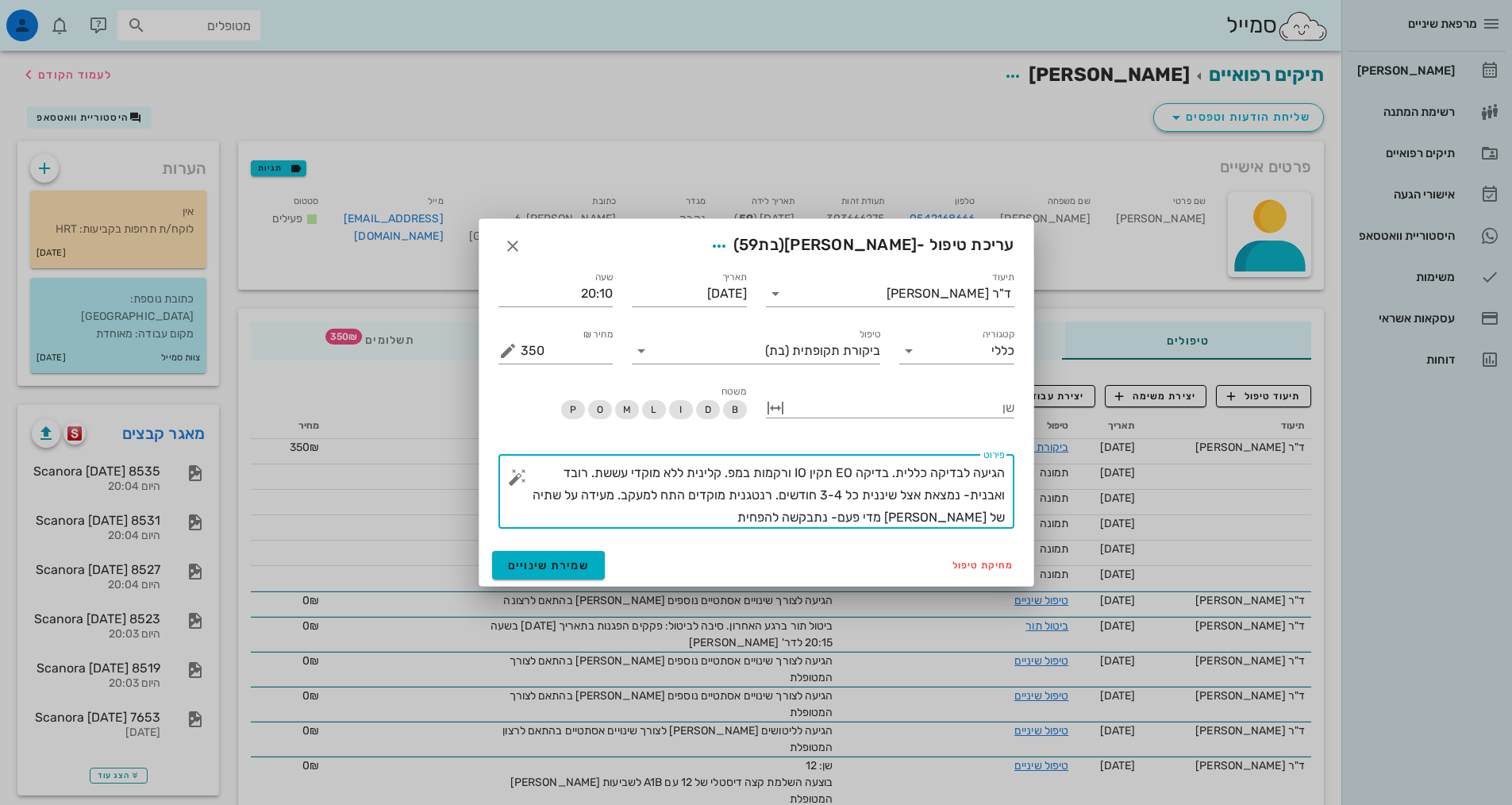
click at [774, 494] on textarea "הגיעה לבדיקה כללית. בדיקה EO תקין IO ורקמות במפ. קלינית ללא מוקדי עששת. רובד וא…" at bounding box center [762, 495] width 484 height 67
type textarea "הגיעה לבדיקה כללית. בדיקה EO תקין IO ורקמות במפ. קלינית ללא מוקדי עששת. רובד וא…"
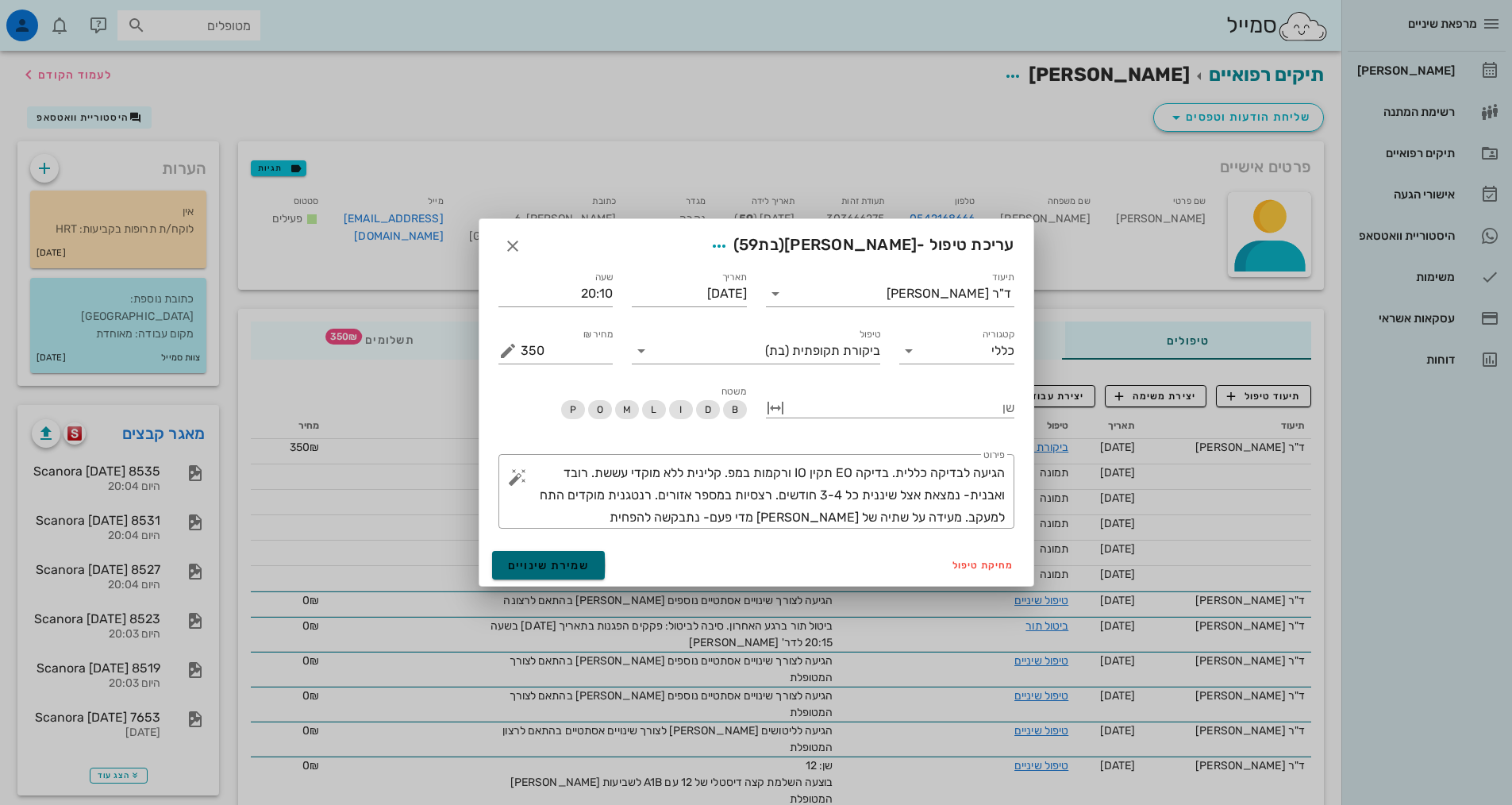
click at [524, 574] on button "שמירת שינויים" at bounding box center [548, 564] width 114 height 28
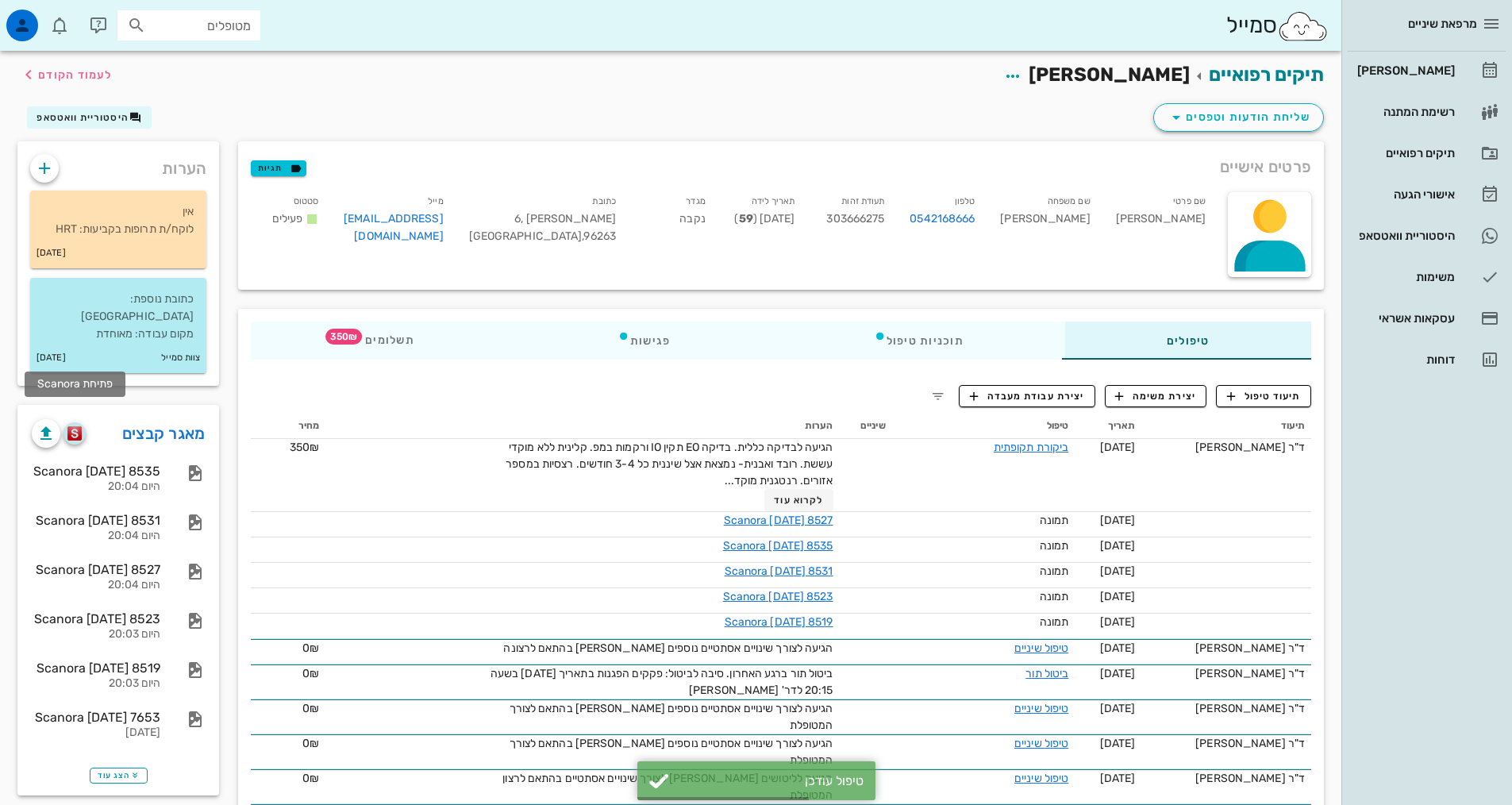
click at [66, 426] on span "button" at bounding box center [74, 433] width 22 height 15
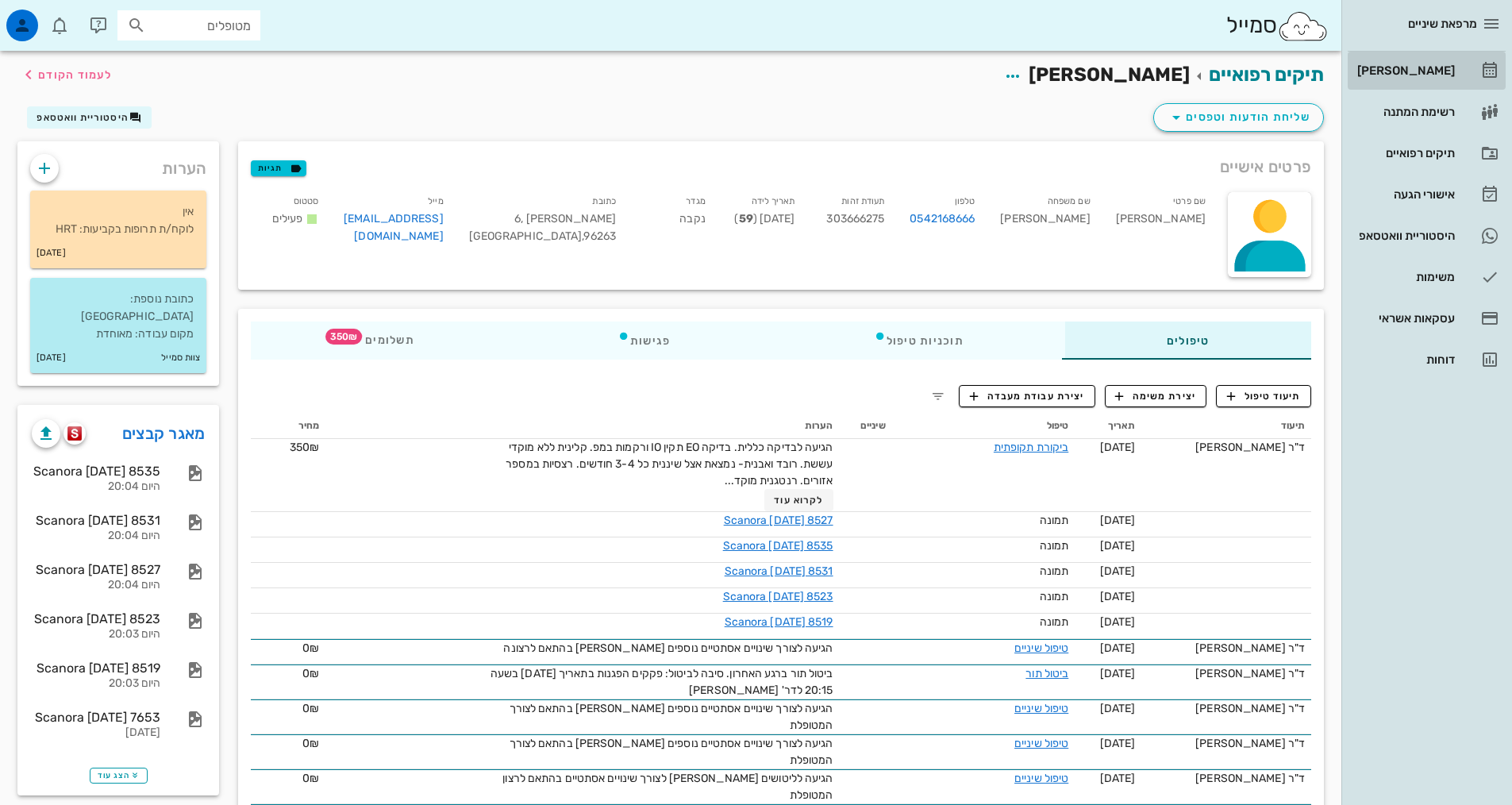
click at [1448, 79] on div "[PERSON_NAME]" at bounding box center [1404, 71] width 101 height 26
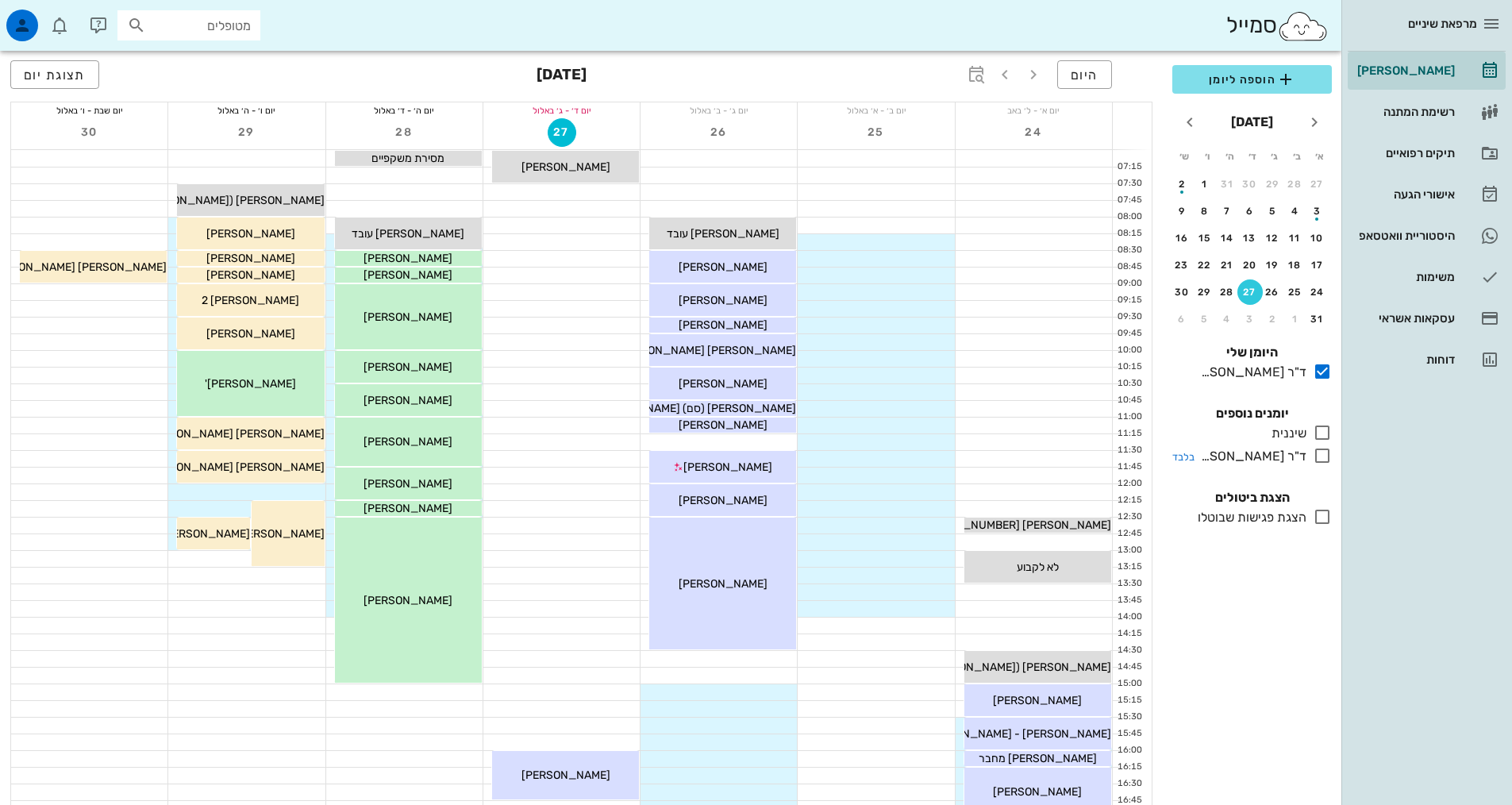
click at [1324, 463] on icon at bounding box center [1322, 456] width 19 height 19
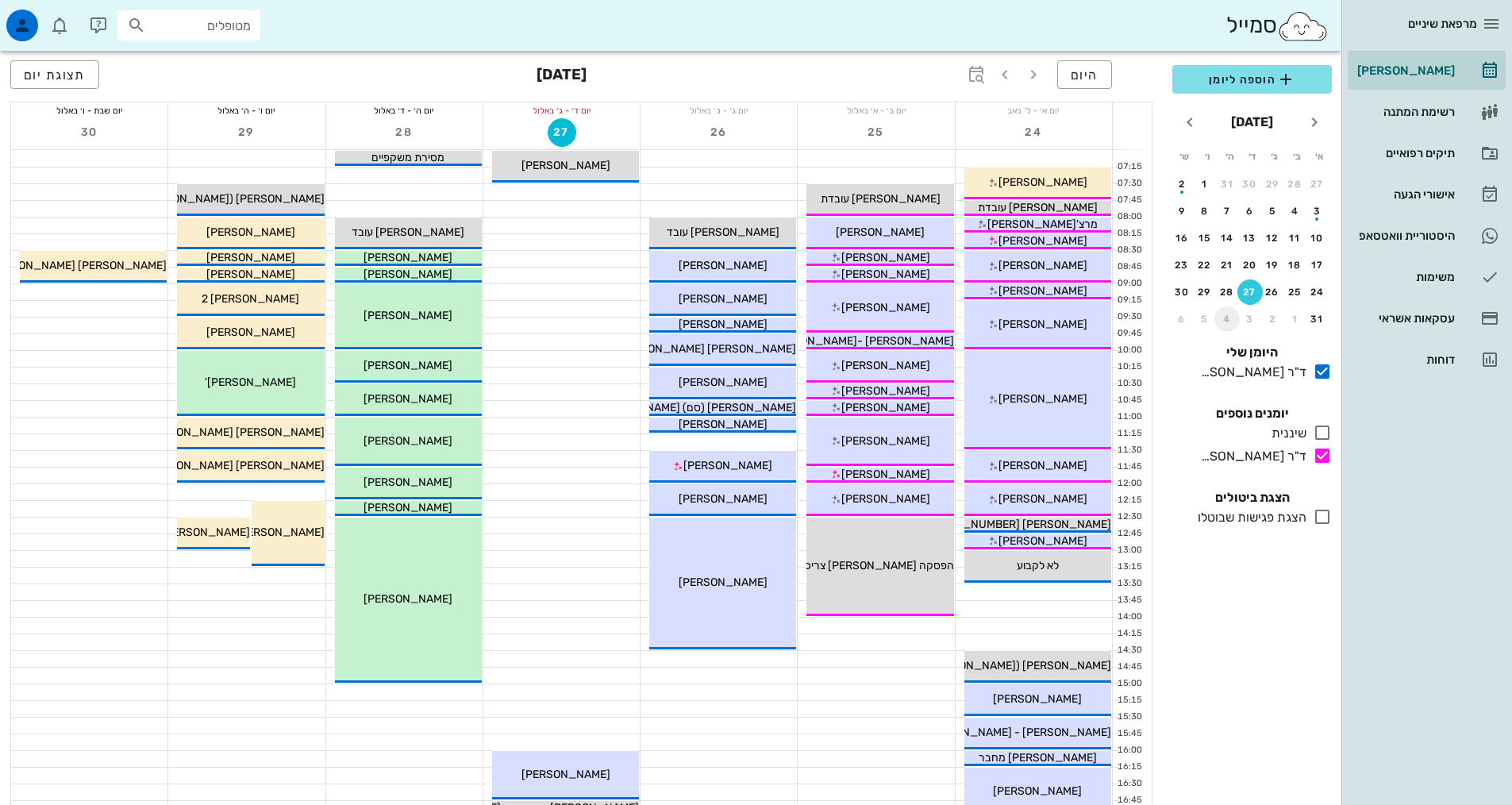
click at [1228, 317] on div "4" at bounding box center [1228, 318] width 26 height 11
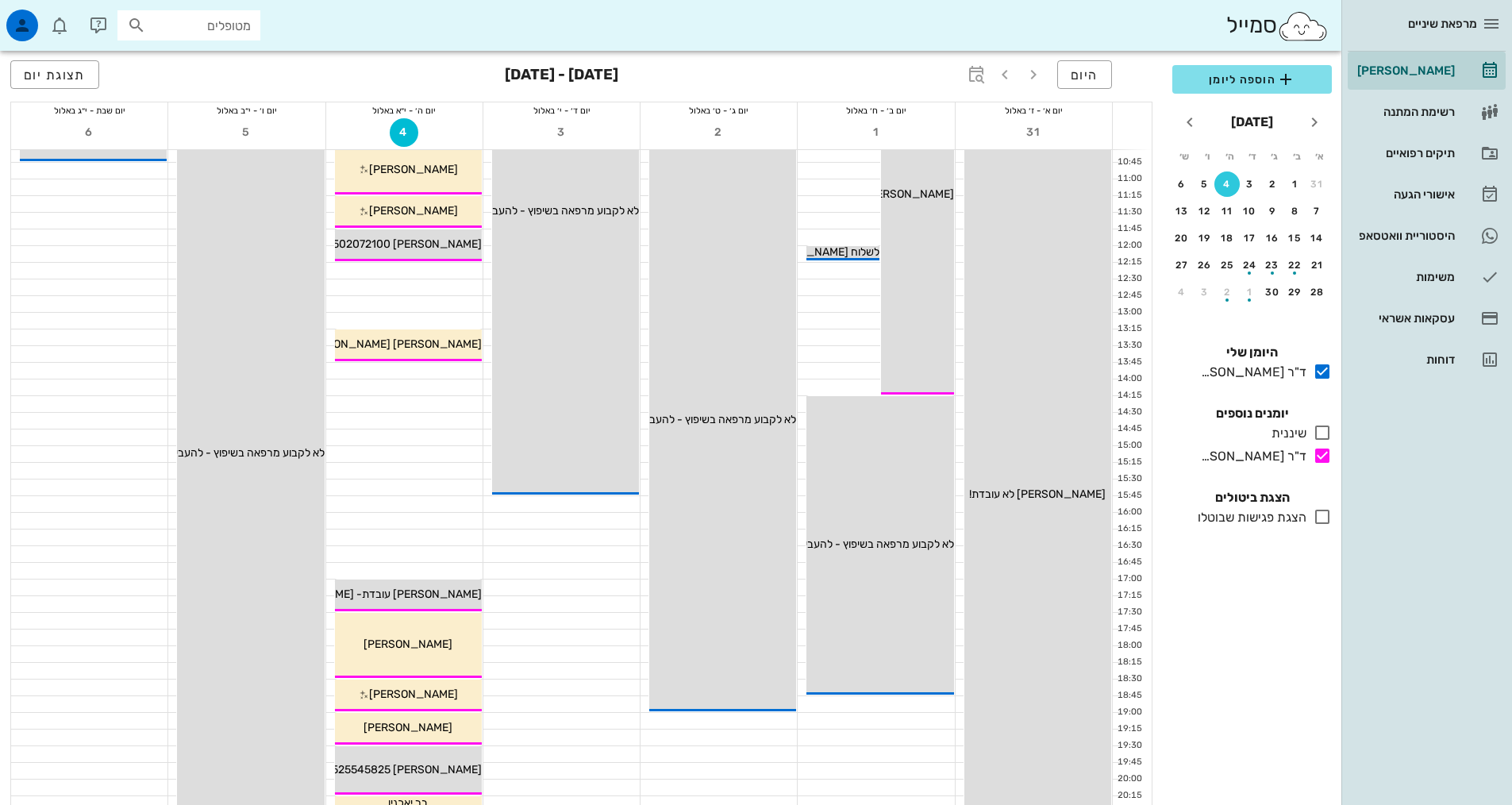
scroll to position [159, 0]
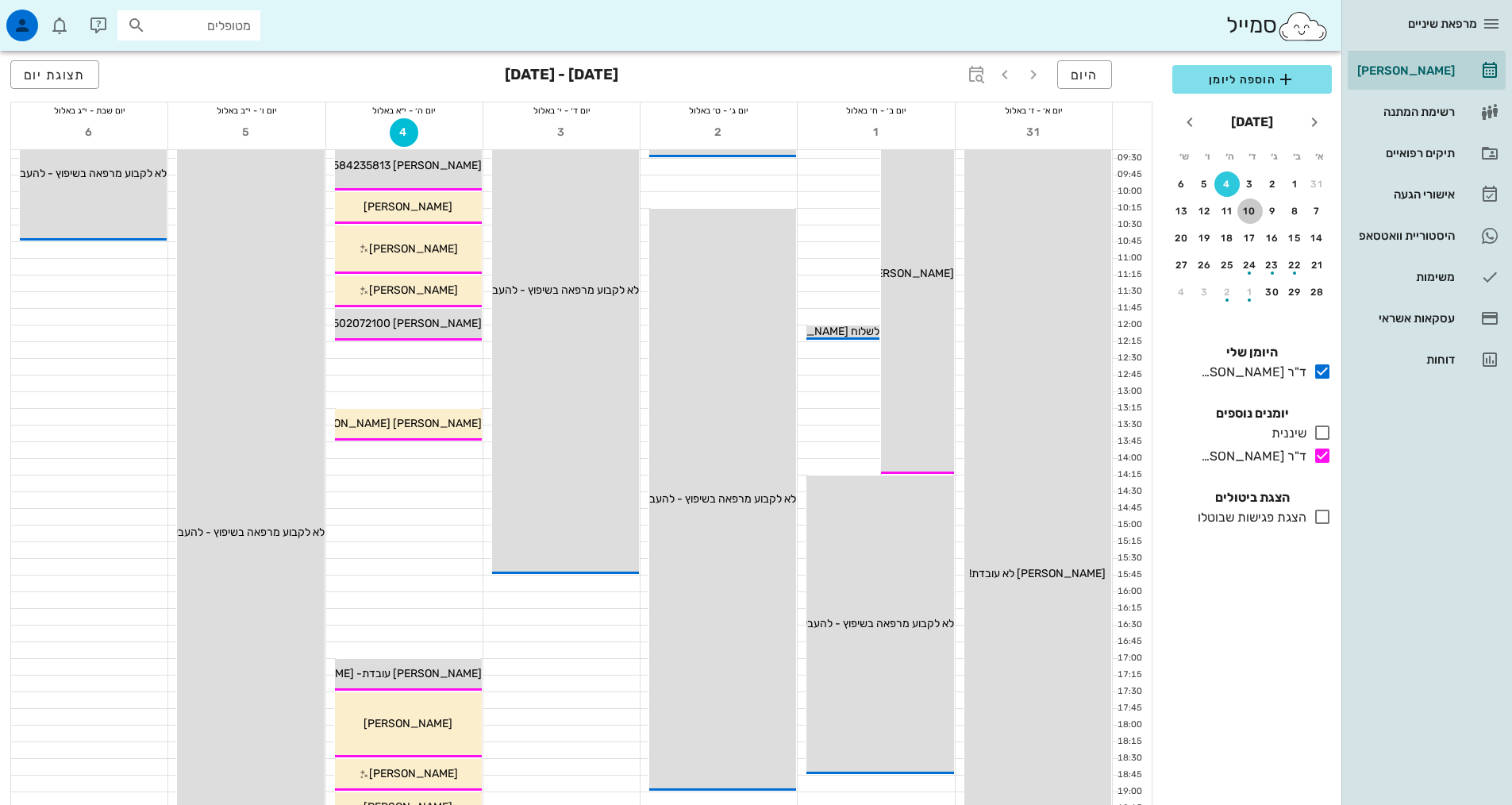
click at [1259, 203] on button "10" at bounding box center [1251, 211] width 26 height 26
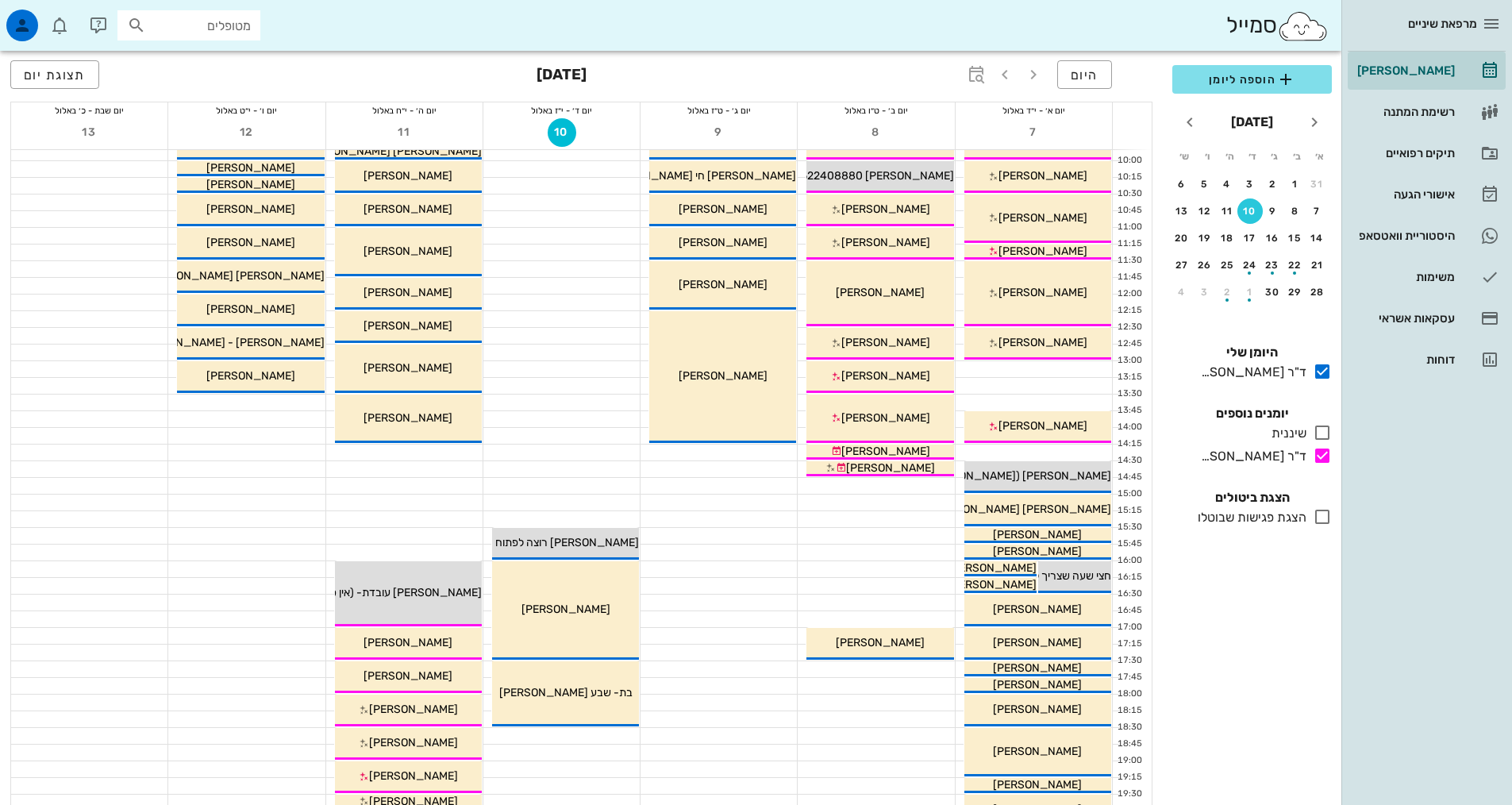
scroll to position [159, 0]
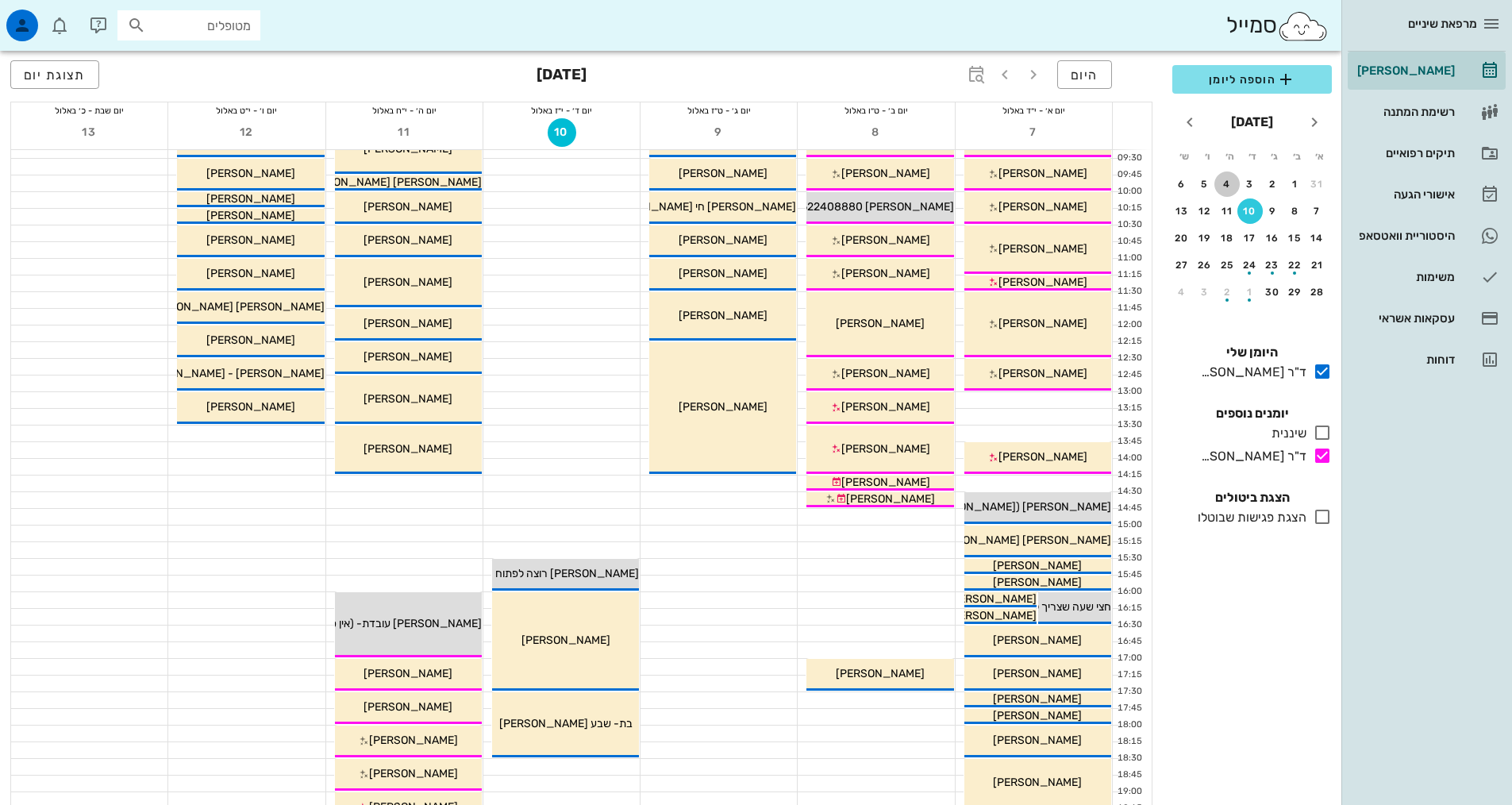
click at [1232, 185] on div "4" at bounding box center [1228, 184] width 26 height 11
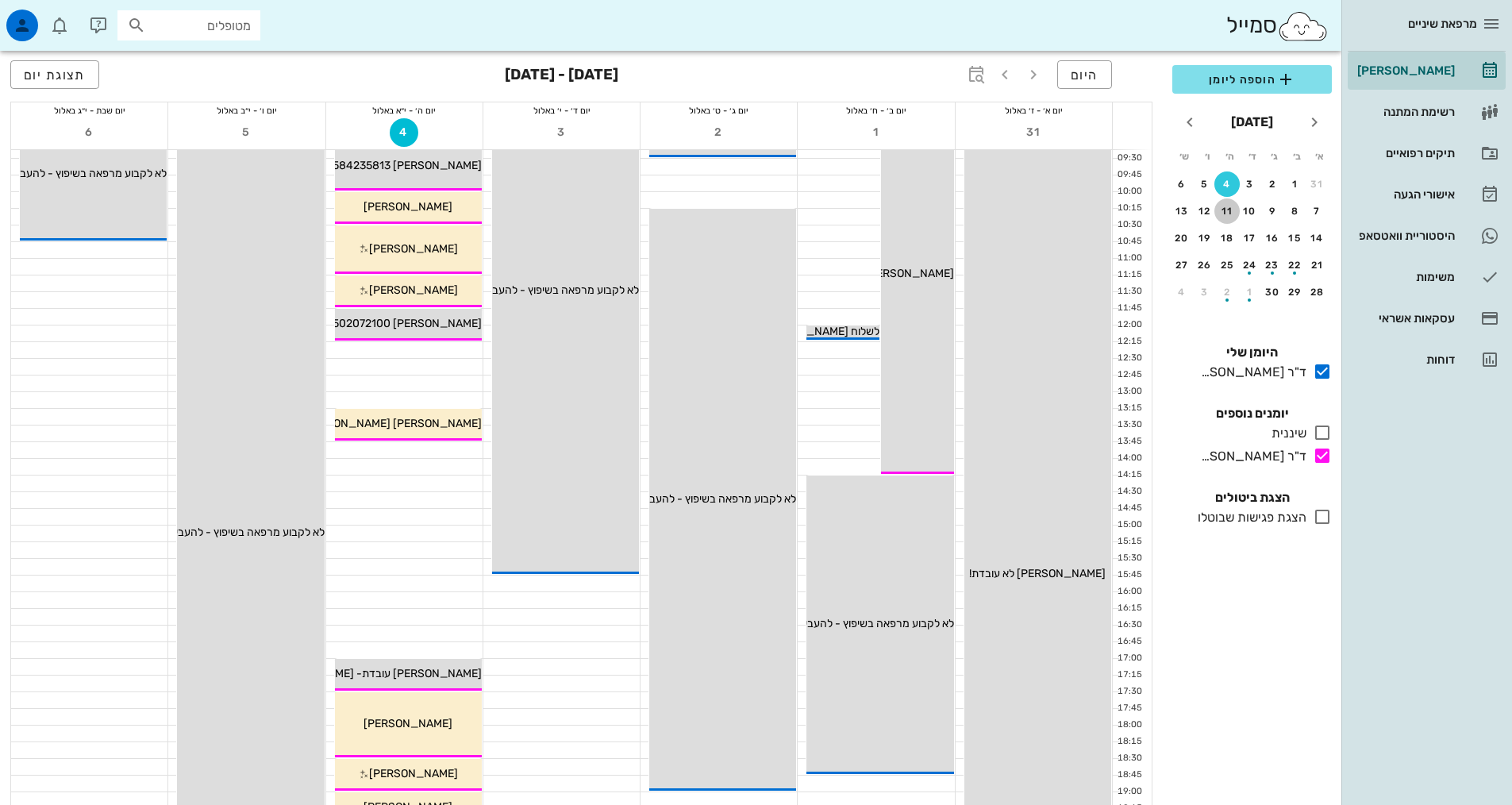
click at [1228, 213] on div "11" at bounding box center [1228, 211] width 26 height 11
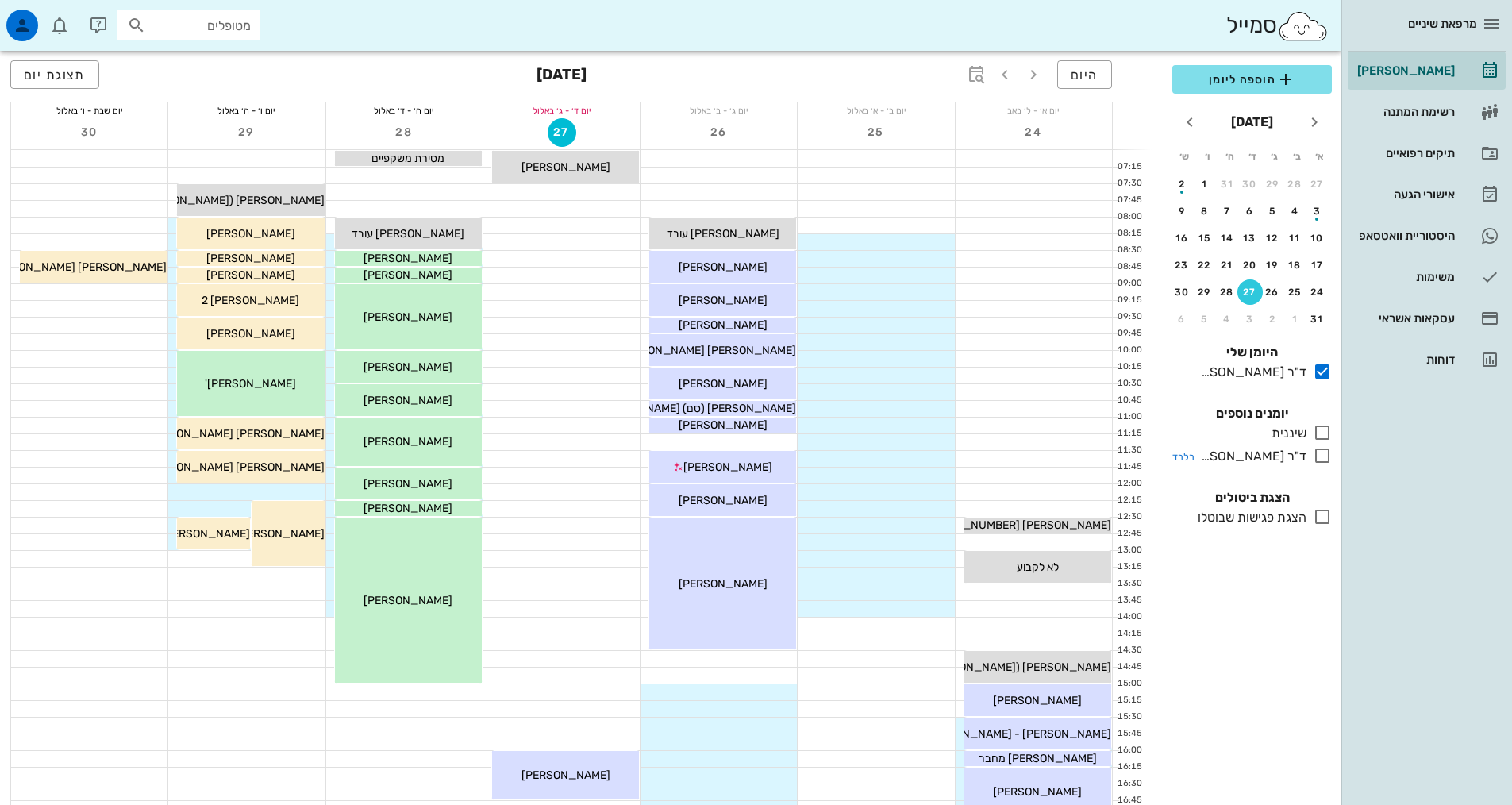
click at [1325, 464] on icon at bounding box center [1322, 456] width 19 height 19
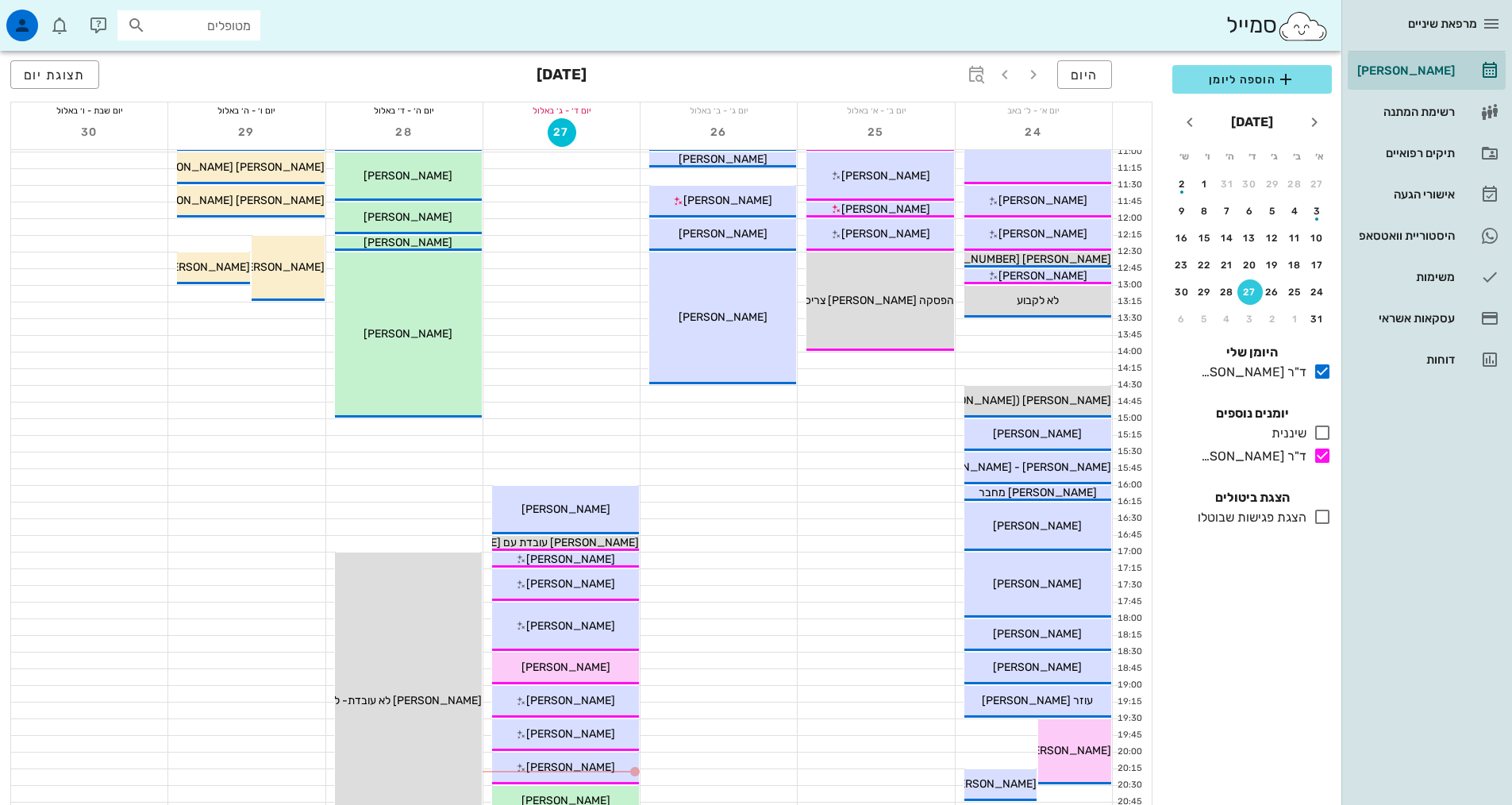
scroll to position [397, 0]
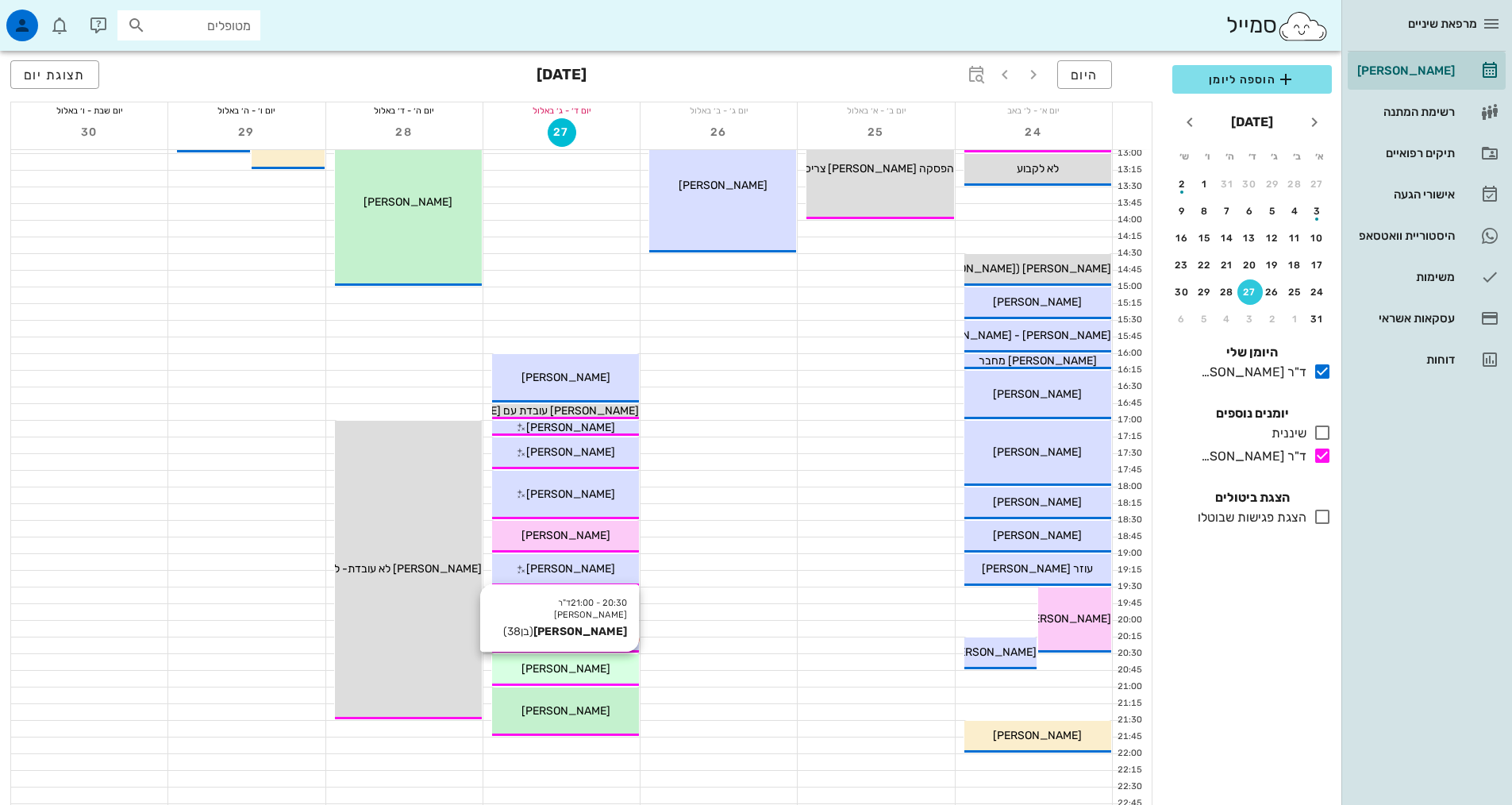
click at [578, 671] on span "[PERSON_NAME]" at bounding box center [566, 668] width 89 height 14
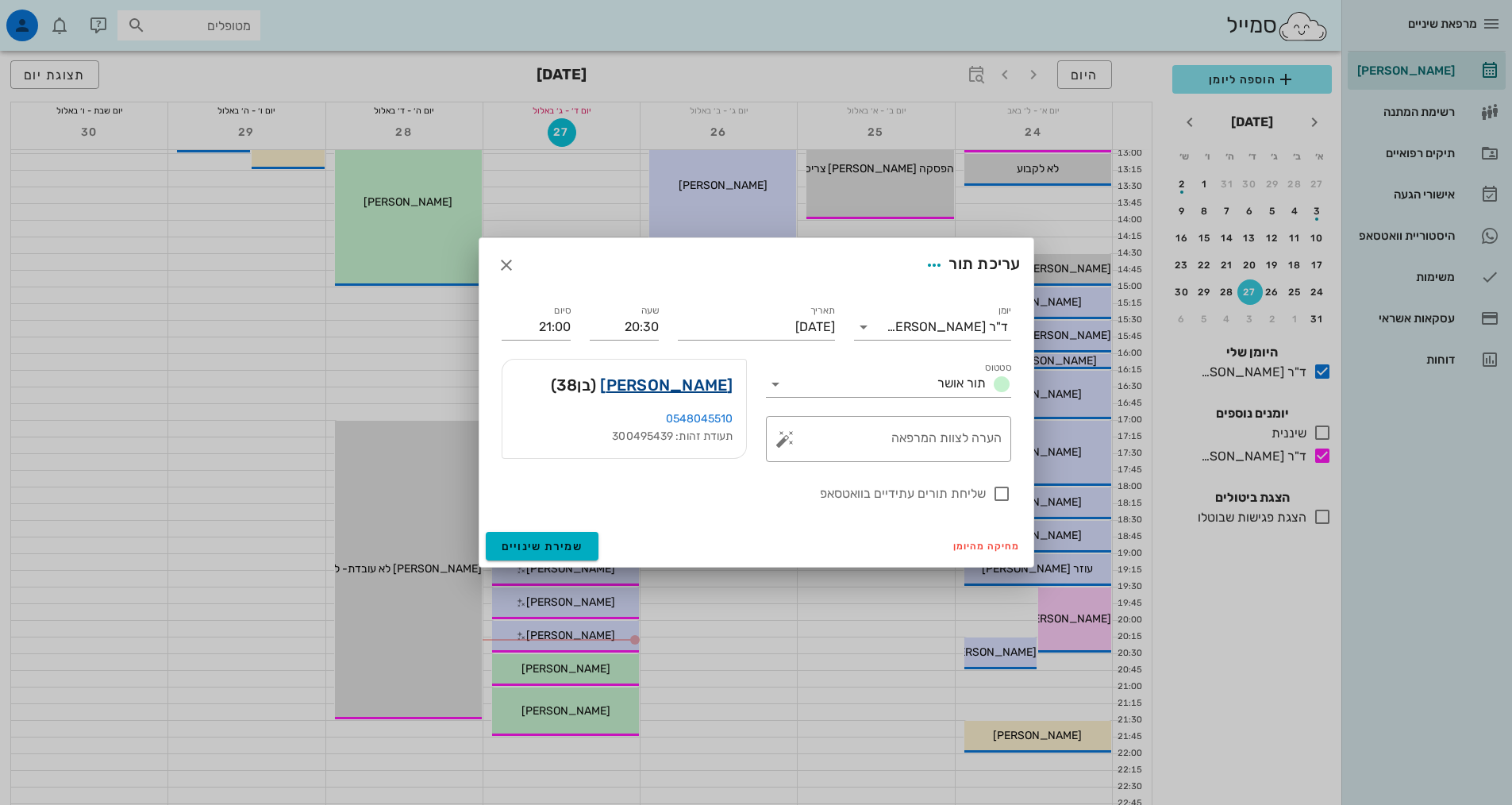
click at [700, 386] on link "ארז לב ישי" at bounding box center [666, 385] width 132 height 26
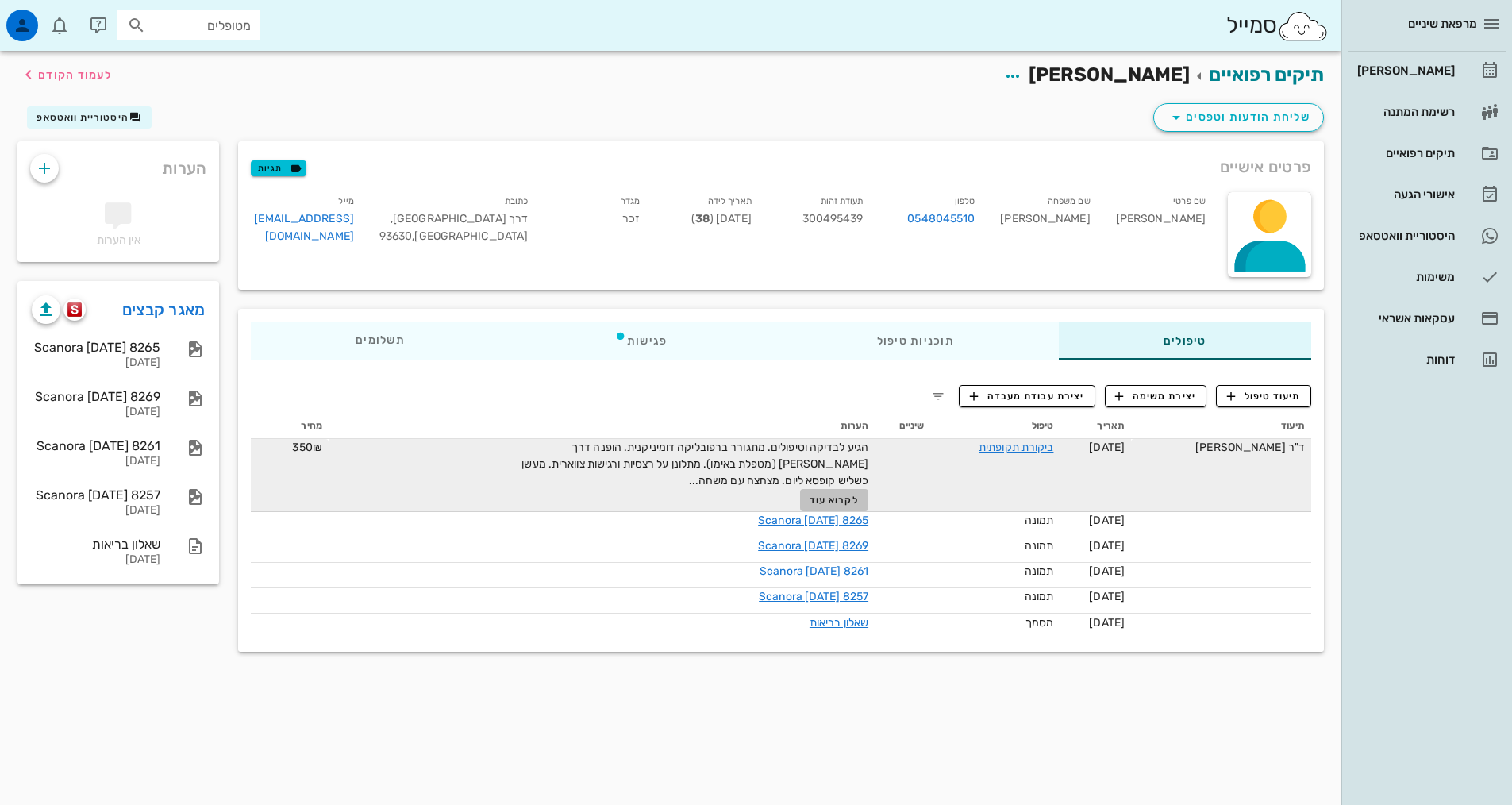
click at [843, 502] on span "לקרוא עוד" at bounding box center [834, 499] width 50 height 11
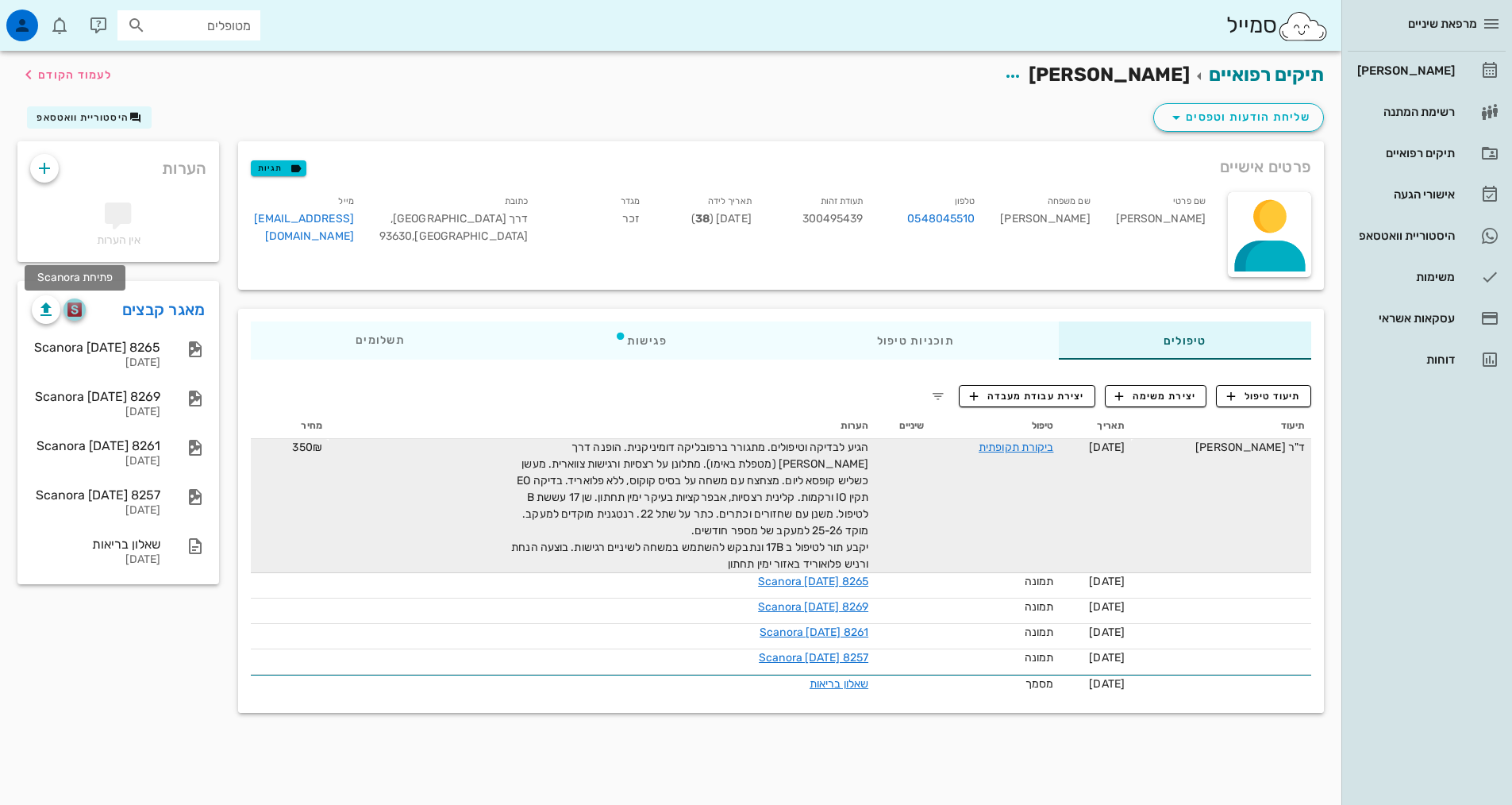
click at [85, 316] on span "button" at bounding box center [74, 309] width 22 height 15
click at [1225, 394] on icon "button" at bounding box center [1231, 396] width 15 height 15
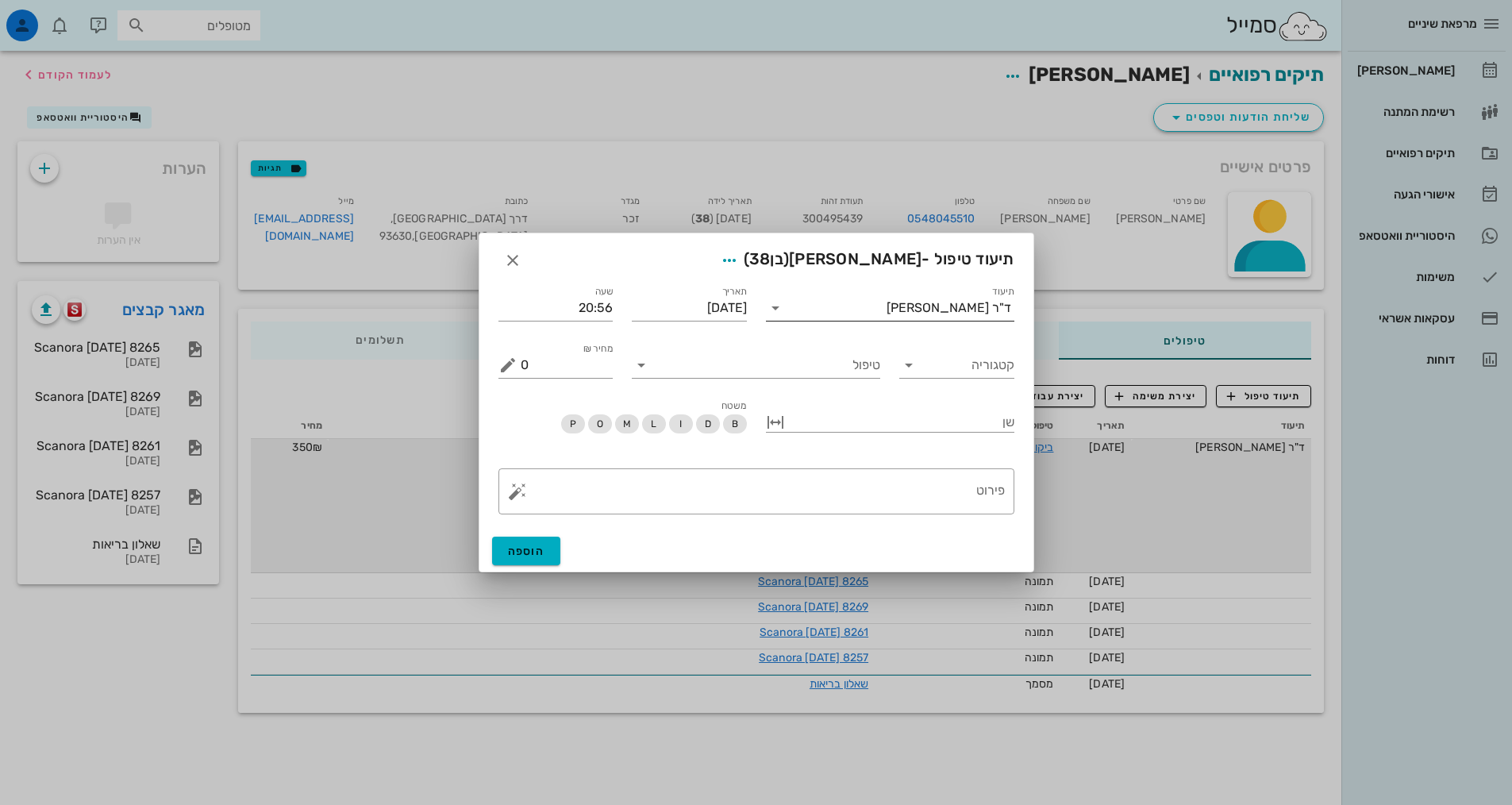
click at [887, 311] on input "תיעוד" at bounding box center [837, 308] width 98 height 26
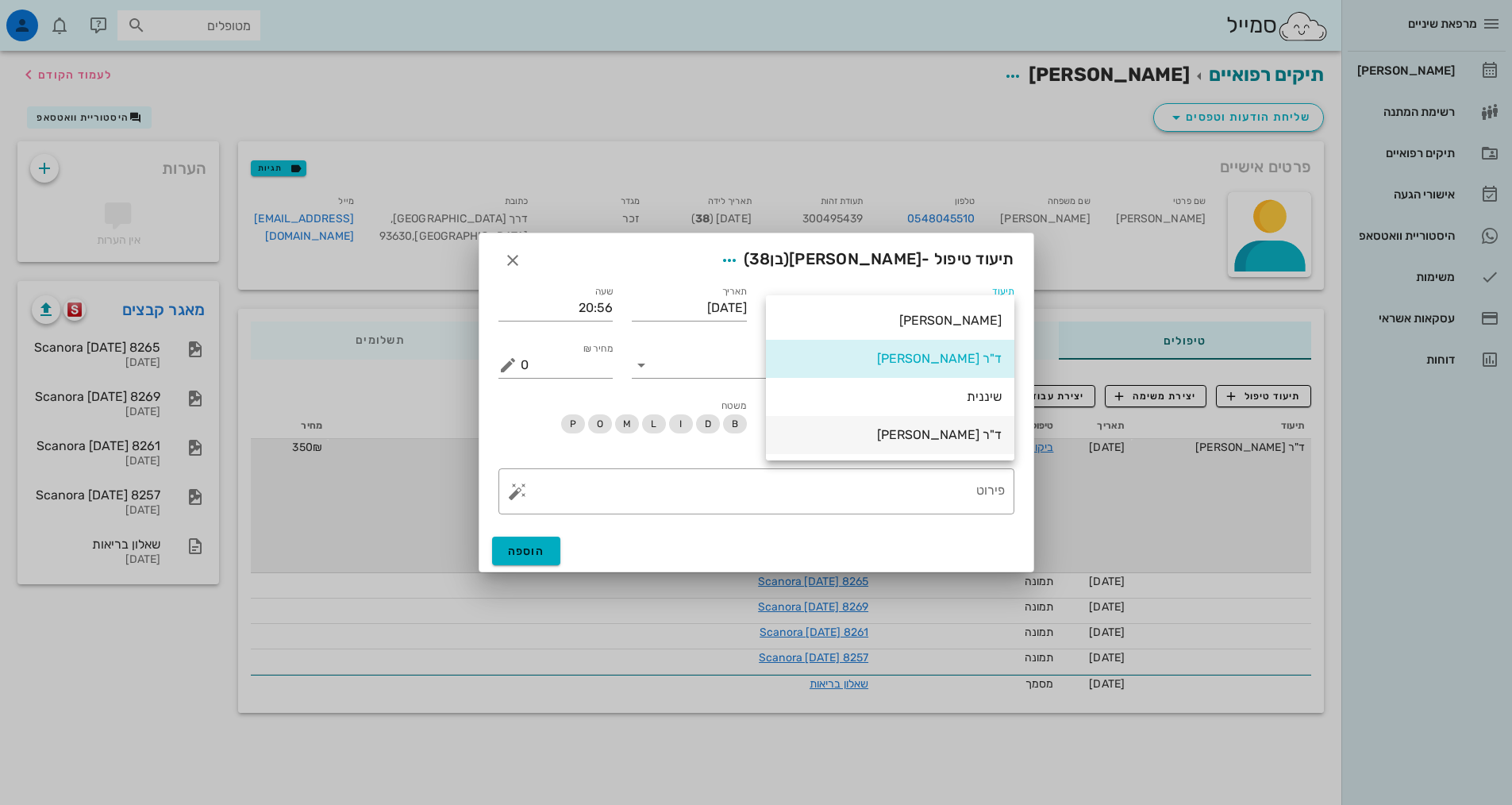
click at [922, 437] on div "ד"ר [PERSON_NAME]" at bounding box center [890, 435] width 223 height 15
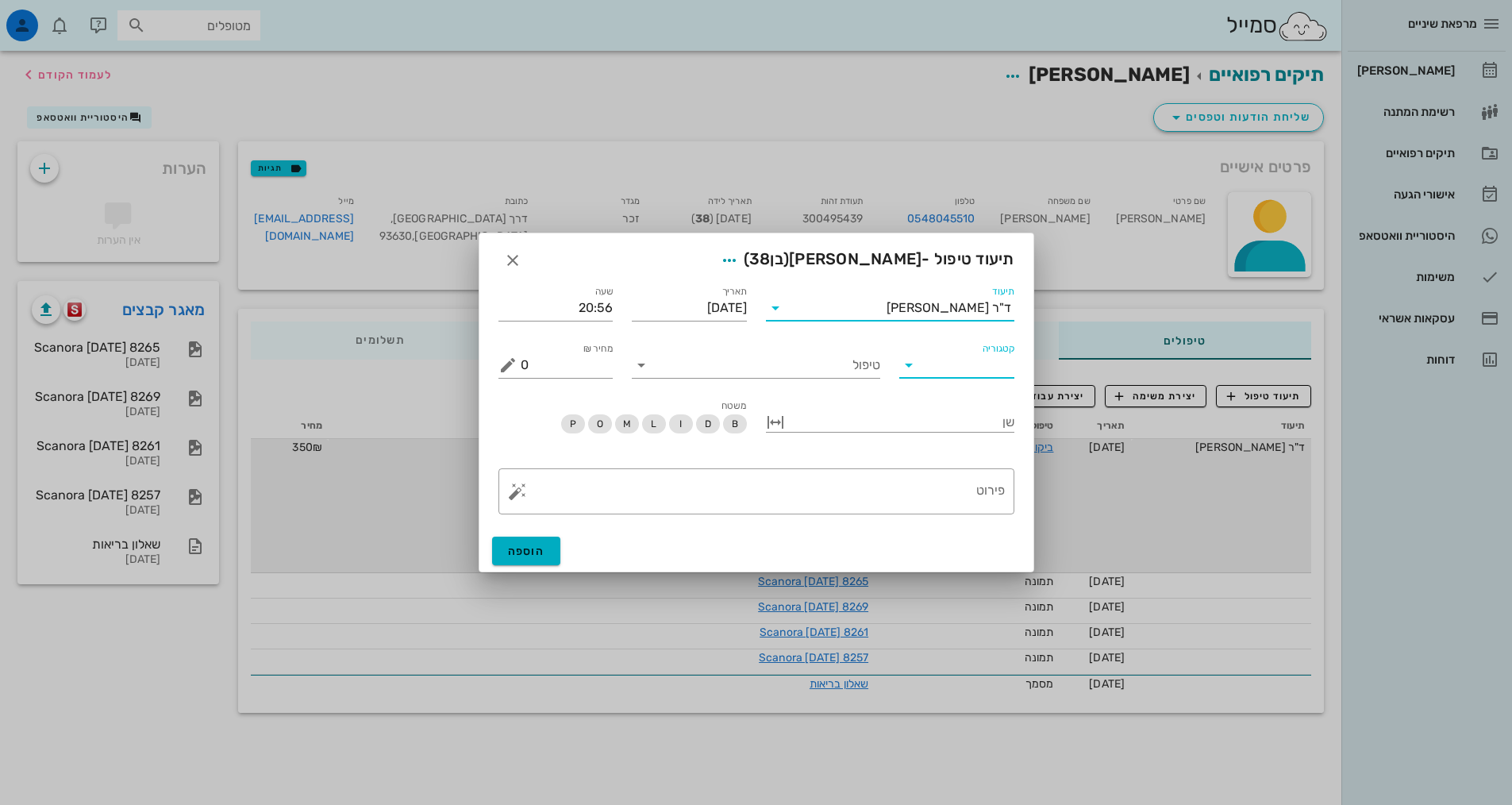
click at [954, 360] on input "קטגוריה" at bounding box center [969, 365] width 90 height 26
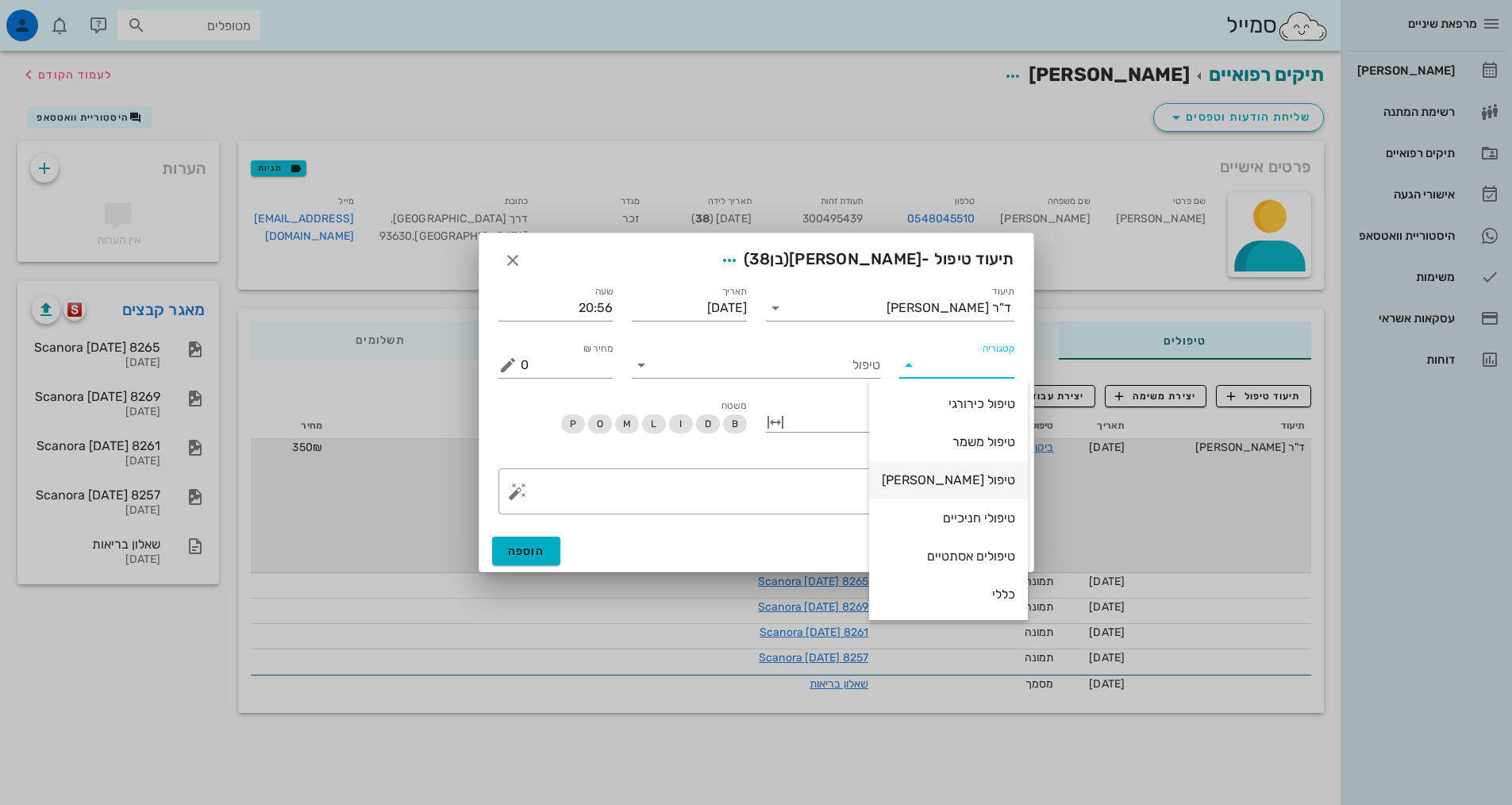
click at [944, 490] on div "טיפול [PERSON_NAME]" at bounding box center [949, 480] width 133 height 34
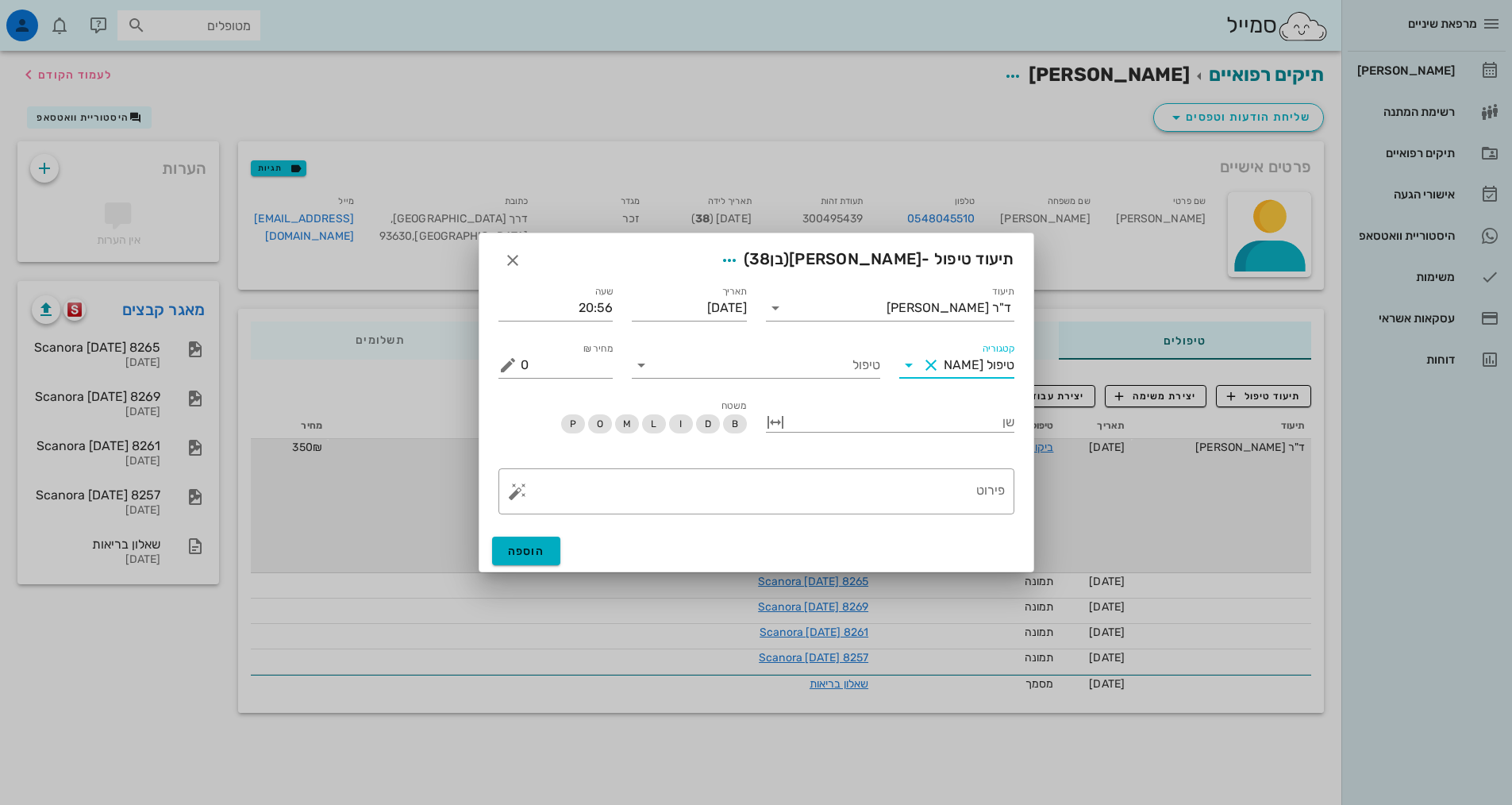
click at [960, 374] on input "טיפול [PERSON_NAME]" at bounding box center [979, 365] width 71 height 26
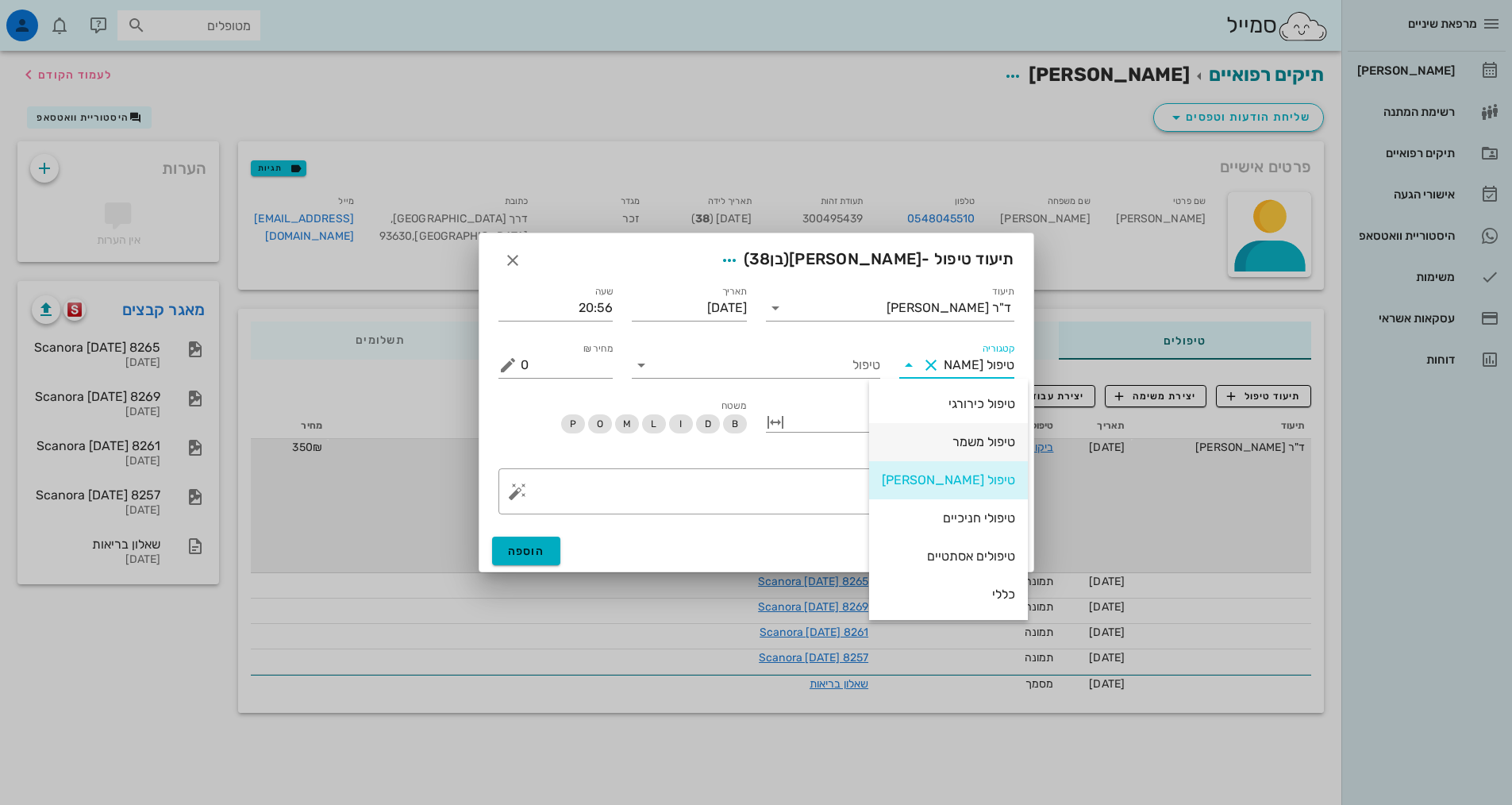
click at [951, 437] on div "טיפול משמר" at bounding box center [949, 442] width 133 height 15
type input "טיפול משמר"
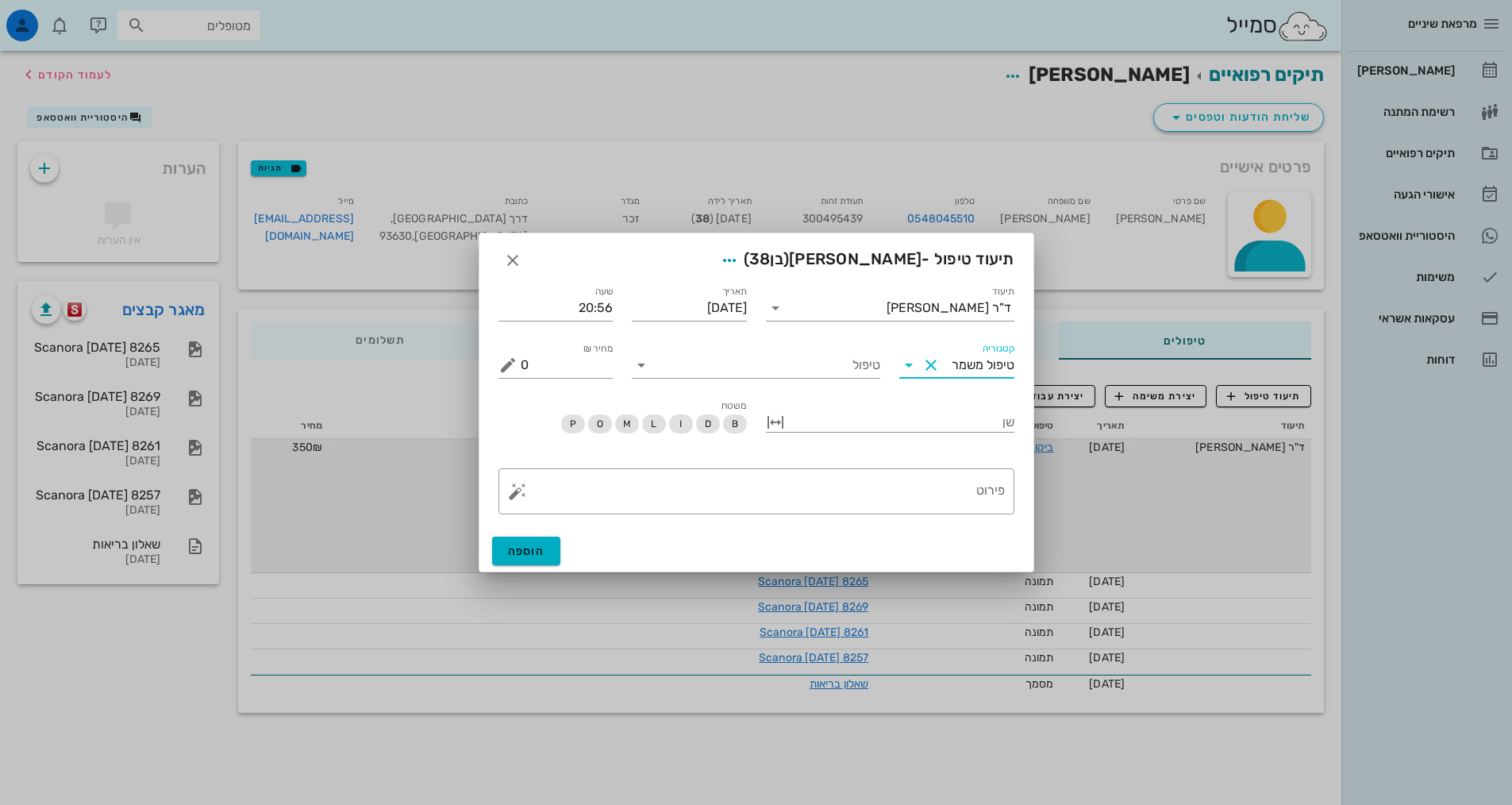
click at [857, 383] on div "טיפול" at bounding box center [756, 359] width 267 height 57
click at [844, 367] on input "טיפול" at bounding box center [767, 365] width 226 height 26
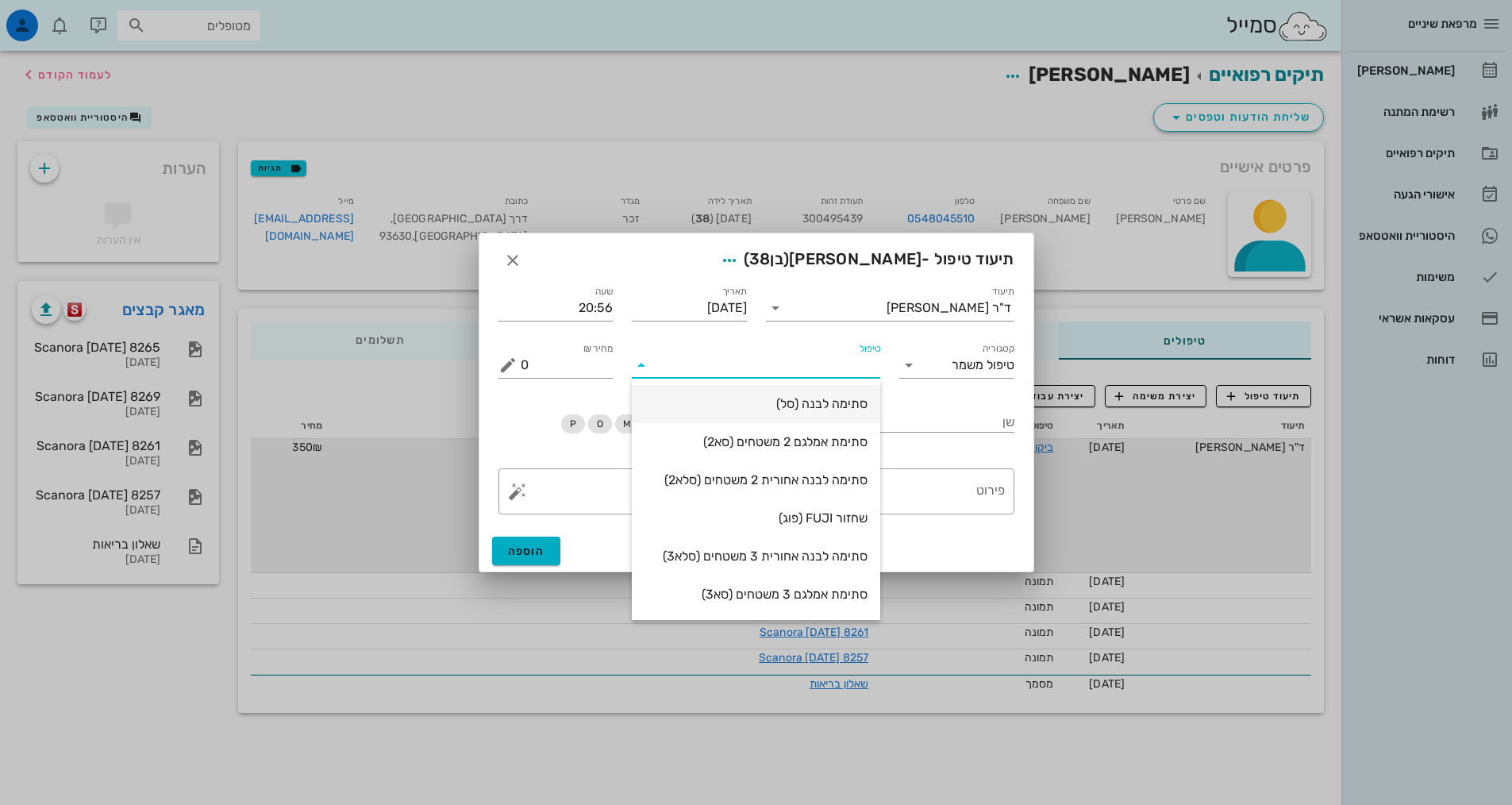
click at [838, 409] on div "סתימה לבנה (סל)" at bounding box center [756, 404] width 223 height 15
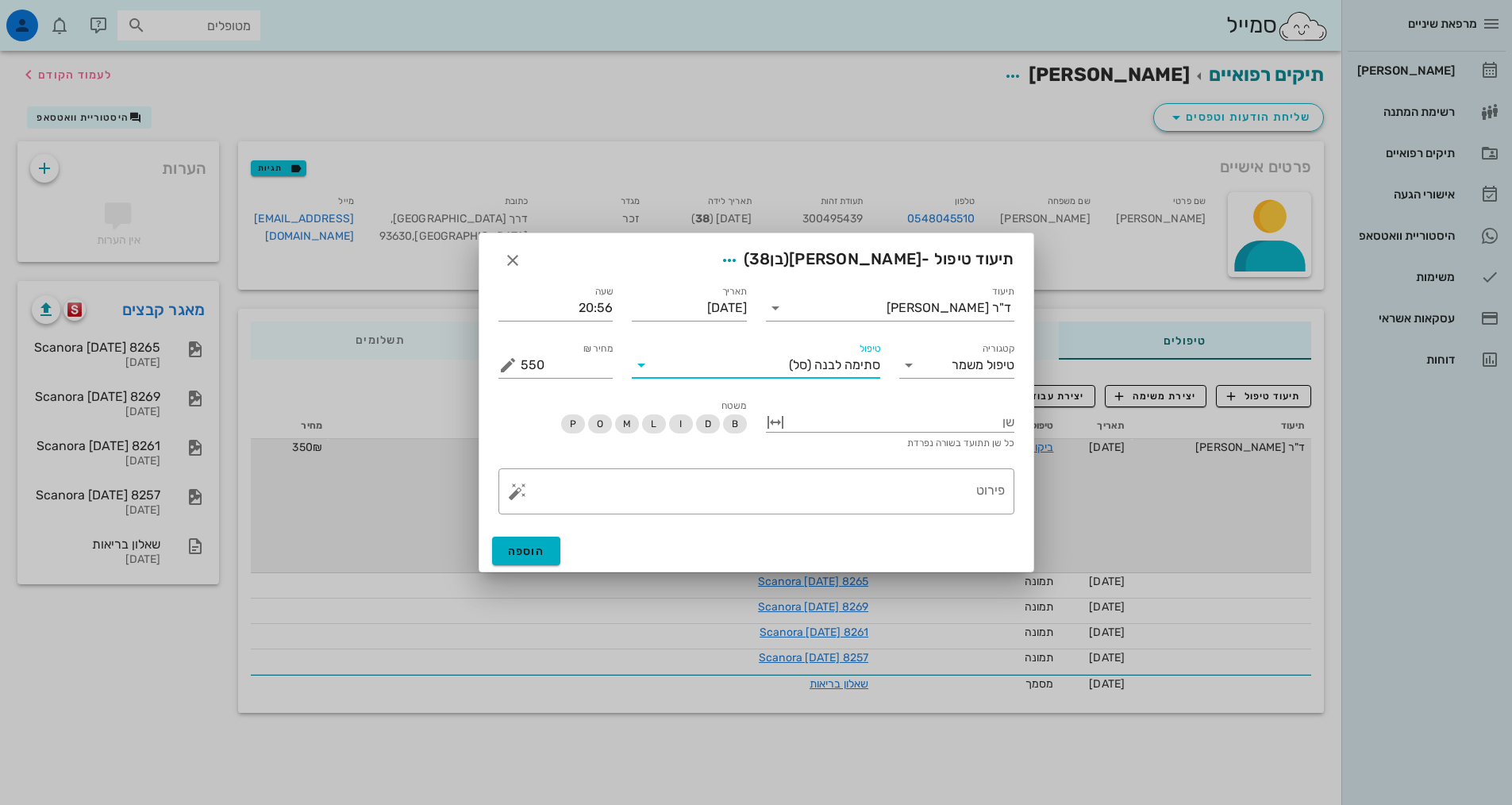
click at [791, 364] on span "(סל)" at bounding box center [800, 365] width 22 height 15
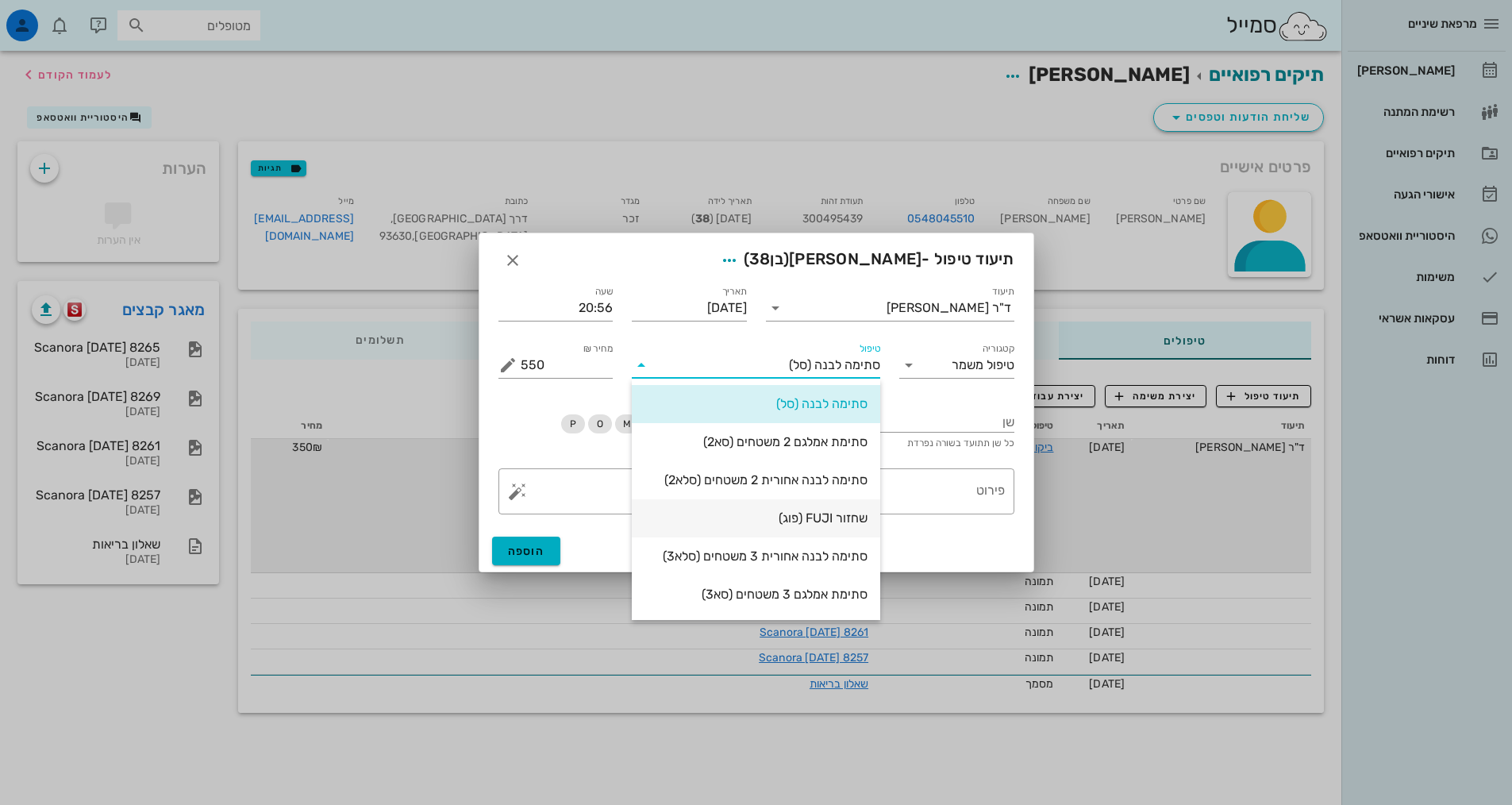
click at [774, 524] on div "שחזור FUJI (פוג)" at bounding box center [756, 518] width 223 height 15
type input "500"
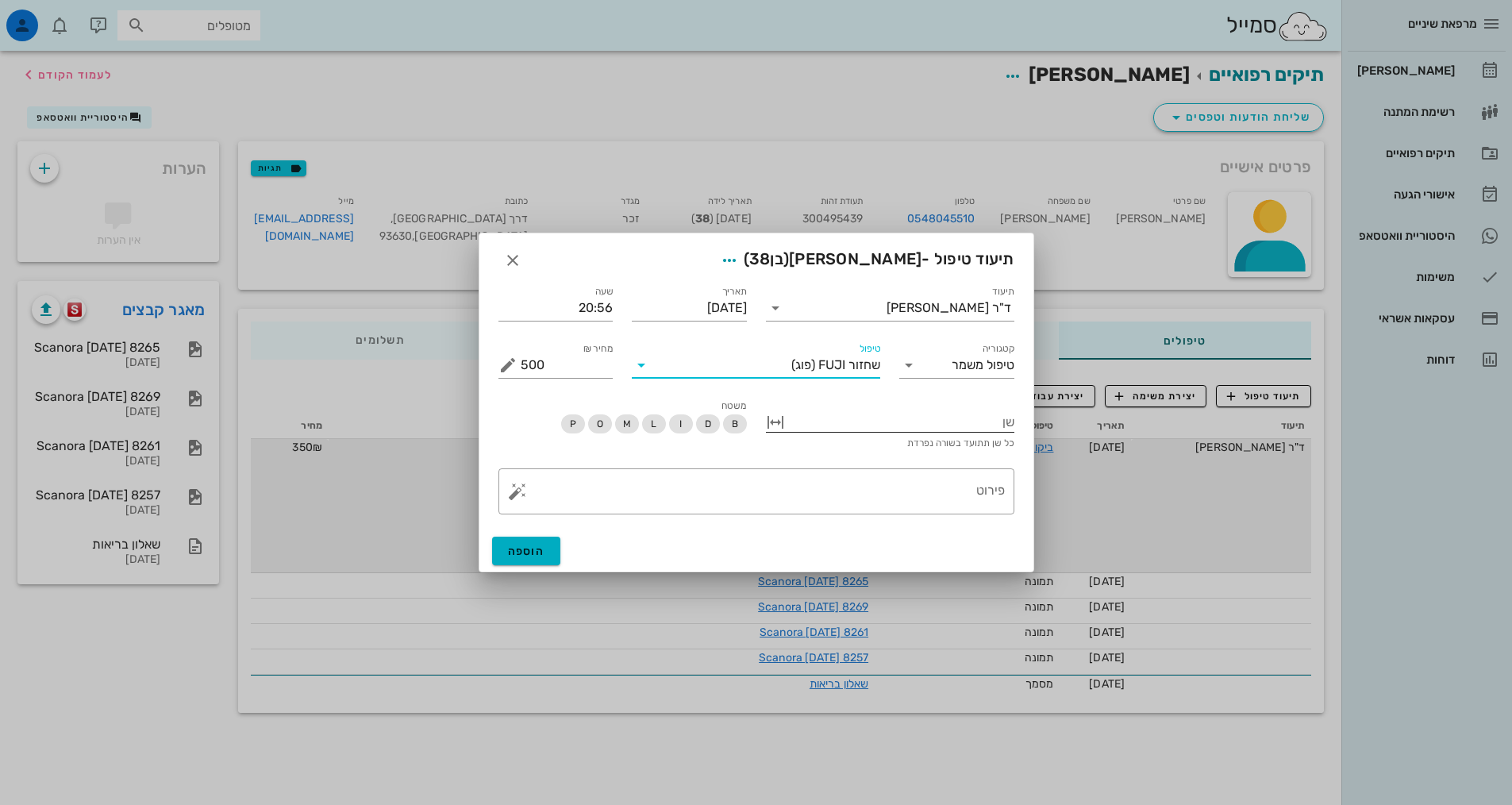
click at [929, 426] on div at bounding box center [901, 421] width 226 height 20
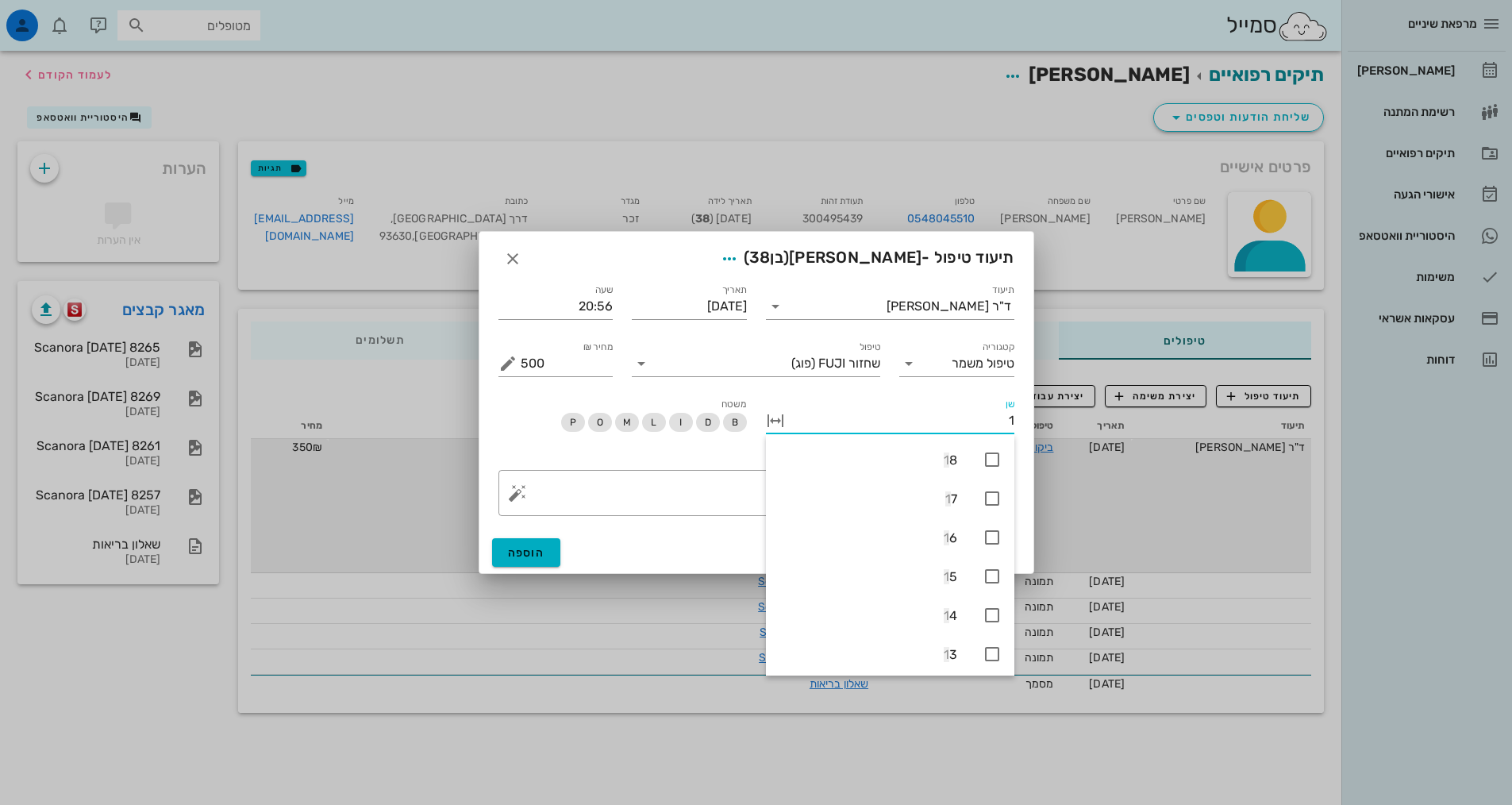
type input "17"
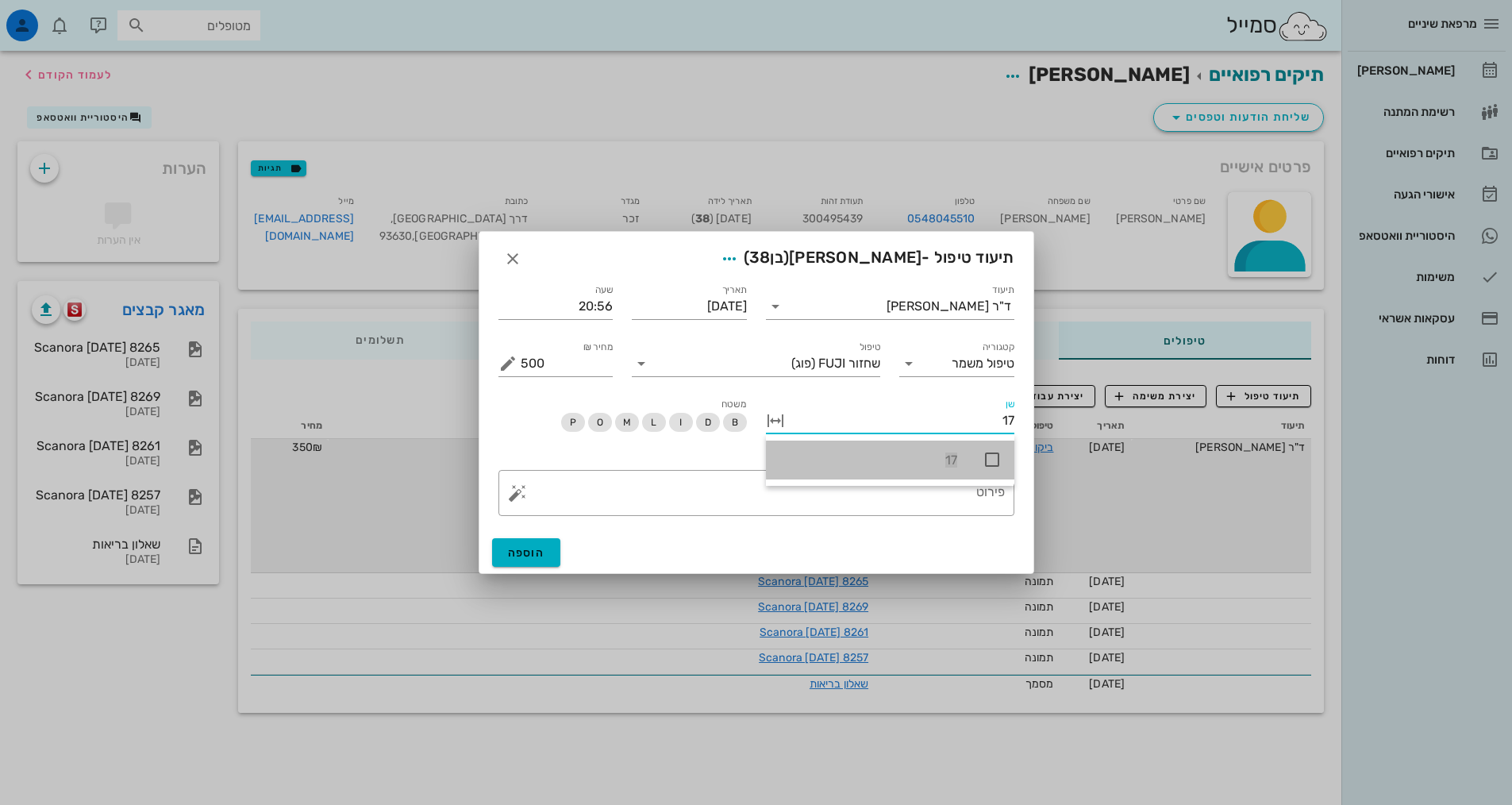
click at [995, 461] on icon at bounding box center [992, 459] width 19 height 19
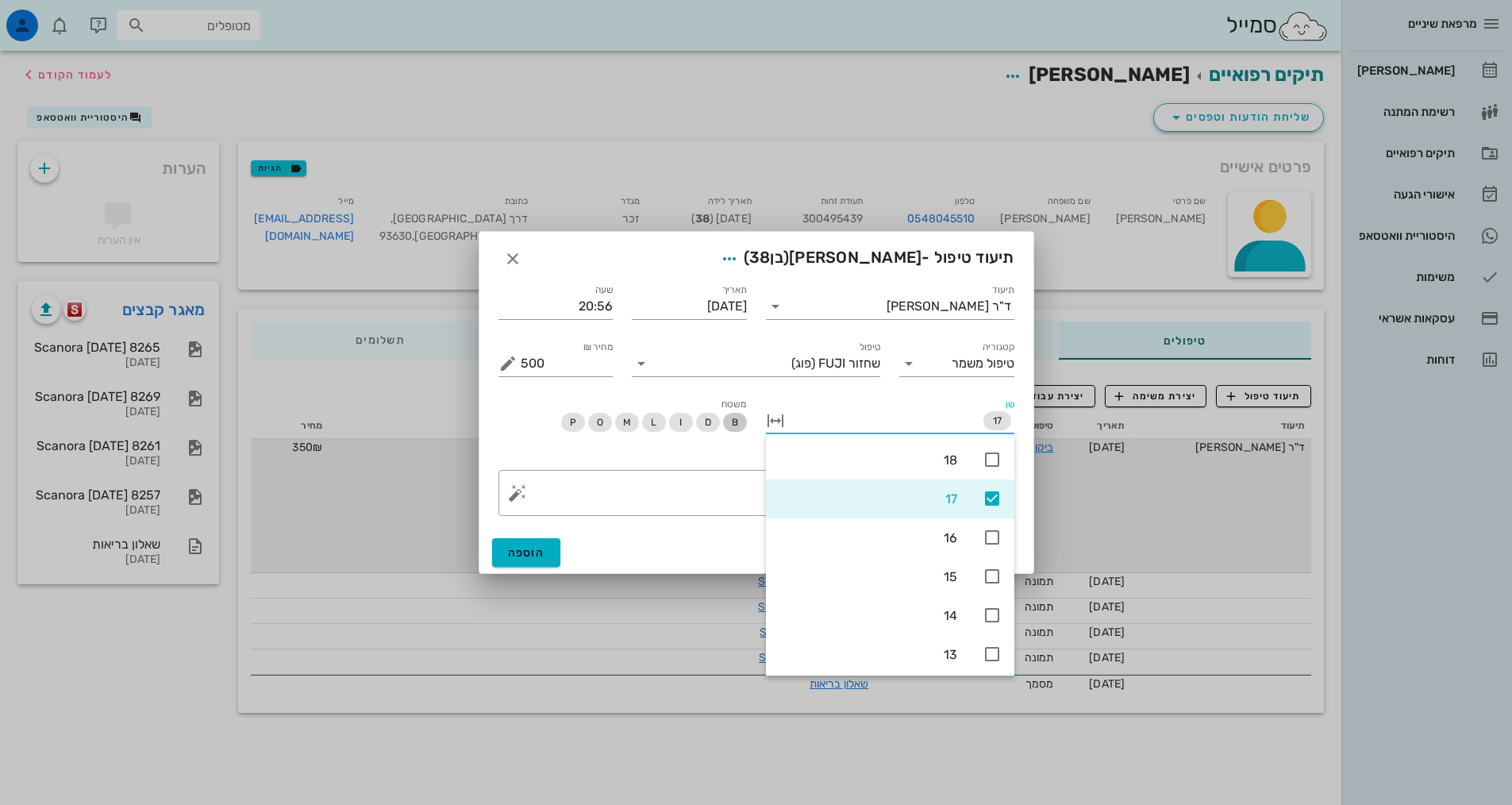
click at [733, 425] on span "B" at bounding box center [733, 423] width 6 height 19
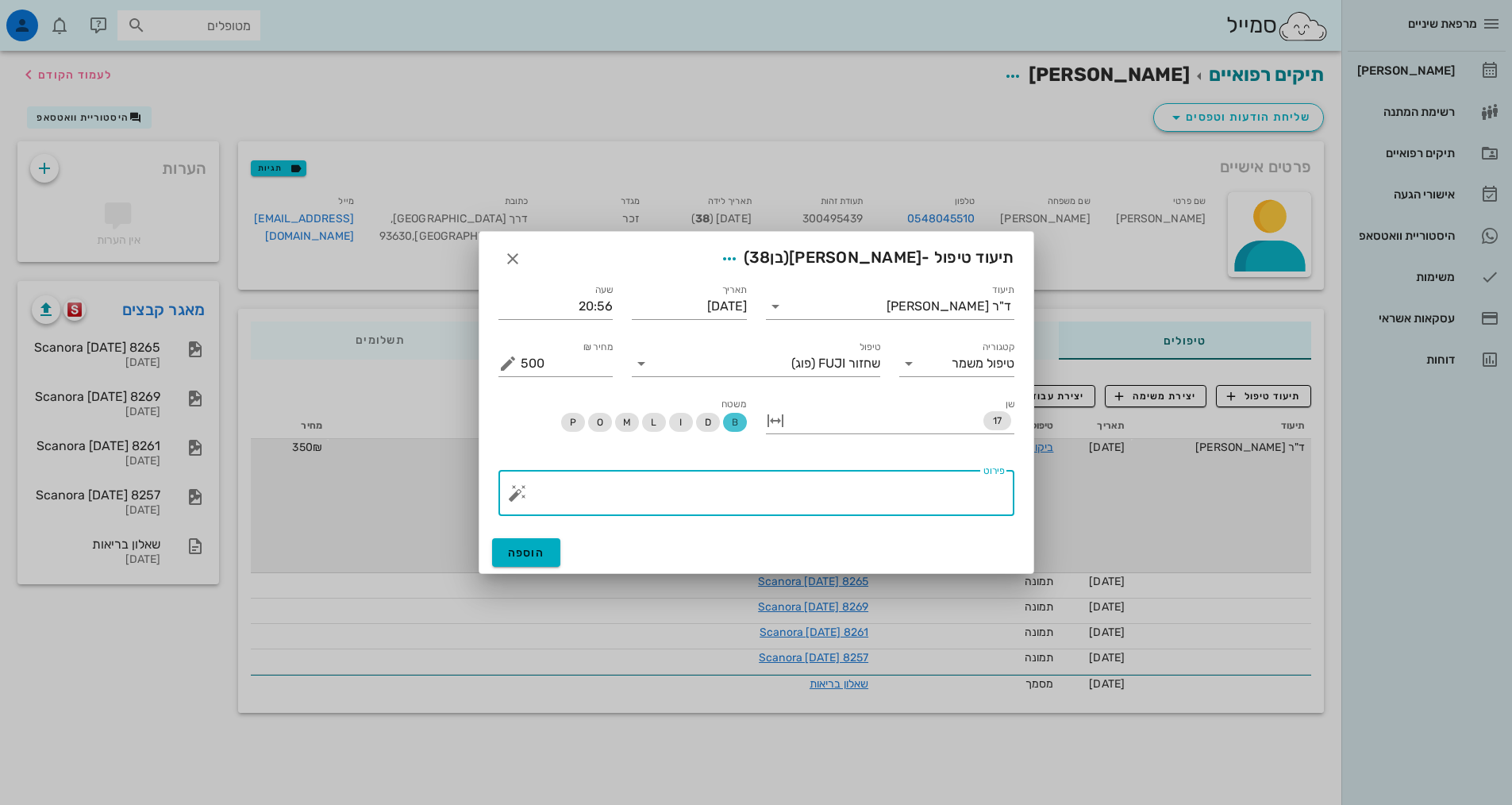
click at [768, 496] on textarea "פירוט" at bounding box center [762, 497] width 484 height 38
type textarea "septanest קרפולה וחצי"
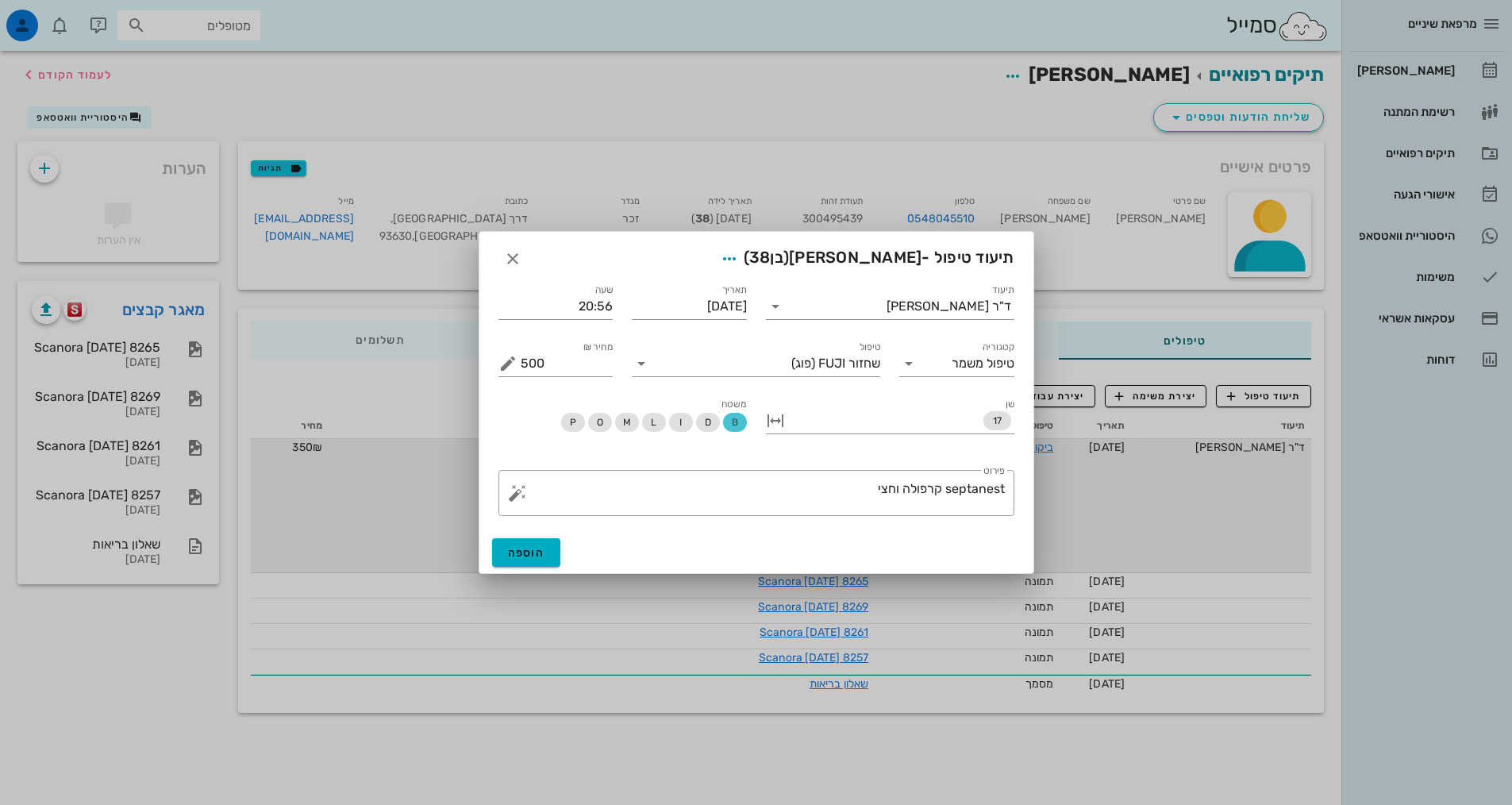
click at [524, 537] on div "הוספה" at bounding box center [756, 552] width 554 height 41
click at [534, 550] on span "הוספה" at bounding box center [527, 553] width 38 height 14
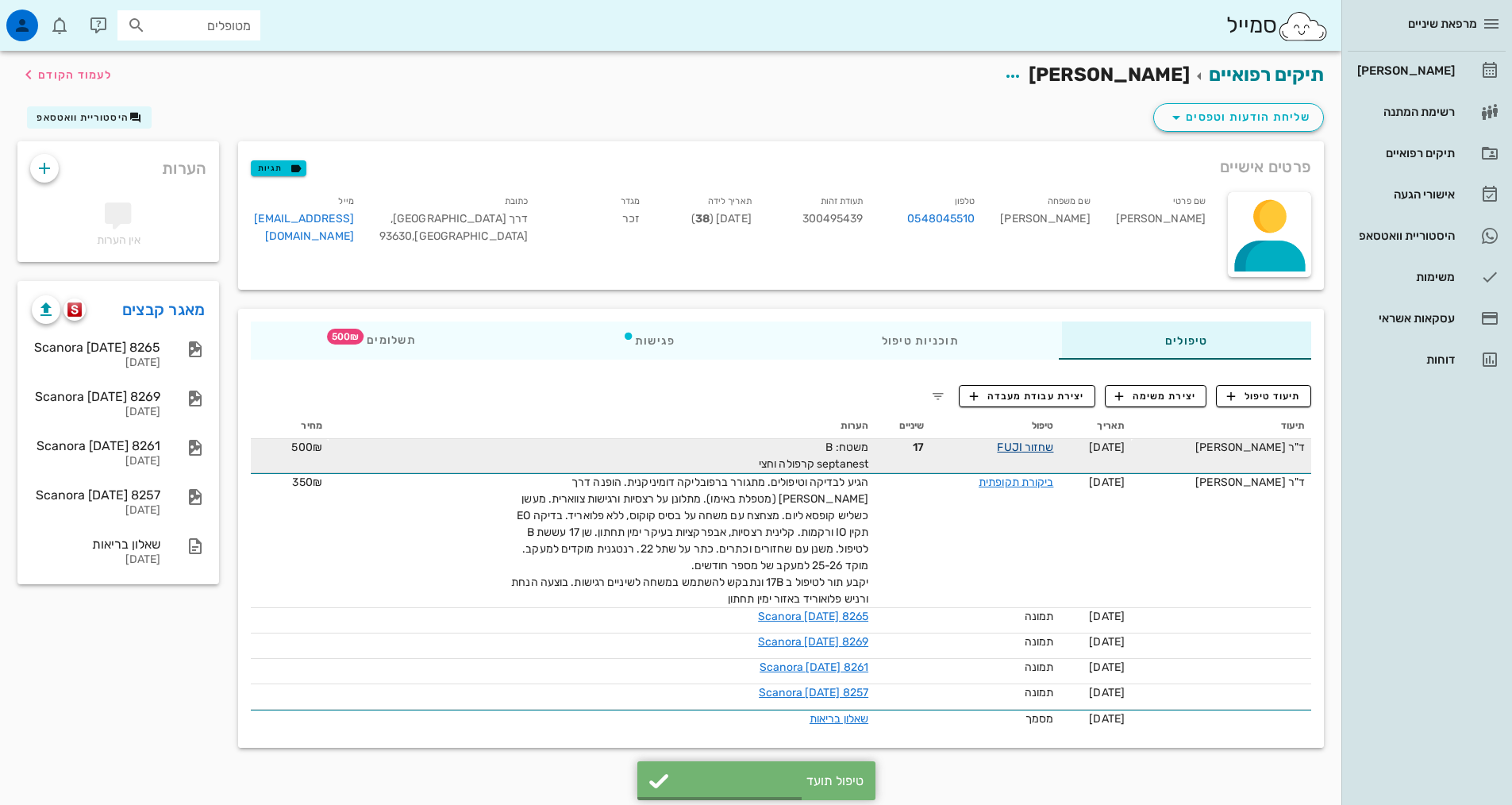
click at [1044, 446] on link "שחזור FUJI" at bounding box center [1025, 447] width 56 height 14
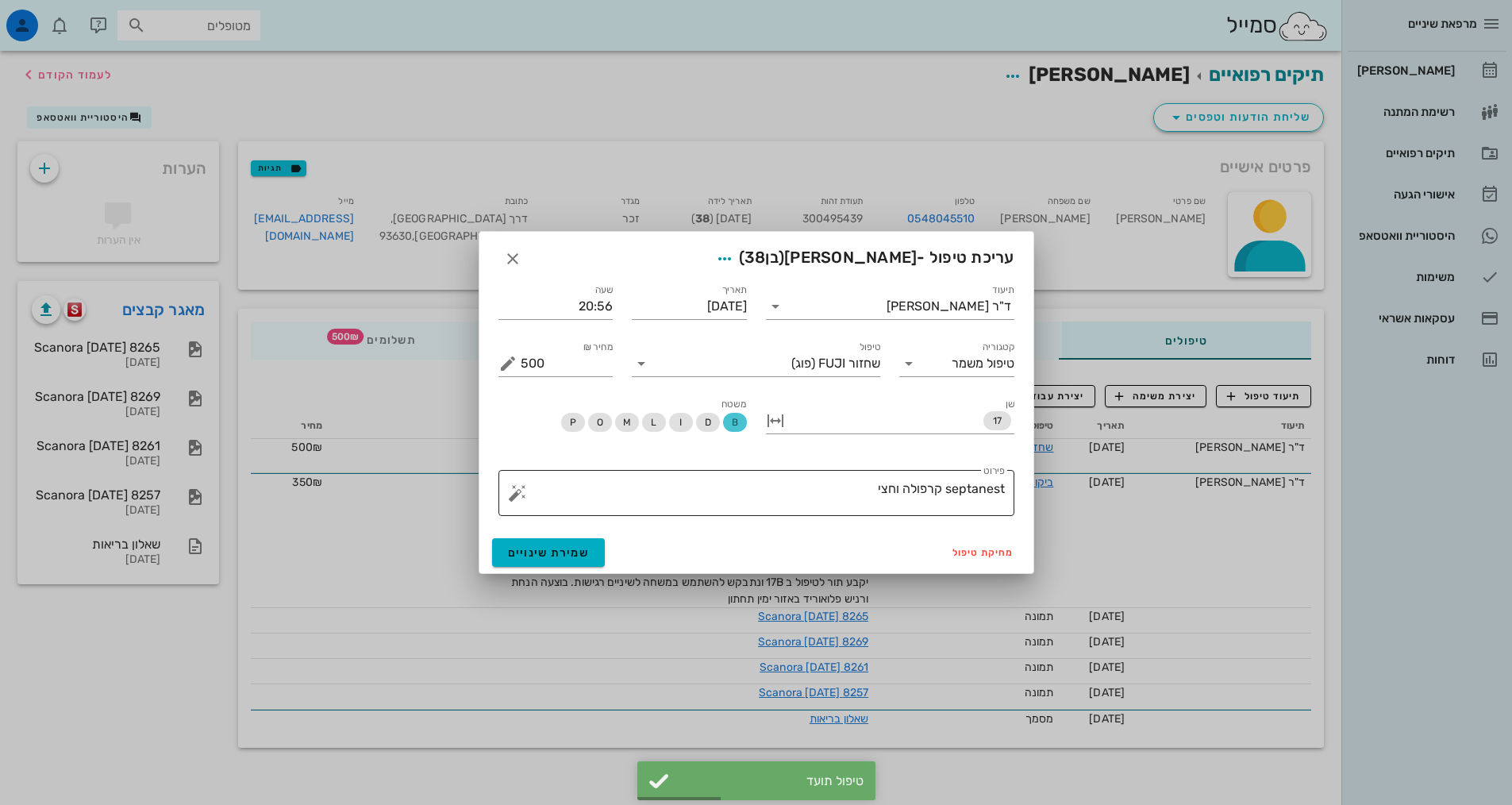
click at [832, 487] on textarea "septanest קרפולה וחצי" at bounding box center [762, 497] width 484 height 38
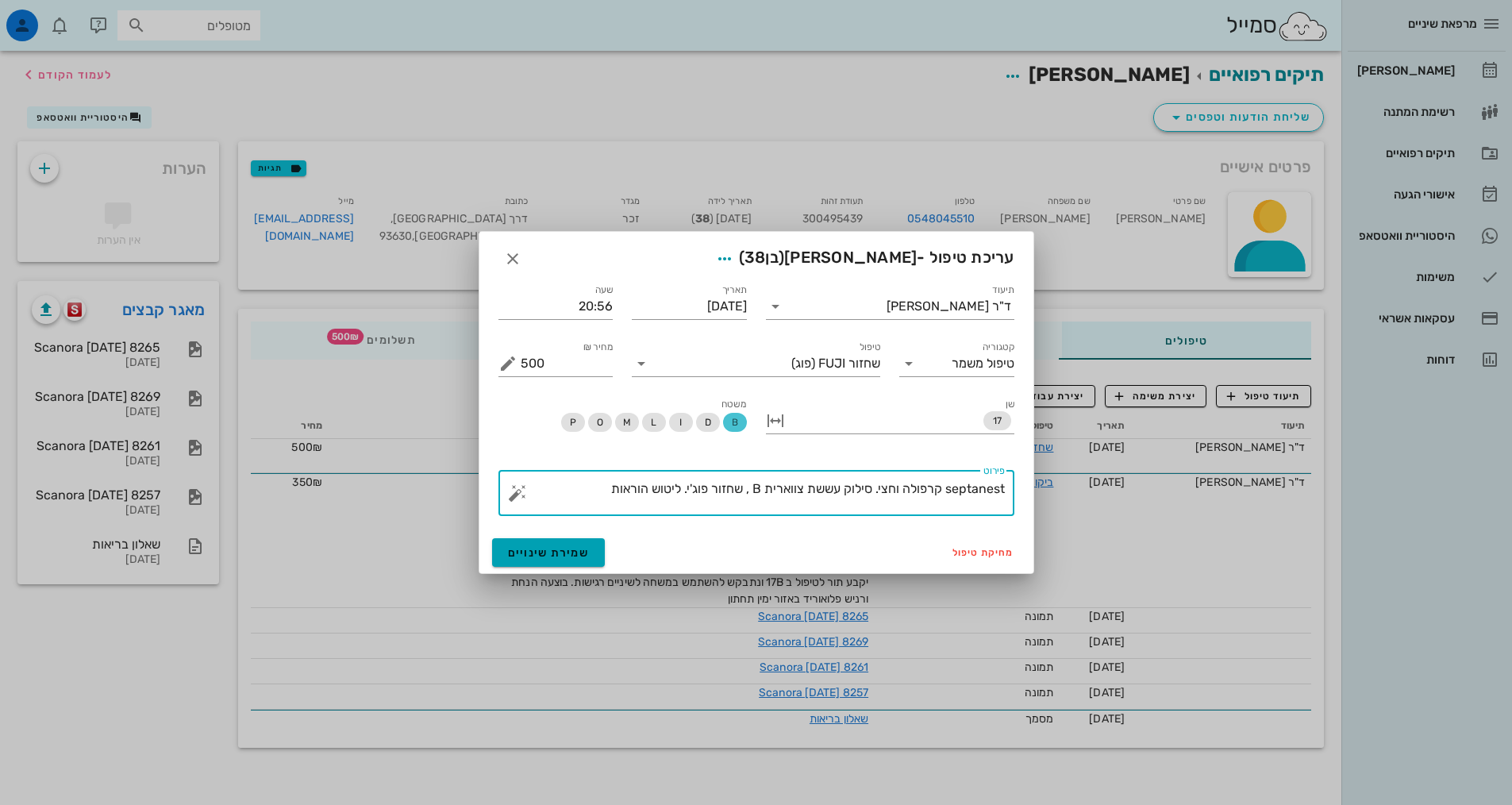
type textarea "septanest קרפולה וחצי. סילוק עששת צווארית B , שחזור פוג'י. ליטוש הוראות"
click at [540, 559] on span "שמירת שינויים" at bounding box center [549, 553] width 82 height 14
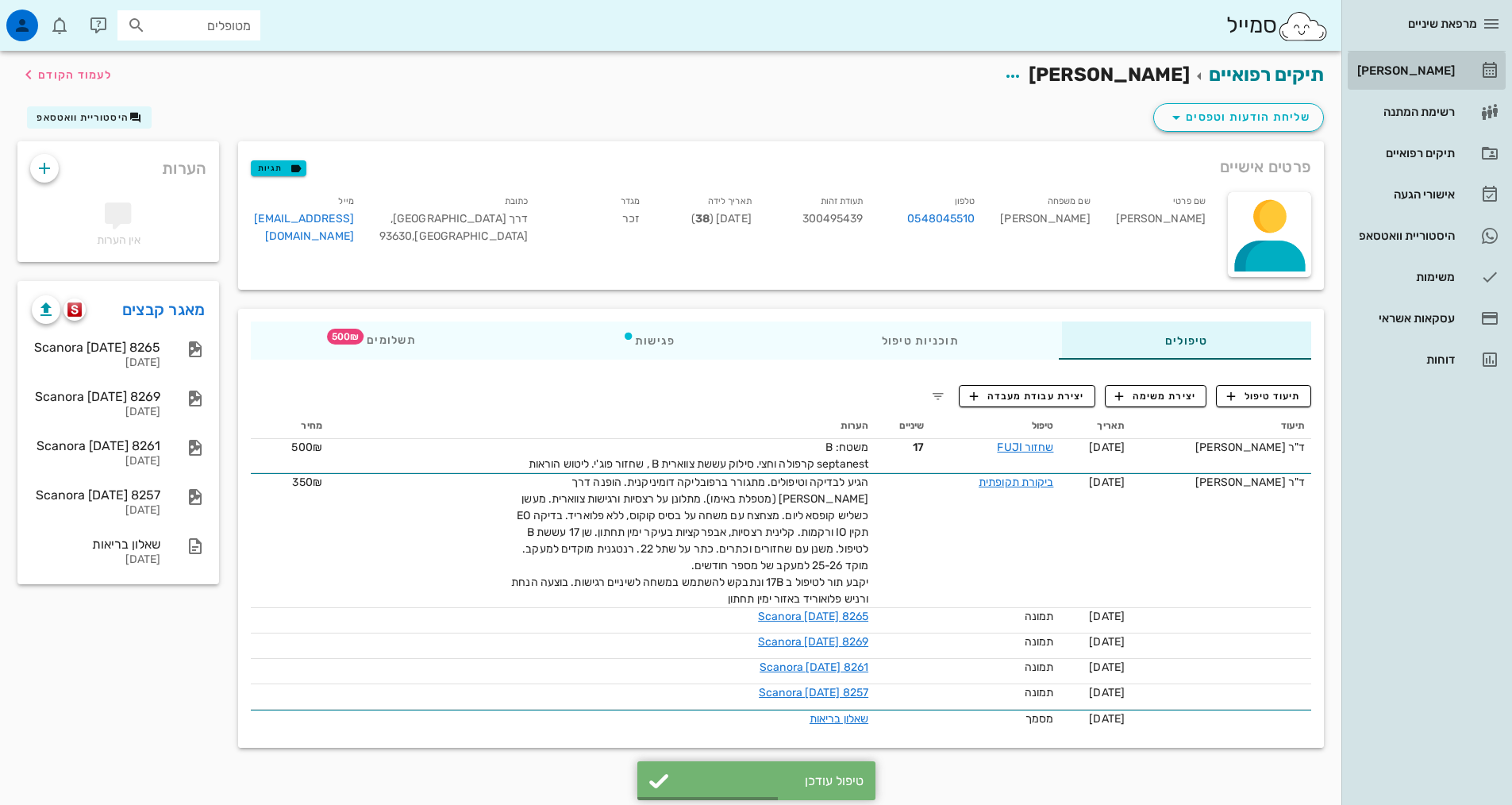
click at [1439, 55] on link "[PERSON_NAME]" at bounding box center [1427, 70] width 158 height 38
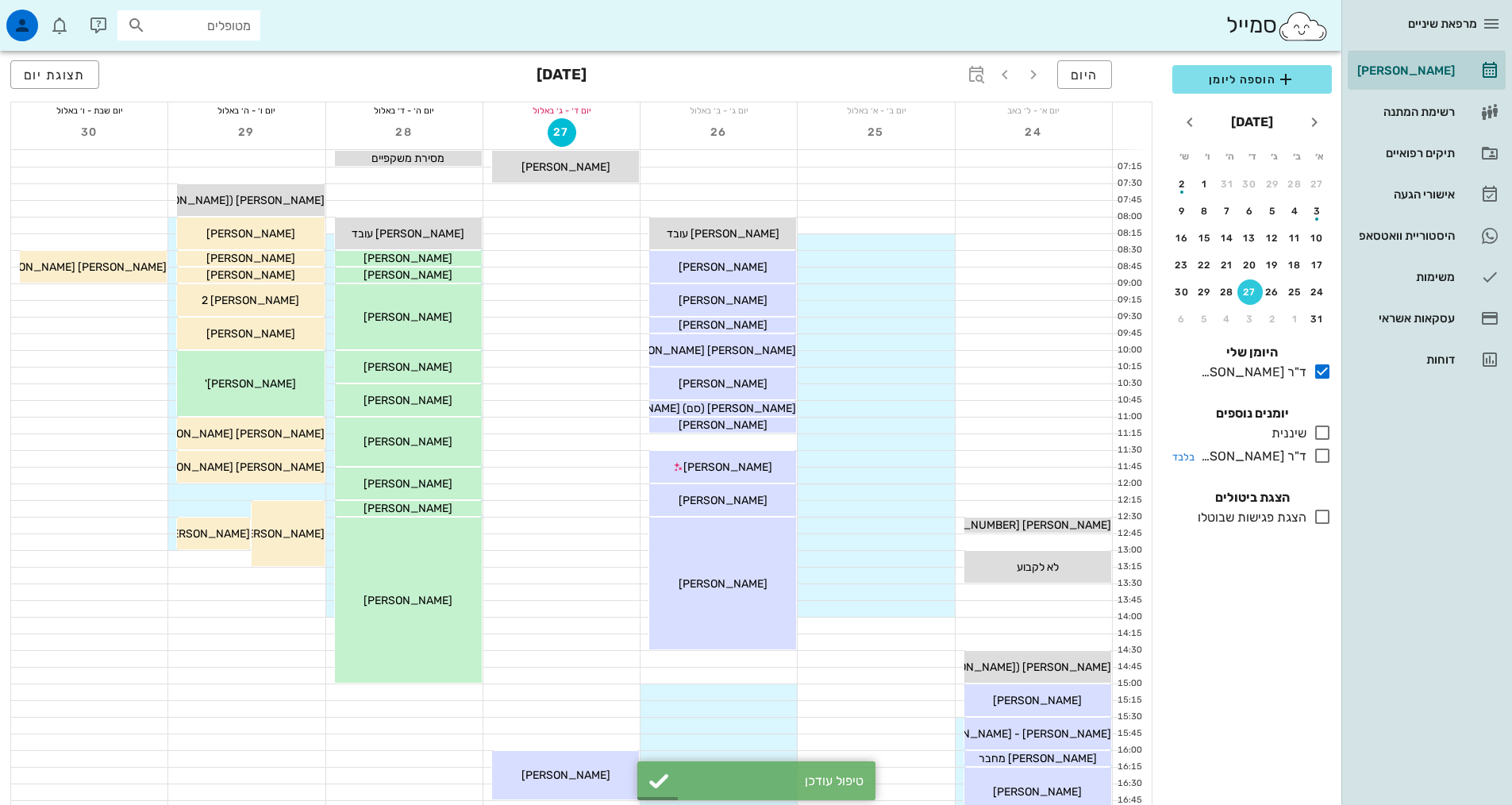
click at [1319, 458] on icon at bounding box center [1322, 456] width 19 height 19
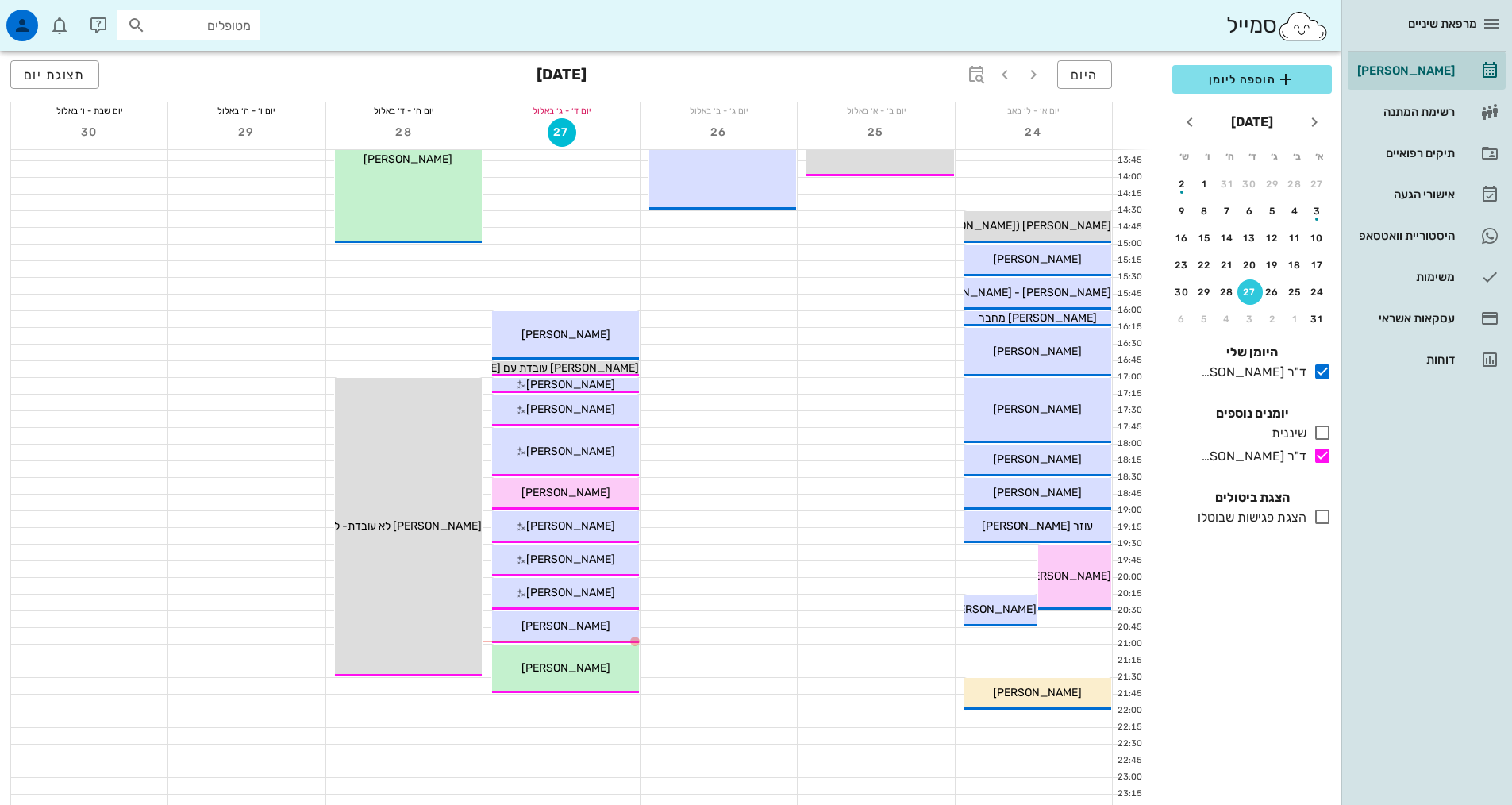
scroll to position [479, 0]
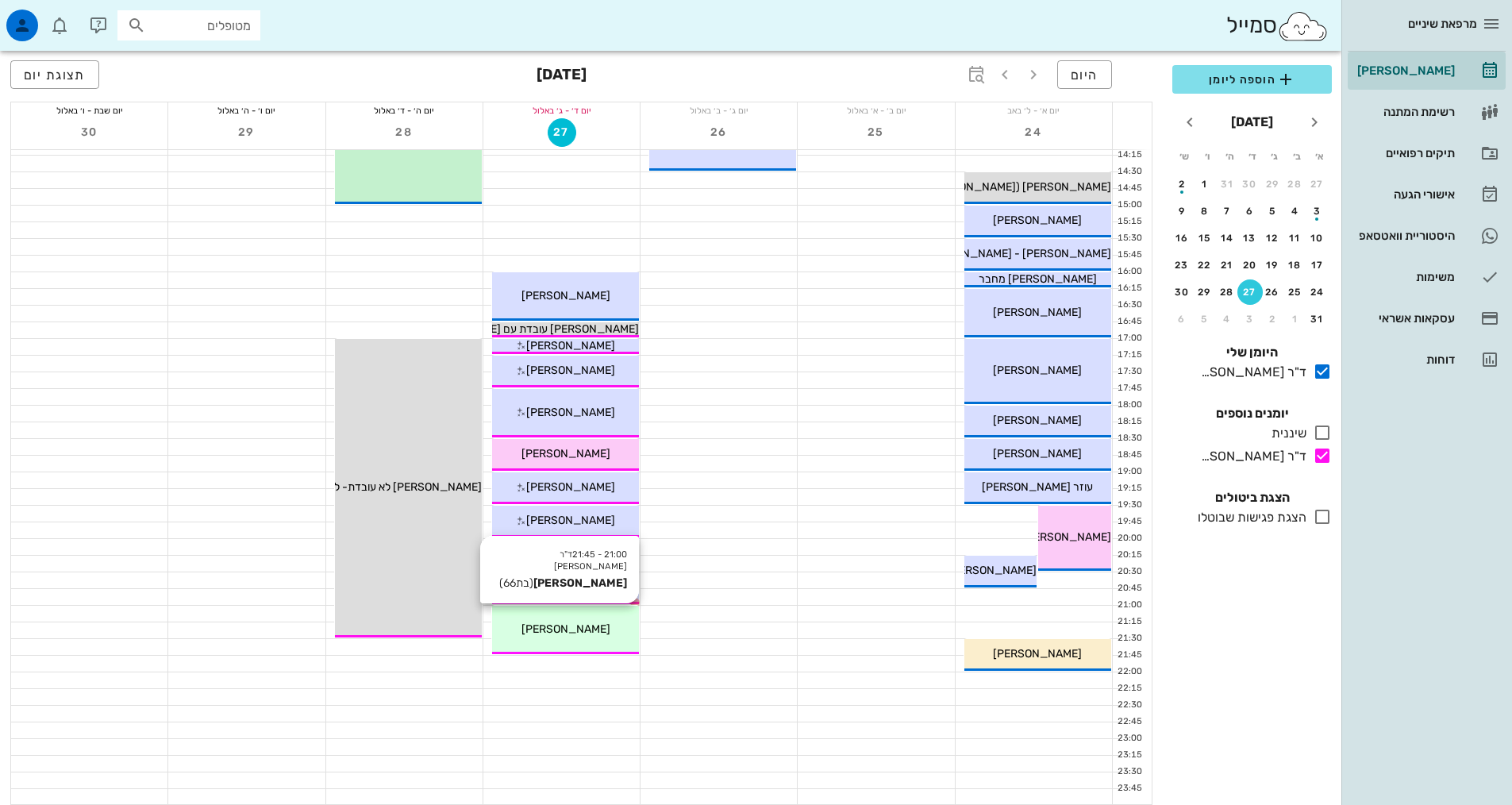
click at [585, 627] on span "[PERSON_NAME]" at bounding box center [566, 629] width 89 height 14
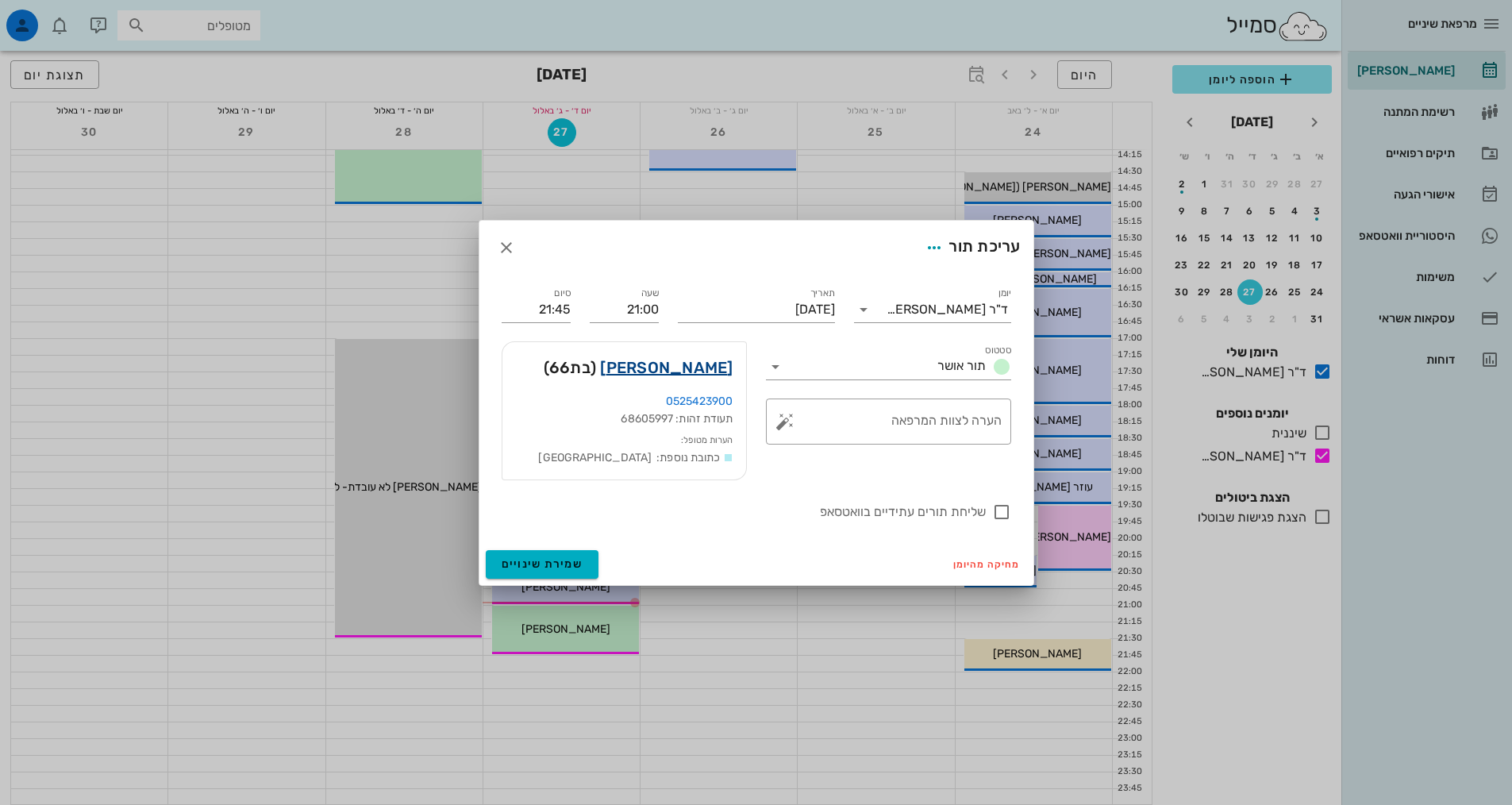
click at [676, 369] on link "[PERSON_NAME]" at bounding box center [666, 368] width 132 height 26
